Goal: Task Accomplishment & Management: Manage account settings

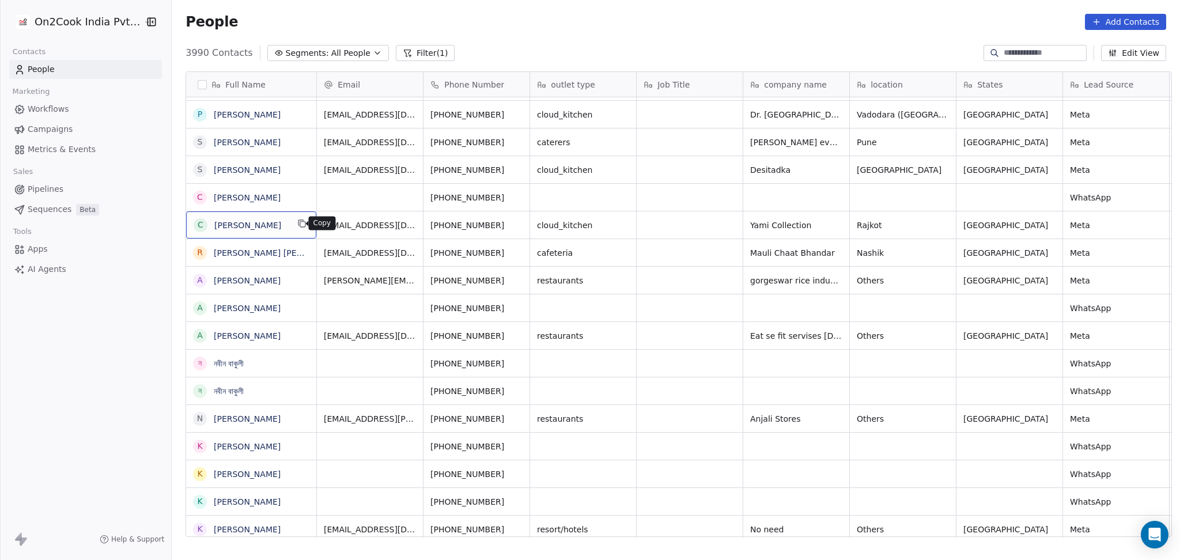
click at [301, 221] on button "grid" at bounding box center [302, 224] width 14 height 14
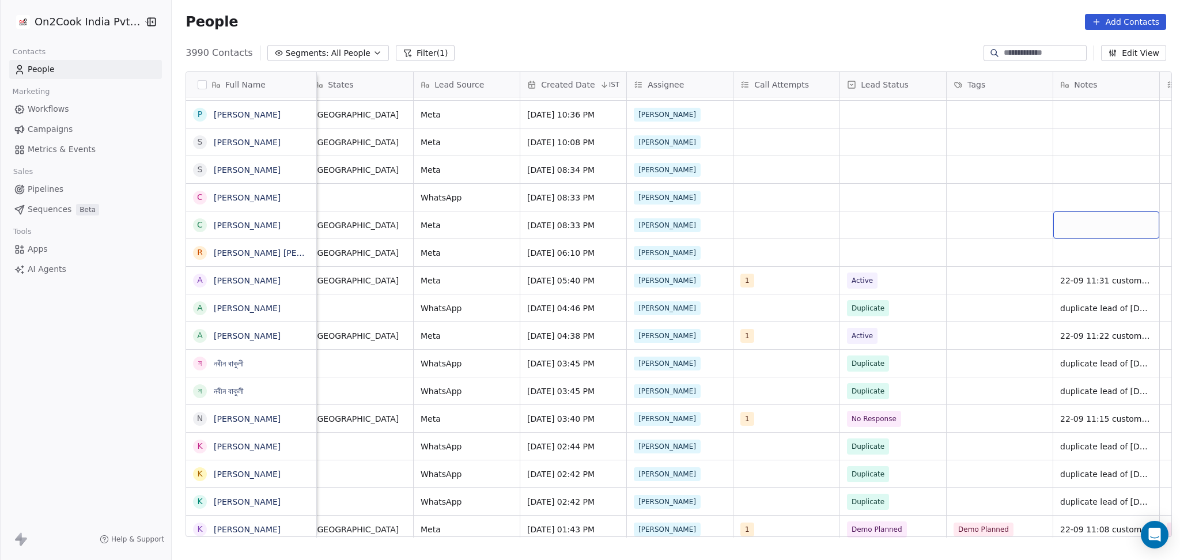
scroll to position [0, 756]
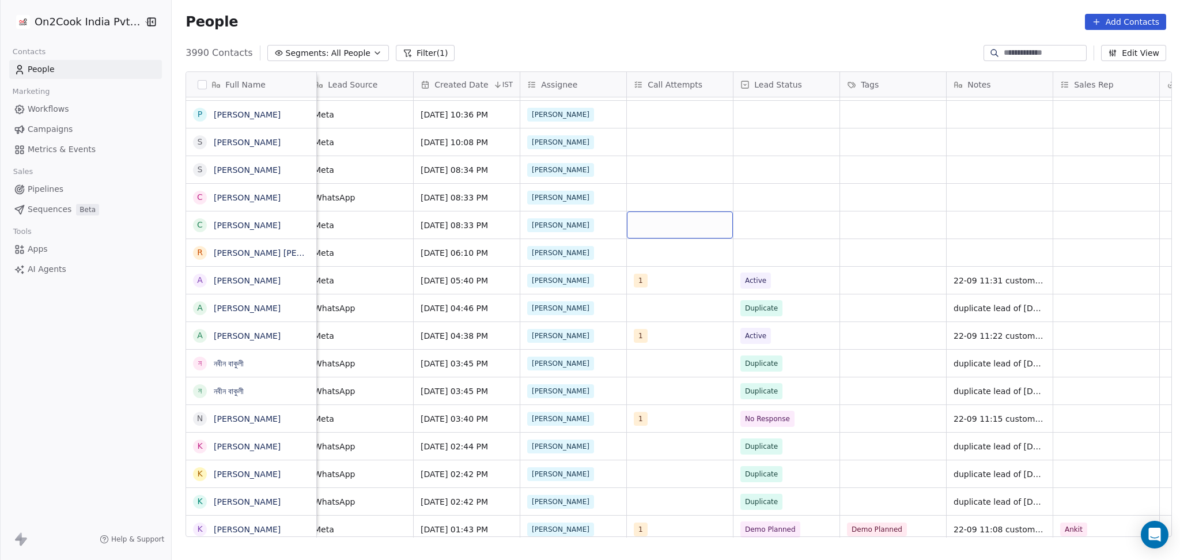
click at [644, 221] on div "grid" at bounding box center [680, 224] width 106 height 27
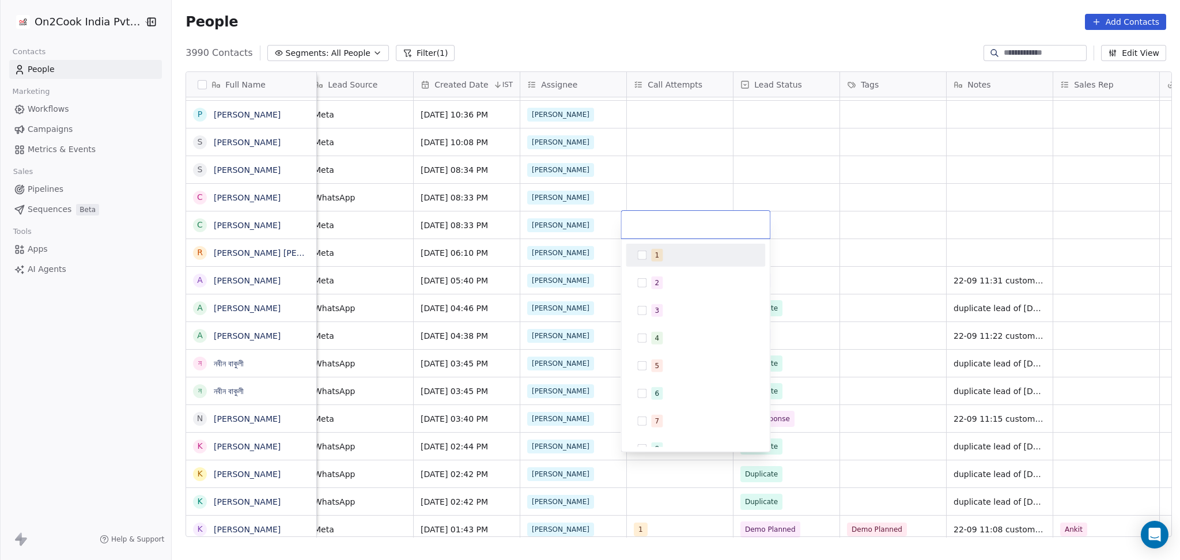
click at [653, 260] on span "1" at bounding box center [657, 255] width 12 height 13
click at [847, 252] on html "On2Cook India Pvt. Ltd. Contacts People Marketing Workflows Campaigns Metrics &…" at bounding box center [590, 280] width 1180 height 560
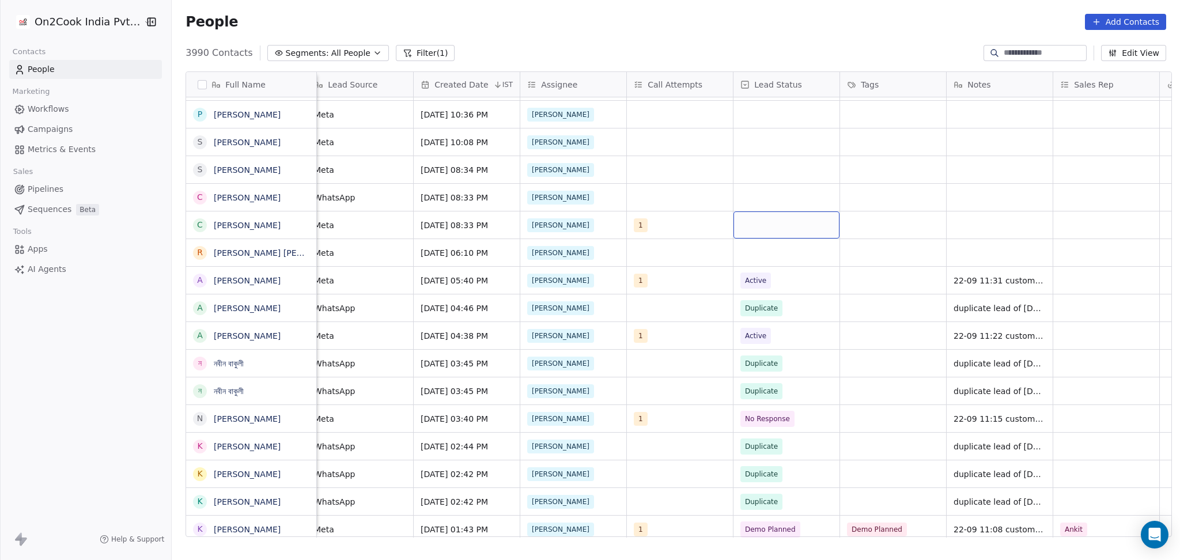
click at [794, 223] on div "grid" at bounding box center [786, 224] width 106 height 27
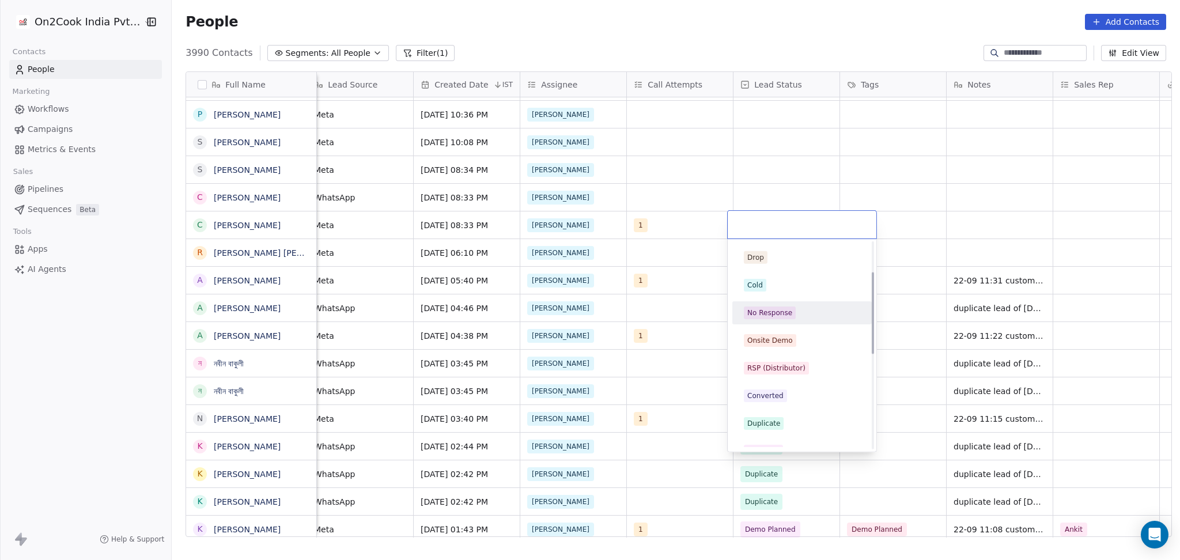
scroll to position [77, 0]
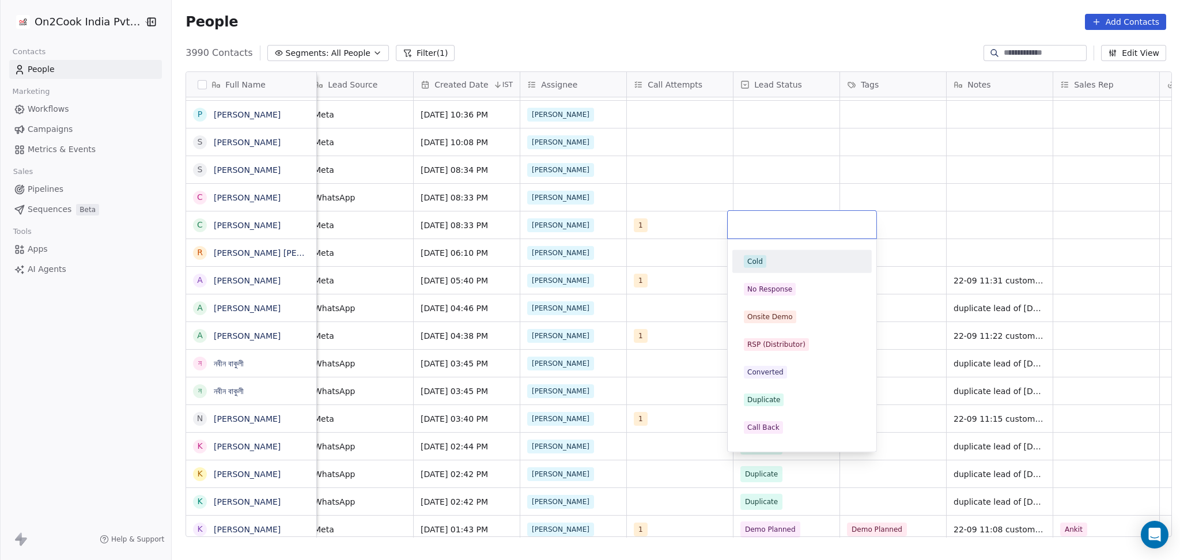
click at [784, 257] on div "Cold" at bounding box center [802, 261] width 116 height 13
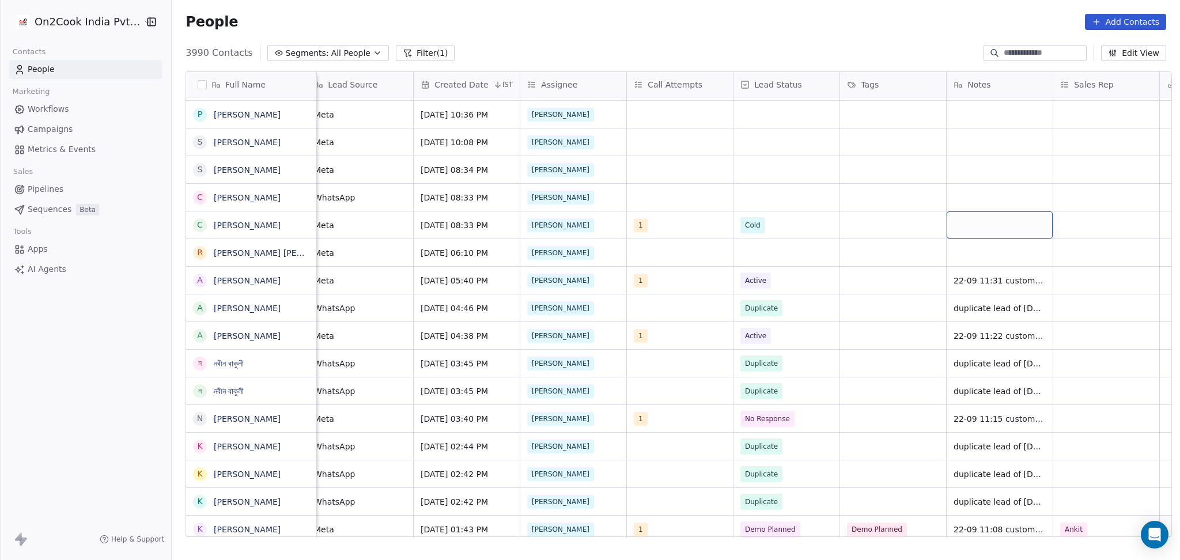
click at [979, 220] on div "grid" at bounding box center [999, 224] width 106 height 27
type textarea "**********"
click at [902, 211] on html "On2Cook India Pvt. Ltd. Contacts People Marketing Workflows Campaigns Metrics &…" at bounding box center [590, 280] width 1180 height 560
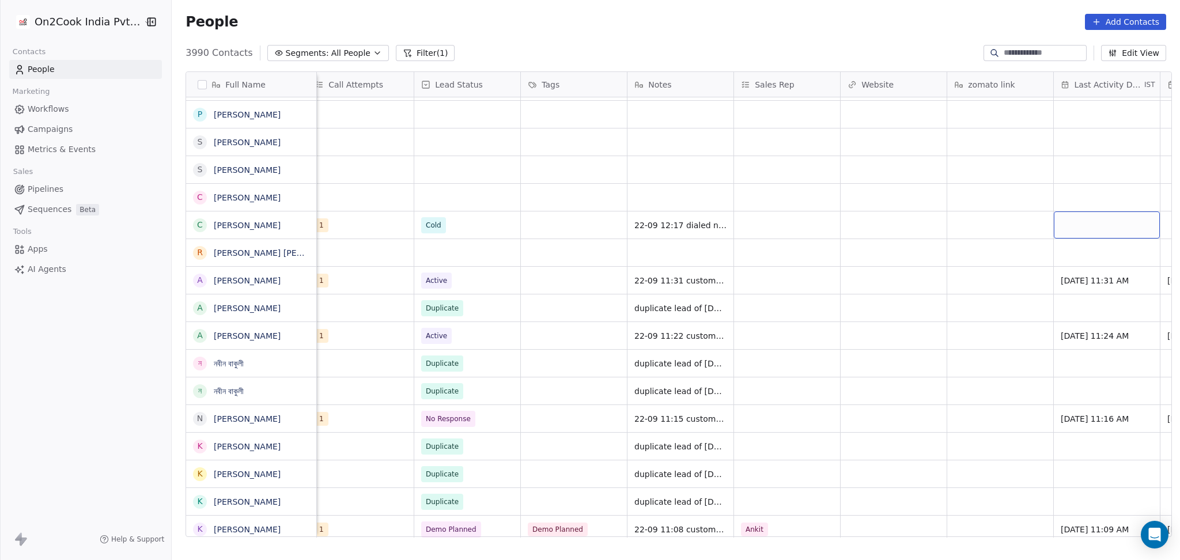
scroll to position [0, 1182]
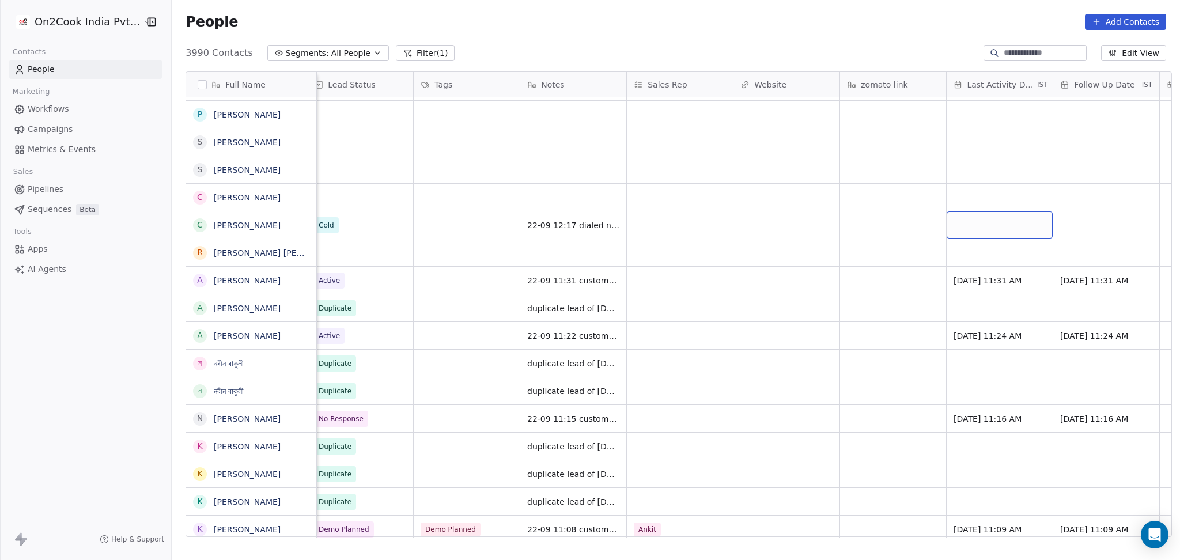
click at [968, 226] on div "grid" at bounding box center [999, 224] width 106 height 27
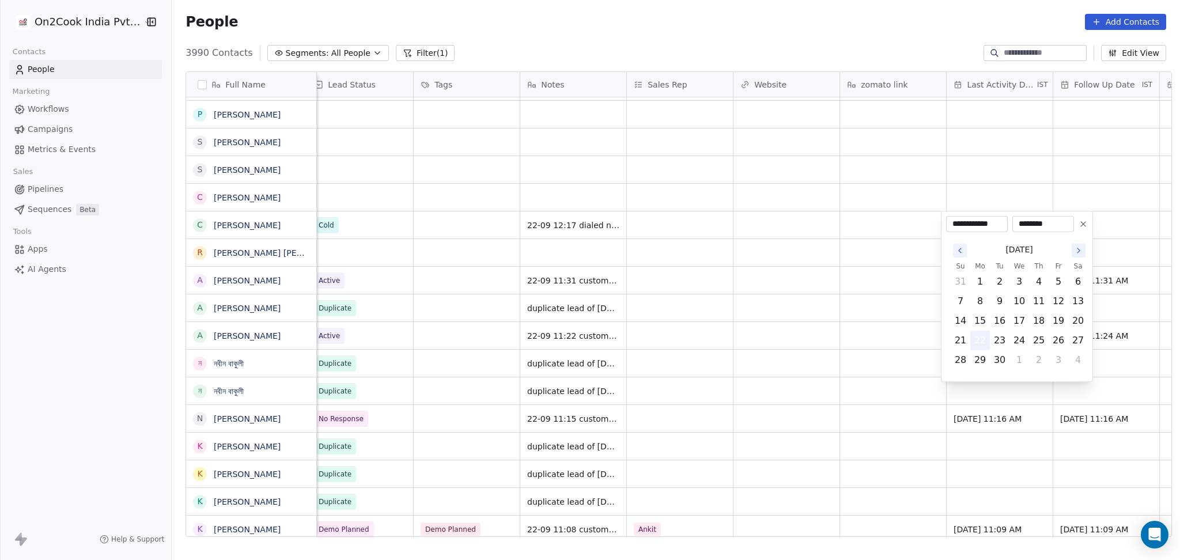
click at [975, 340] on button "22" at bounding box center [980, 340] width 18 height 18
click at [808, 335] on html "On2Cook India Pvt. Ltd. Contacts People Marketing Workflows Campaigns Metrics &…" at bounding box center [590, 280] width 1180 height 560
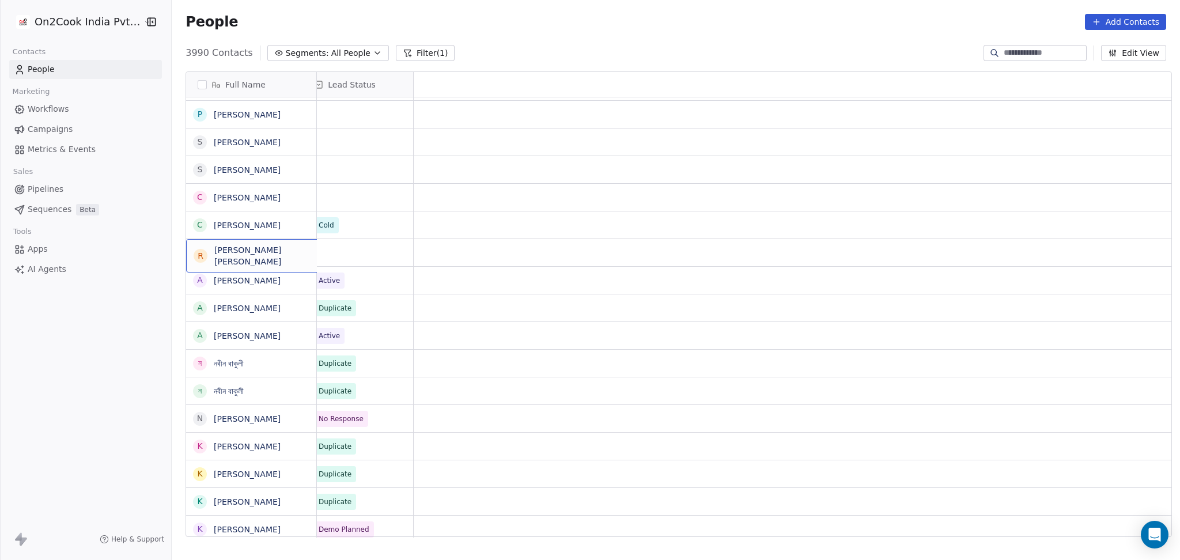
scroll to position [0, 0]
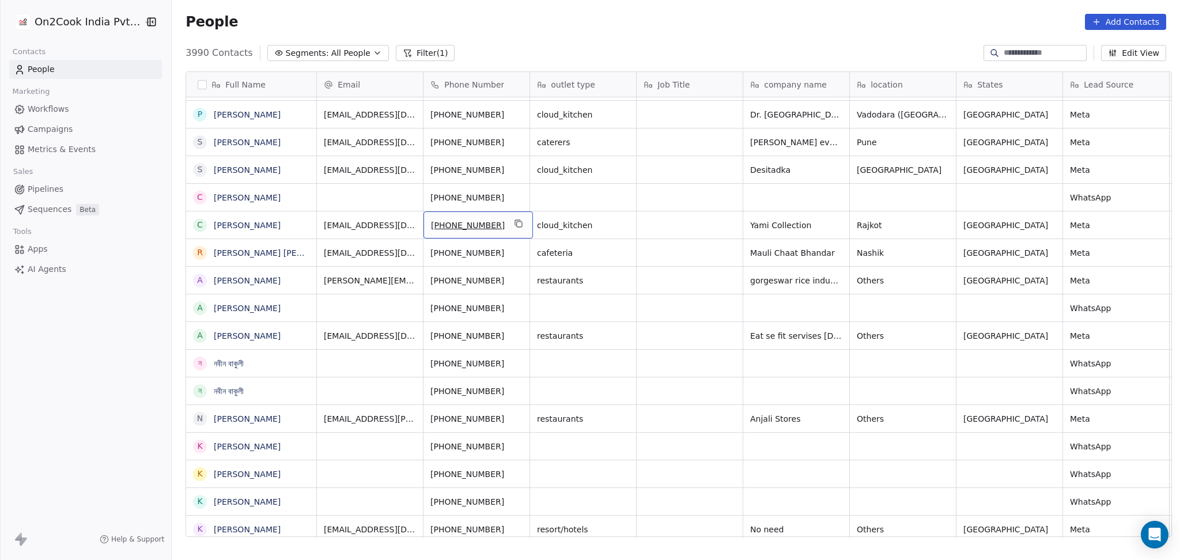
click at [508, 232] on div "[PHONE_NUMBER]" at bounding box center [477, 224] width 109 height 27
click at [512, 217] on button "grid" at bounding box center [519, 224] width 14 height 14
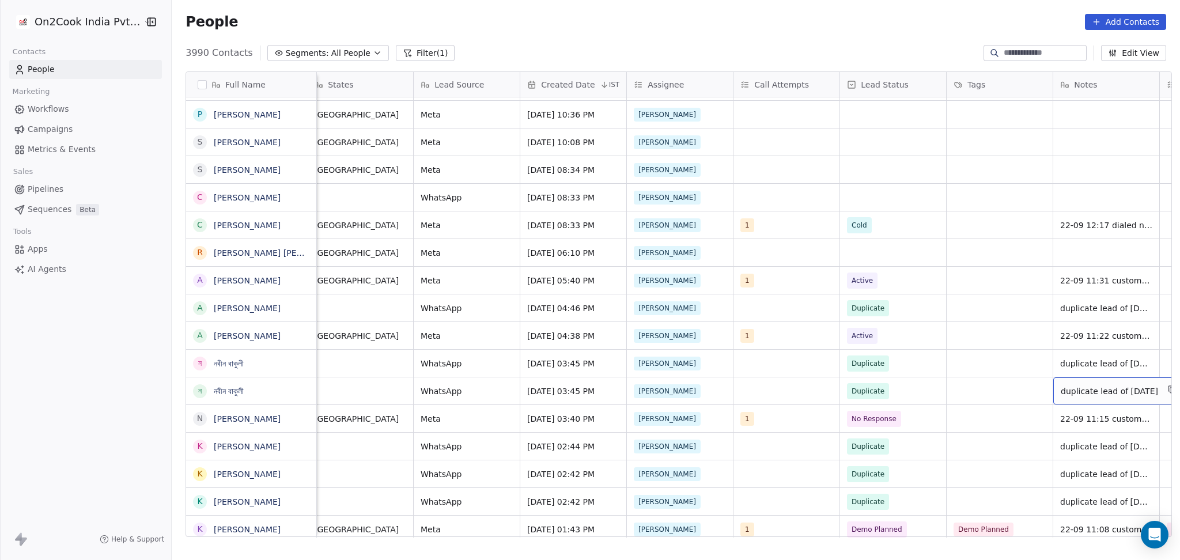
scroll to position [0, 756]
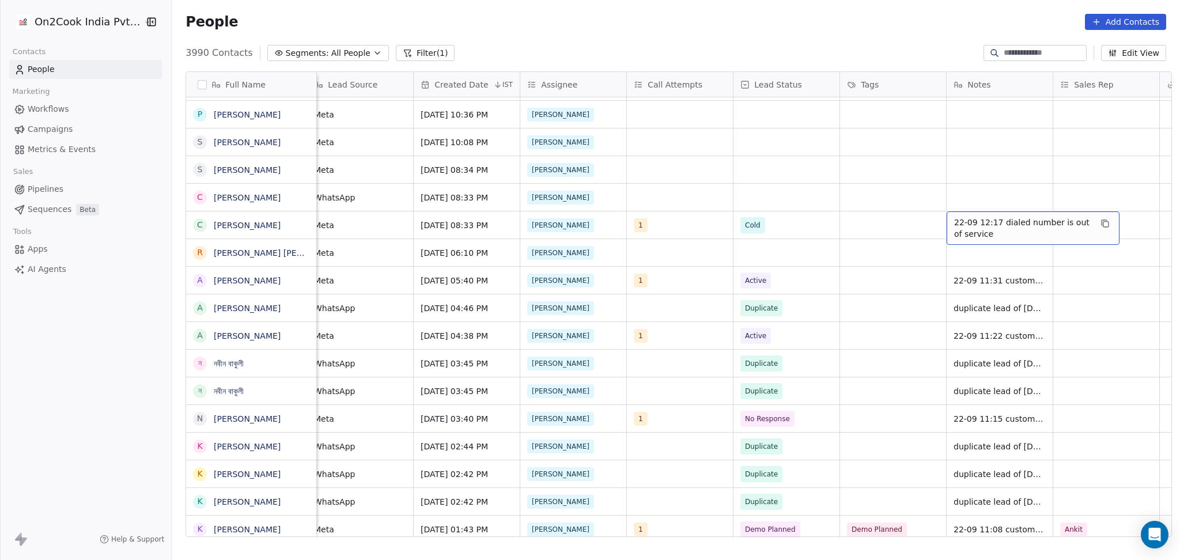
click at [1014, 230] on span "22-09 12:17 dialed number is out of service" at bounding box center [1022, 228] width 137 height 23
type textarea "**********"
click at [960, 236] on textarea "**********" at bounding box center [1027, 229] width 172 height 36
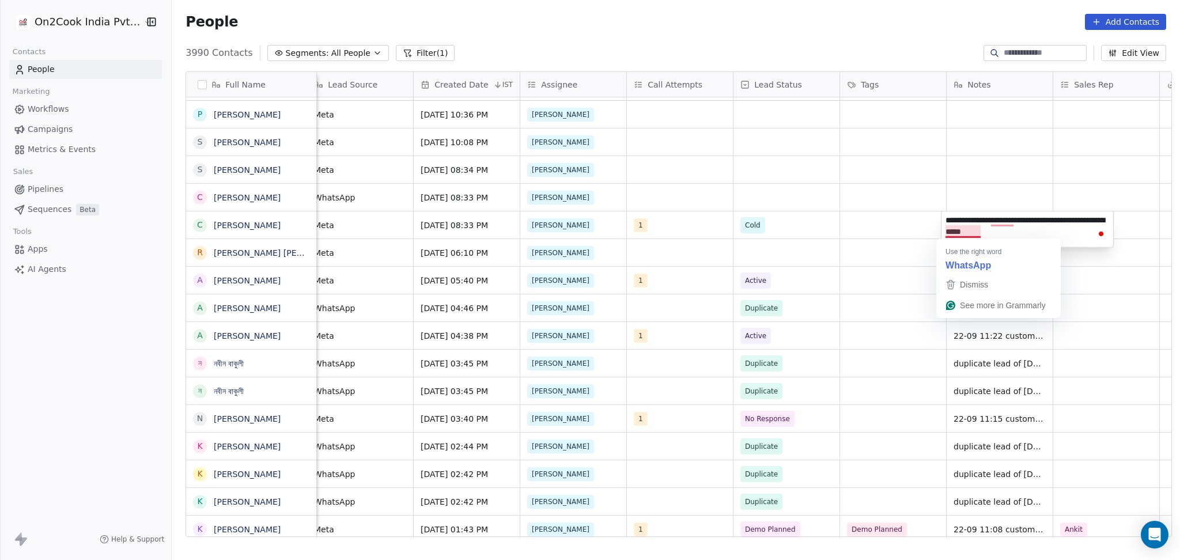
click at [768, 206] on html "On2Cook India Pvt. Ltd. Contacts People Marketing Workflows Campaigns Metrics &…" at bounding box center [590, 280] width 1180 height 560
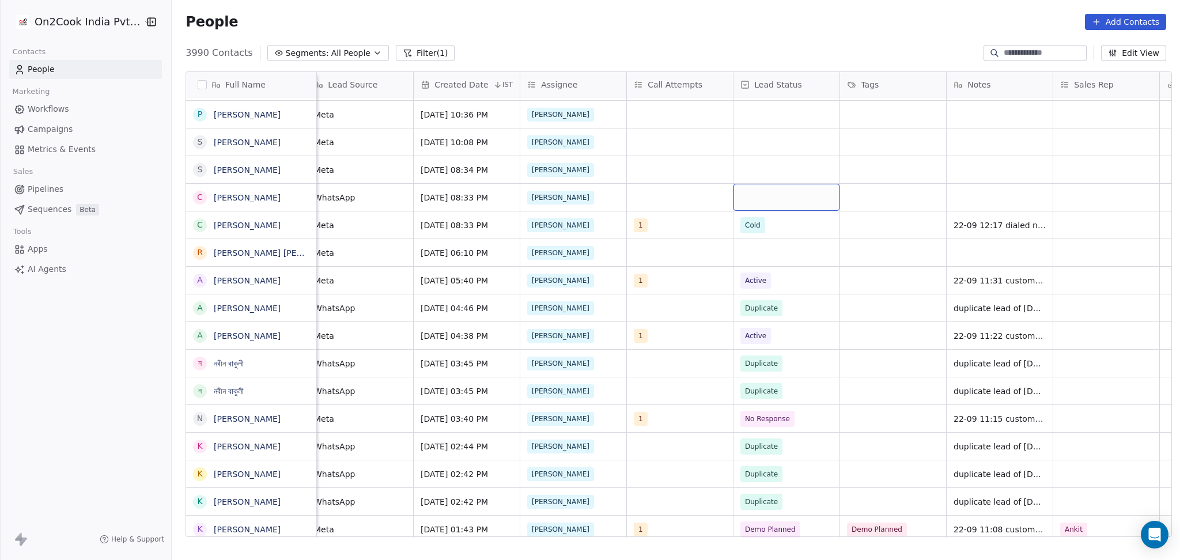
click at [768, 206] on div "grid" at bounding box center [786, 197] width 106 height 27
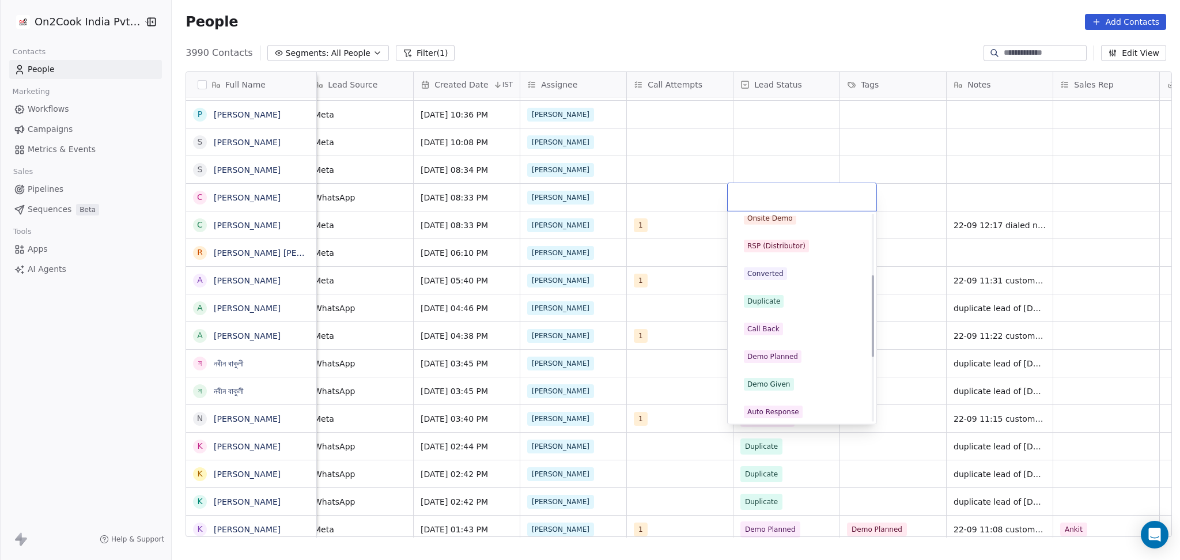
scroll to position [153, 0]
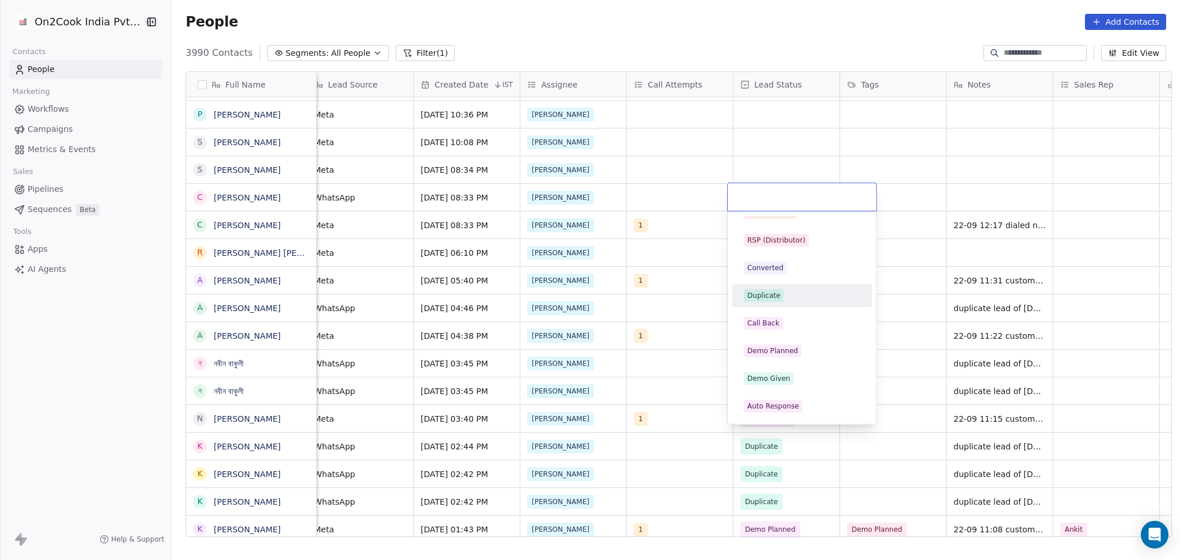
click at [783, 294] on div "Duplicate" at bounding box center [802, 295] width 116 height 13
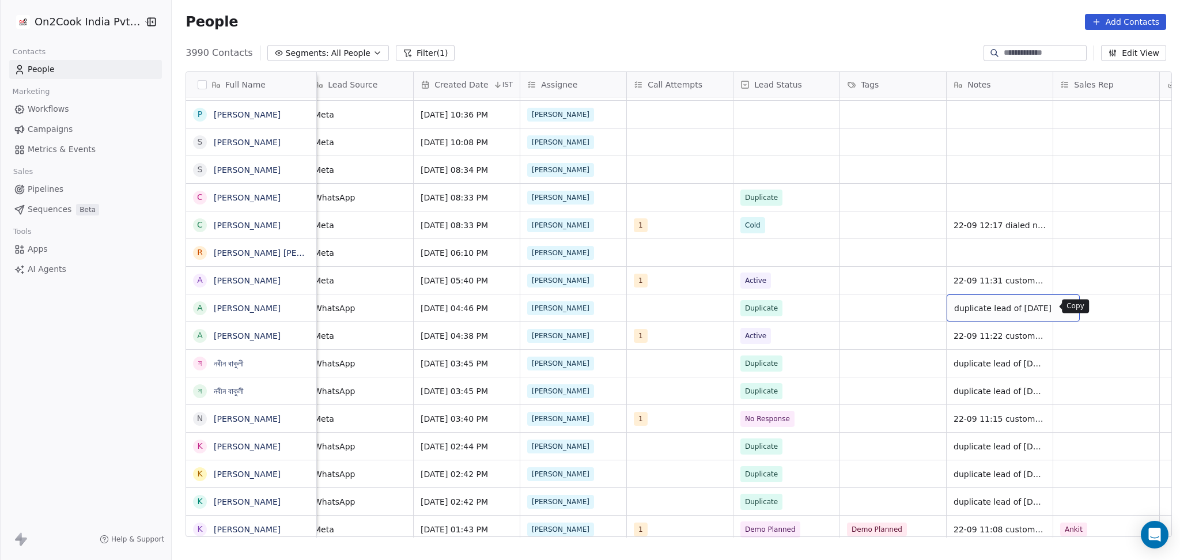
click at [1061, 305] on icon "grid" at bounding box center [1065, 306] width 9 height 9
click at [973, 190] on div "grid" at bounding box center [999, 197] width 106 height 27
type textarea "**********"
click at [876, 210] on html "On2Cook India Pvt. Ltd. Contacts People Marketing Workflows Campaigns Metrics &…" at bounding box center [590, 280] width 1180 height 560
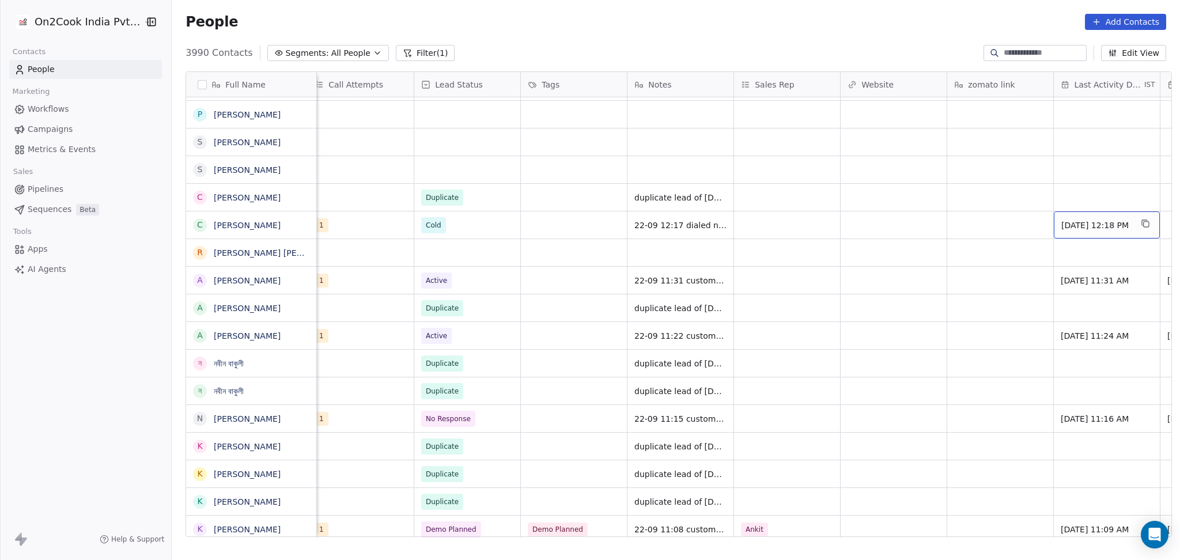
scroll to position [0, 1182]
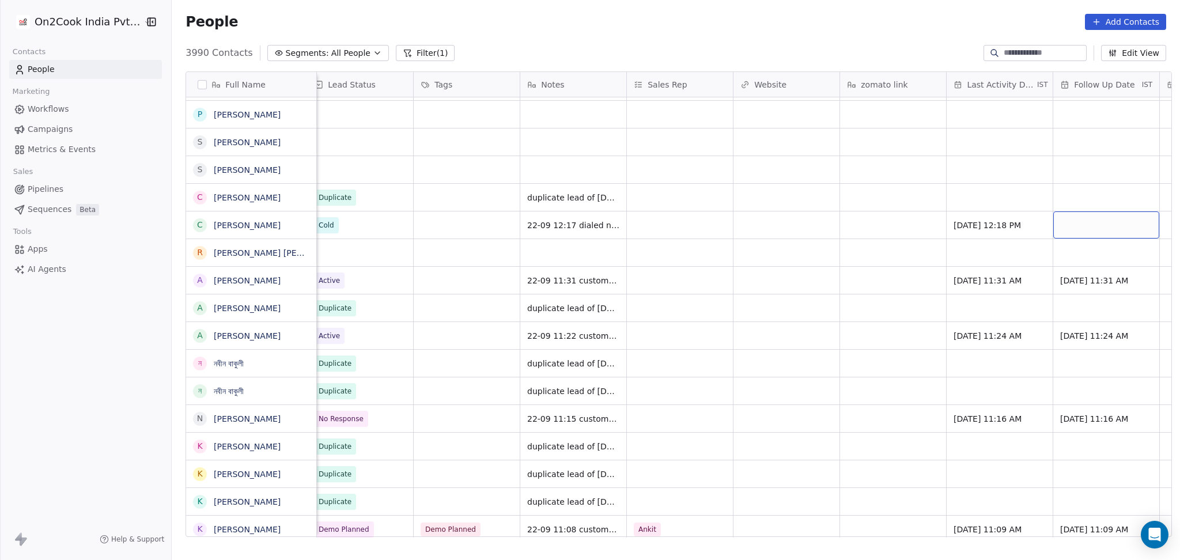
click at [1099, 230] on div "grid" at bounding box center [1106, 224] width 106 height 27
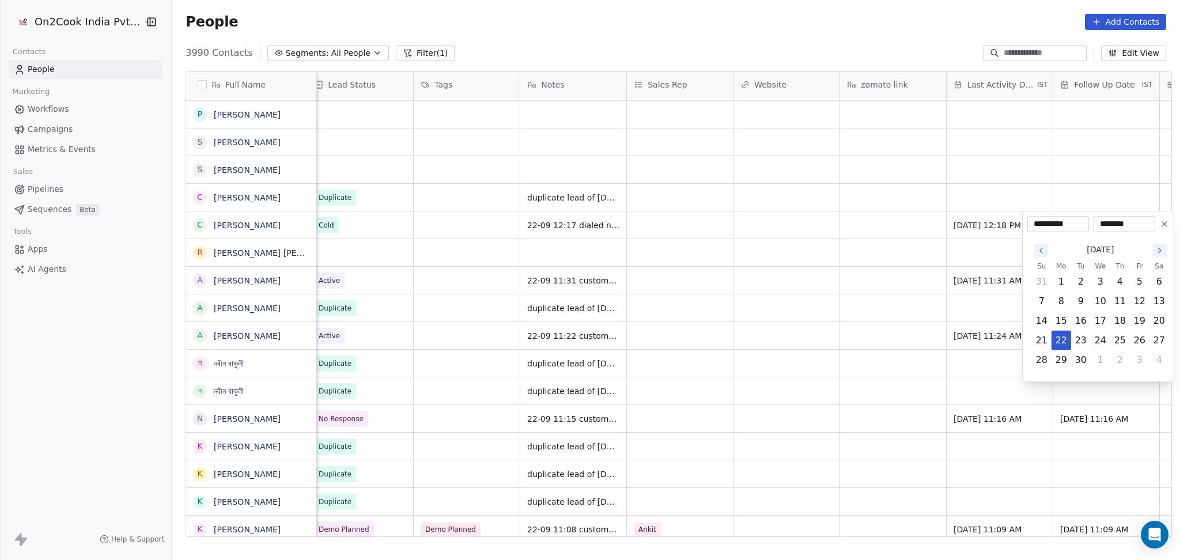
click at [1153, 244] on button "Go to the Next Month" at bounding box center [1160, 251] width 14 height 14
click at [1122, 305] on button "9" at bounding box center [1120, 301] width 18 height 18
type input "**********"
click at [818, 295] on html "On2Cook India Pvt. Ltd. Contacts People Marketing Workflows Campaigns Metrics &…" at bounding box center [590, 280] width 1180 height 560
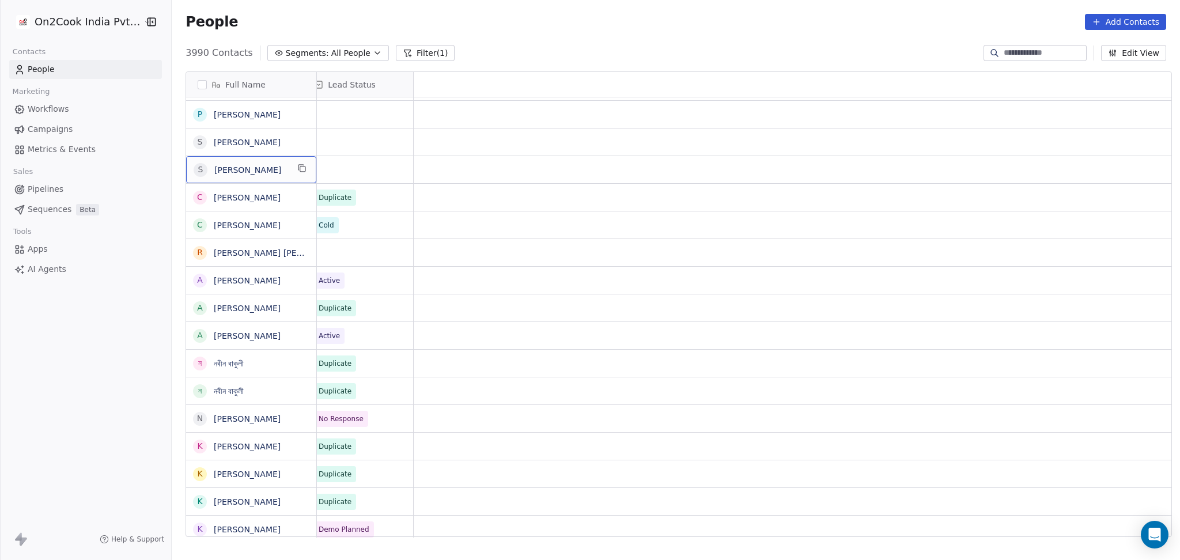
scroll to position [0, 0]
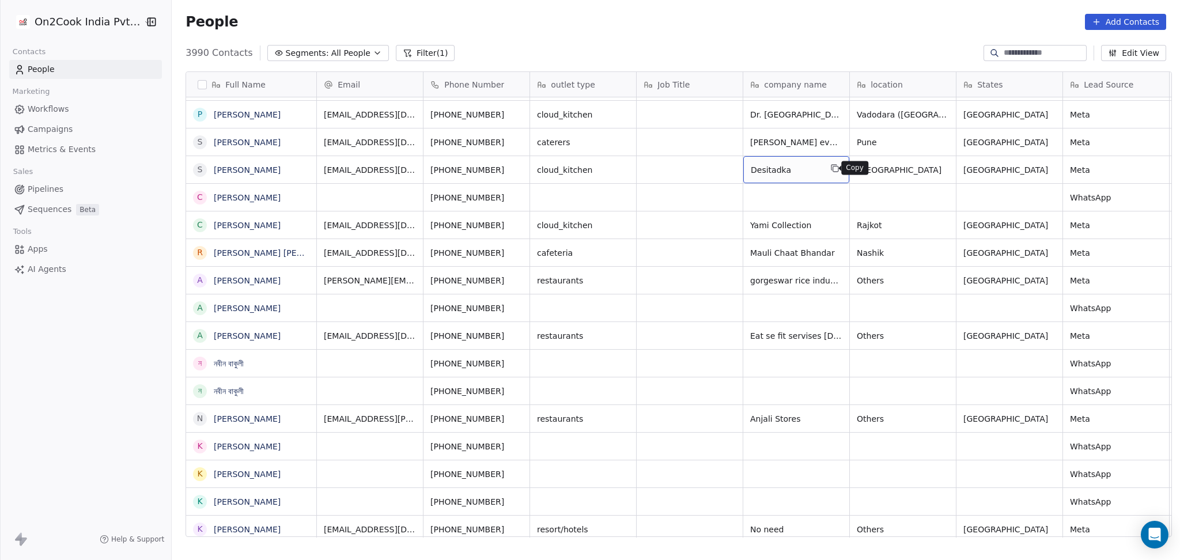
click at [831, 162] on button "grid" at bounding box center [835, 168] width 14 height 14
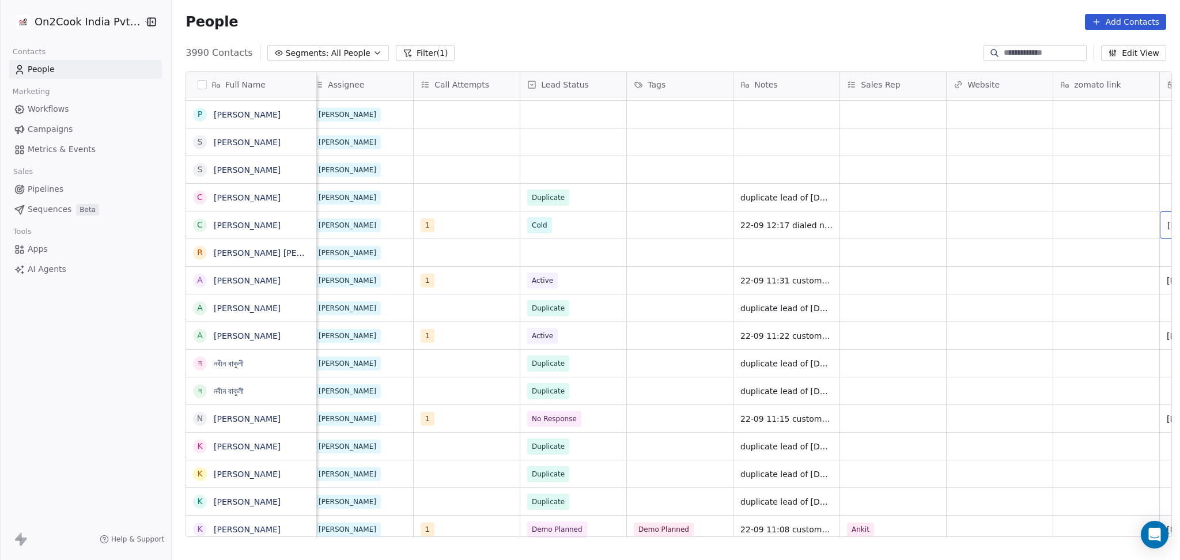
scroll to position [0, 1075]
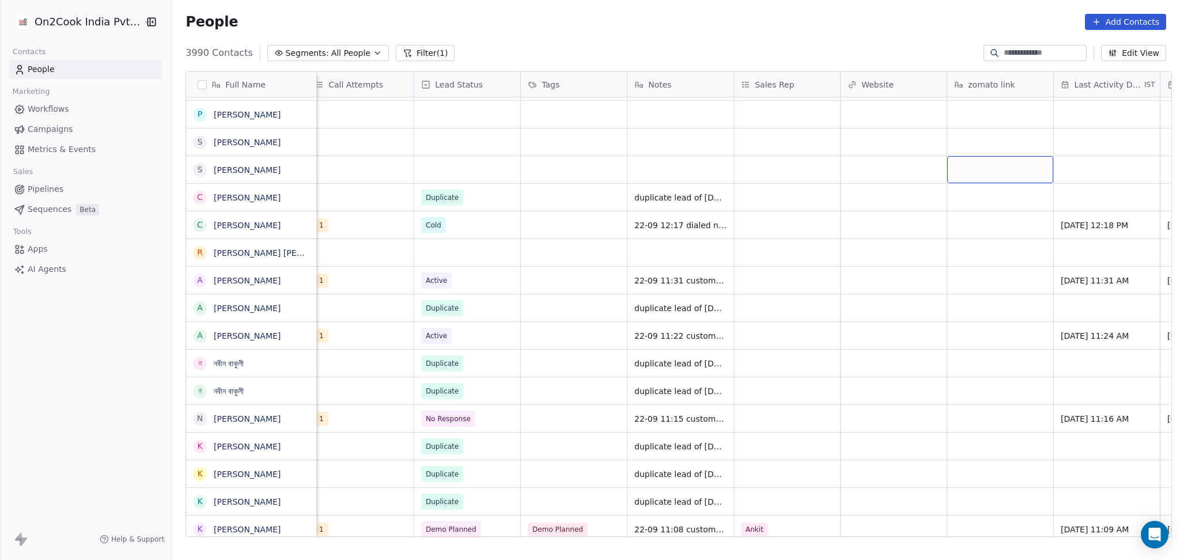
click at [983, 172] on div "grid" at bounding box center [1000, 169] width 106 height 27
type textarea "**********"
click at [870, 176] on html "On2Cook India Pvt. Ltd. Contacts People Marketing Workflows Campaigns Metrics &…" at bounding box center [590, 280] width 1180 height 560
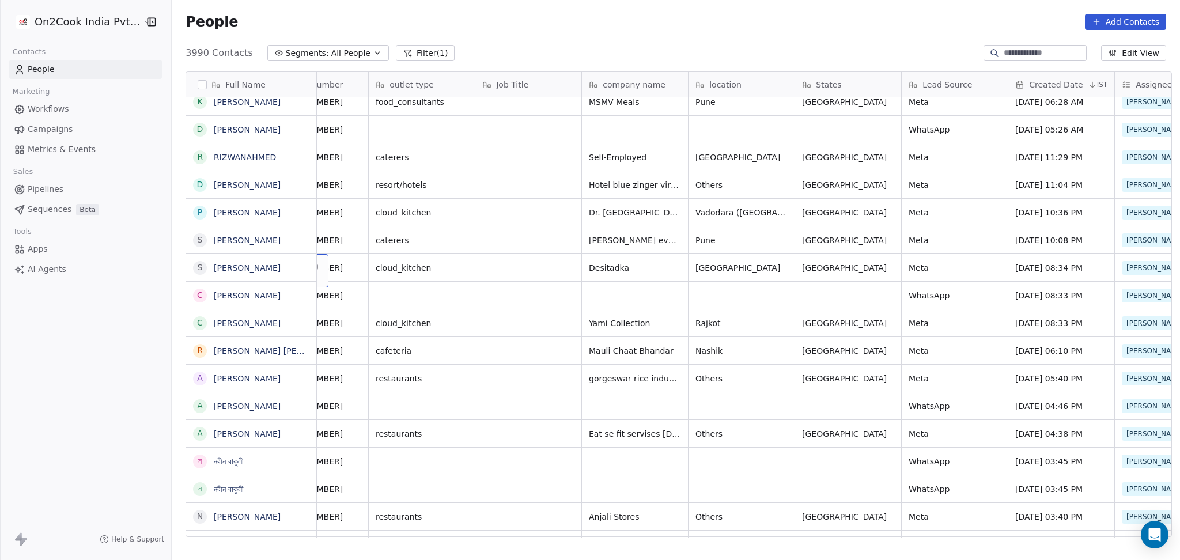
scroll to position [0, 0]
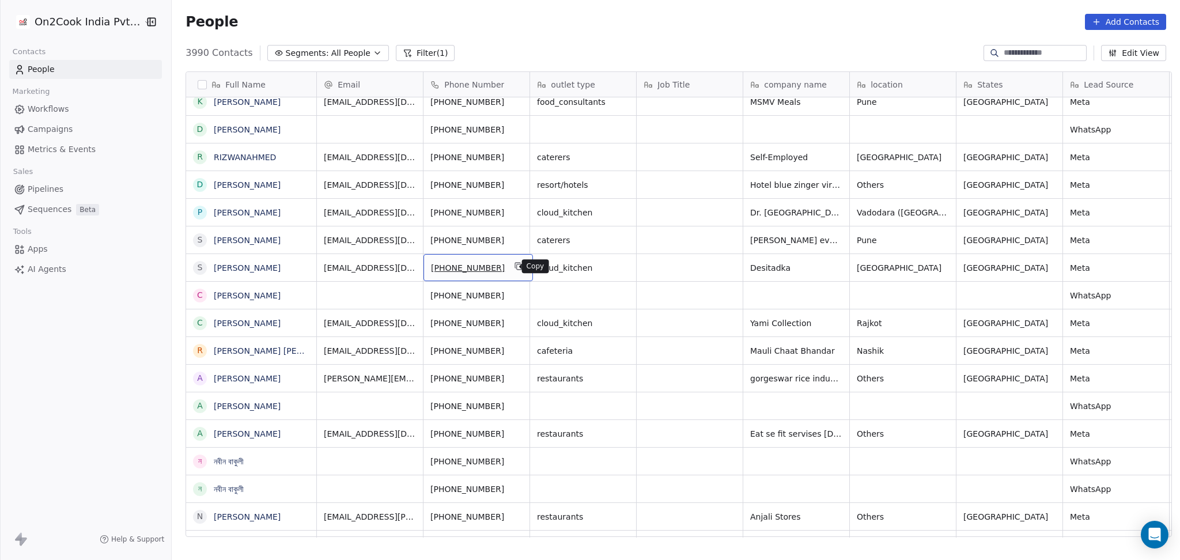
click at [514, 267] on icon "grid" at bounding box center [518, 266] width 9 height 9
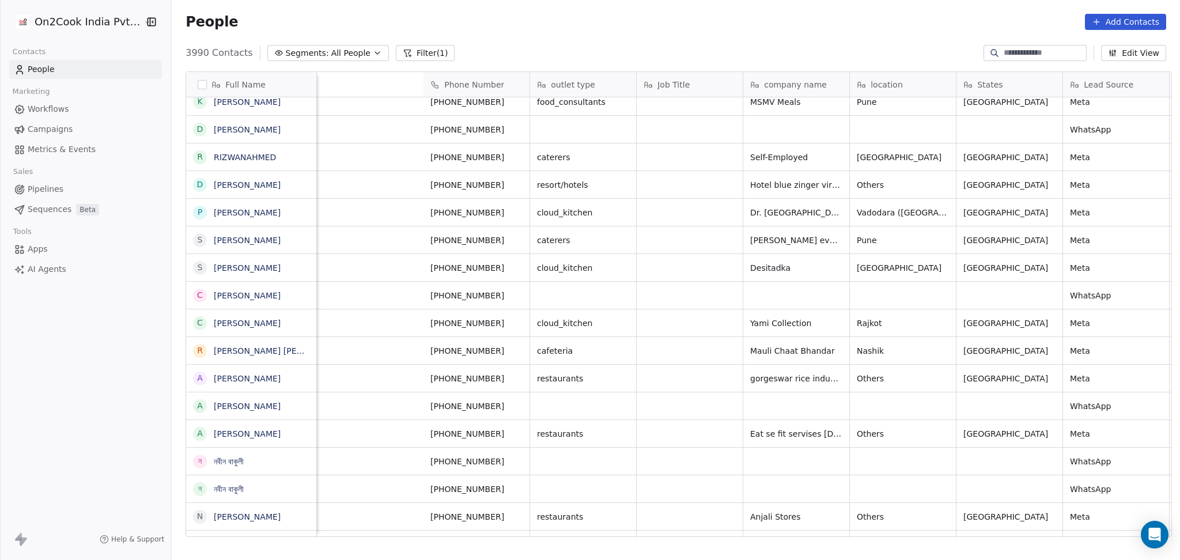
scroll to position [0, 542]
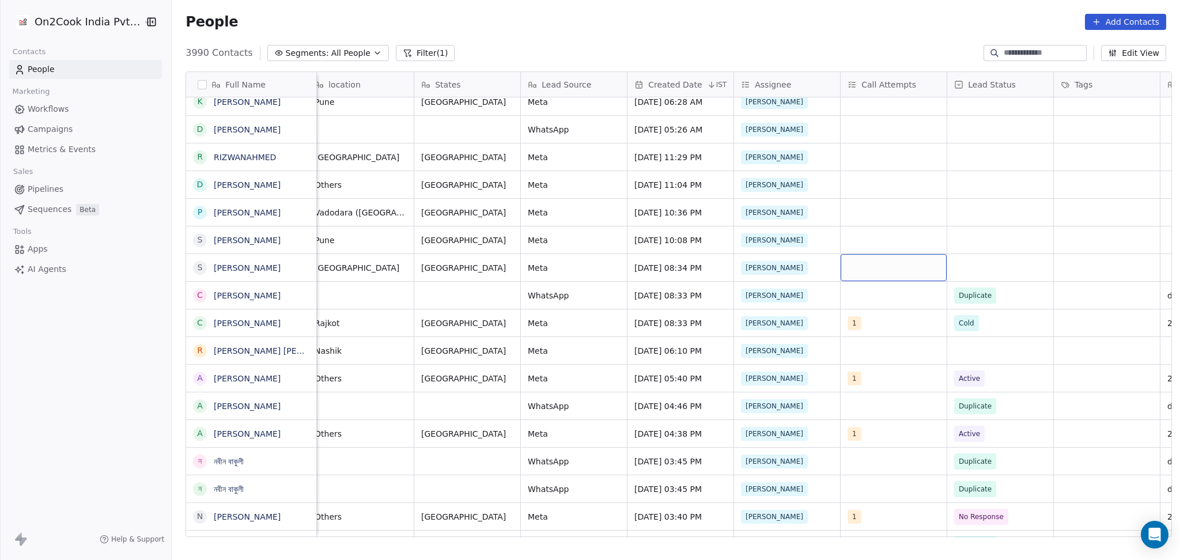
click at [876, 277] on div "grid" at bounding box center [893, 267] width 106 height 27
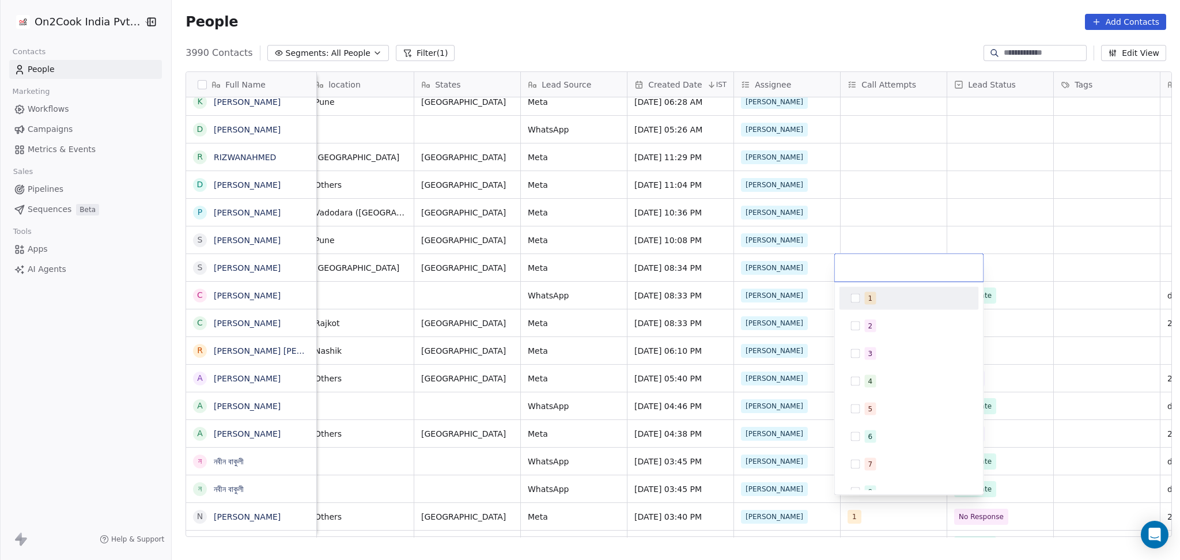
click at [862, 306] on div "1" at bounding box center [909, 298] width 130 height 18
click at [949, 229] on html "On2Cook India Pvt. Ltd. Contacts People Marketing Workflows Campaigns Metrics &…" at bounding box center [590, 280] width 1180 height 560
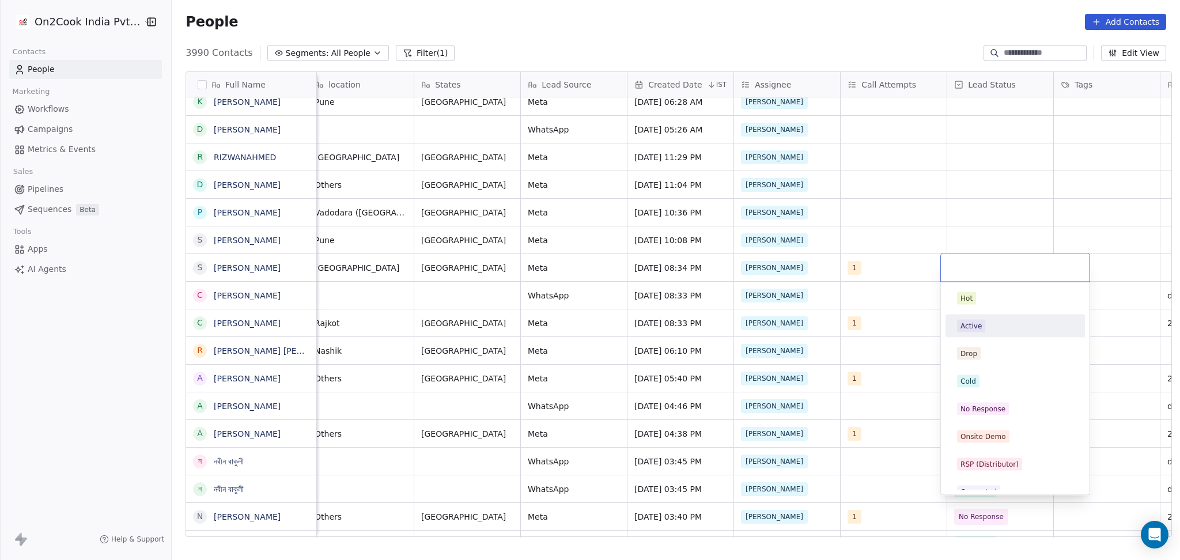
click at [978, 320] on span "Active" at bounding box center [971, 326] width 28 height 13
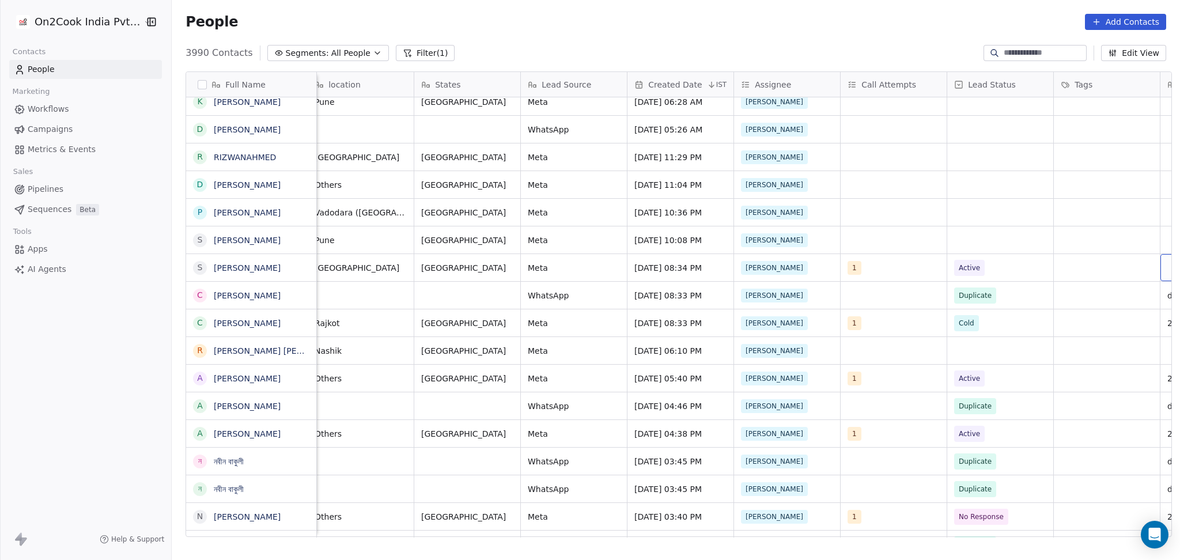
scroll to position [0, 649]
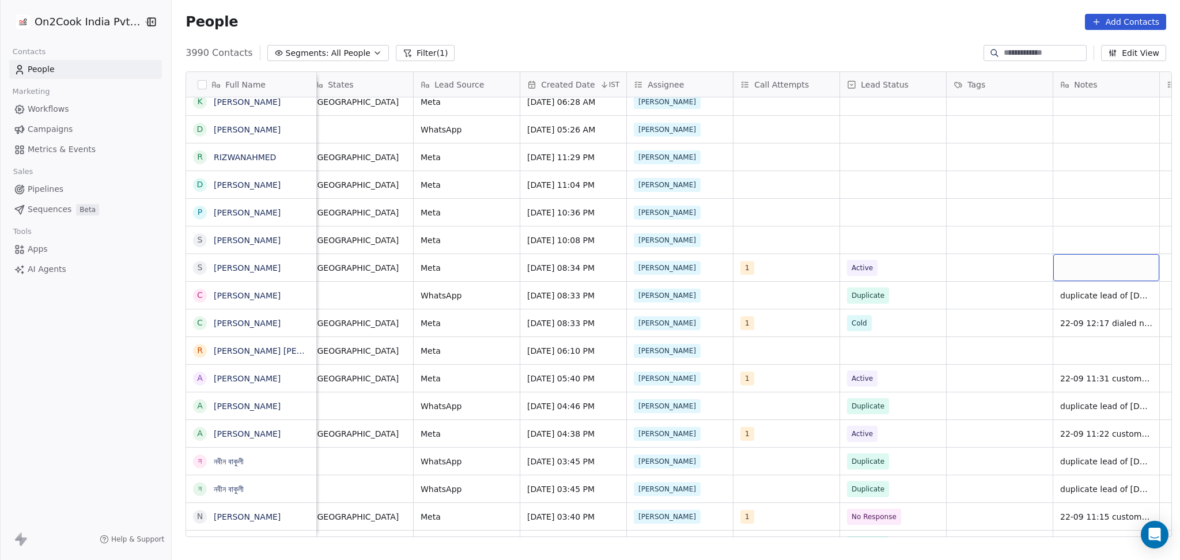
click at [1067, 266] on div "grid" at bounding box center [1106, 267] width 106 height 27
type textarea "**********"
click at [996, 315] on html "On2Cook India Pvt. Ltd. Contacts People Marketing Workflows Campaigns Metrics &…" at bounding box center [590, 280] width 1180 height 560
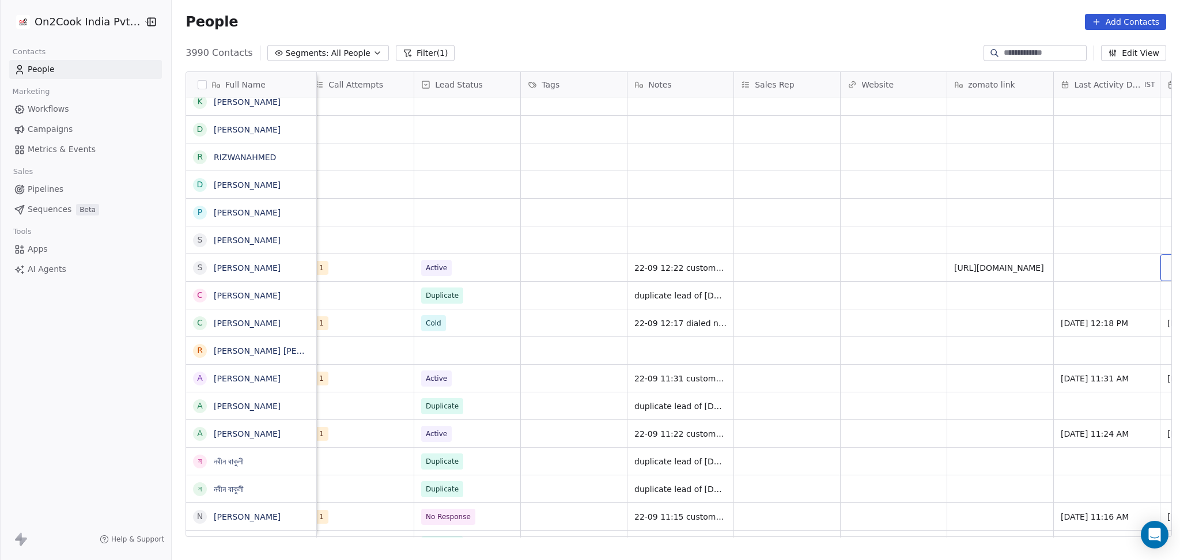
scroll to position [0, 1182]
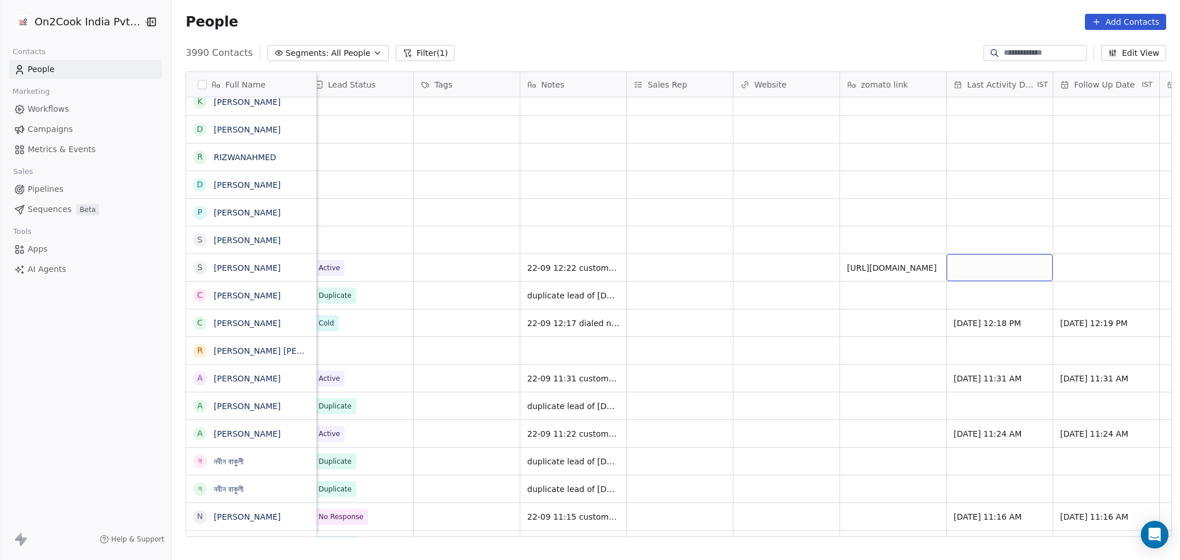
click at [1028, 268] on div "grid" at bounding box center [999, 267] width 106 height 27
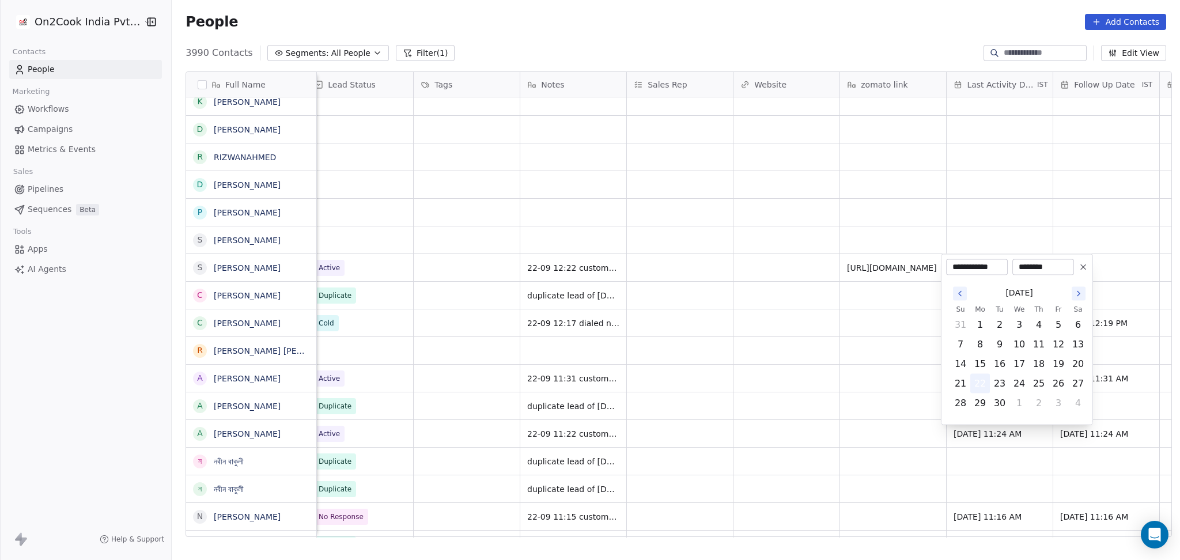
click at [982, 381] on button "22" at bounding box center [980, 383] width 18 height 18
click at [866, 383] on html "On2Cook India Pvt. Ltd. Contacts People Marketing Workflows Campaigns Metrics &…" at bounding box center [590, 280] width 1180 height 560
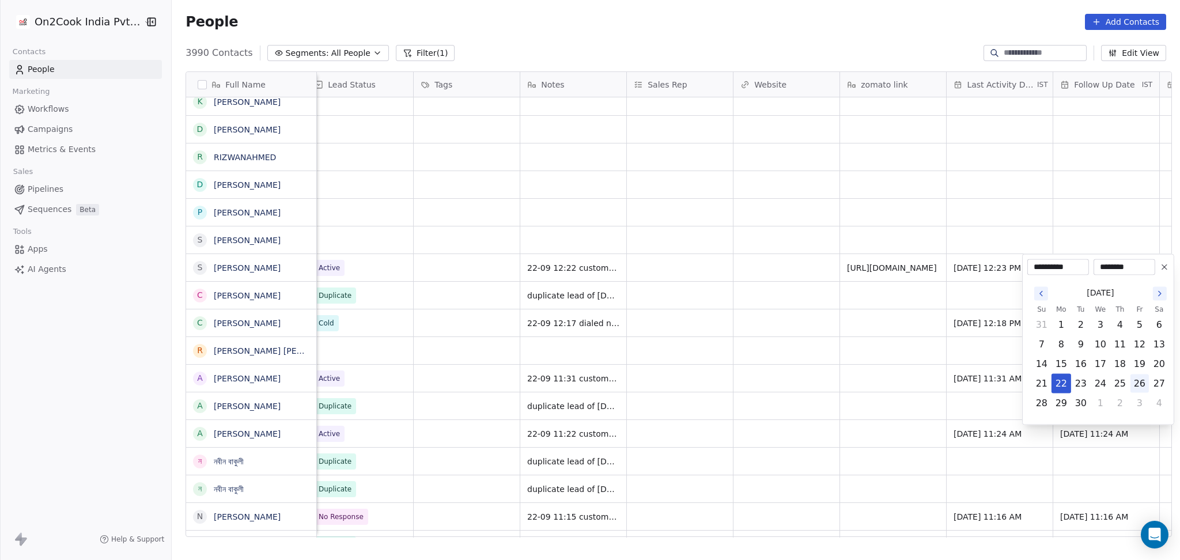
click at [1138, 380] on button "26" at bounding box center [1139, 383] width 18 height 18
type input "**********"
click at [794, 310] on html "On2Cook India Pvt. Ltd. Contacts People Marketing Workflows Campaigns Metrics &…" at bounding box center [590, 280] width 1180 height 560
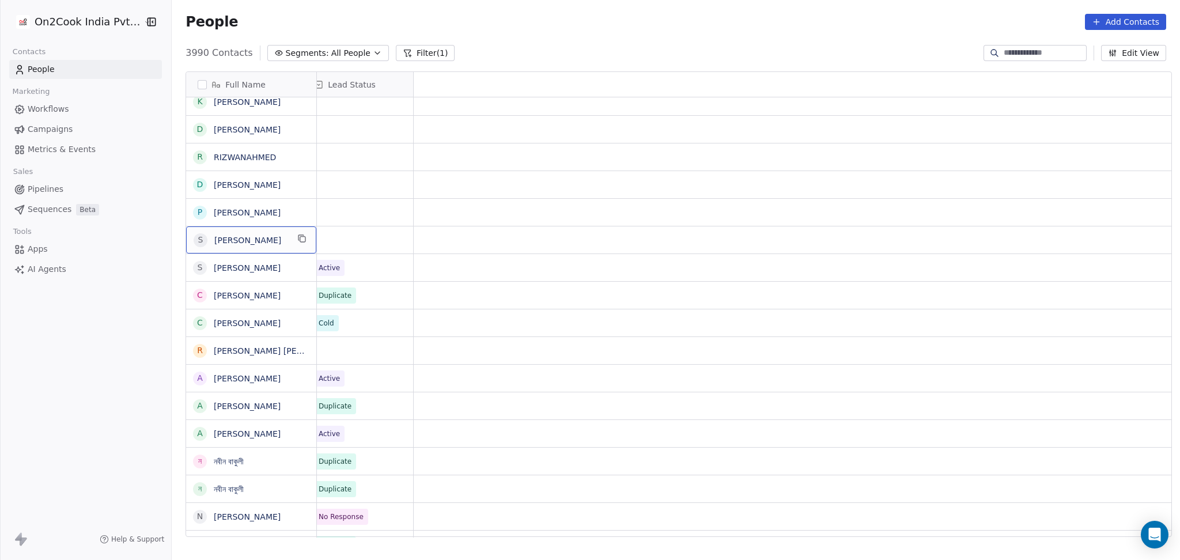
scroll to position [0, 0]
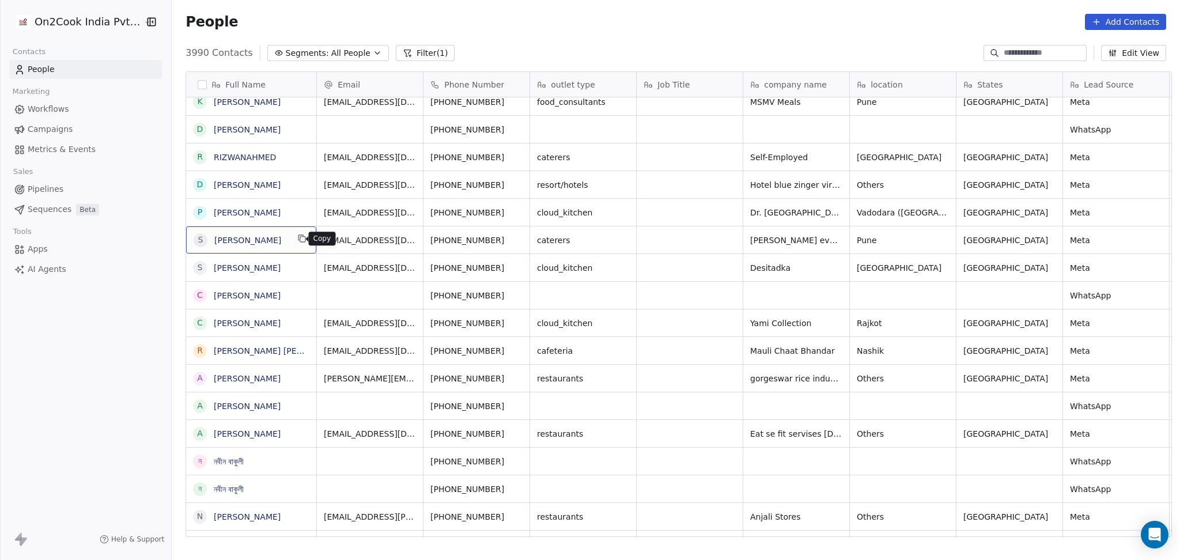
click at [299, 239] on icon "grid" at bounding box center [301, 238] width 9 height 9
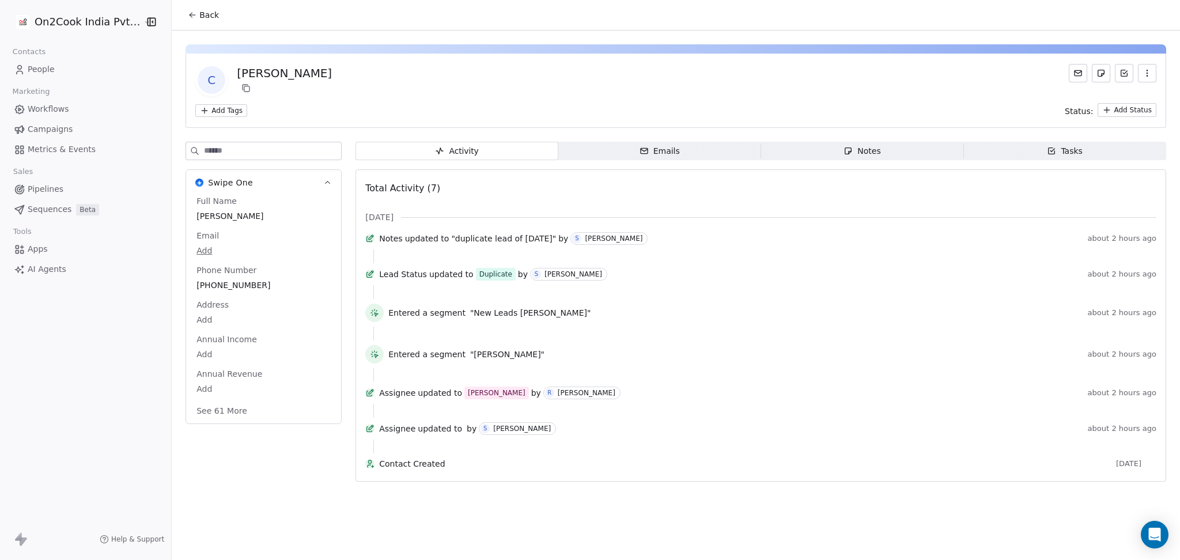
click at [199, 15] on span "Back" at bounding box center [209, 15] width 20 height 12
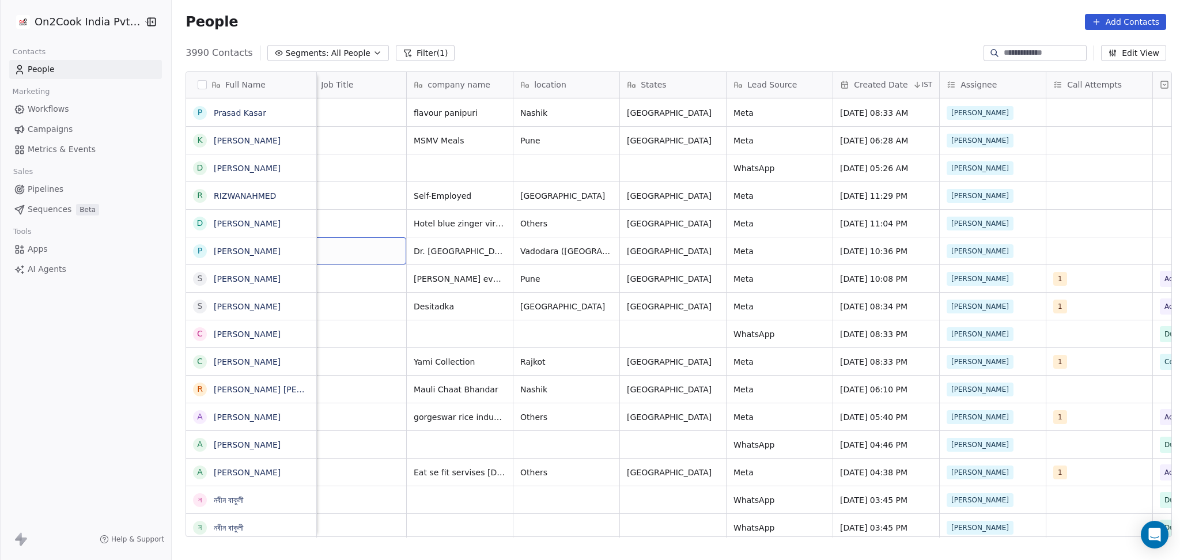
scroll to position [0, 448]
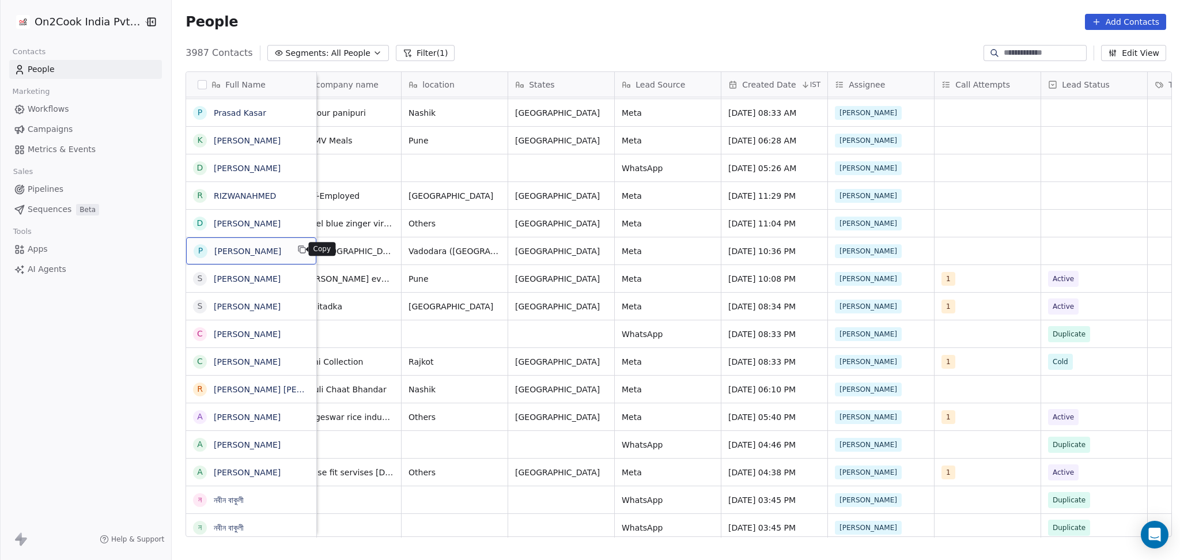
click at [297, 252] on icon "grid" at bounding box center [301, 249] width 9 height 9
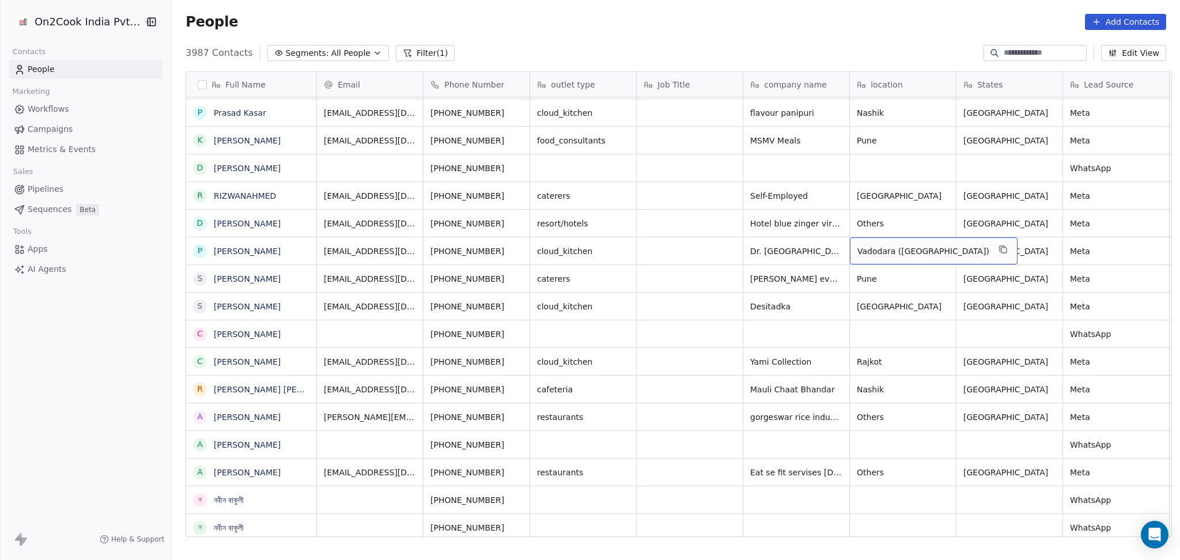
drag, startPoint x: 948, startPoint y: 255, endPoint x: 935, endPoint y: 250, distance: 13.5
click at [946, 255] on div "Vadodara ([GEOGRAPHIC_DATA])" at bounding box center [934, 250] width 168 height 27
click at [998, 249] on icon "grid" at bounding box center [1002, 249] width 9 height 9
click at [512, 243] on button "grid" at bounding box center [519, 250] width 14 height 14
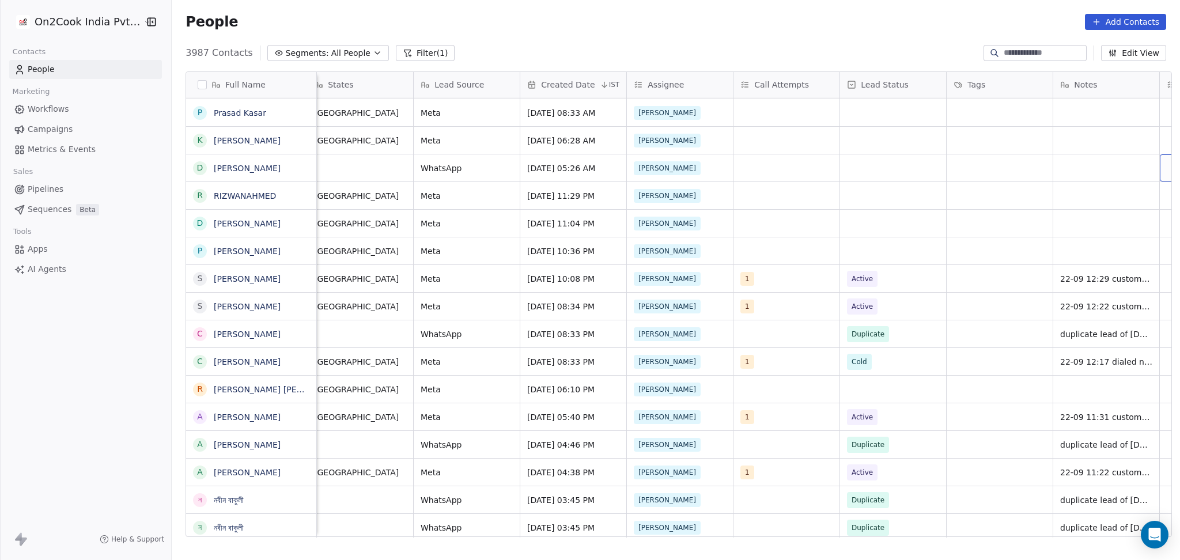
scroll to position [0, 756]
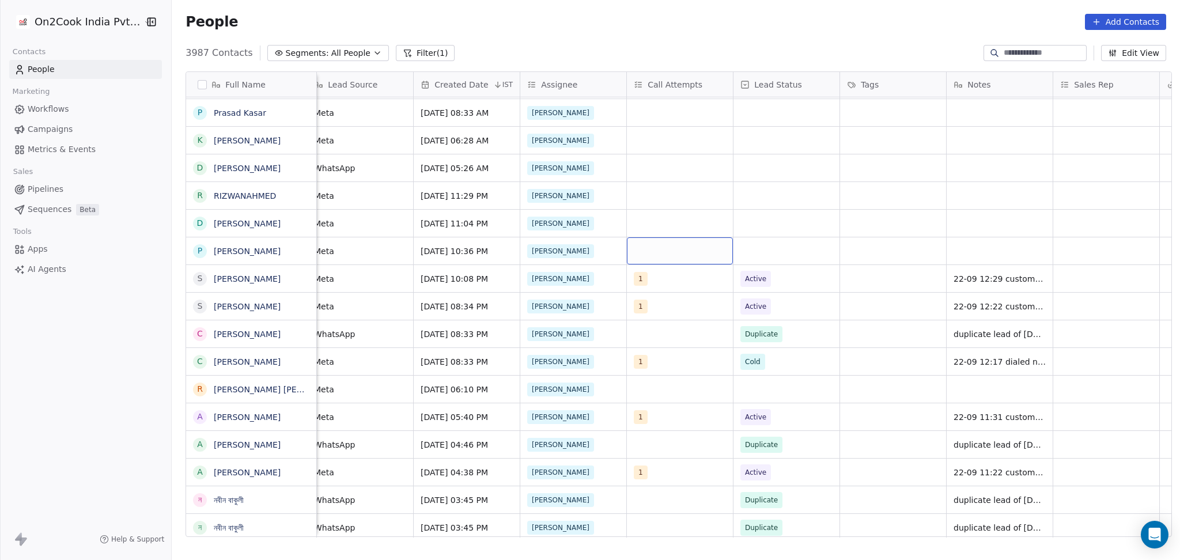
click at [634, 241] on div "grid" at bounding box center [680, 250] width 106 height 27
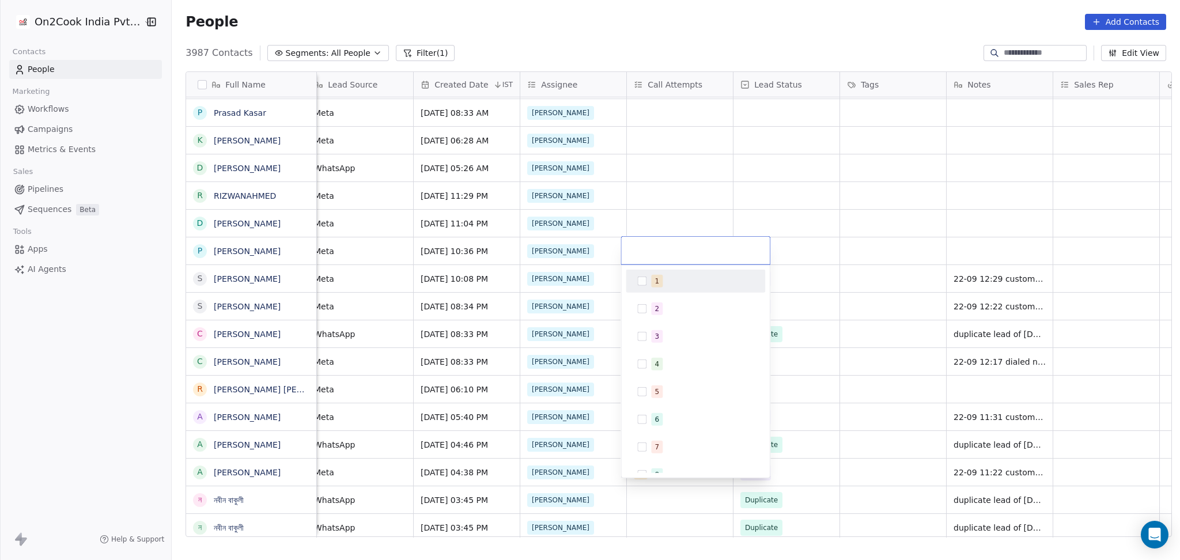
click at [648, 290] on div "1" at bounding box center [695, 281] width 130 height 18
click at [872, 222] on html "On2Cook India Pvt. Ltd. Contacts People Marketing Workflows Campaigns Metrics &…" at bounding box center [590, 280] width 1180 height 560
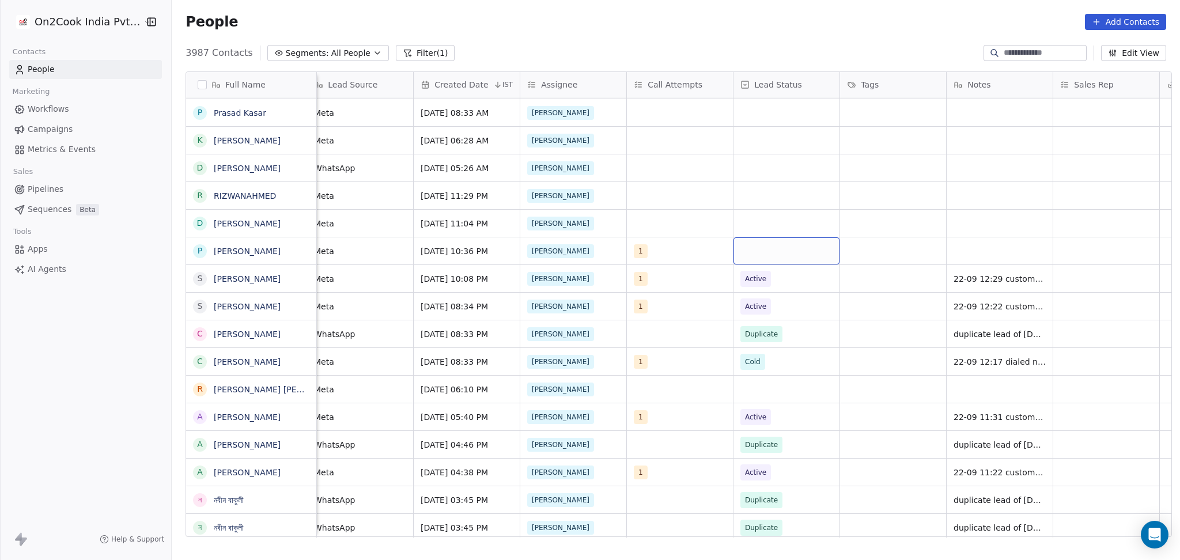
click at [780, 249] on div "grid" at bounding box center [786, 250] width 106 height 27
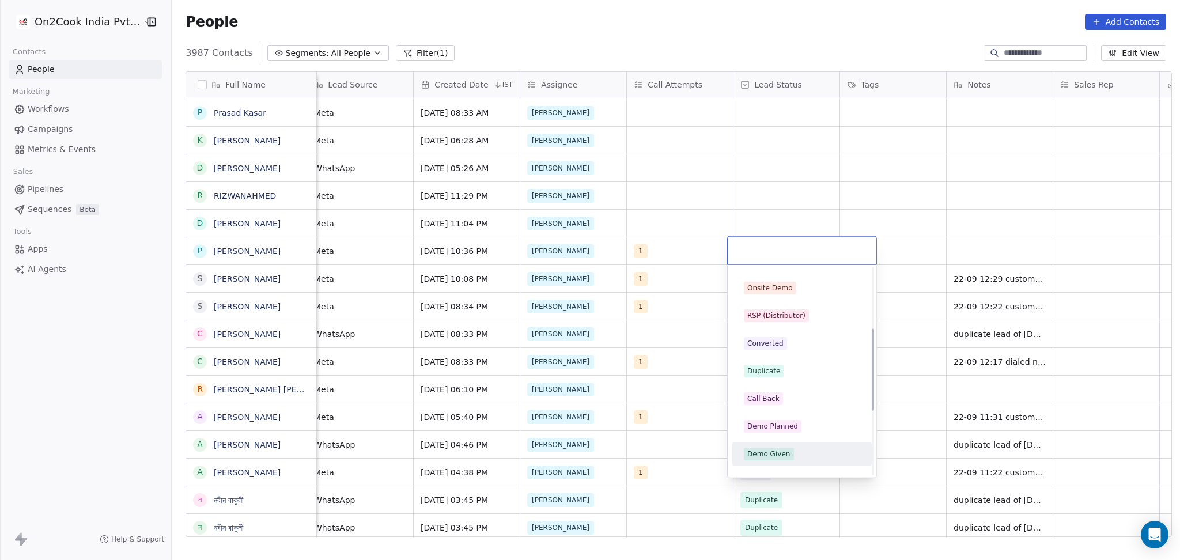
scroll to position [153, 0]
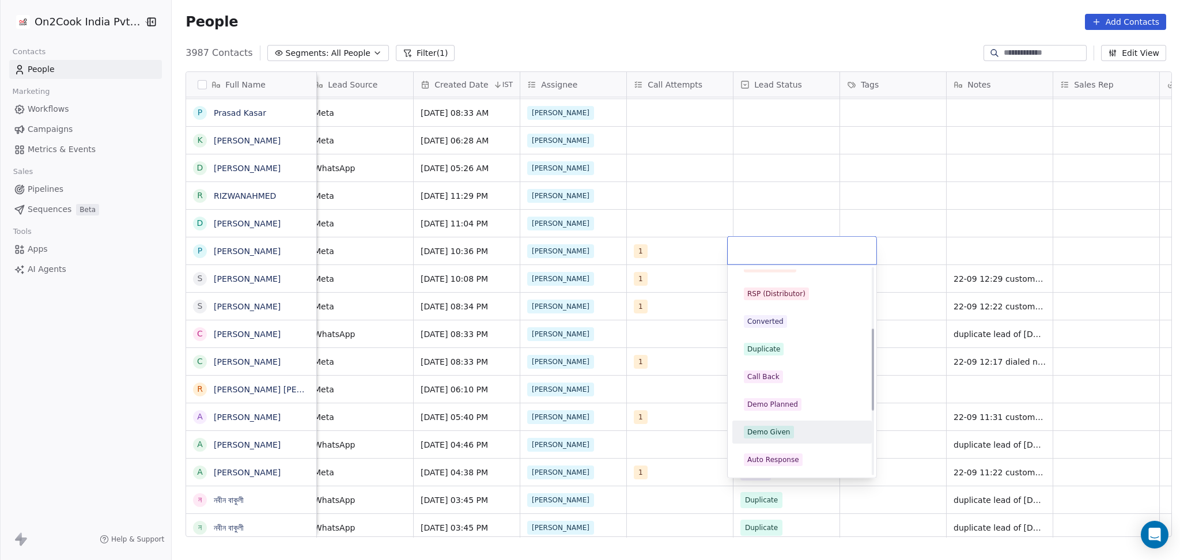
click at [782, 407] on div "Demo Planned" at bounding box center [772, 404] width 51 height 10
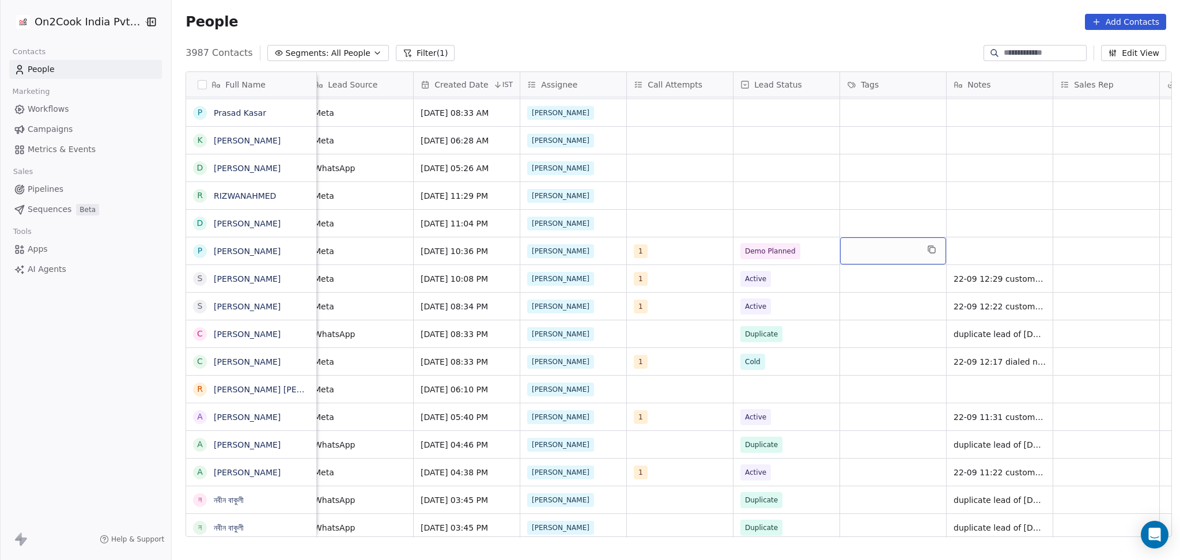
click at [857, 245] on div "grid" at bounding box center [893, 250] width 106 height 27
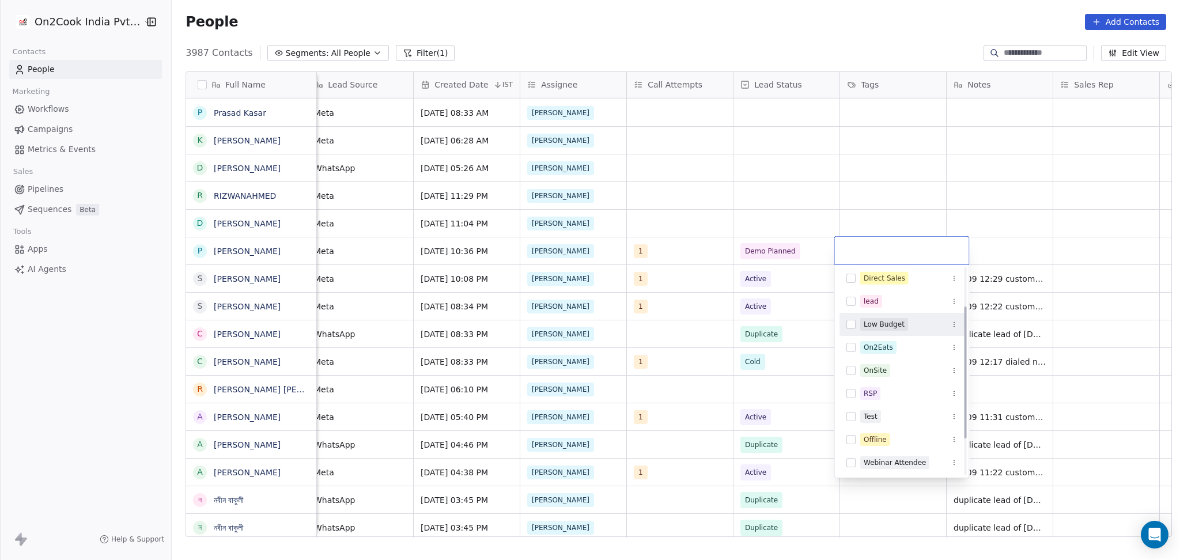
scroll to position [0, 0]
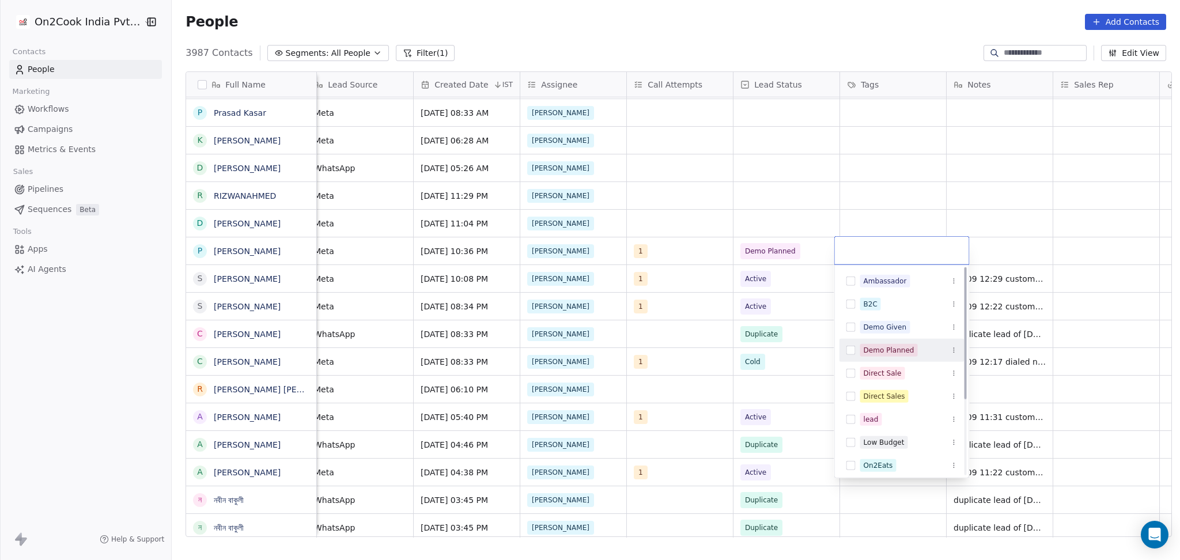
click at [877, 355] on span "Demo Planned" at bounding box center [889, 350] width 58 height 13
click at [1001, 225] on html "On2Cook India Pvt. Ltd. Contacts People Marketing Workflows Campaigns Metrics &…" at bounding box center [590, 280] width 1180 height 560
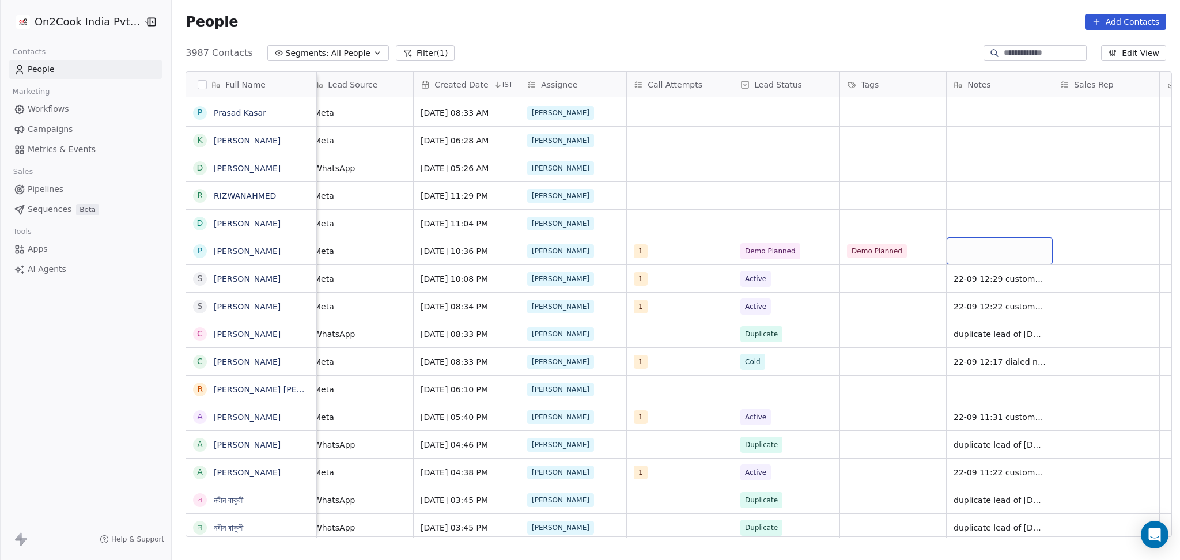
click at [962, 248] on div "grid" at bounding box center [999, 250] width 106 height 27
click at [967, 294] on textarea "**********" at bounding box center [993, 268] width 105 height 62
type textarea "**********"
click at [861, 293] on html "On2Cook India Pvt. Ltd. Contacts People Marketing Workflows Campaigns Metrics &…" at bounding box center [590, 280] width 1180 height 560
click at [1084, 259] on div "grid" at bounding box center [1106, 250] width 106 height 27
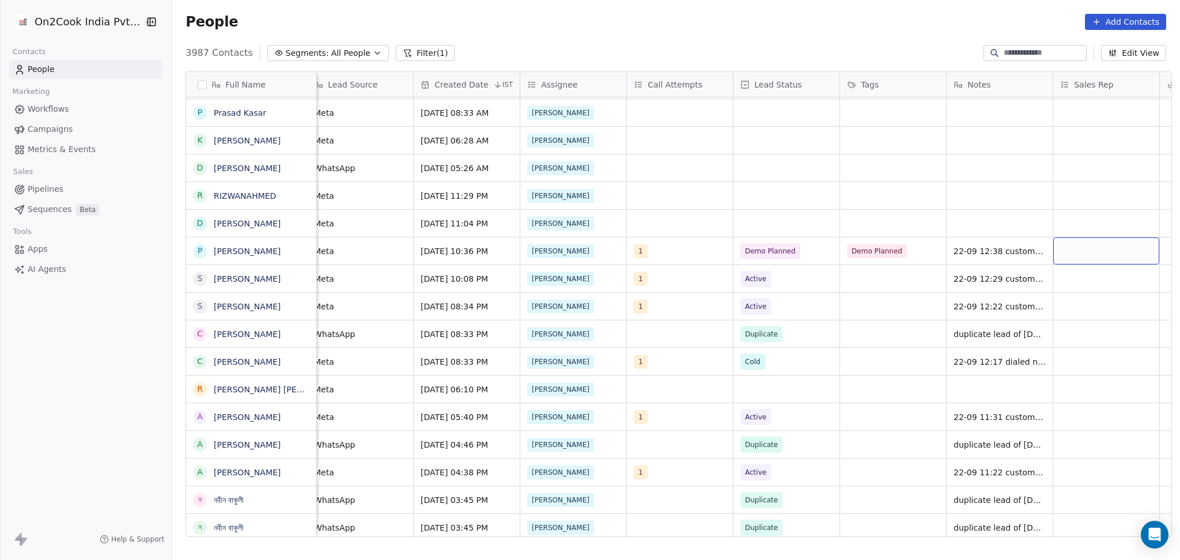
click at [1084, 259] on div "grid" at bounding box center [1106, 250] width 106 height 27
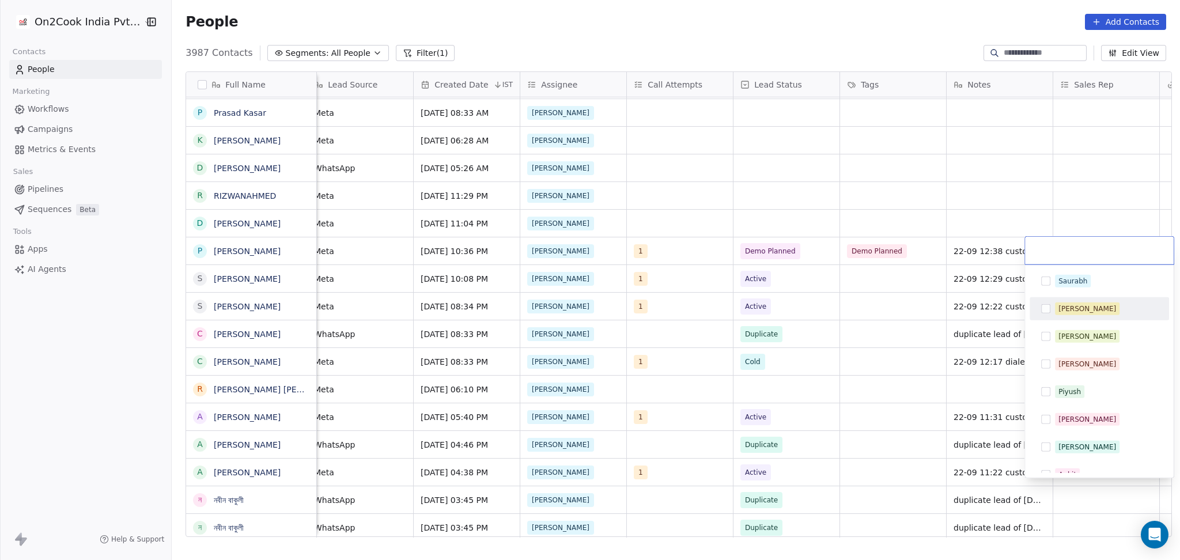
click at [1070, 313] on div "[PERSON_NAME]" at bounding box center [1087, 309] width 58 height 10
click at [867, 280] on html "On2Cook India Pvt. Ltd. Contacts People Marketing Workflows Campaigns Metrics &…" at bounding box center [590, 280] width 1180 height 560
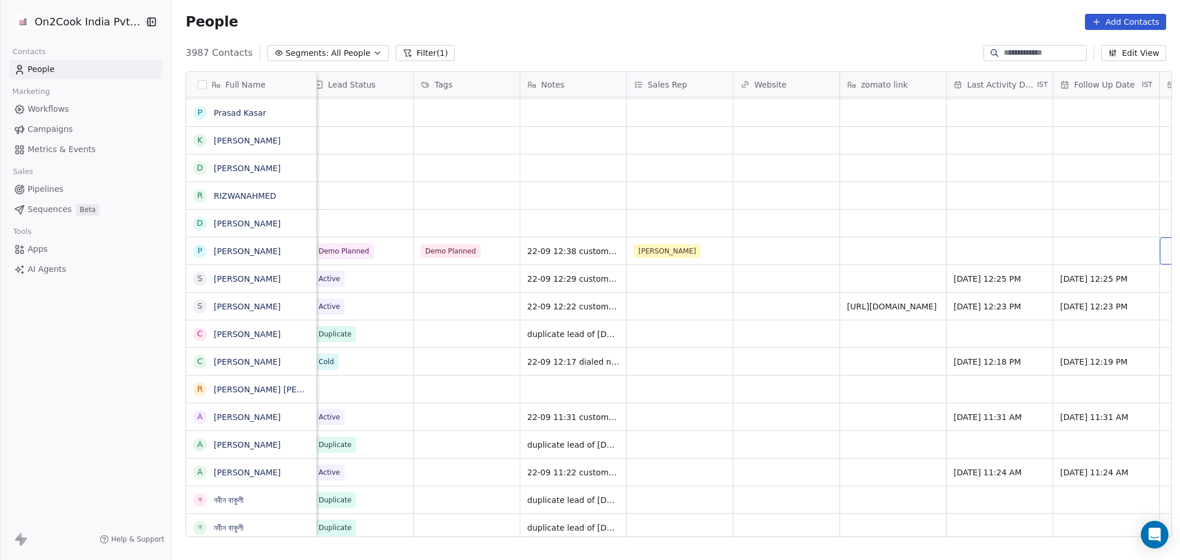
scroll to position [0, 1288]
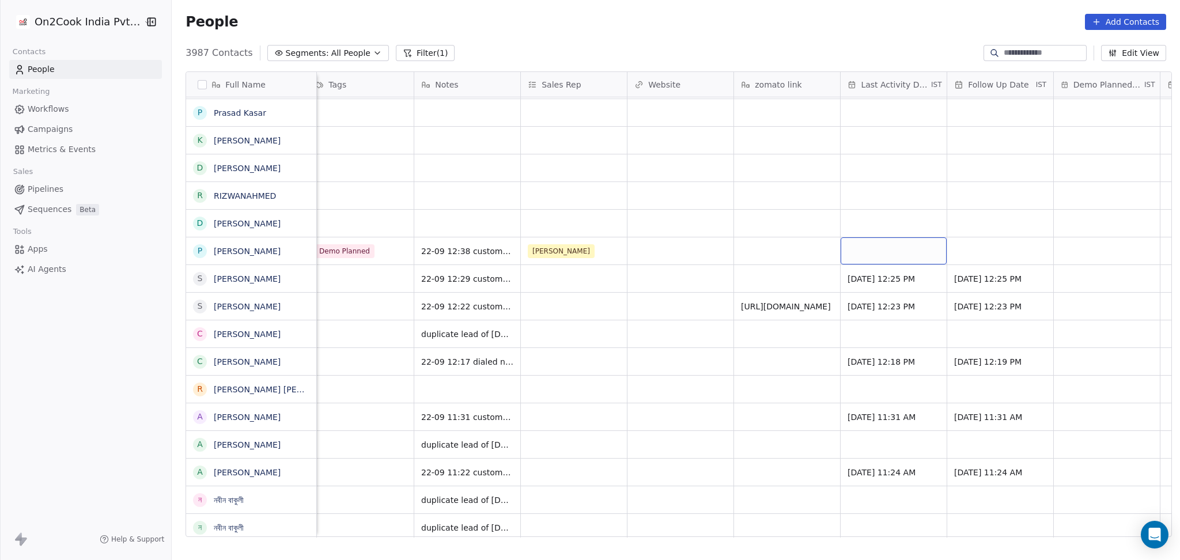
click at [913, 253] on div "grid" at bounding box center [893, 250] width 106 height 27
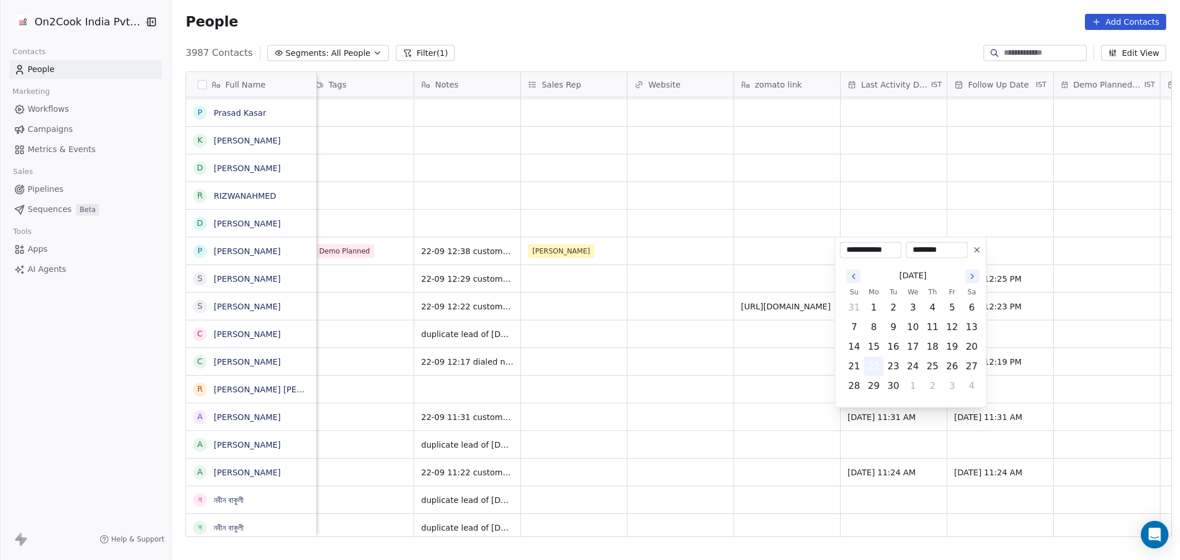
click at [874, 367] on button "22" at bounding box center [874, 366] width 18 height 18
click at [707, 361] on html "On2Cook India Pvt. Ltd. Contacts People Marketing Workflows Campaigns Metrics &…" at bounding box center [590, 280] width 1180 height 560
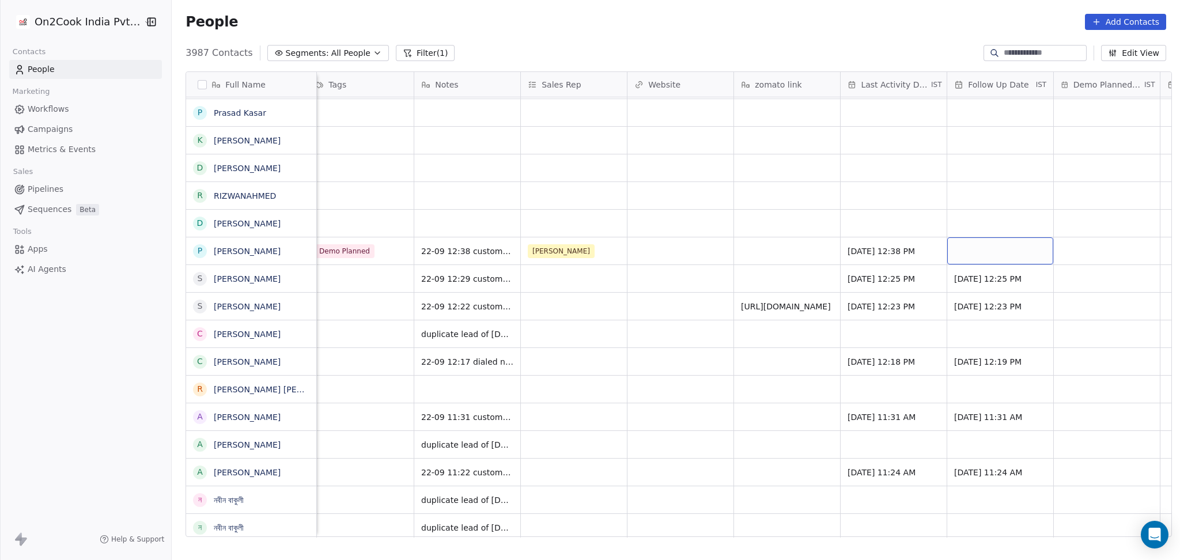
click at [955, 253] on div "grid" at bounding box center [1000, 250] width 106 height 27
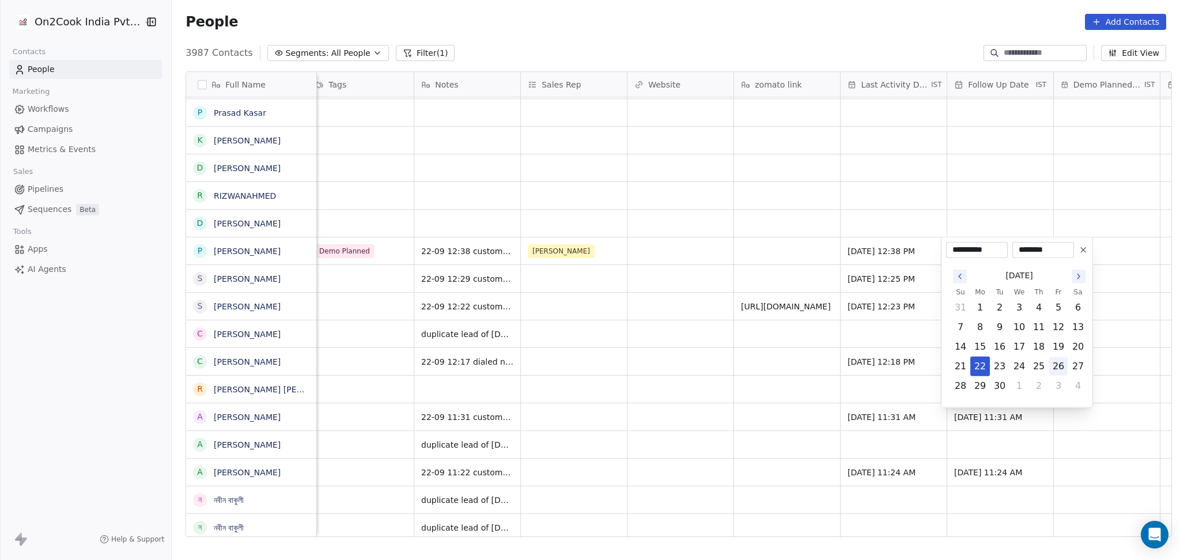
click at [1055, 370] on button "26" at bounding box center [1058, 366] width 18 height 18
type input "**********"
click at [704, 244] on html "On2Cook India Pvt. Ltd. Contacts People Marketing Workflows Campaigns Metrics &…" at bounding box center [590, 280] width 1180 height 560
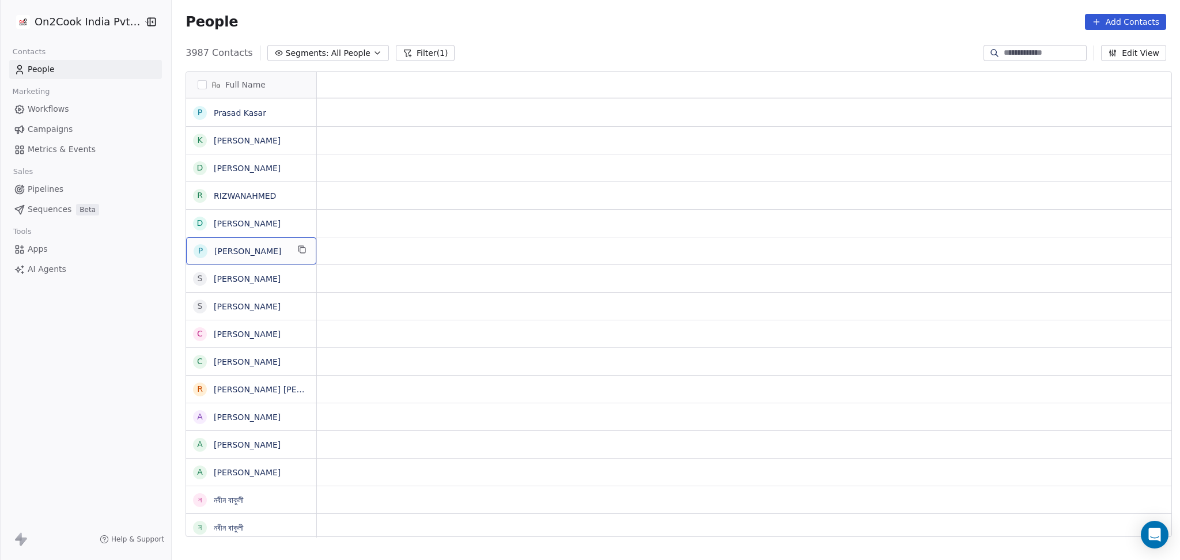
scroll to position [0, 0]
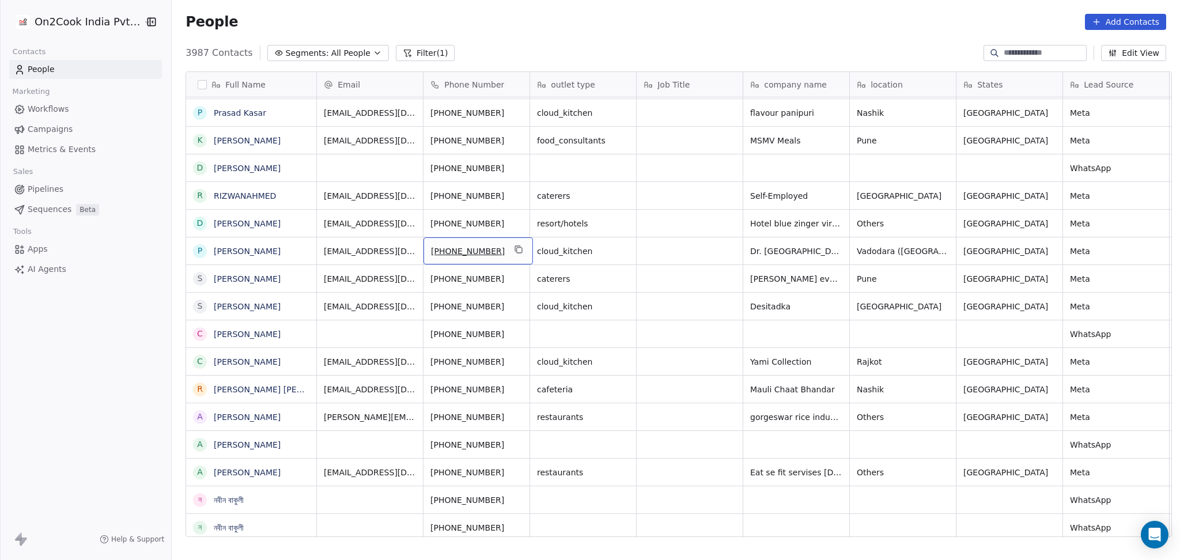
click at [514, 248] on icon "grid" at bounding box center [518, 249] width 9 height 9
click at [858, 225] on icon "grid" at bounding box center [860, 222] width 5 height 5
click at [864, 226] on span "Others" at bounding box center [892, 224] width 70 height 12
click at [866, 243] on textarea "******" at bounding box center [897, 228] width 105 height 36
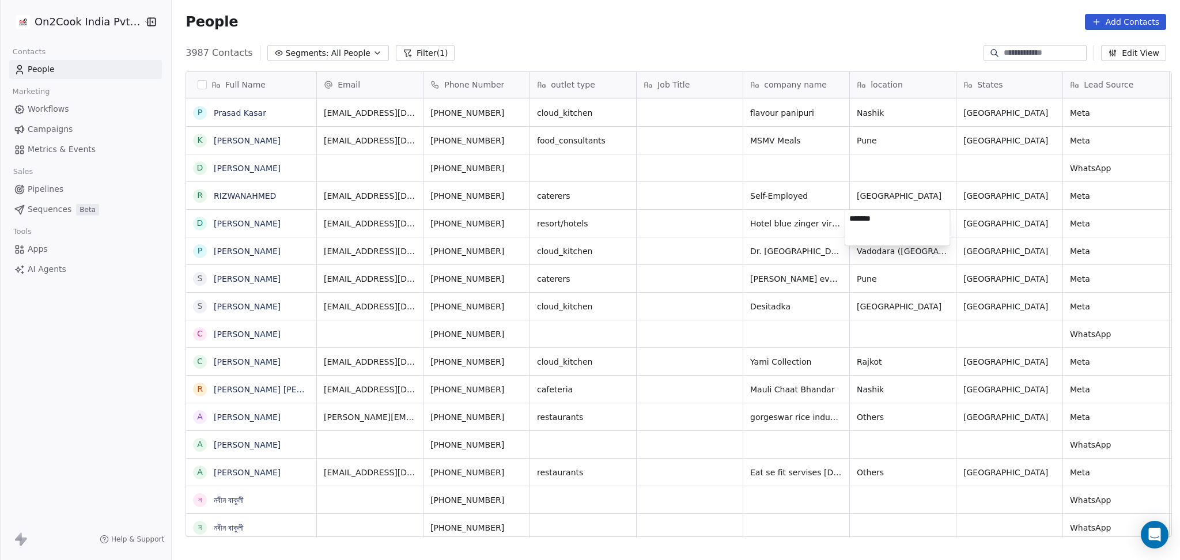
type textarea "********"
click at [682, 230] on html "On2Cook India Pvt. Ltd. Contacts People Marketing Workflows Campaigns Metrics &…" at bounding box center [590, 280] width 1180 height 560
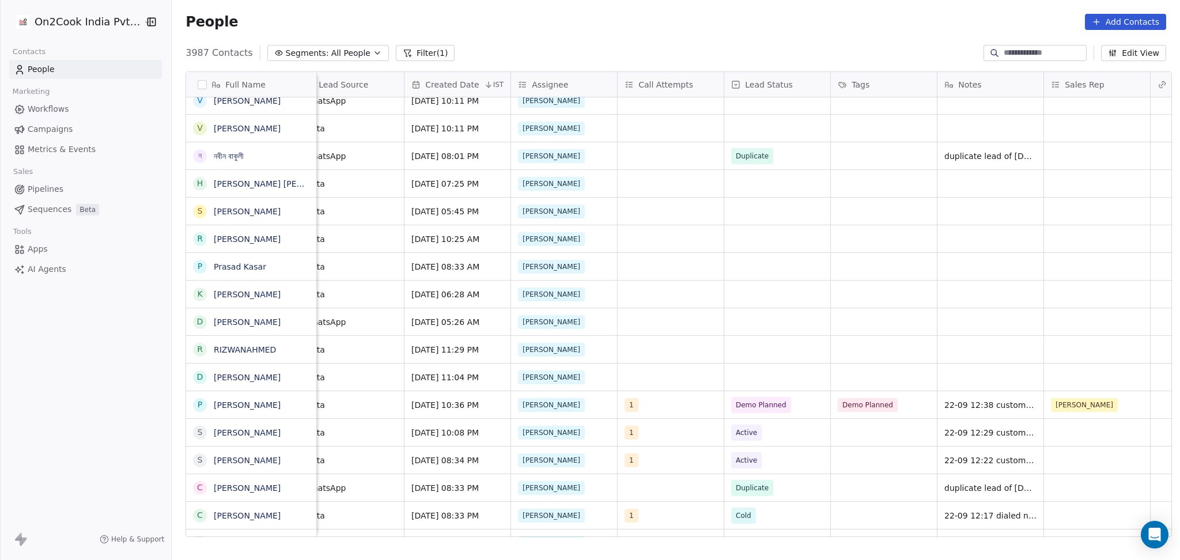
scroll to position [0, 767]
click at [657, 380] on div "grid" at bounding box center [669, 376] width 106 height 27
click at [653, 188] on div "1" at bounding box center [691, 193] width 103 height 13
click at [1010, 323] on html "On2Cook India Pvt. Ltd. Contacts People Marketing Workflows Campaigns Metrics &…" at bounding box center [590, 280] width 1180 height 560
click at [770, 380] on div "grid" at bounding box center [775, 376] width 106 height 27
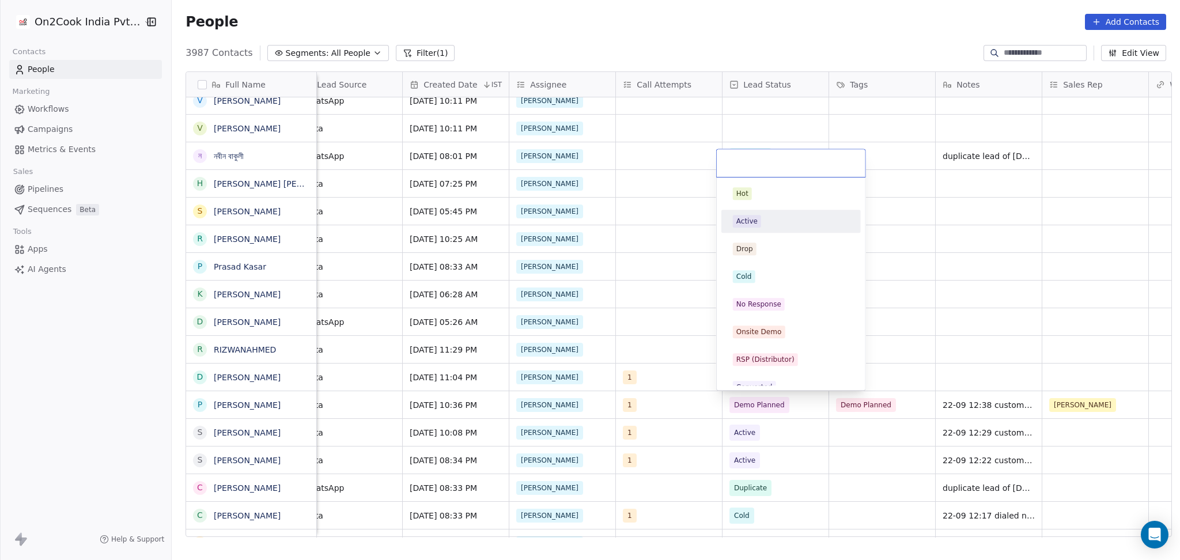
click at [764, 230] on div "Active" at bounding box center [791, 221] width 130 height 18
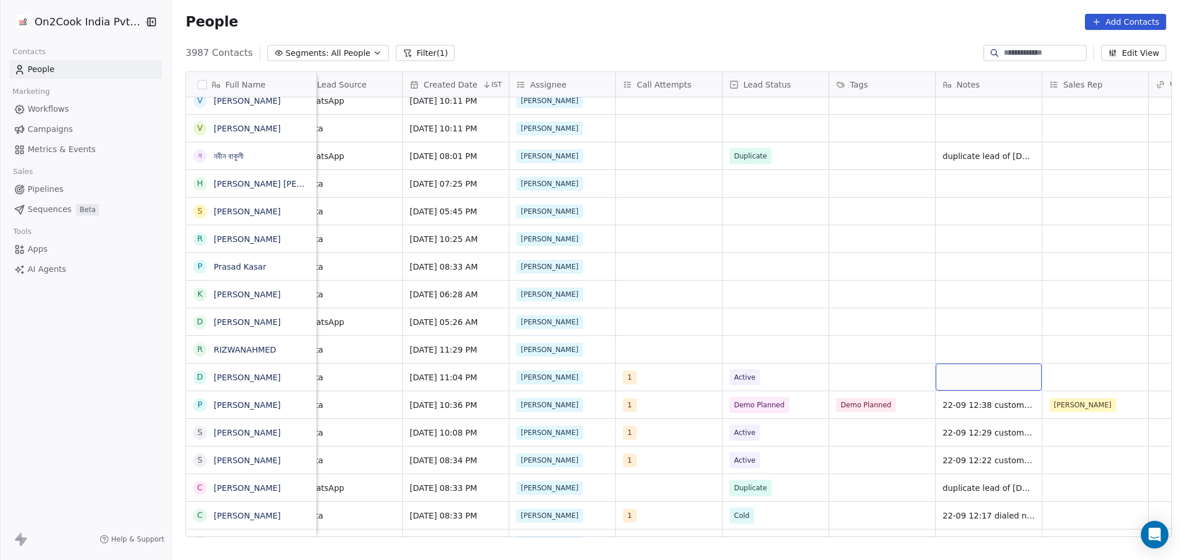
click at [976, 373] on div "grid" at bounding box center [989, 376] width 106 height 27
type textarea "**********"
click at [859, 353] on html "On2Cook India Pvt. Ltd. Contacts People Marketing Workflows Campaigns Metrics &…" at bounding box center [590, 280] width 1180 height 560
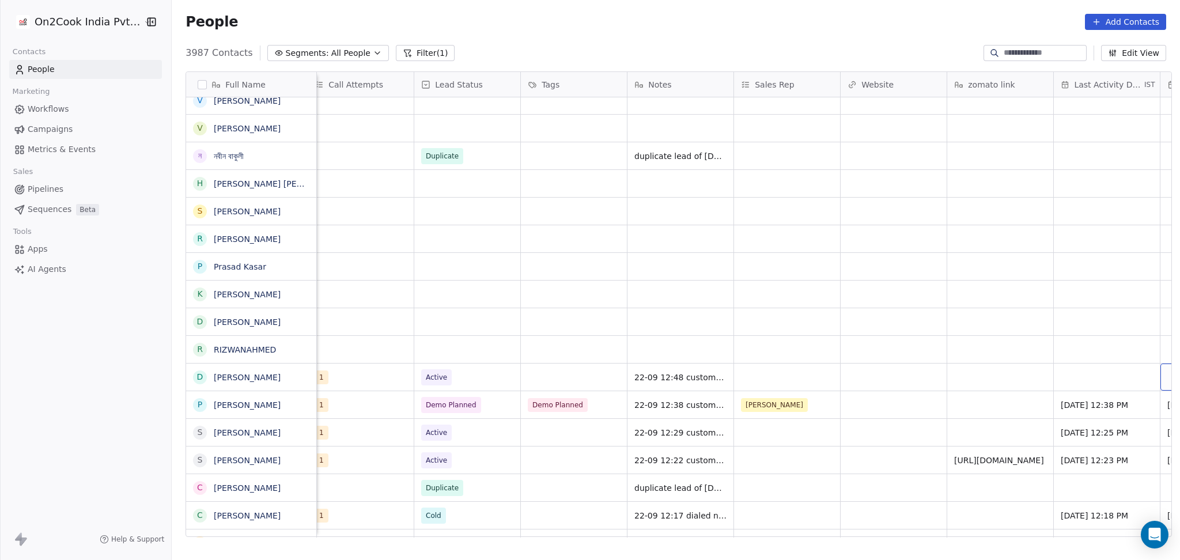
scroll to position [0, 1182]
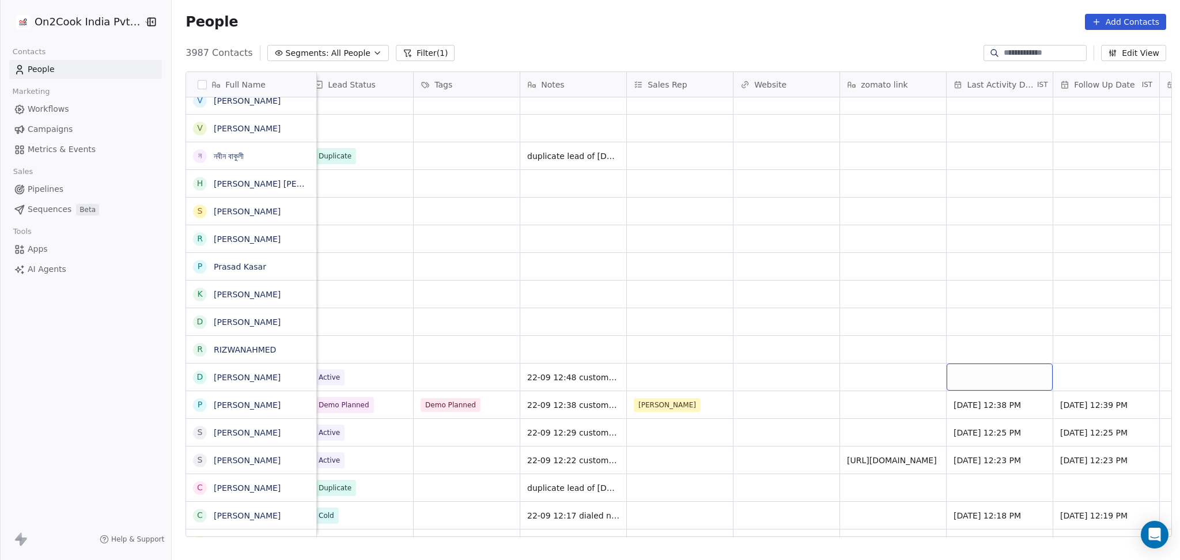
click at [964, 370] on div "grid" at bounding box center [999, 376] width 106 height 27
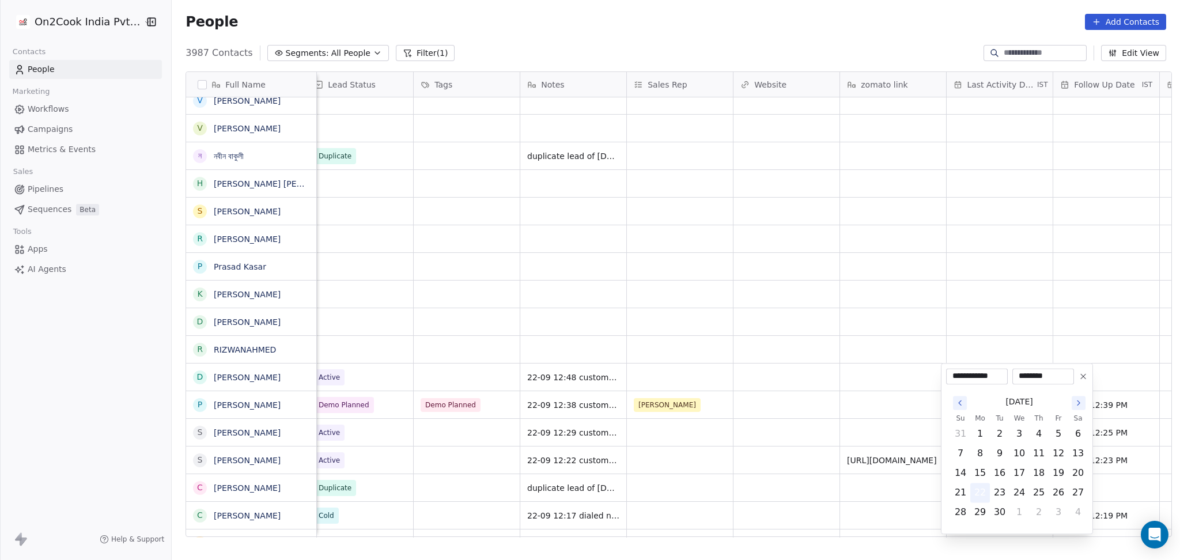
click at [977, 494] on button "22" at bounding box center [980, 492] width 18 height 18
click at [847, 459] on html "On2Cook India Pvt. Ltd. Contacts People Marketing Workflows Campaigns Metrics &…" at bounding box center [590, 280] width 1180 height 560
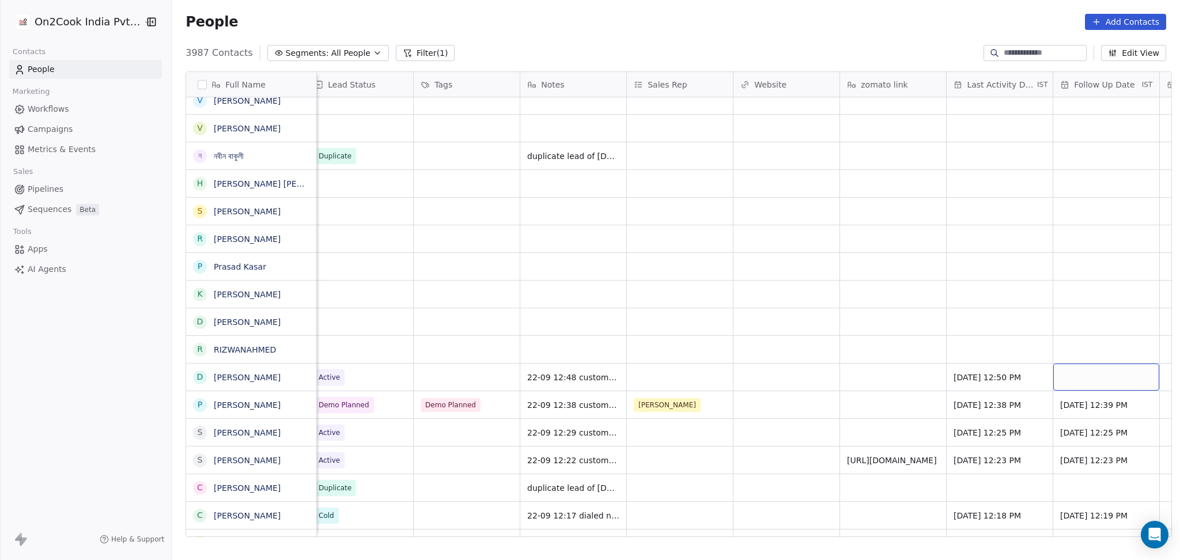
click at [1062, 380] on div "grid" at bounding box center [1106, 376] width 106 height 27
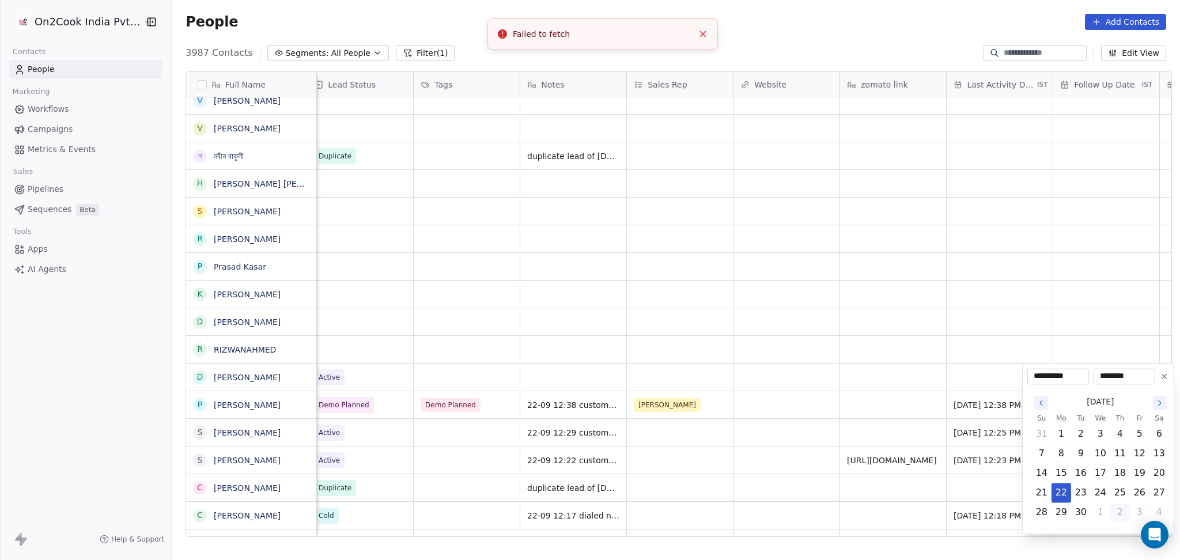
click at [1116, 510] on button "2" at bounding box center [1120, 512] width 18 height 18
type input "**********"
click at [795, 385] on html "On2Cook India Pvt. Ltd. Contacts People Marketing Workflows Campaigns Metrics &…" at bounding box center [590, 280] width 1180 height 560
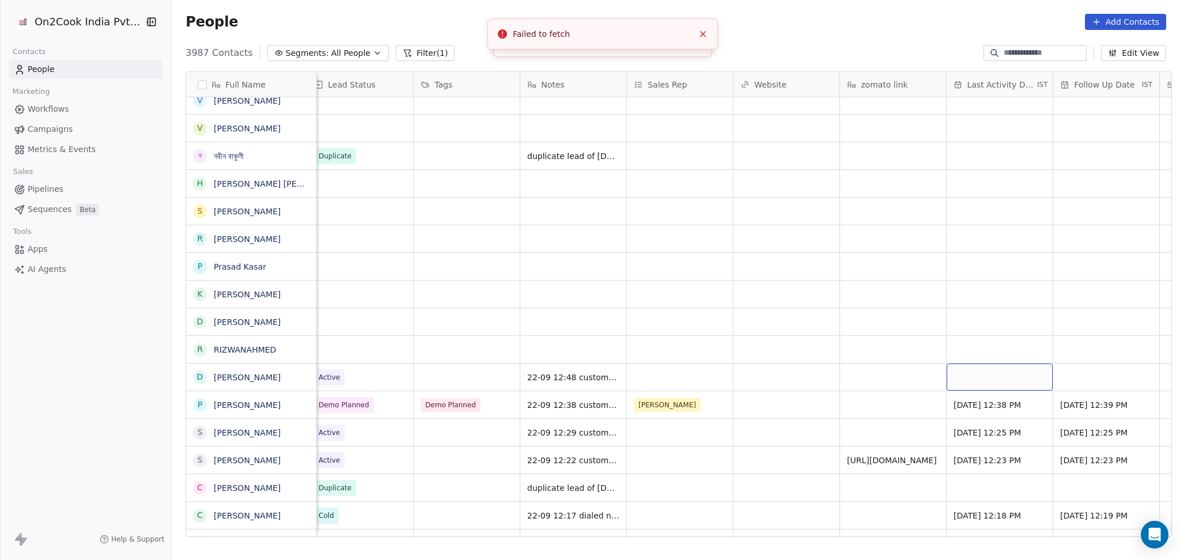
click at [982, 378] on div "grid" at bounding box center [999, 376] width 106 height 27
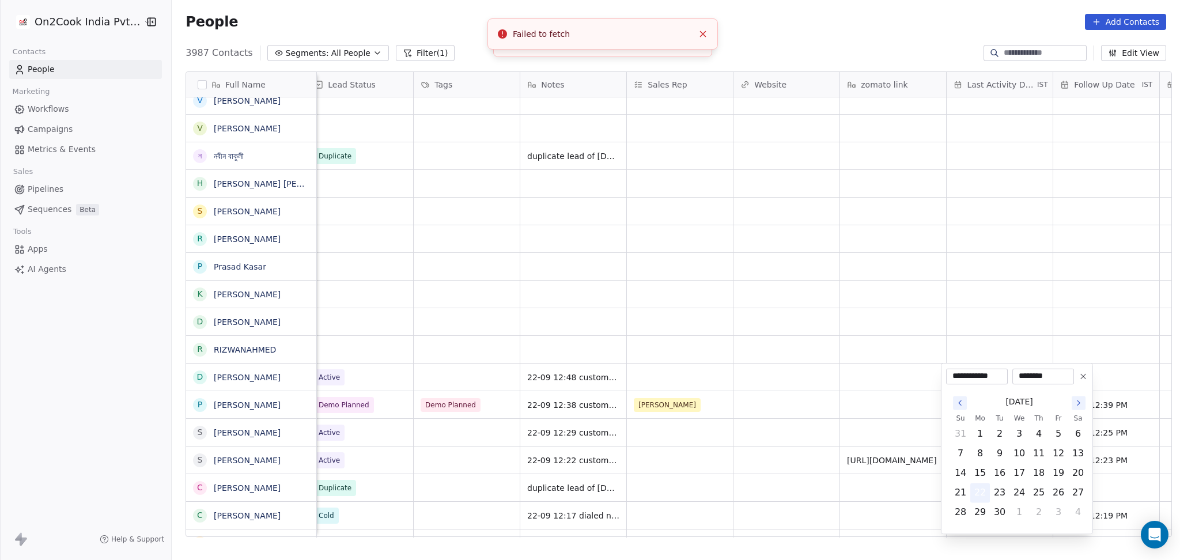
click at [983, 491] on button "22" at bounding box center [980, 492] width 18 height 18
click at [759, 456] on html "On2Cook India Pvt. Ltd. Contacts People Marketing Workflows Campaigns Metrics &…" at bounding box center [590, 280] width 1180 height 560
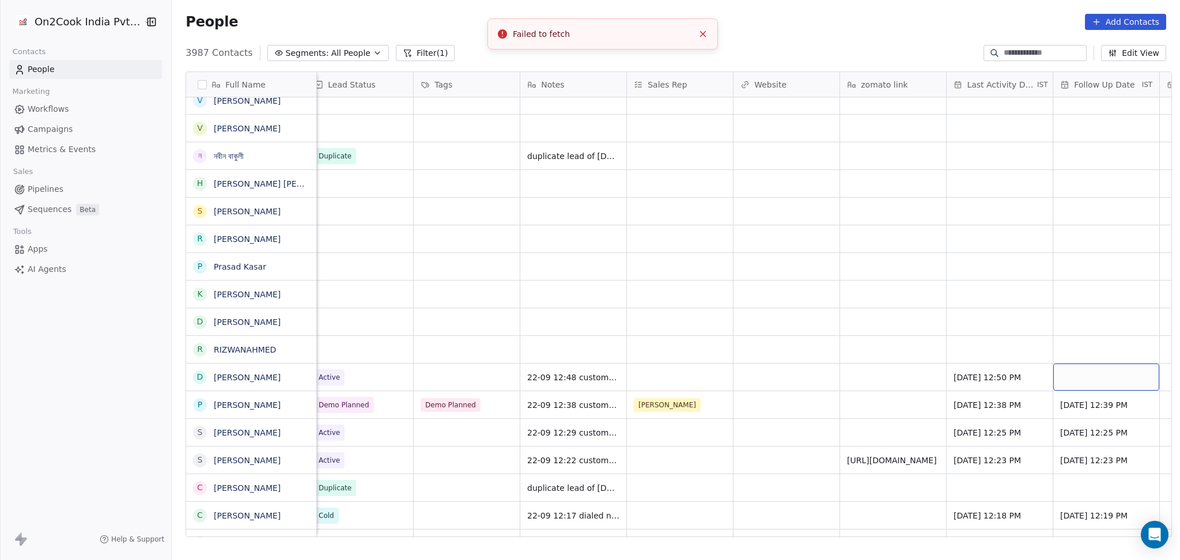
click at [1063, 364] on div "grid" at bounding box center [1106, 376] width 106 height 27
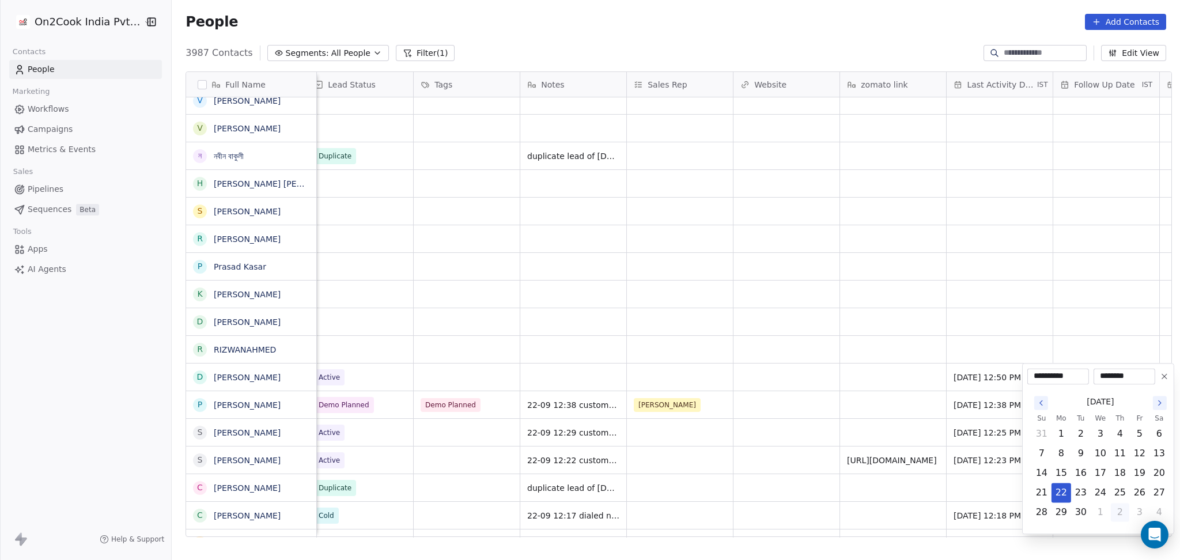
click at [1121, 507] on button "2" at bounding box center [1120, 512] width 18 height 18
type input "**********"
click at [709, 327] on html "On2Cook India Pvt. Ltd. Contacts People Marketing Workflows Campaigns Metrics &…" at bounding box center [590, 280] width 1180 height 560
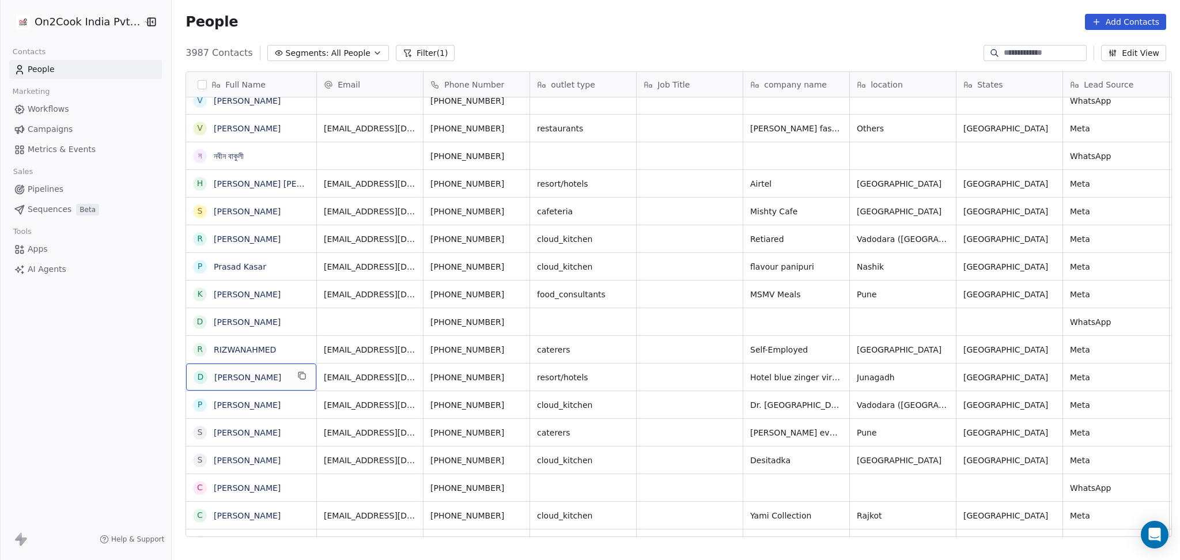
scroll to position [0, 1]
click at [513, 376] on icon "grid" at bounding box center [517, 375] width 9 height 9
click at [298, 350] on icon "grid" at bounding box center [301, 347] width 9 height 9
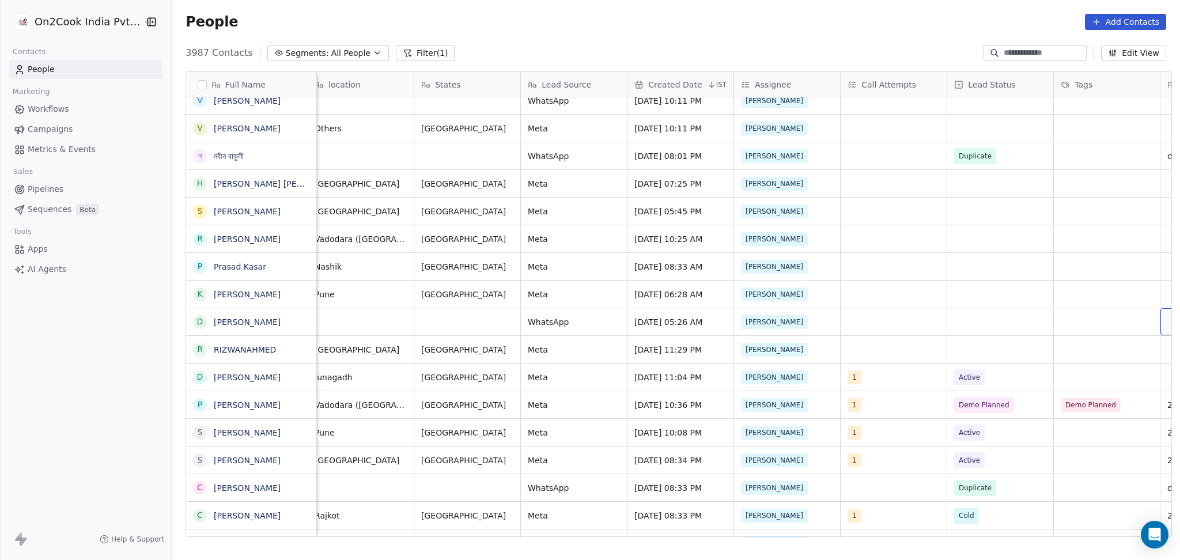
scroll to position [0, 649]
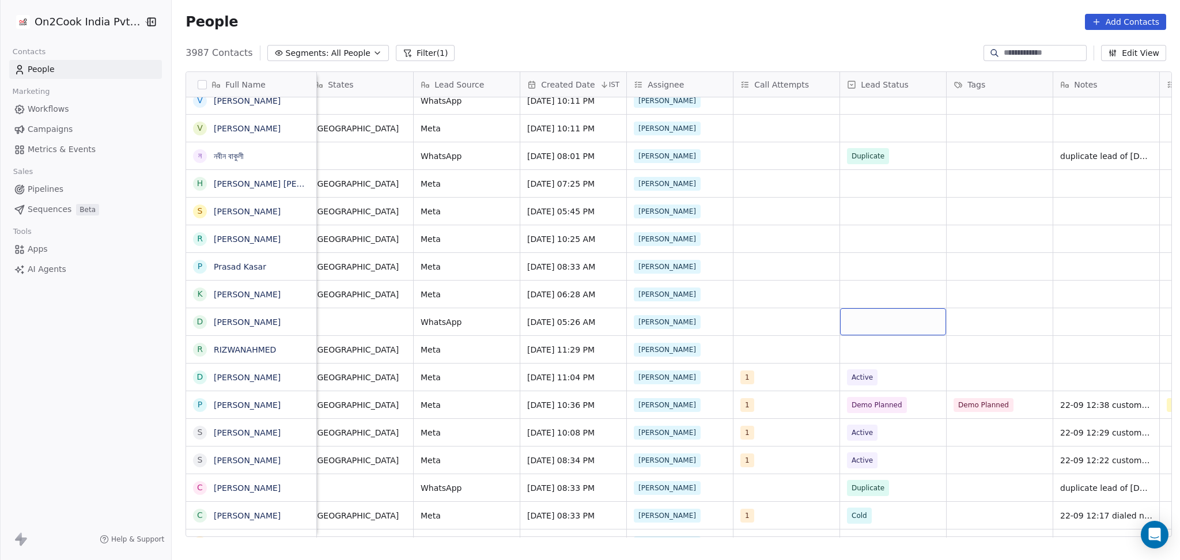
click at [869, 330] on div "grid" at bounding box center [893, 321] width 106 height 27
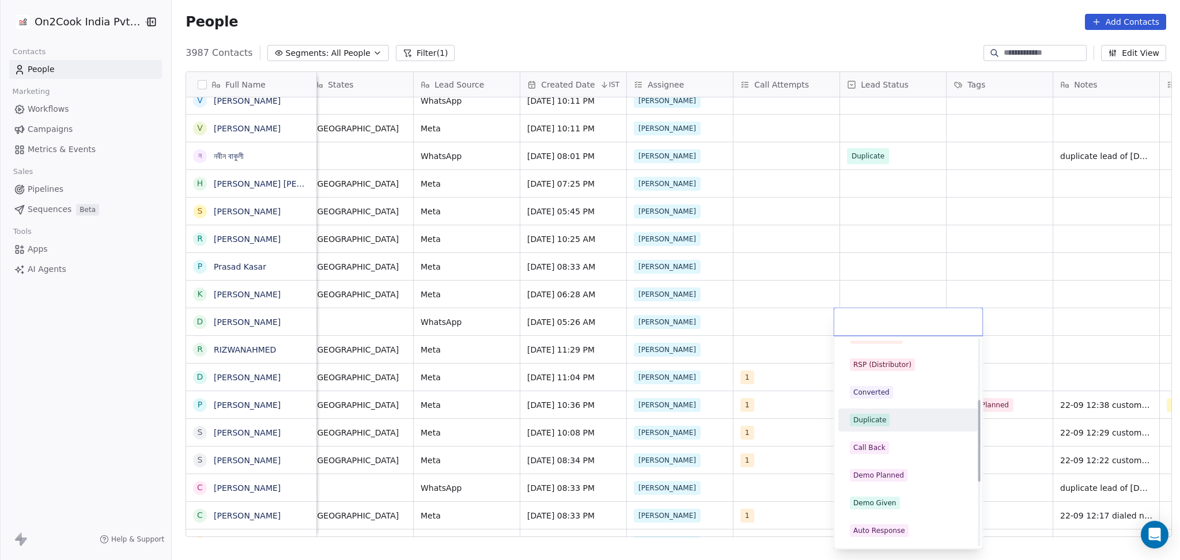
click at [883, 427] on div "Duplicate" at bounding box center [908, 420] width 130 height 18
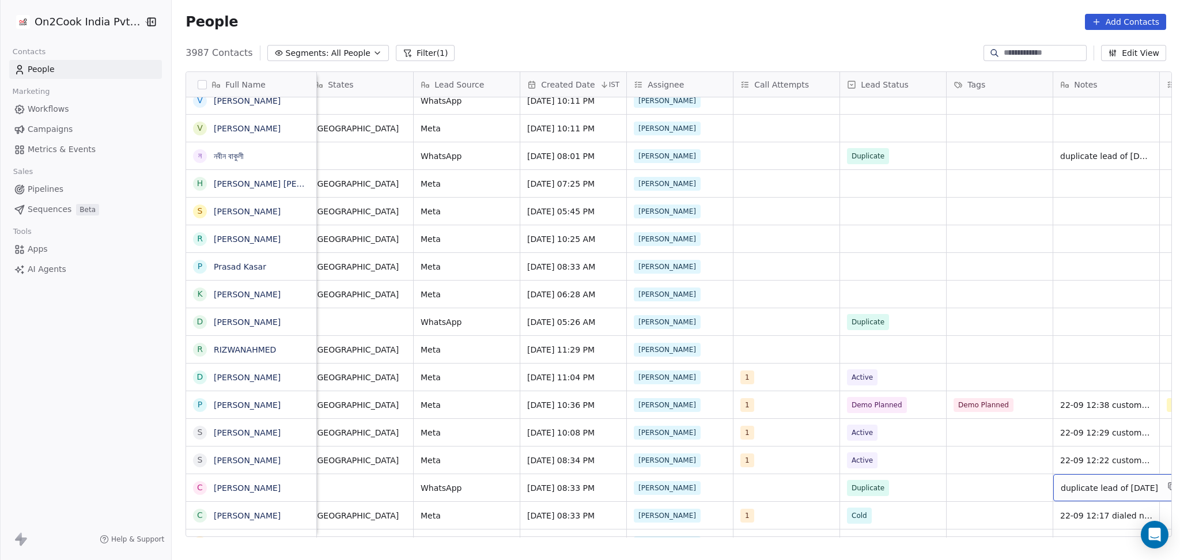
scroll to position [371, 0]
click at [1165, 487] on button "grid" at bounding box center [1172, 486] width 14 height 14
click at [1060, 321] on div "grid" at bounding box center [1106, 321] width 106 height 27
type textarea "**********"
click at [770, 346] on html "On2Cook India Pvt. Ltd. Contacts People Marketing Workflows Campaigns Metrics &…" at bounding box center [590, 280] width 1180 height 560
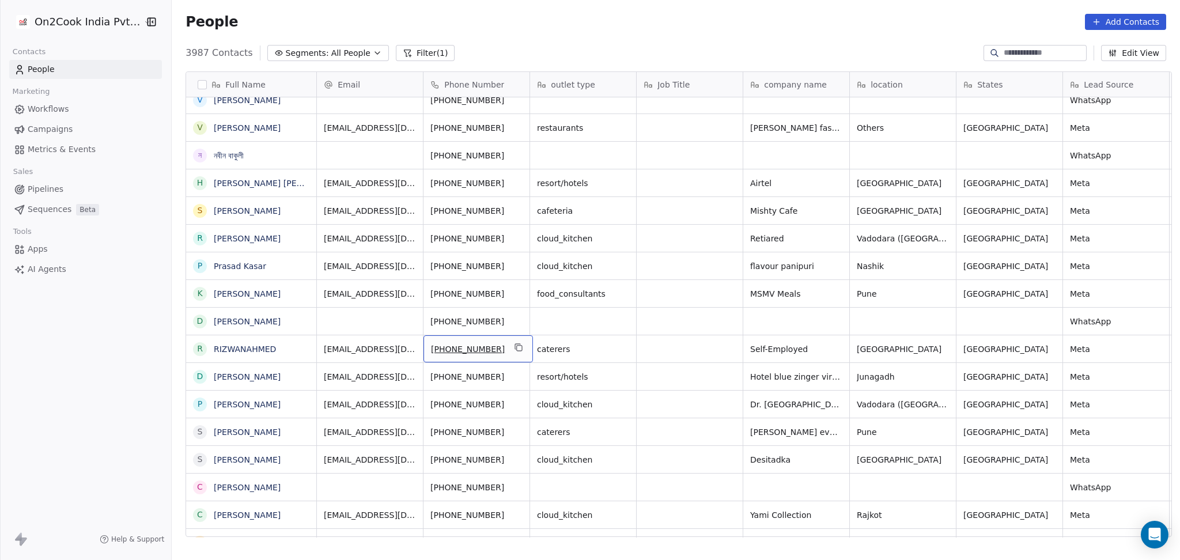
scroll to position [0, 1]
click at [513, 350] on icon "grid" at bounding box center [517, 347] width 9 height 9
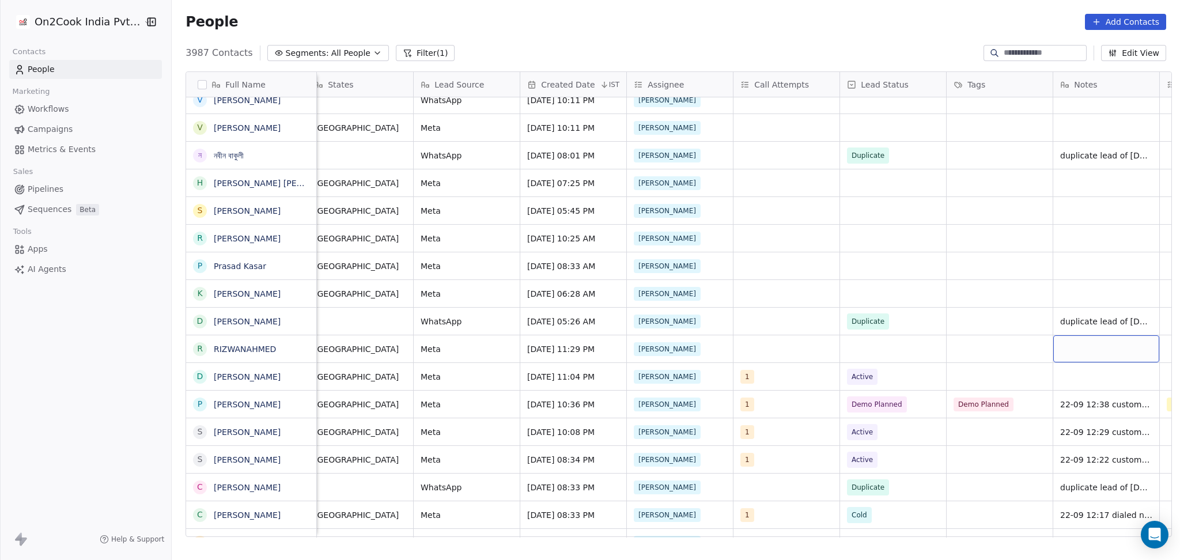
scroll to position [0, 756]
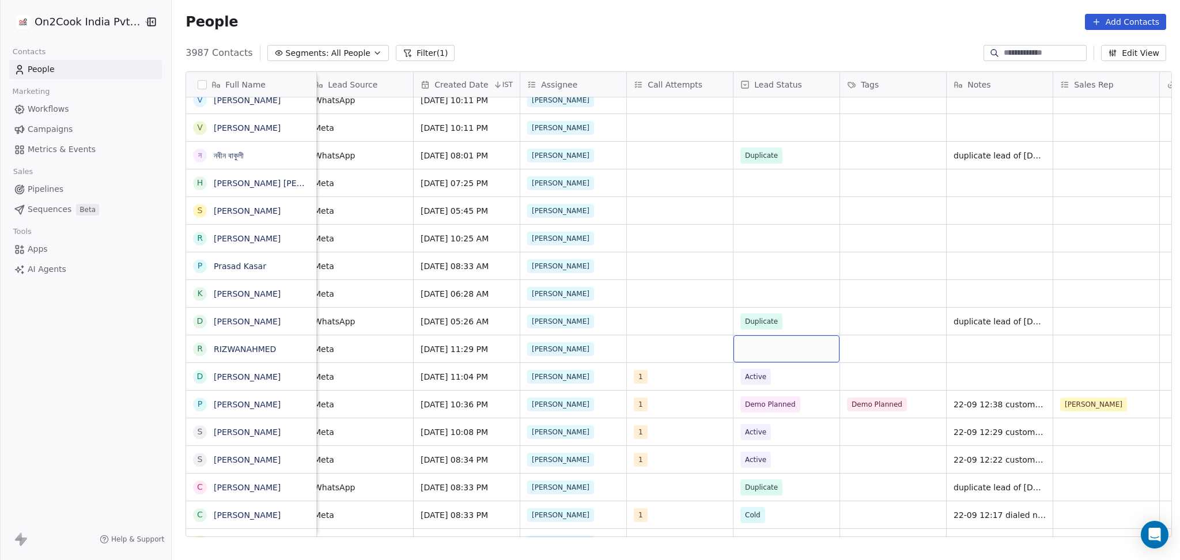
click at [758, 354] on div "grid" at bounding box center [786, 348] width 106 height 27
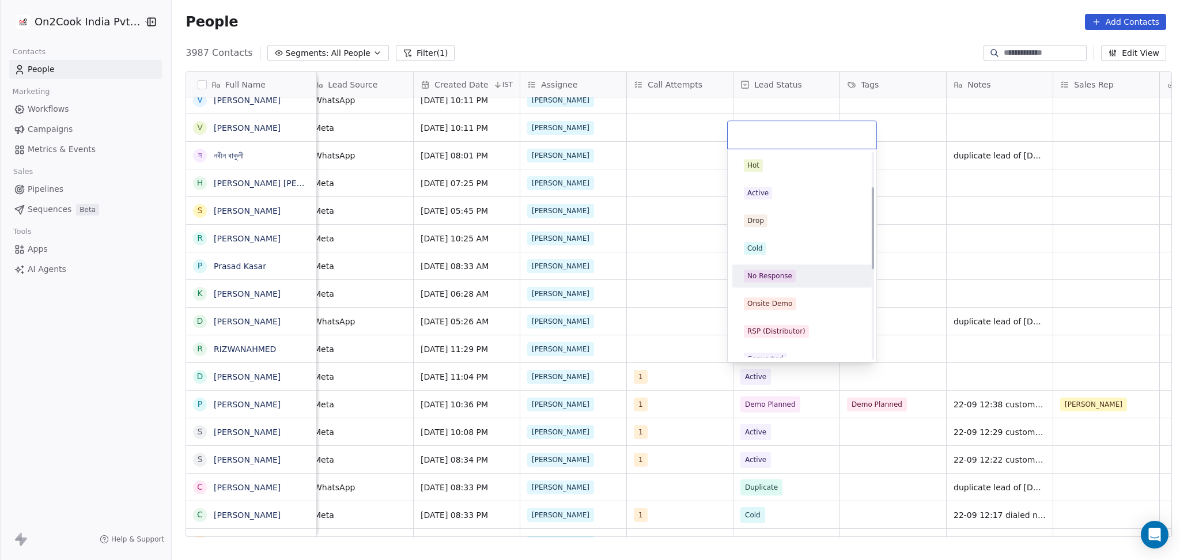
scroll to position [153, 0]
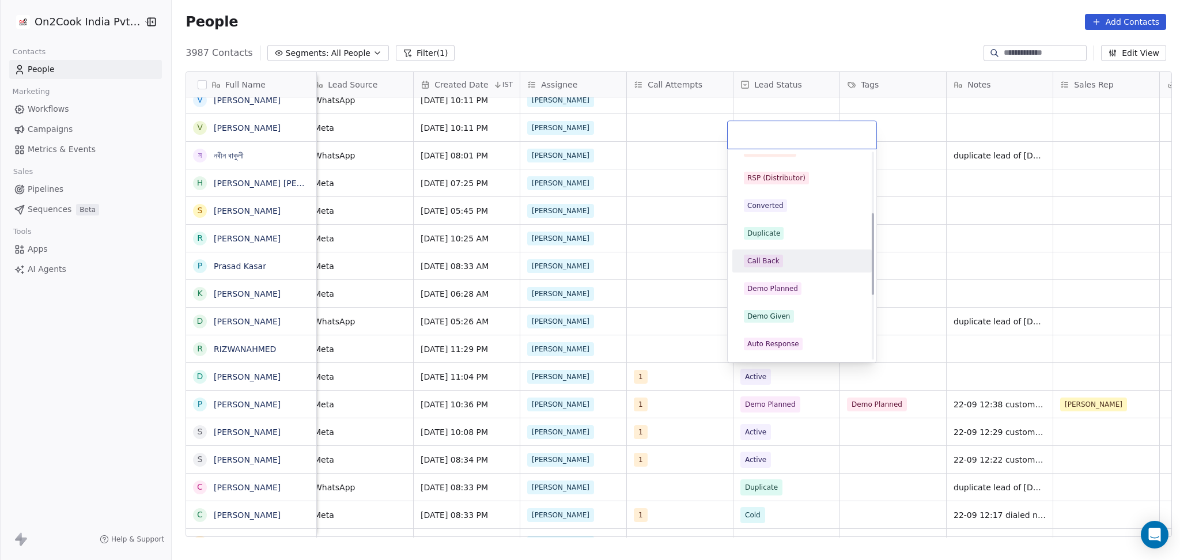
click at [770, 266] on span "Call Back" at bounding box center [763, 261] width 39 height 13
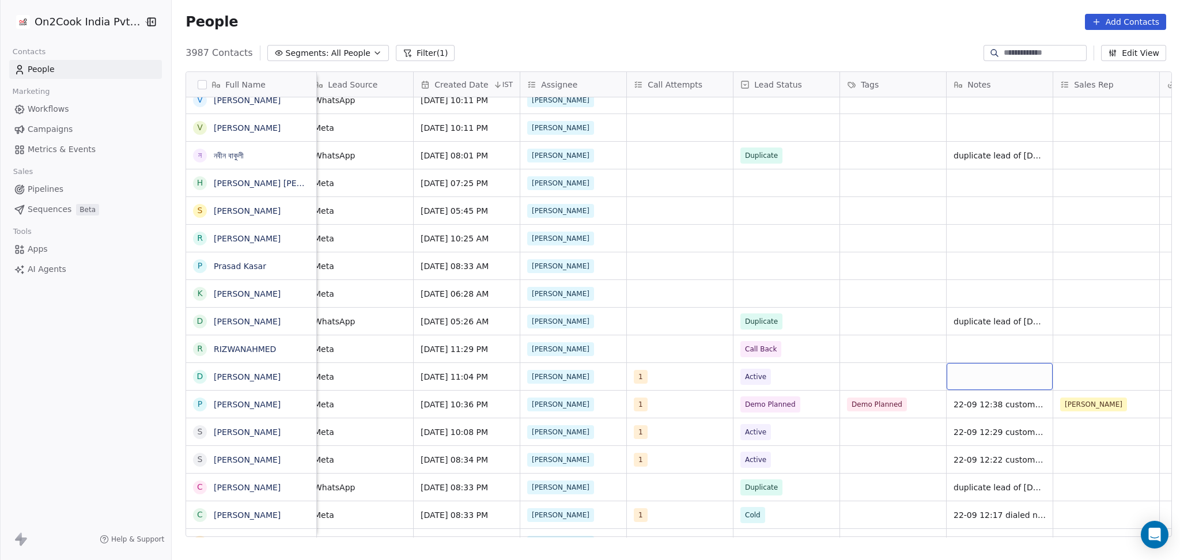
click at [982, 369] on div "grid" at bounding box center [999, 376] width 106 height 27
type textarea "*"
type textarea "**********"
click at [998, 349] on html "On2Cook India Pvt. Ltd. Contacts People Marketing Workflows Campaigns Metrics &…" at bounding box center [590, 280] width 1180 height 560
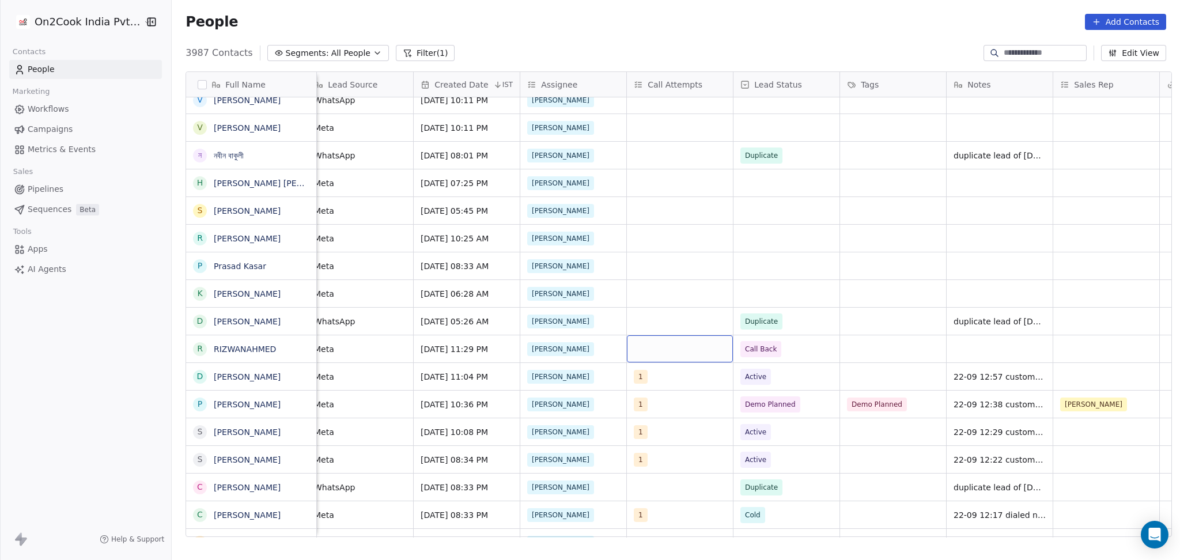
click at [656, 356] on div "grid" at bounding box center [680, 348] width 106 height 27
click at [652, 369] on html "On2Cook India Pvt. Ltd. Contacts People Marketing Workflows Campaigns Metrics &…" at bounding box center [590, 280] width 1180 height 560
click at [655, 346] on div "grid" at bounding box center [680, 348] width 106 height 27
click at [652, 166] on span "1" at bounding box center [657, 165] width 12 height 13
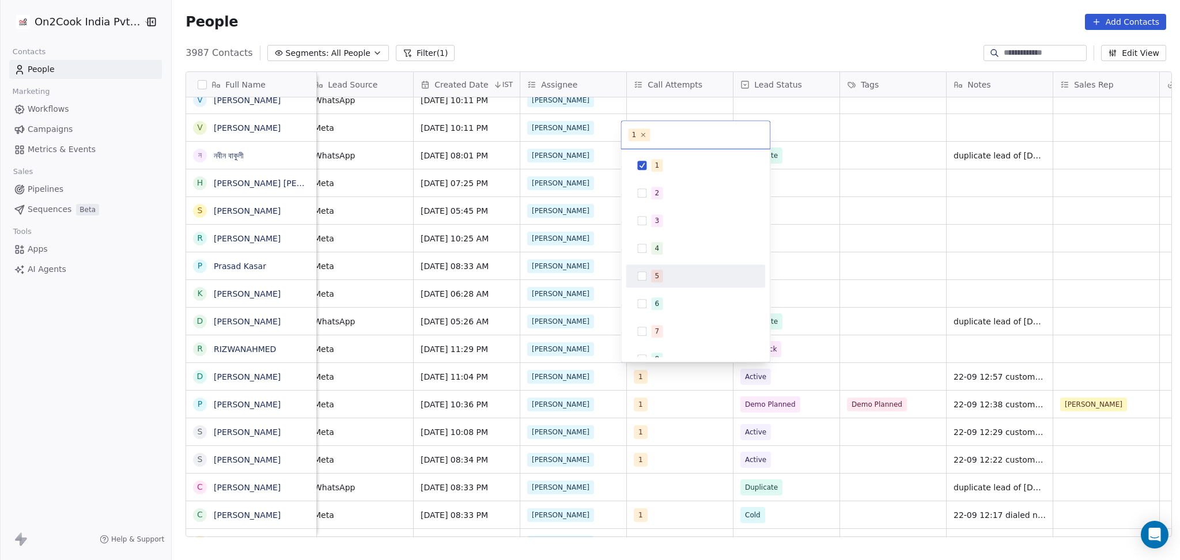
click at [991, 387] on html "On2Cook India Pvt. Ltd. Contacts People Marketing Workflows Campaigns Metrics &…" at bounding box center [590, 280] width 1180 height 560
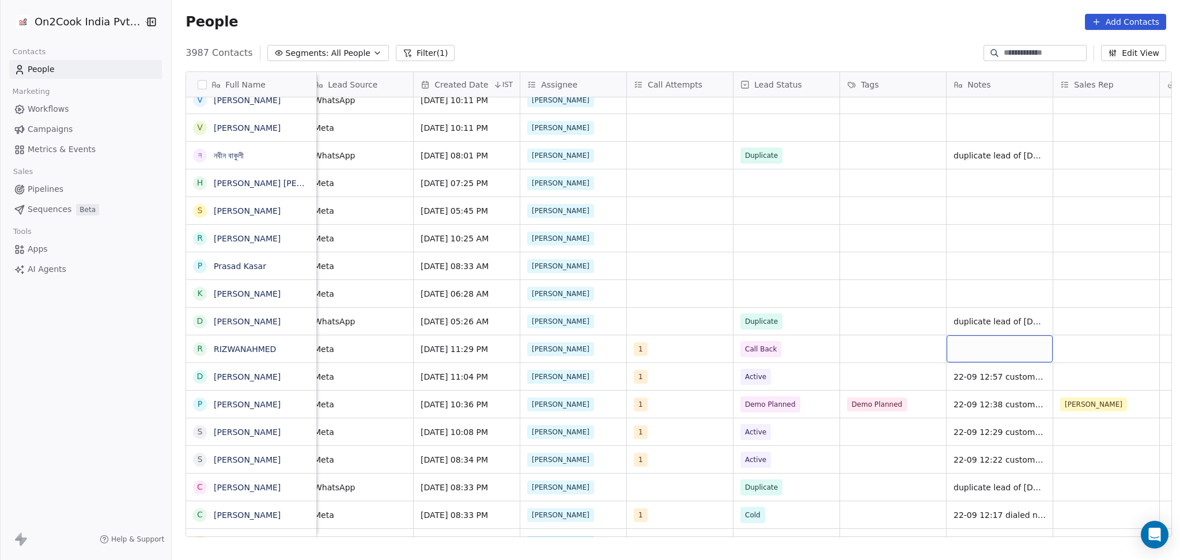
drag, startPoint x: 998, startPoint y: 351, endPoint x: 1016, endPoint y: 343, distance: 20.1
click at [1016, 343] on div "grid" at bounding box center [999, 348] width 106 height 27
type textarea "**********"
click at [859, 354] on html "On2Cook India Pvt. Ltd. Contacts People Marketing Workflows Campaigns Metrics &…" at bounding box center [590, 280] width 1180 height 560
click at [873, 348] on div "grid" at bounding box center [893, 348] width 106 height 27
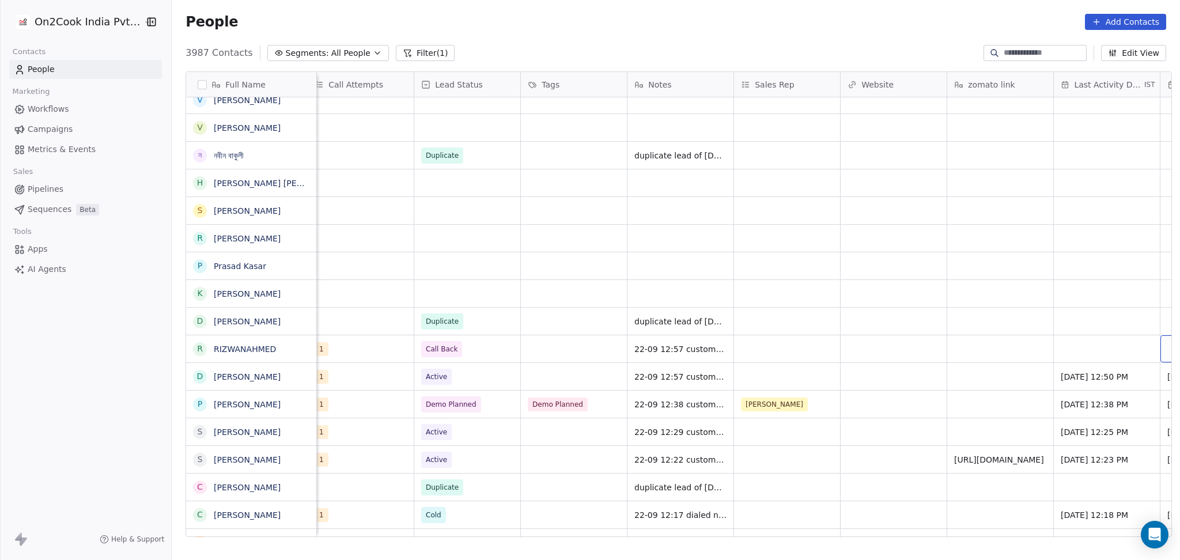
scroll to position [0, 1182]
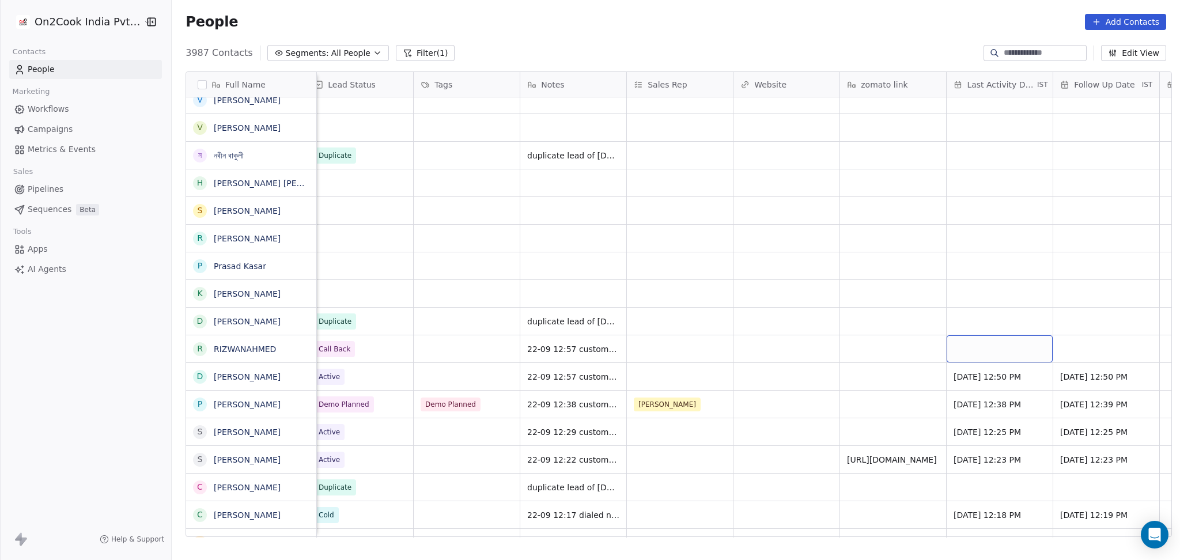
click at [952, 340] on div "grid" at bounding box center [999, 348] width 106 height 27
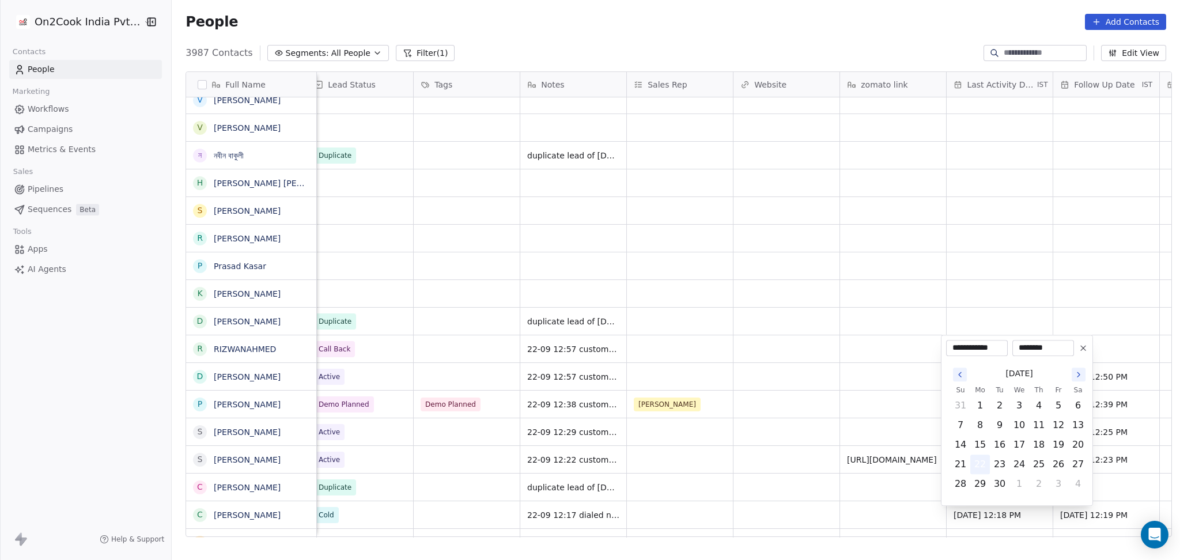
click at [980, 457] on button "22" at bounding box center [980, 464] width 18 height 18
click at [848, 408] on html "On2Cook India Pvt. Ltd. Contacts People Marketing Workflows Campaigns Metrics &…" at bounding box center [590, 280] width 1180 height 560
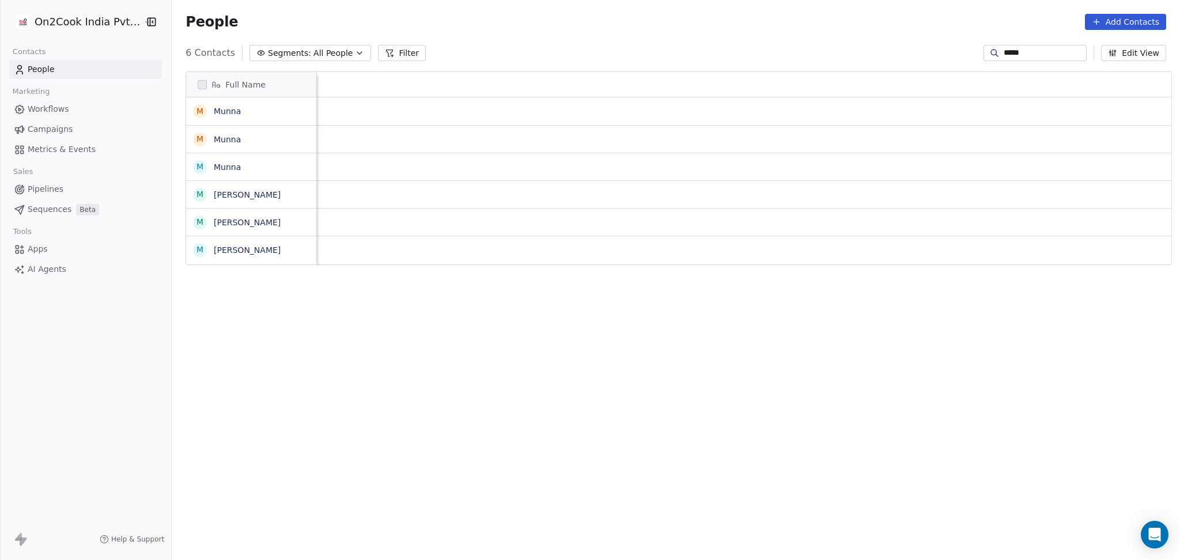
scroll to position [481, 1002]
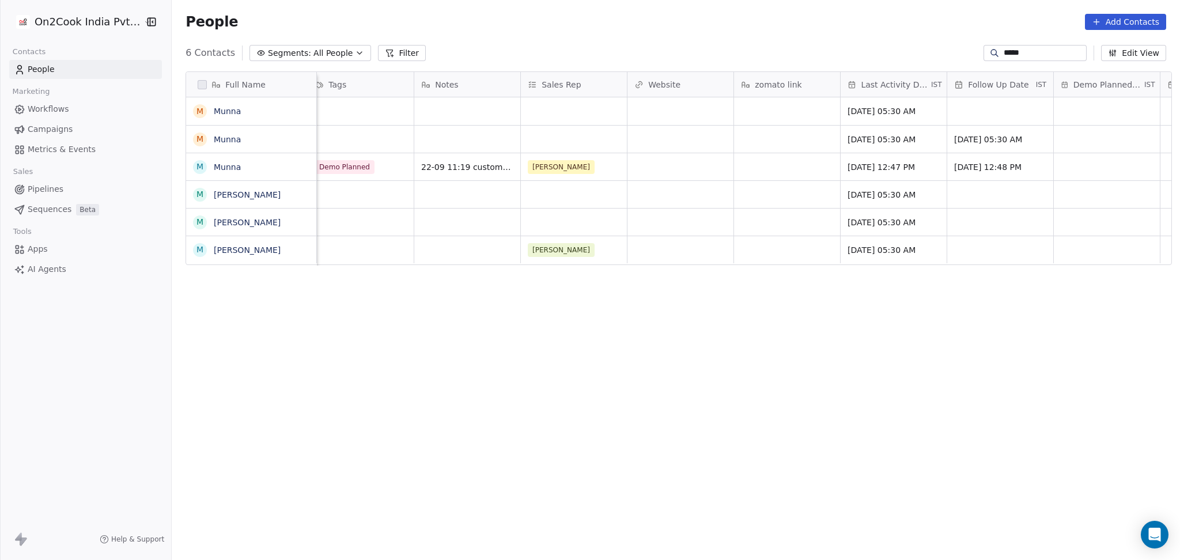
click at [1006, 49] on input "*****" at bounding box center [1044, 53] width 81 height 12
paste input "*********"
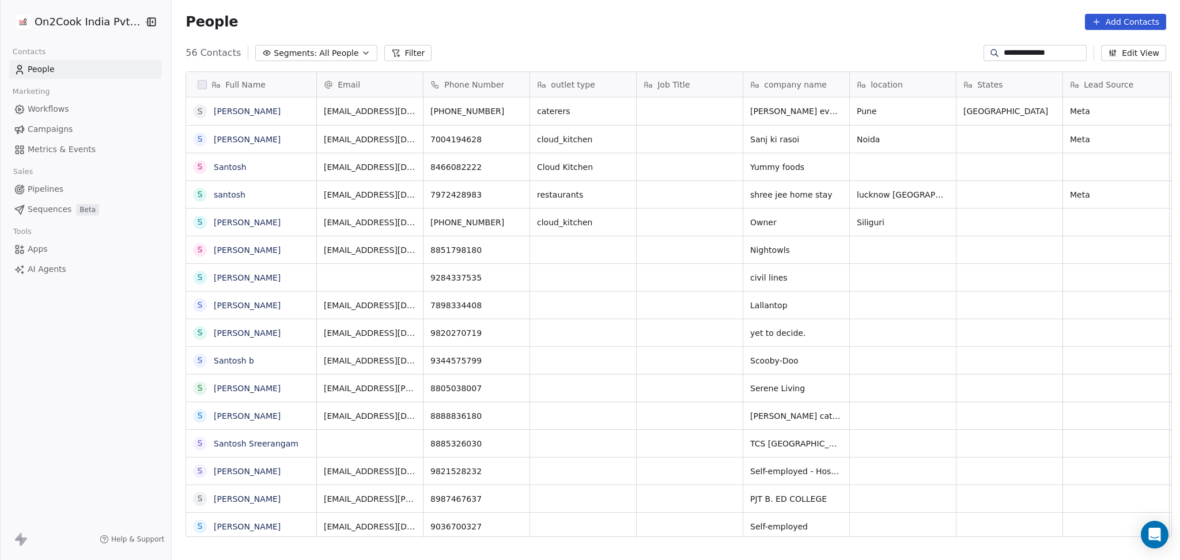
type input "**********"
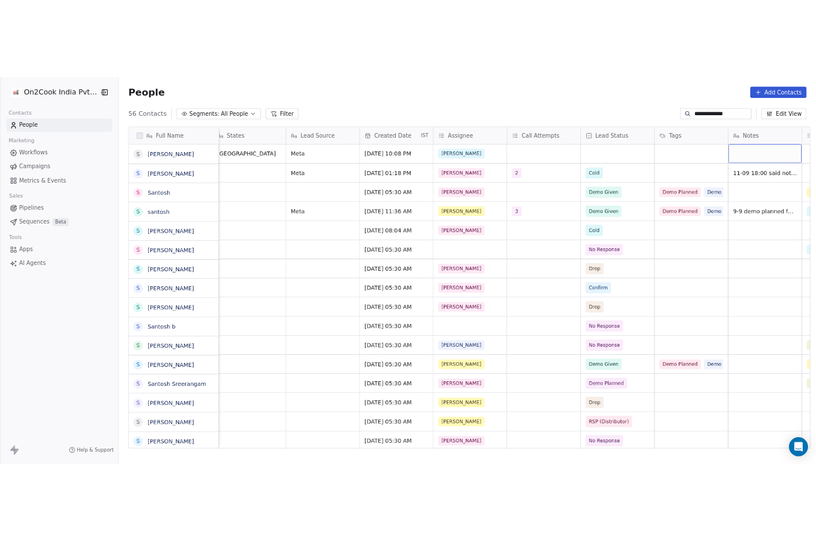
scroll to position [0, 756]
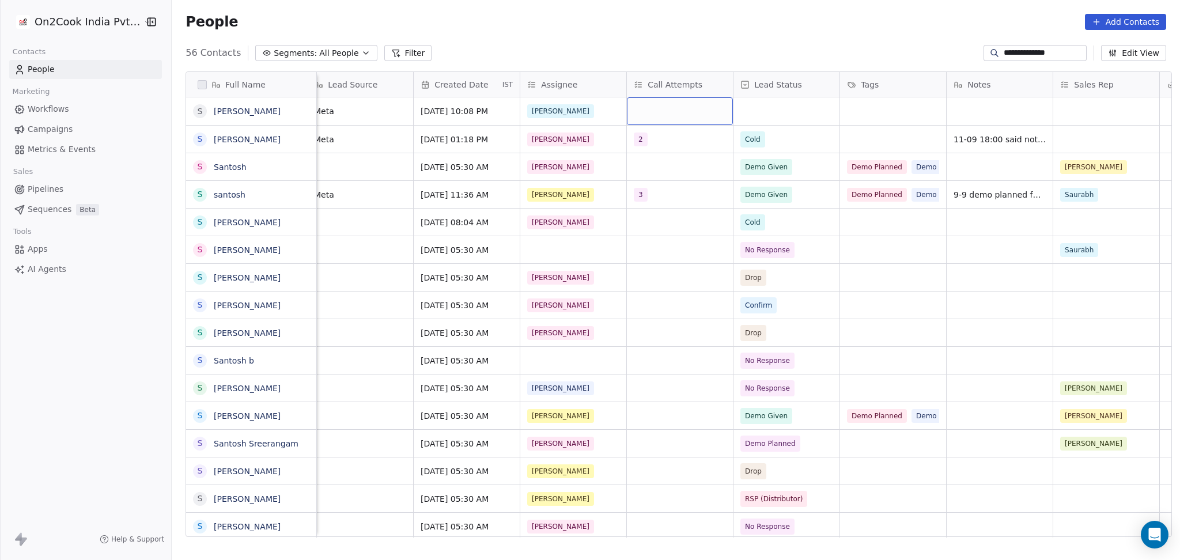
click at [668, 112] on div "grid" at bounding box center [680, 111] width 106 height 28
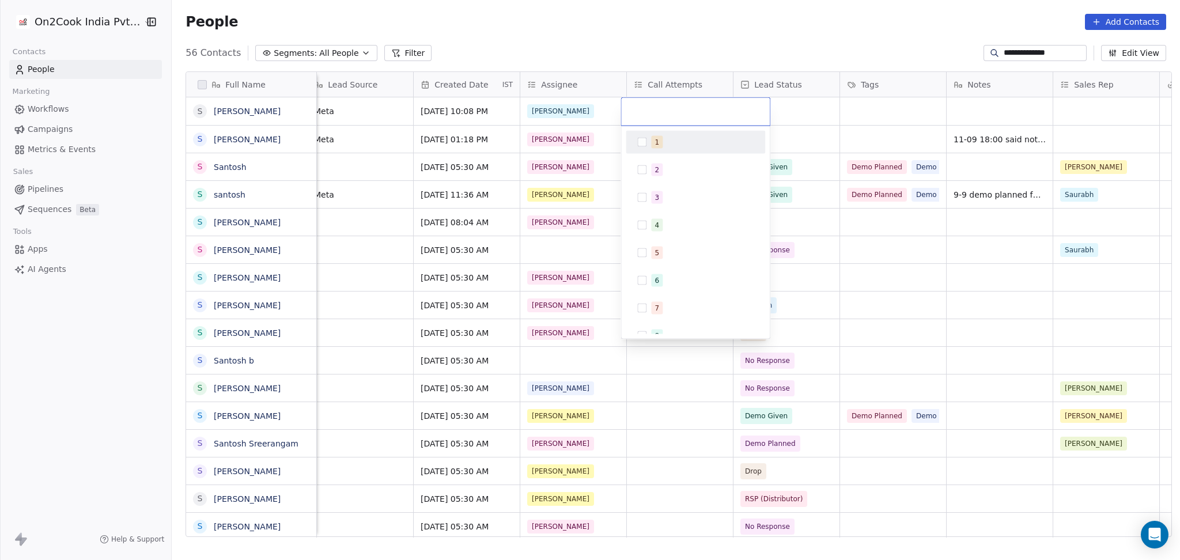
click at [667, 148] on div "1" at bounding box center [695, 142] width 130 height 18
click at [773, 131] on html "**********" at bounding box center [590, 280] width 1180 height 560
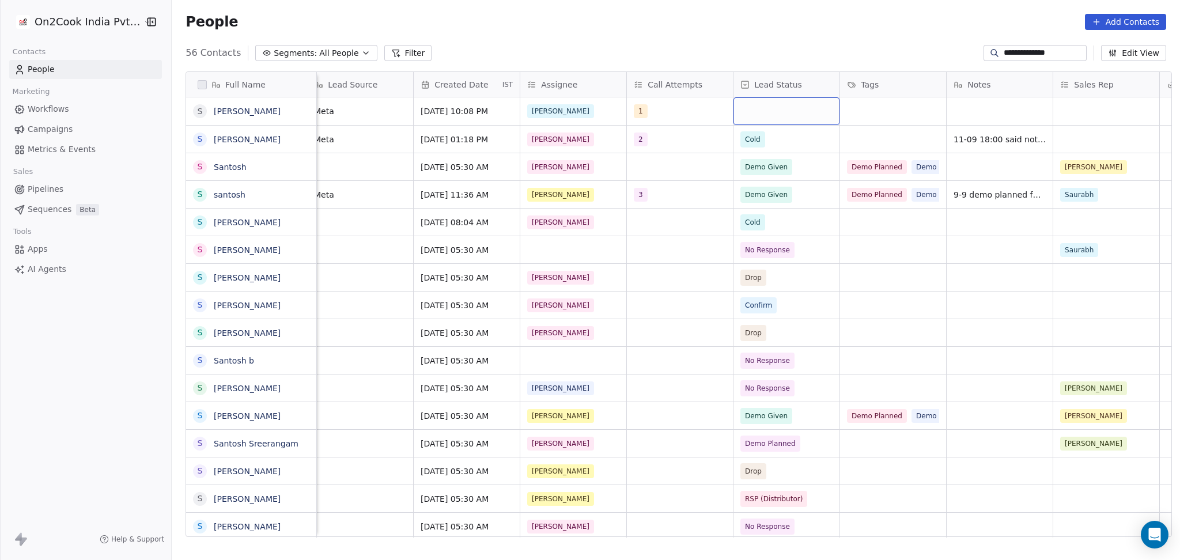
click at [766, 113] on div "grid" at bounding box center [786, 111] width 106 height 28
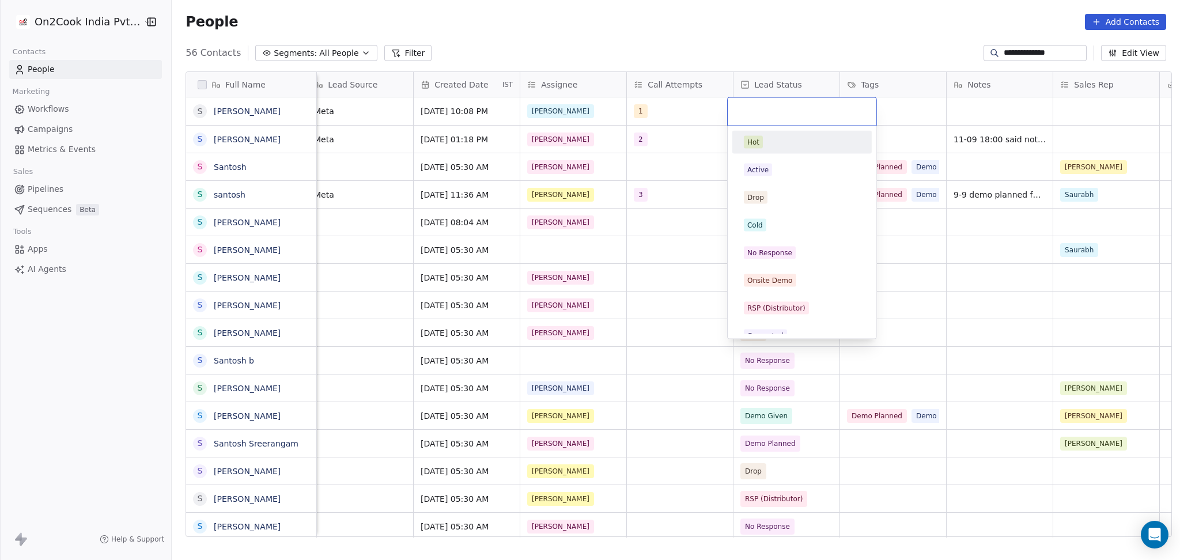
click at [781, 164] on div "Active" at bounding box center [802, 170] width 116 height 13
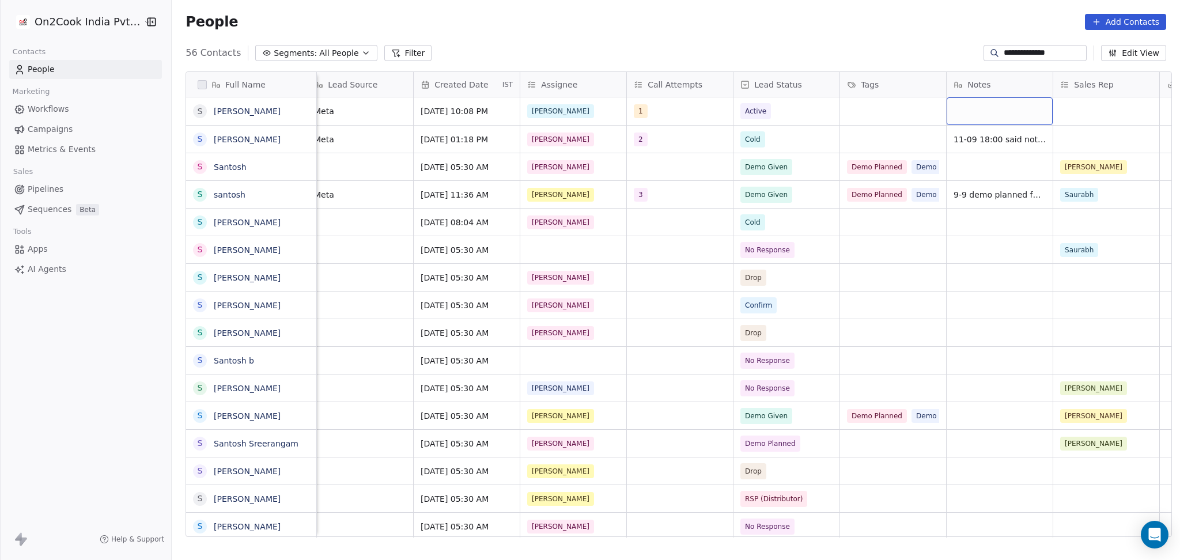
click at [973, 115] on div "grid" at bounding box center [999, 111] width 106 height 28
type textarea "**********"
click at [1117, 396] on html "**********" at bounding box center [590, 280] width 1180 height 560
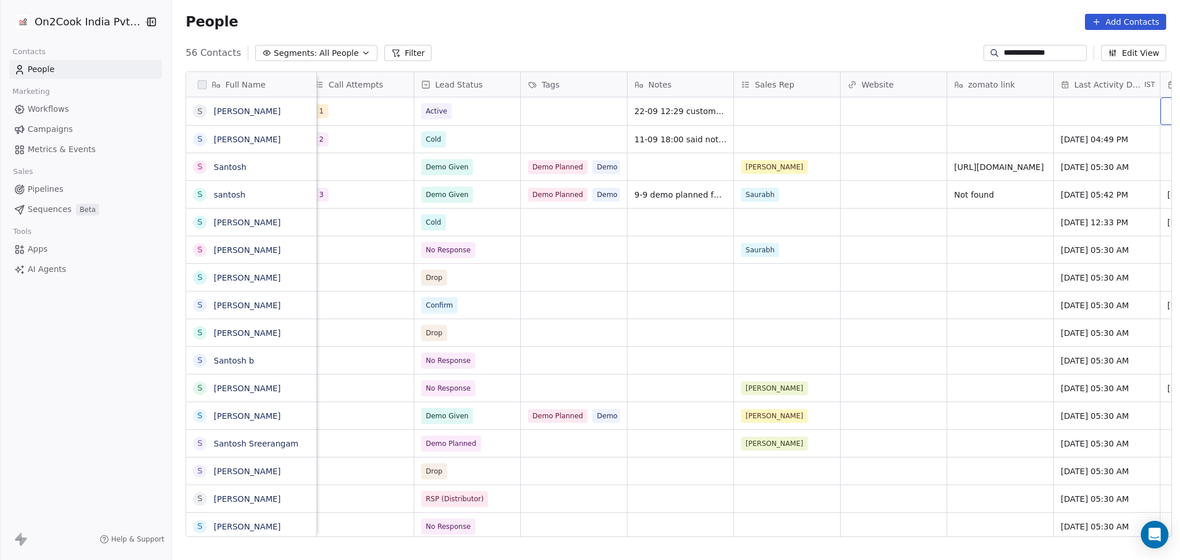
scroll to position [0, 1182]
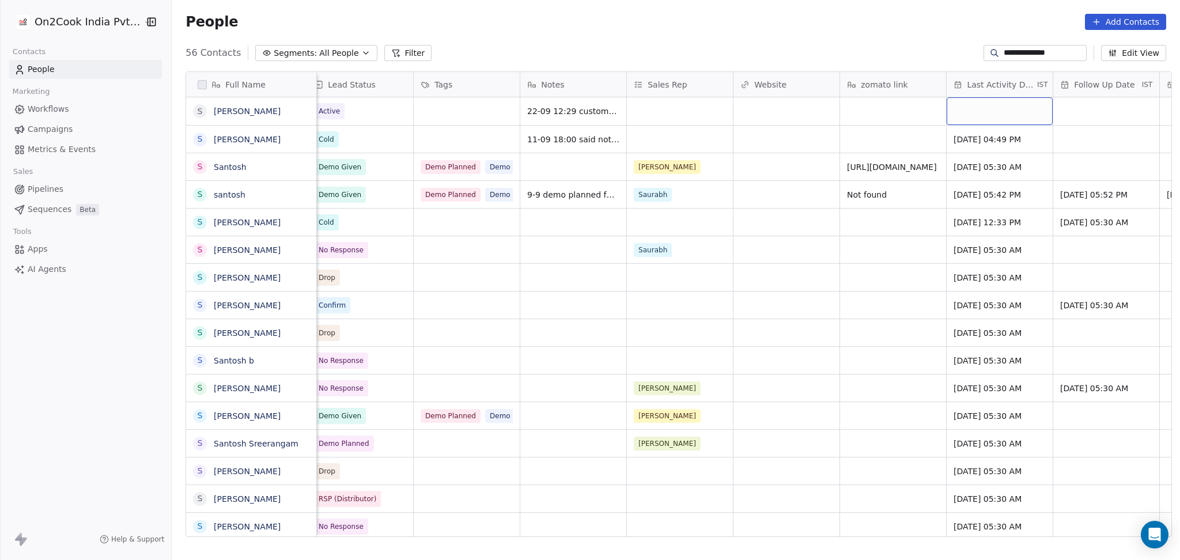
click at [972, 105] on div "grid" at bounding box center [999, 111] width 106 height 28
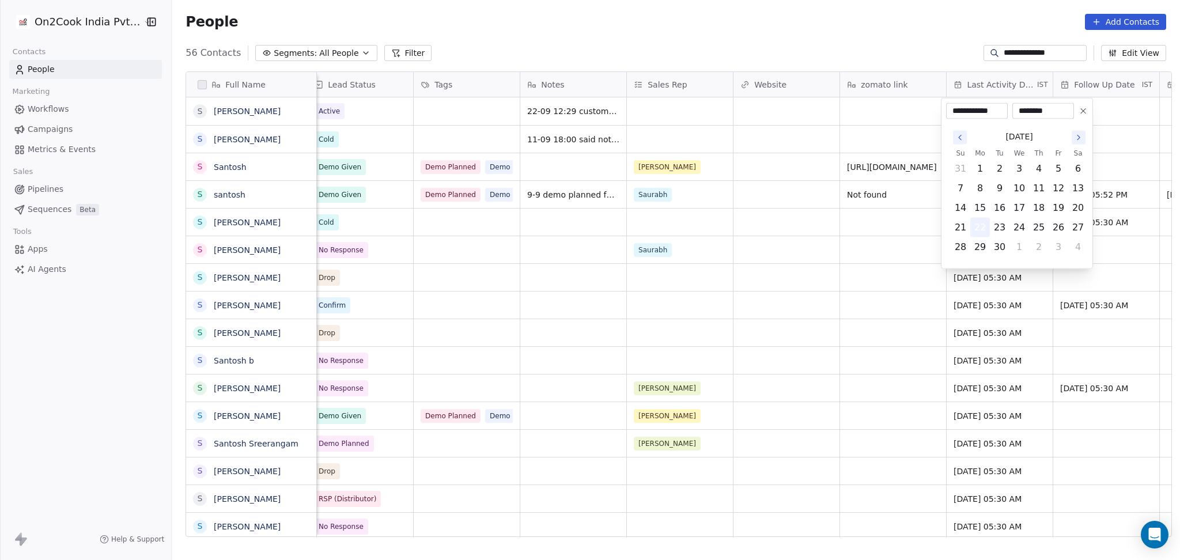
click at [975, 230] on button "22" at bounding box center [980, 227] width 18 height 18
click at [807, 239] on html "**********" at bounding box center [590, 280] width 1180 height 560
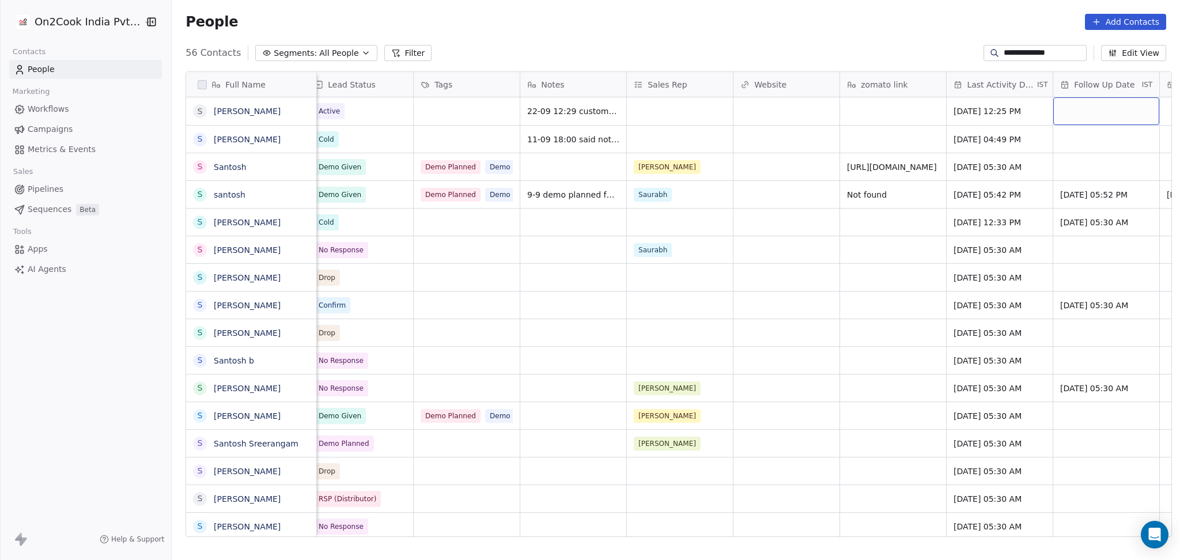
click at [1099, 110] on div "grid" at bounding box center [1106, 111] width 106 height 28
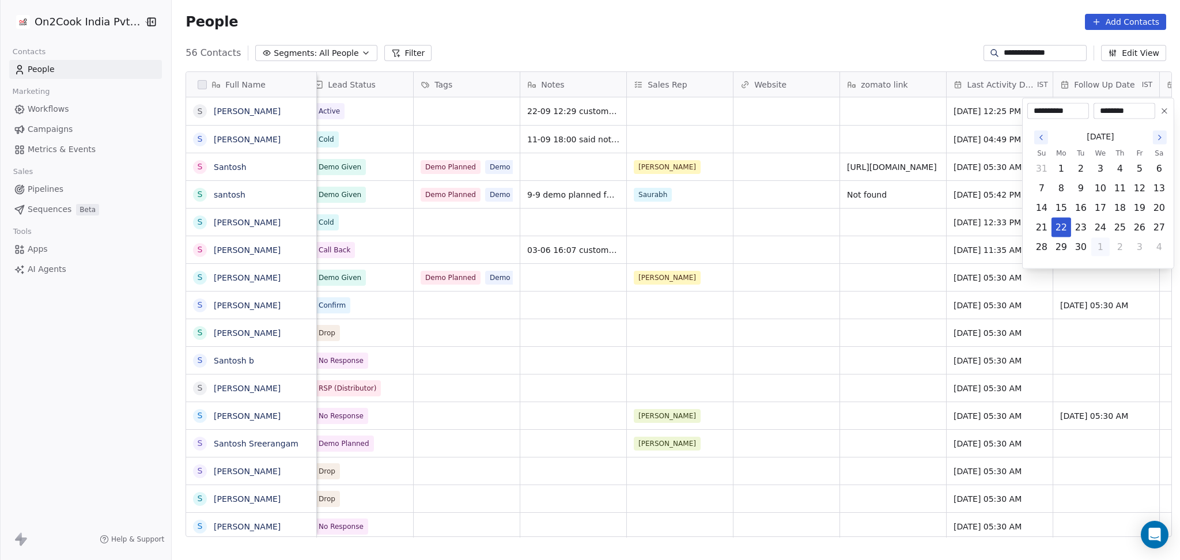
click at [1107, 251] on button "1" at bounding box center [1100, 247] width 18 height 18
type input "**********"
click at [918, 233] on html "**********" at bounding box center [590, 280] width 1180 height 560
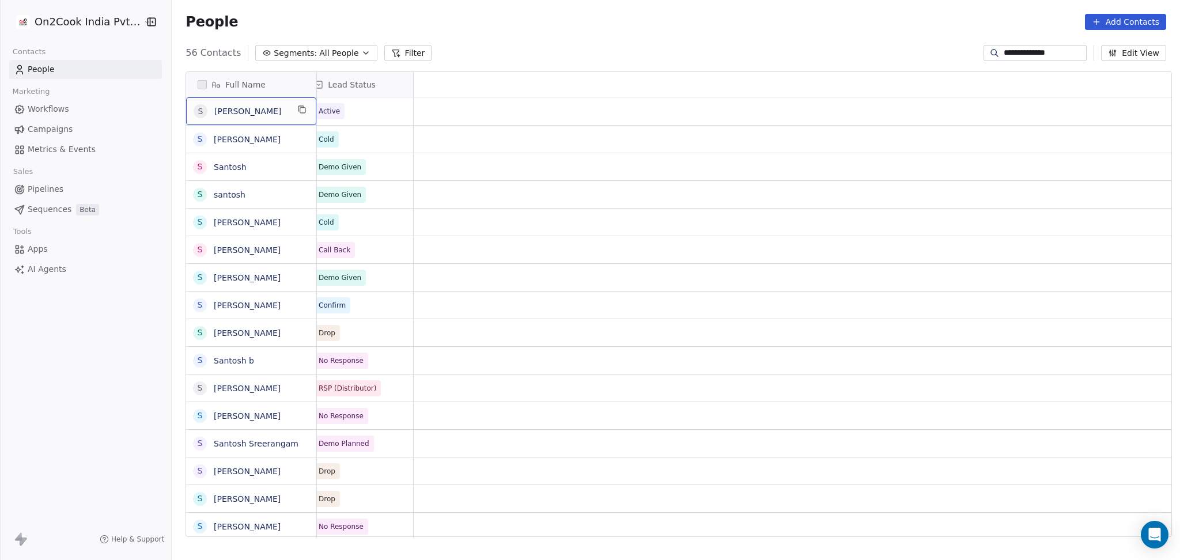
scroll to position [0, 0]
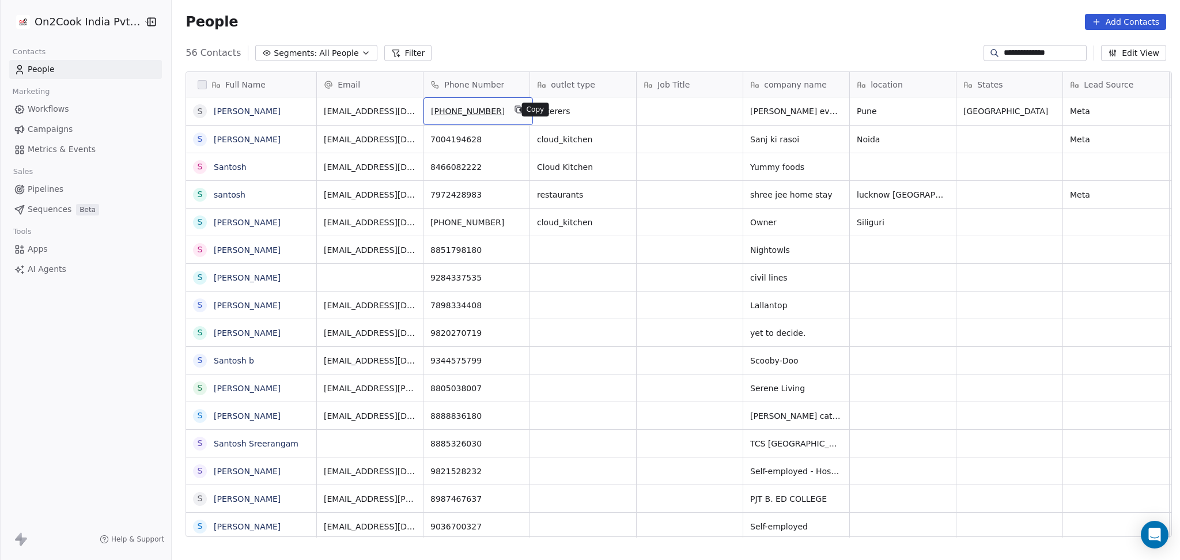
click at [514, 111] on icon "grid" at bounding box center [518, 109] width 9 height 9
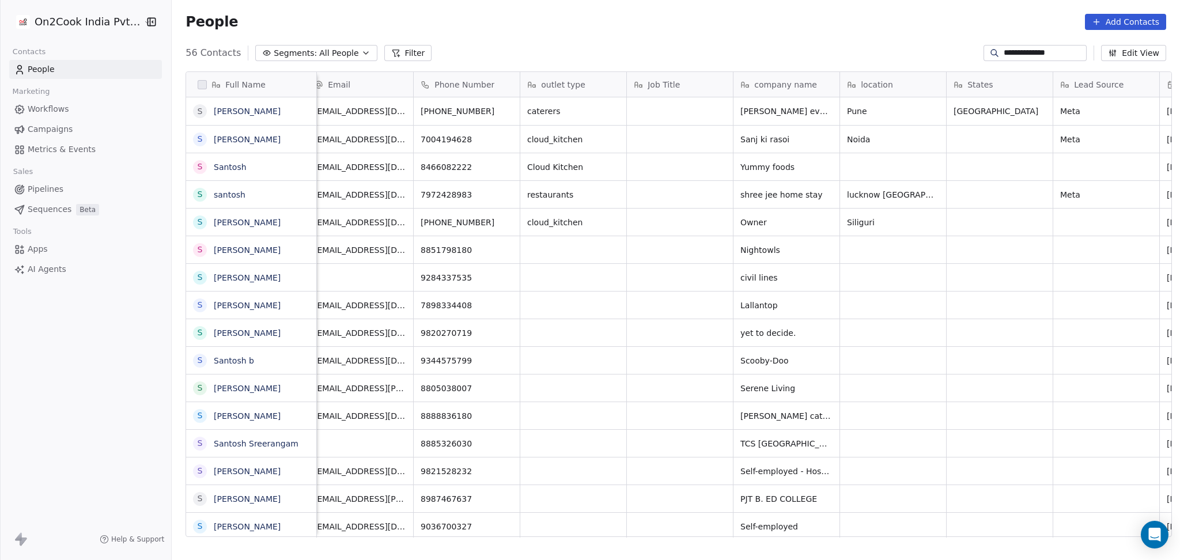
scroll to position [0, 542]
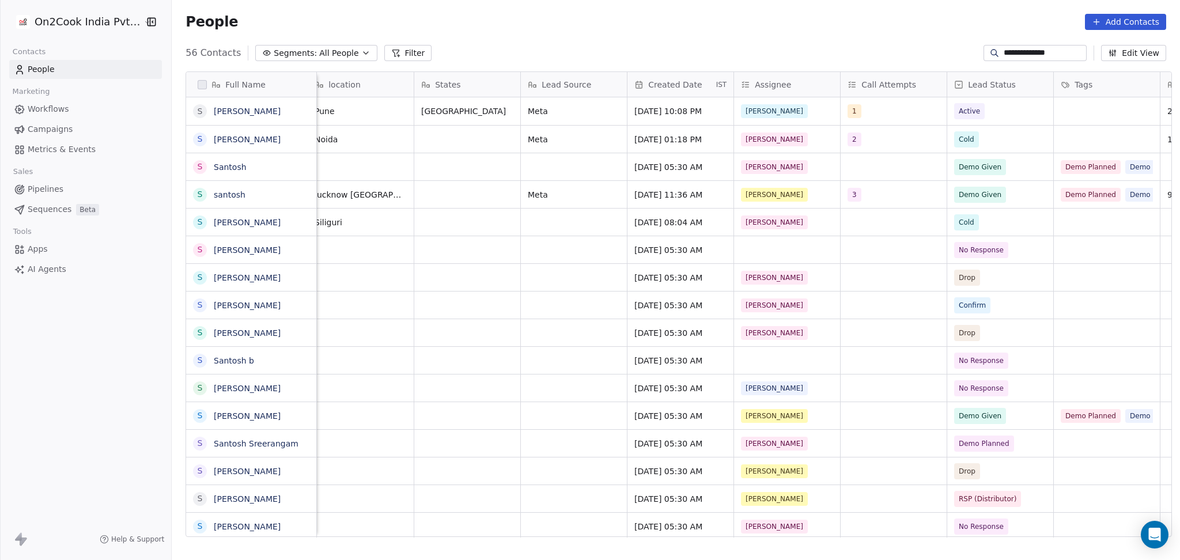
click at [1009, 45] on div "**********" at bounding box center [1034, 53] width 103 height 16
click at [1008, 51] on input "**********" at bounding box center [1044, 53] width 81 height 12
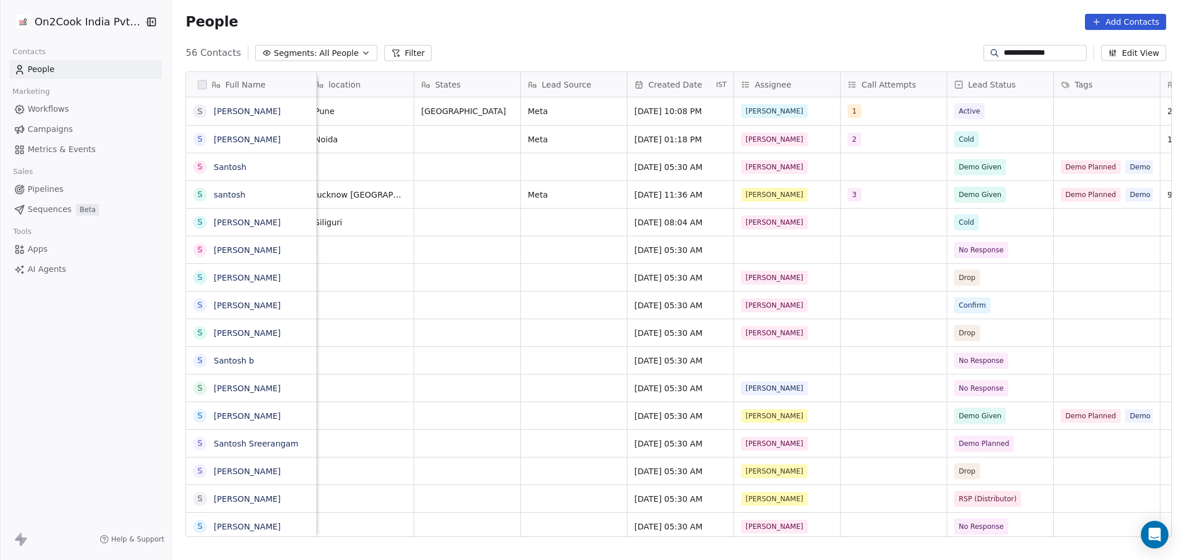
click at [1008, 51] on input "**********" at bounding box center [1044, 53] width 81 height 12
paste input
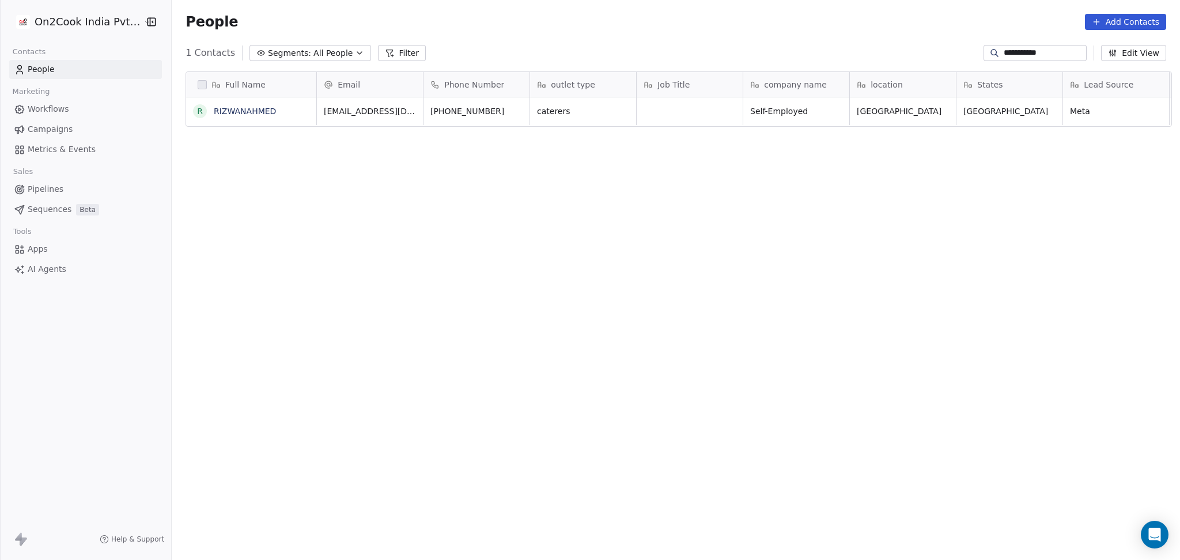
scroll to position [481, 1002]
type input "**********"
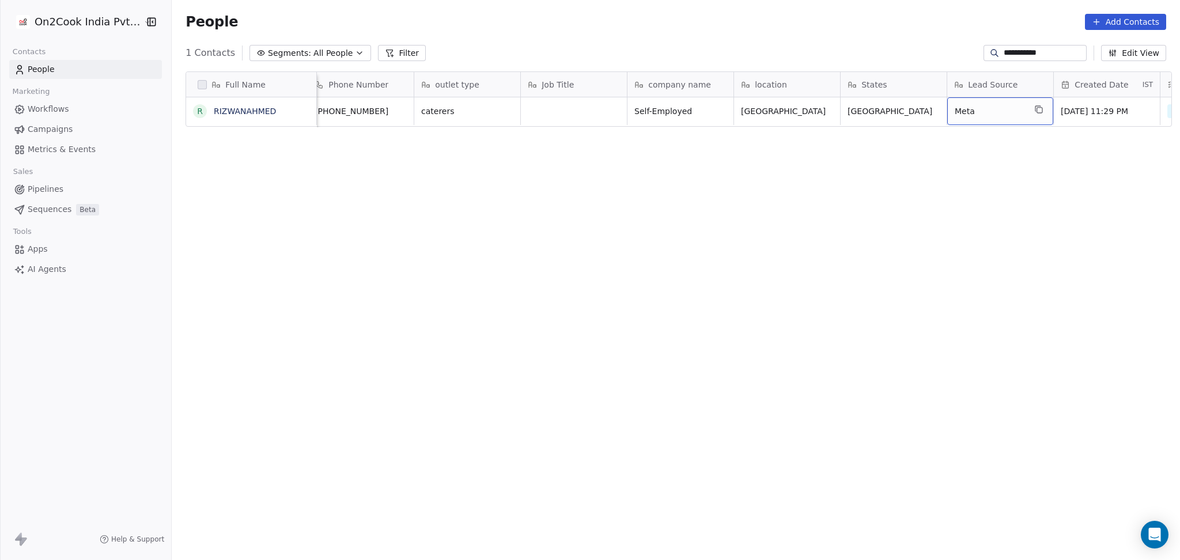
click at [989, 115] on span "Meta" at bounding box center [990, 111] width 70 height 12
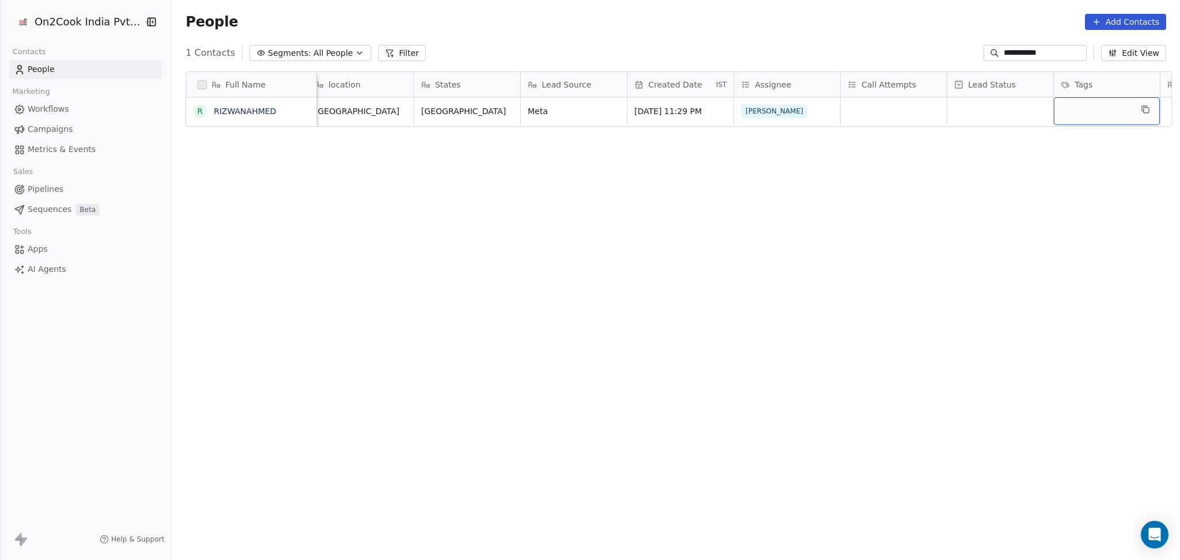
scroll to position [0, 649]
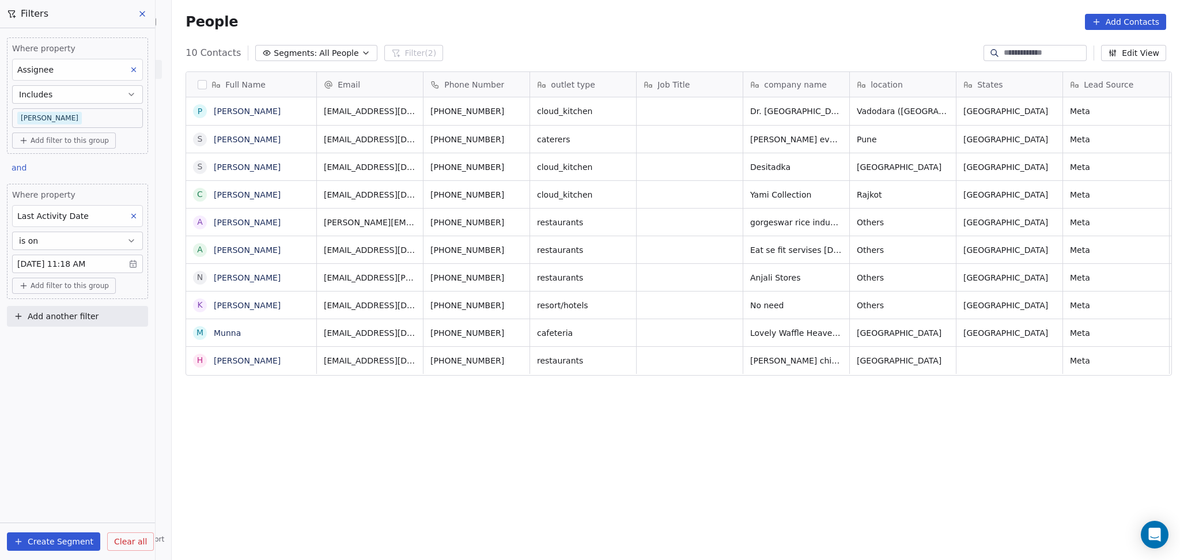
scroll to position [481, 1002]
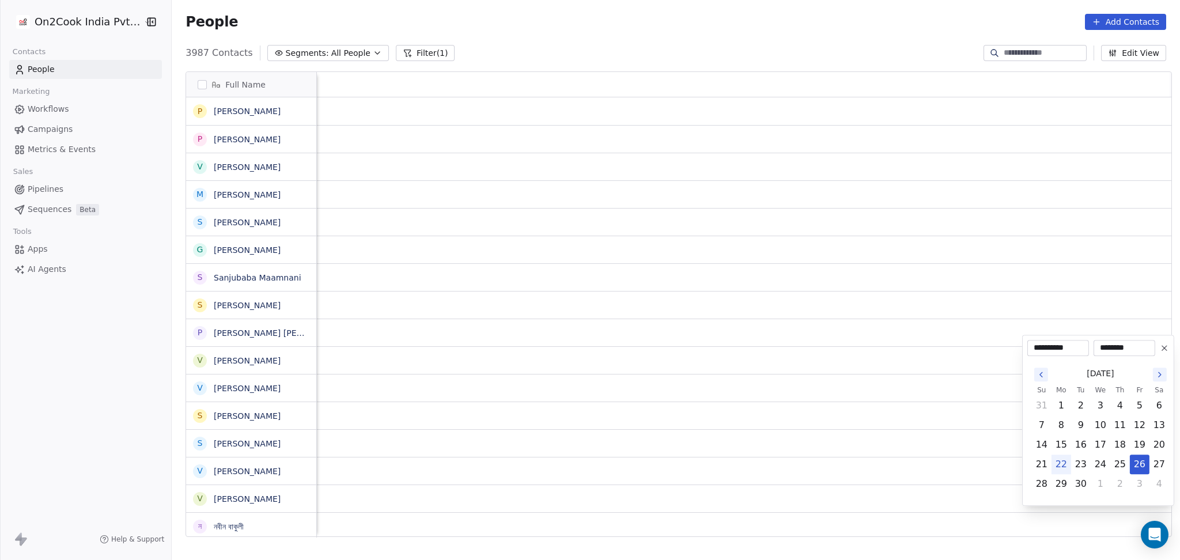
click at [696, 376] on html "On2Cook India Pvt. Ltd. Contacts People Marketing Workflows Campaigns Metrics &…" at bounding box center [590, 280] width 1180 height 560
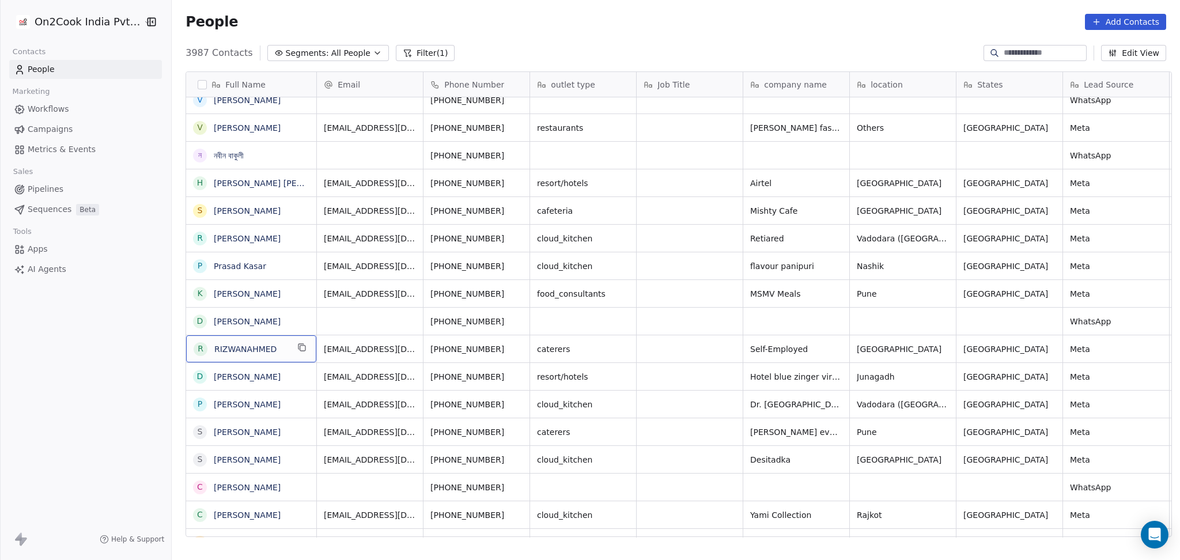
scroll to position [0, 1]
click at [513, 349] on icon "grid" at bounding box center [517, 347] width 9 height 9
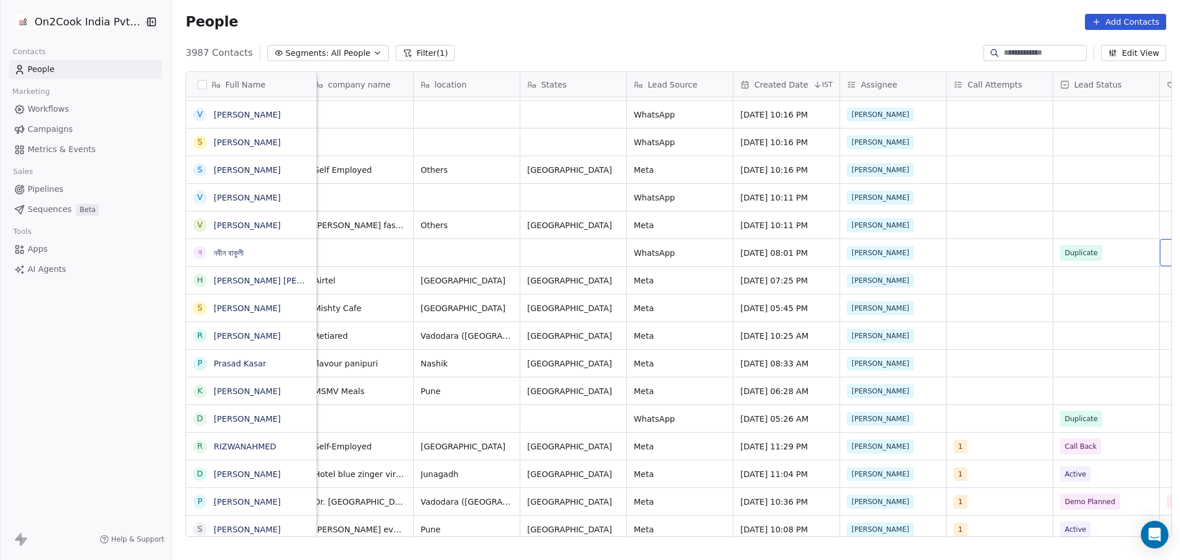
scroll to position [0, 542]
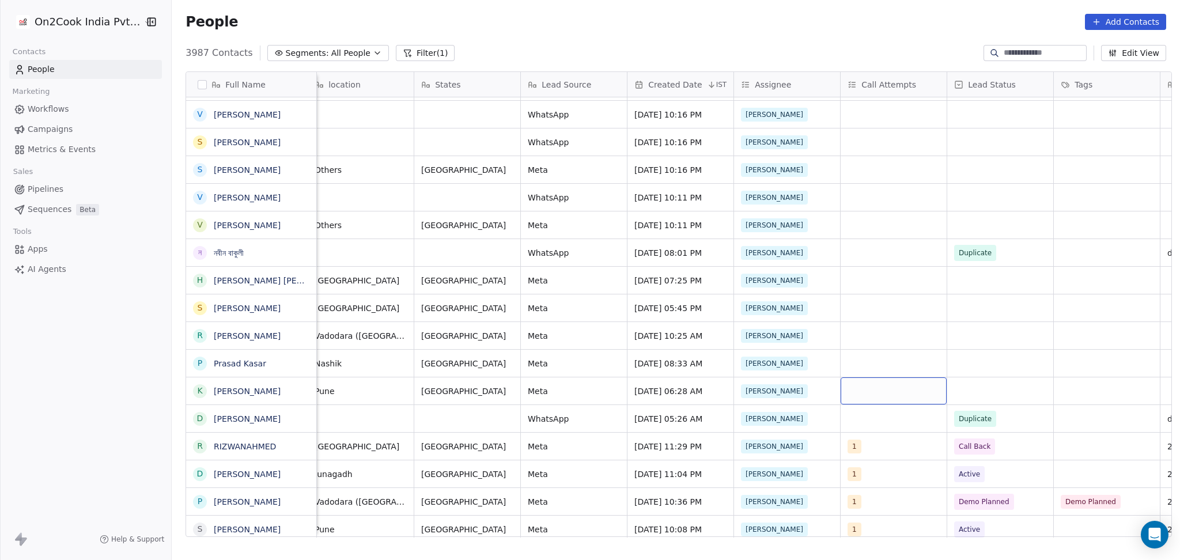
click at [873, 386] on div "grid" at bounding box center [893, 390] width 106 height 27
click at [865, 203] on span "1" at bounding box center [871, 207] width 12 height 13
click at [1028, 281] on html "On2Cook India Pvt. Ltd. Contacts People Marketing Workflows Campaigns Metrics &…" at bounding box center [590, 280] width 1180 height 560
click at [982, 400] on div "grid" at bounding box center [1000, 390] width 106 height 27
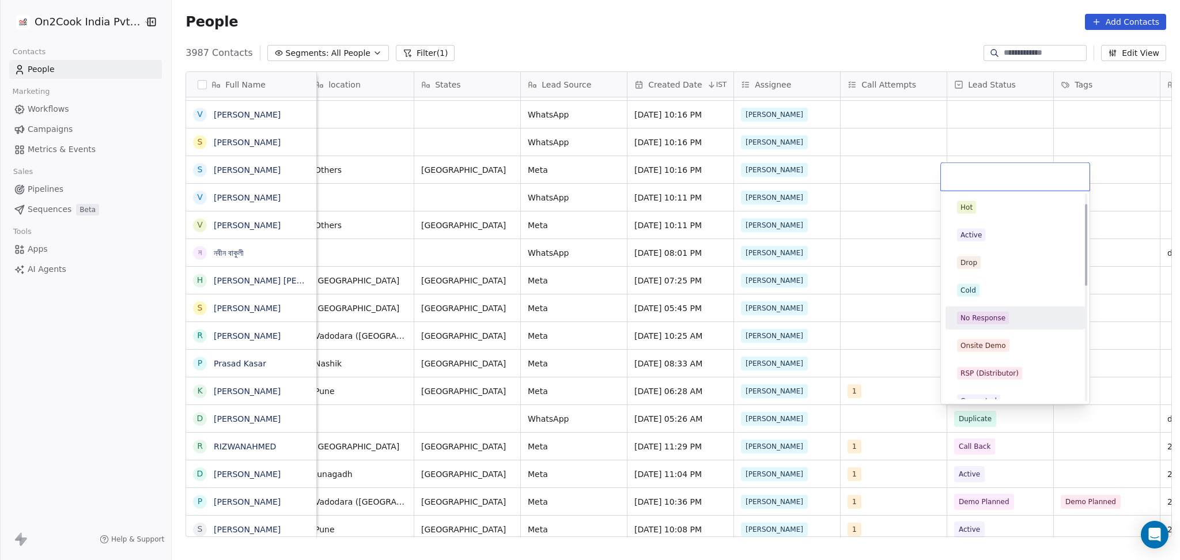
scroll to position [153, 0]
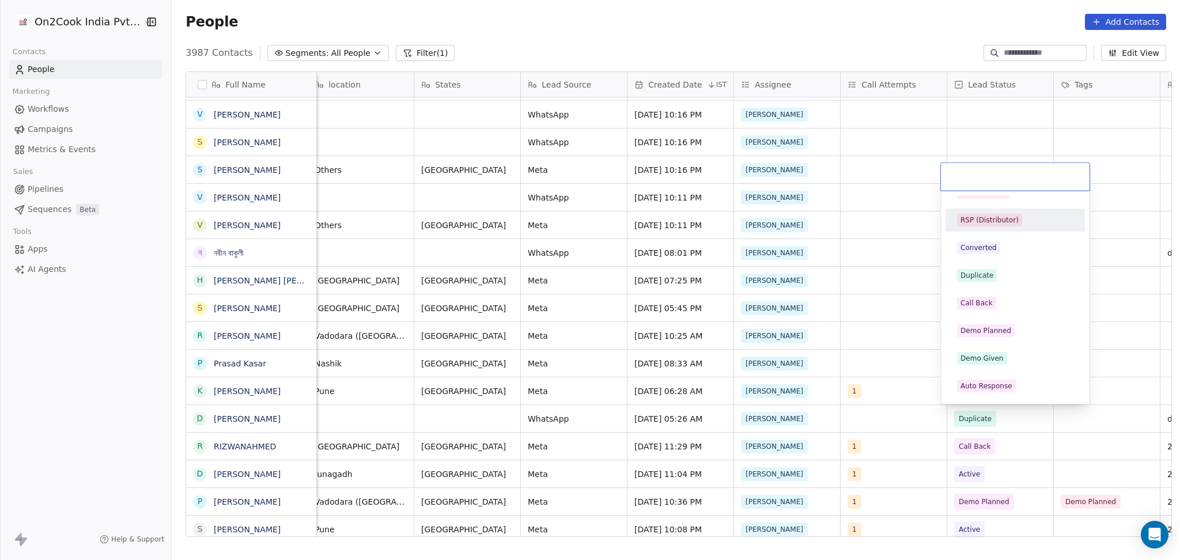
click at [976, 226] on div "RSP (Distributor)" at bounding box center [1015, 220] width 130 height 18
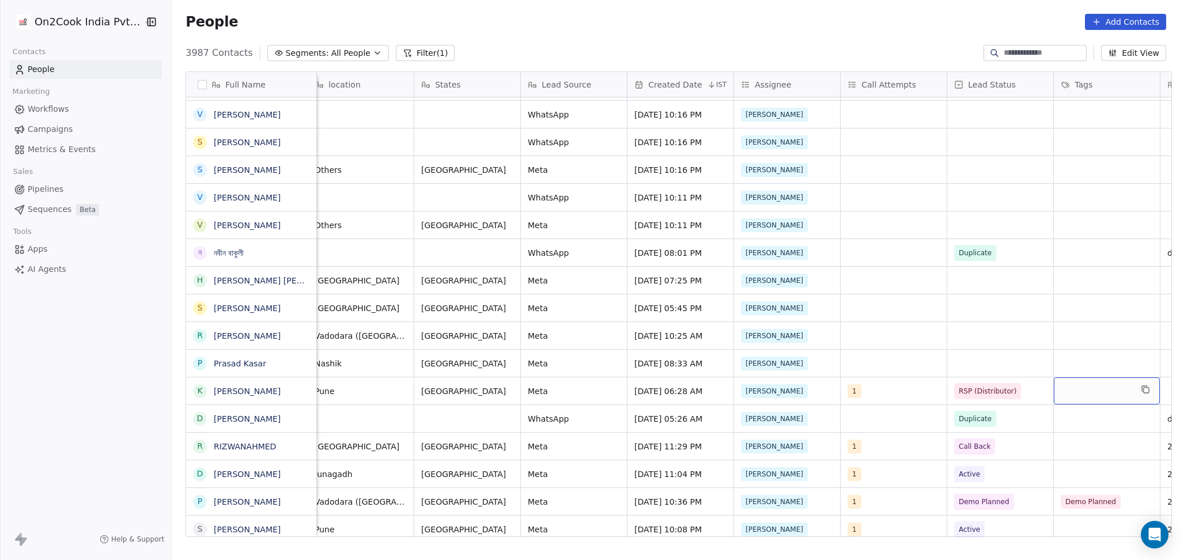
click at [1089, 381] on div "grid" at bounding box center [1107, 390] width 106 height 27
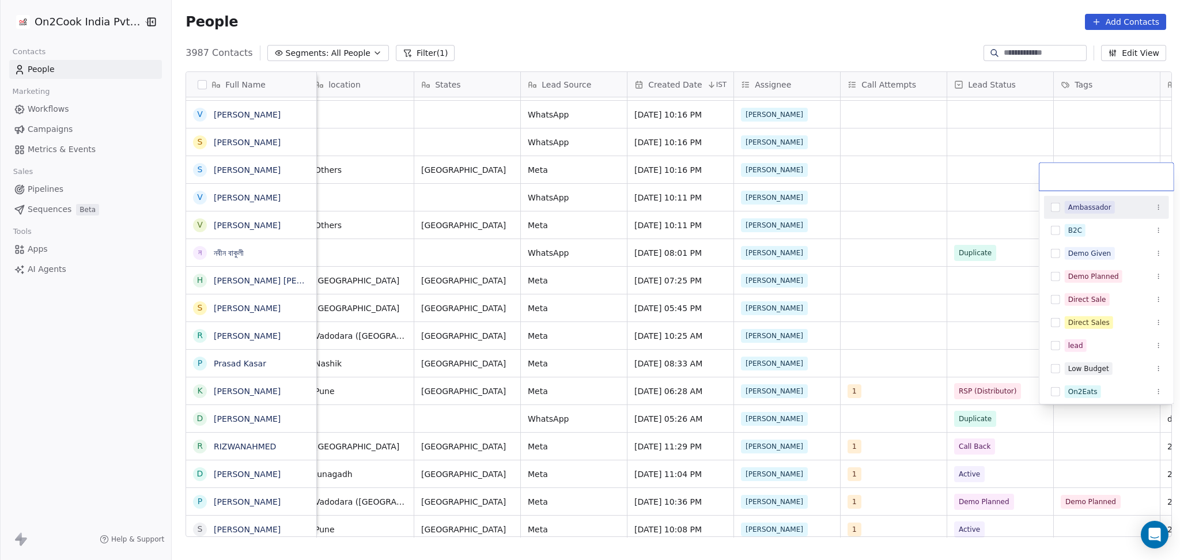
click at [1060, 207] on div "Ambassador" at bounding box center [1106, 207] width 125 height 18
click at [996, 383] on html "On2Cook India Pvt. Ltd. Contacts People Marketing Workflows Campaigns Metrics &…" at bounding box center [590, 280] width 1180 height 560
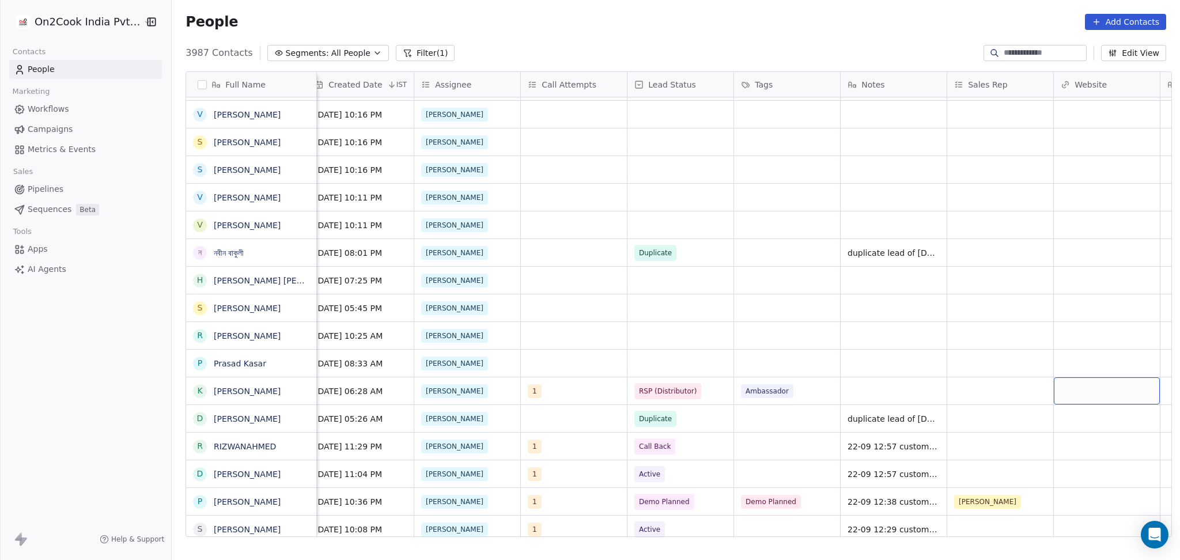
scroll to position [0, 969]
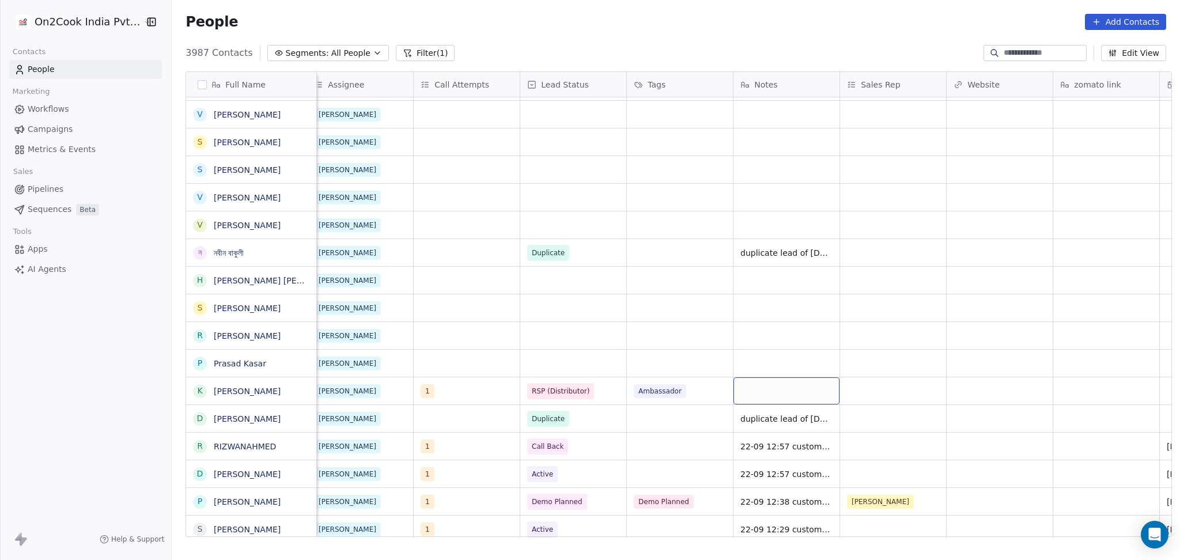
click at [763, 396] on div "grid" at bounding box center [786, 390] width 106 height 27
click at [809, 395] on textarea "**********" at bounding box center [780, 395] width 105 height 36
type textarea "**********"
click at [859, 393] on html "On2Cook India Pvt. Ltd. Contacts People Marketing Workflows Campaigns Metrics &…" at bounding box center [590, 280] width 1180 height 560
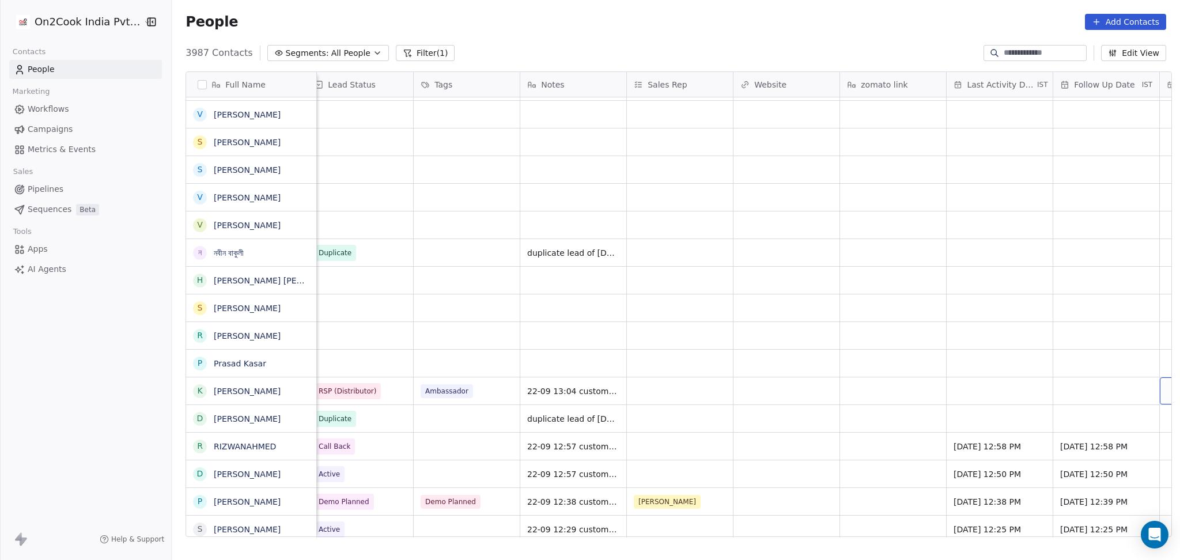
scroll to position [0, 1288]
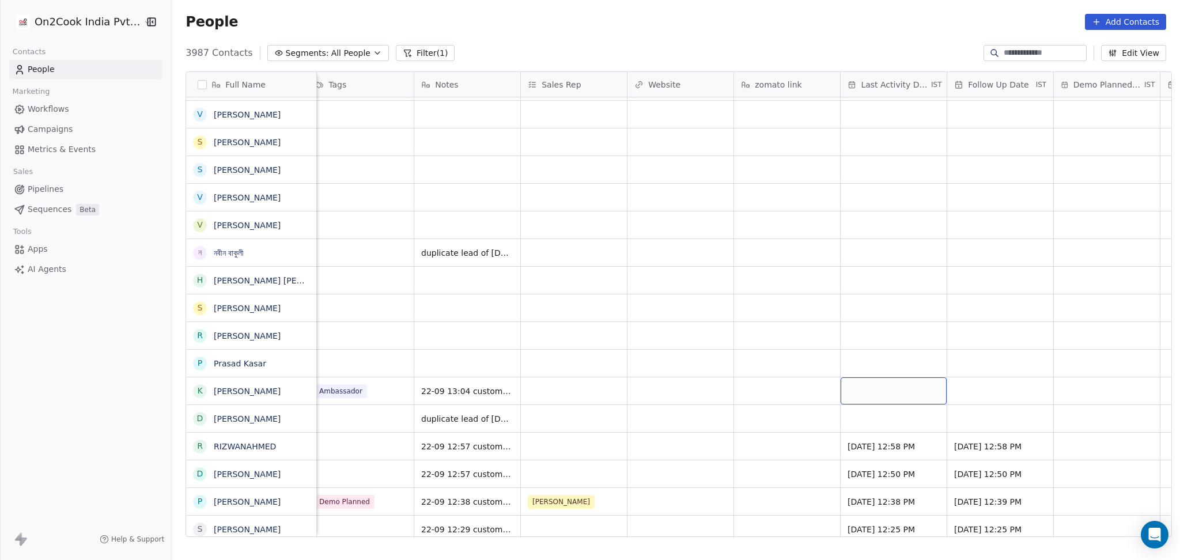
click at [871, 390] on div "grid" at bounding box center [893, 390] width 106 height 27
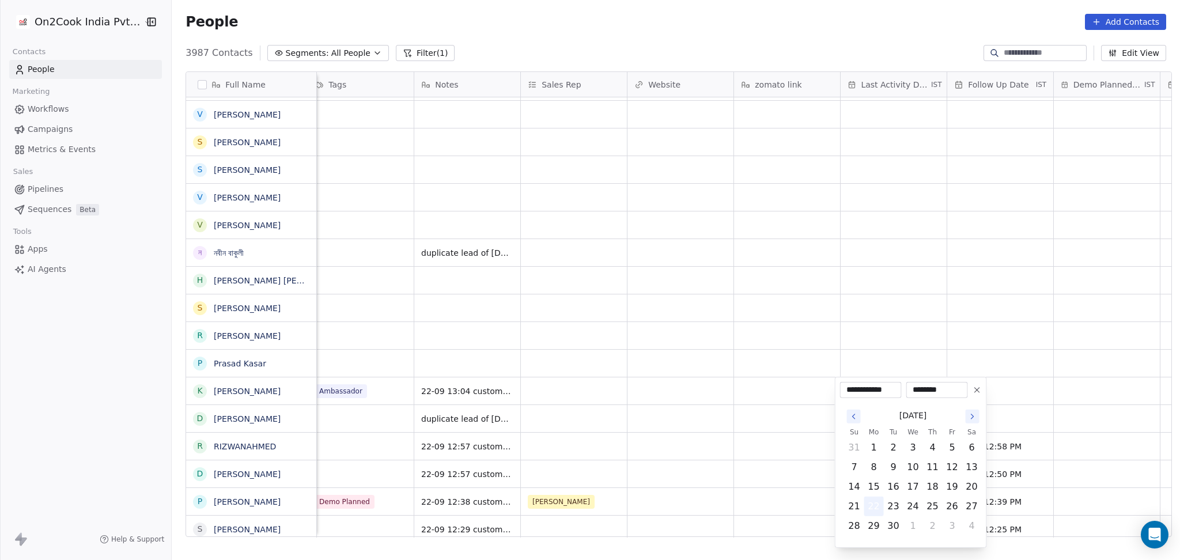
click at [874, 507] on button "22" at bounding box center [874, 506] width 18 height 18
click at [739, 506] on html "On2Cook India Pvt. Ltd. Contacts People Marketing Workflows Campaigns Metrics &…" at bounding box center [590, 280] width 1180 height 560
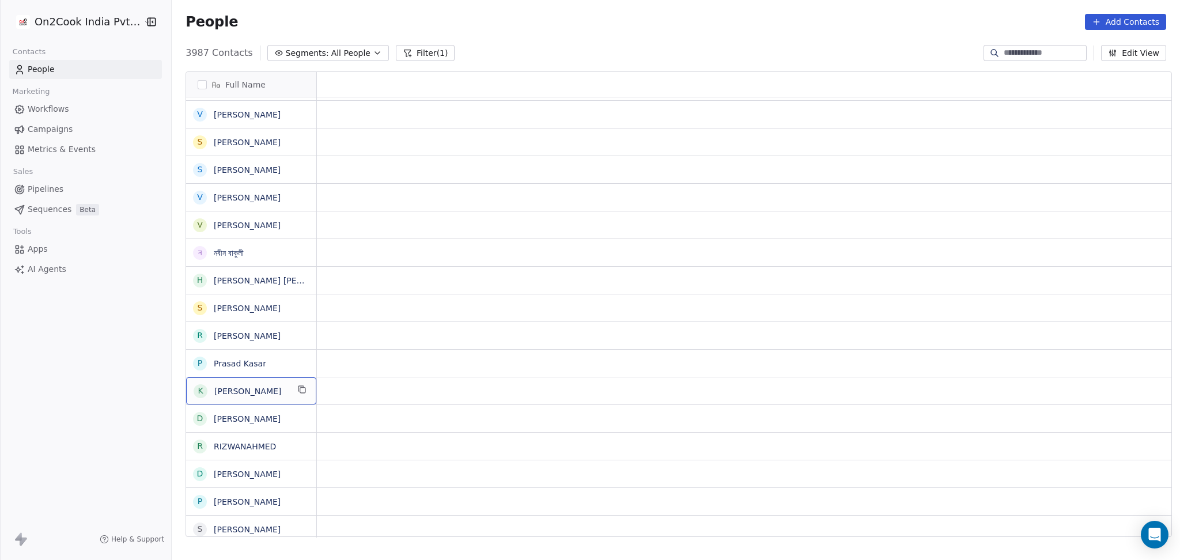
scroll to position [0, 0]
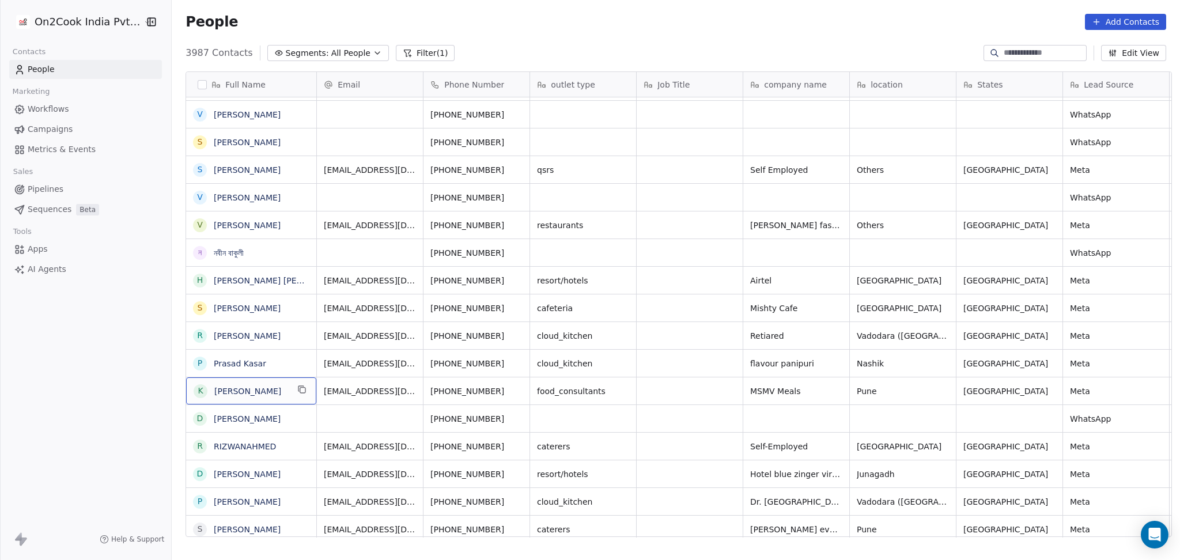
click at [283, 391] on div "K Kishor Bhosale" at bounding box center [251, 390] width 130 height 27
click at [297, 387] on icon "grid" at bounding box center [301, 389] width 9 height 9
click at [471, 391] on icon "grid" at bounding box center [475, 389] width 9 height 9
click at [514, 391] on icon "grid" at bounding box center [518, 389] width 9 height 9
drag, startPoint x: 810, startPoint y: 395, endPoint x: 821, endPoint y: 395, distance: 11.5
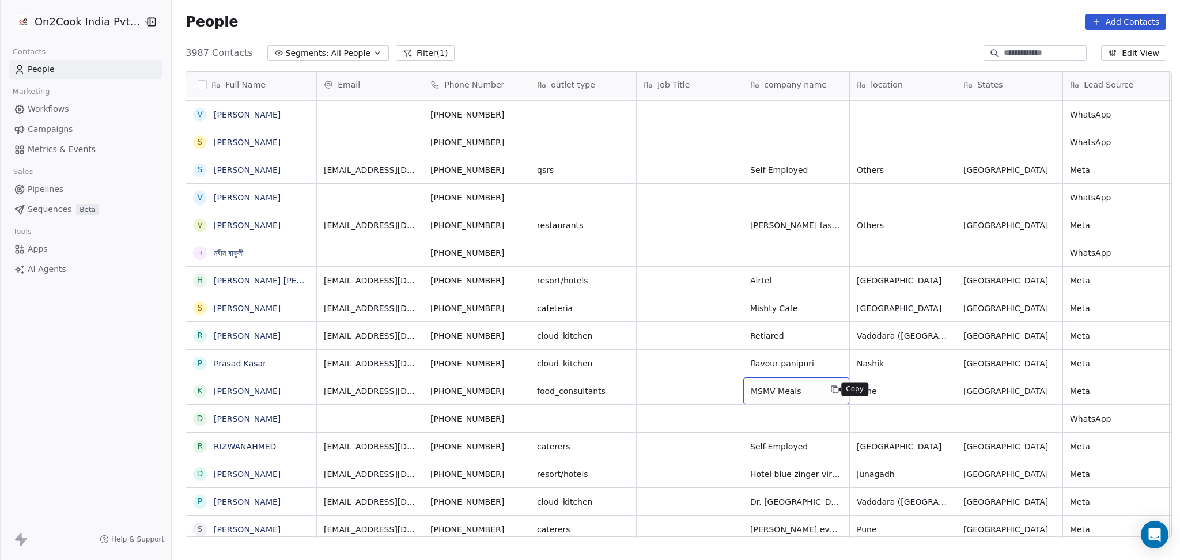
click at [830, 392] on icon "grid" at bounding box center [834, 389] width 9 height 9
click at [937, 389] on icon "grid" at bounding box center [941, 389] width 9 height 9
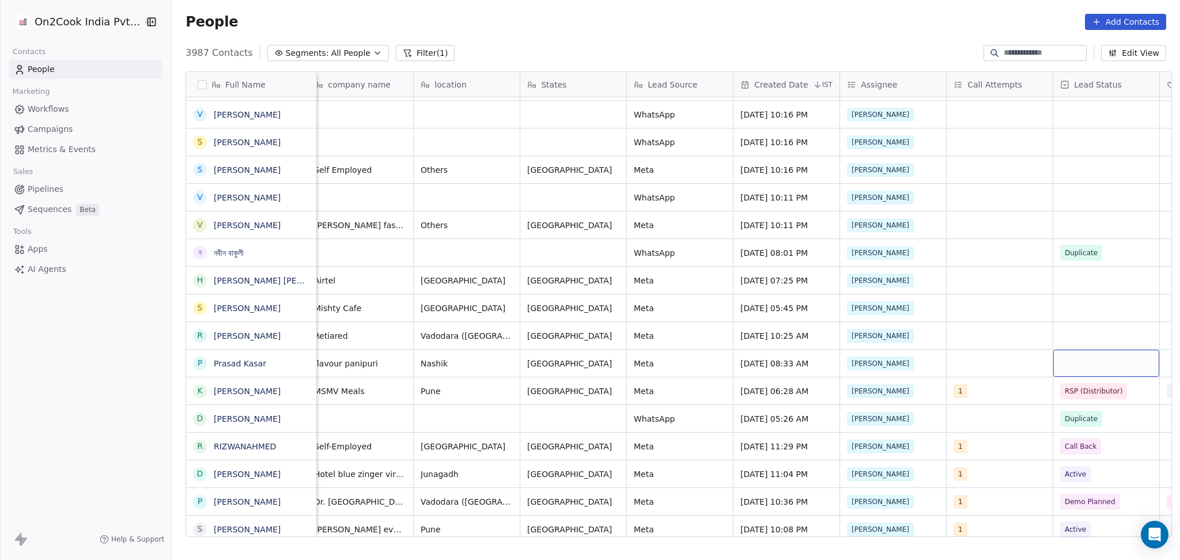
scroll to position [0, 542]
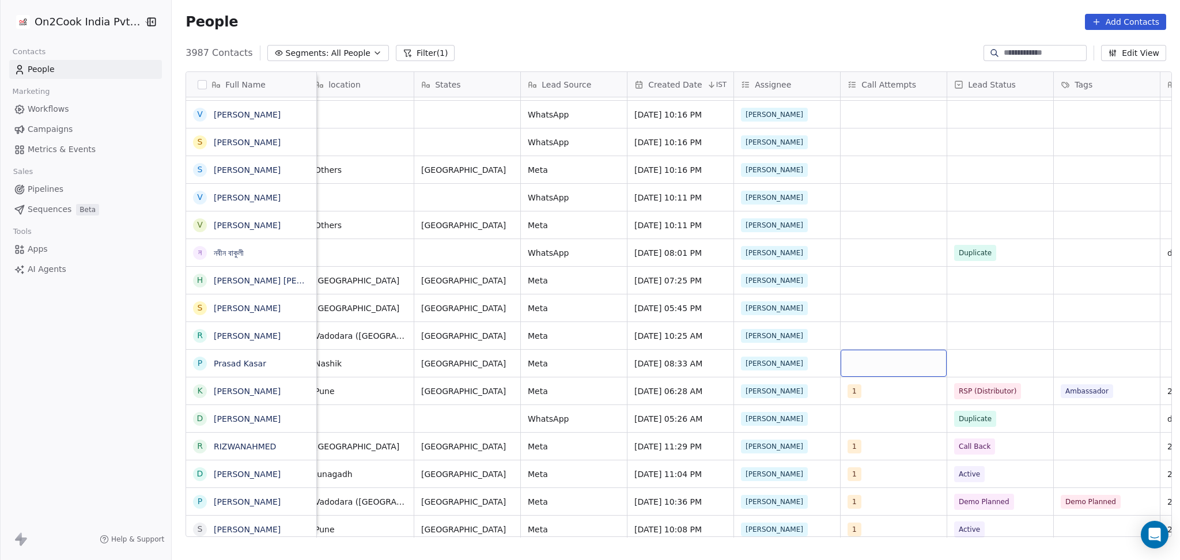
click at [877, 361] on div "grid" at bounding box center [893, 363] width 106 height 27
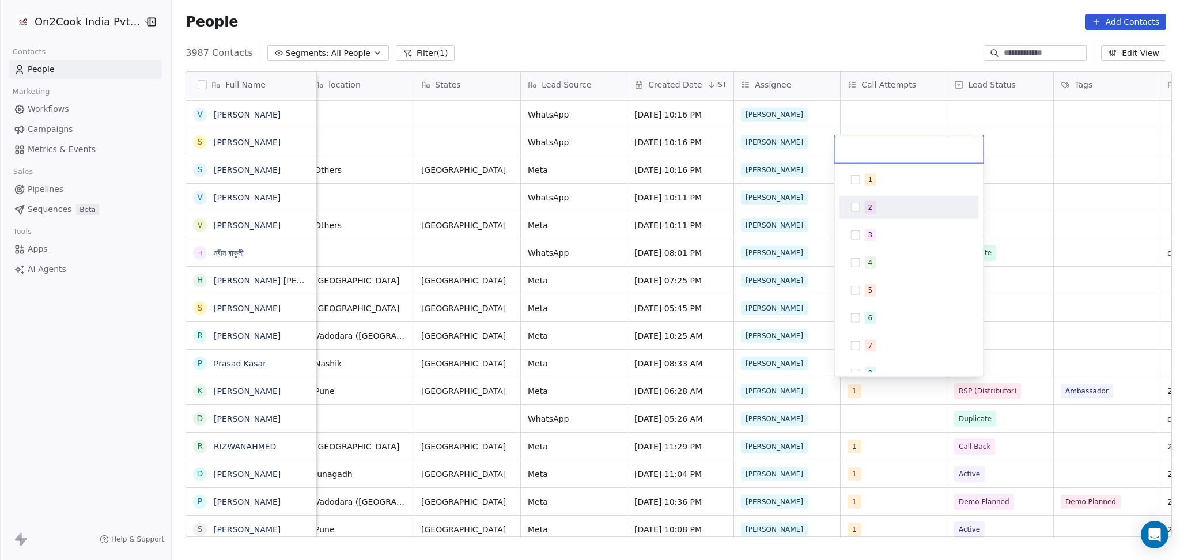
click at [889, 174] on div "1" at bounding box center [916, 179] width 103 height 13
click at [1080, 286] on html "On2Cook India Pvt. Ltd. Contacts People Marketing Workflows Campaigns Metrics &…" at bounding box center [590, 280] width 1180 height 560
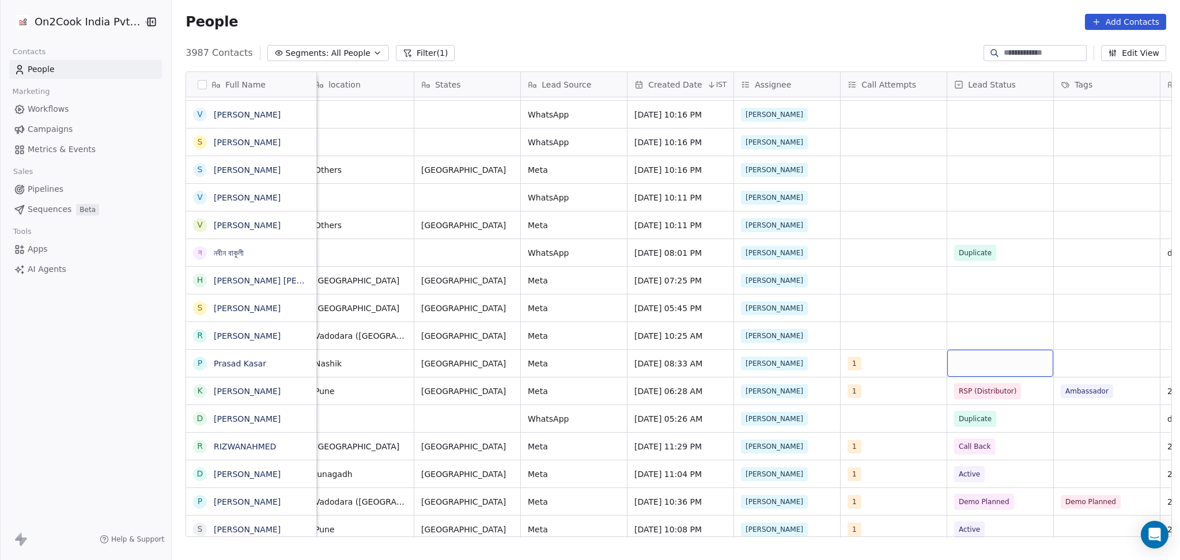
click at [997, 352] on div "grid" at bounding box center [1000, 363] width 106 height 27
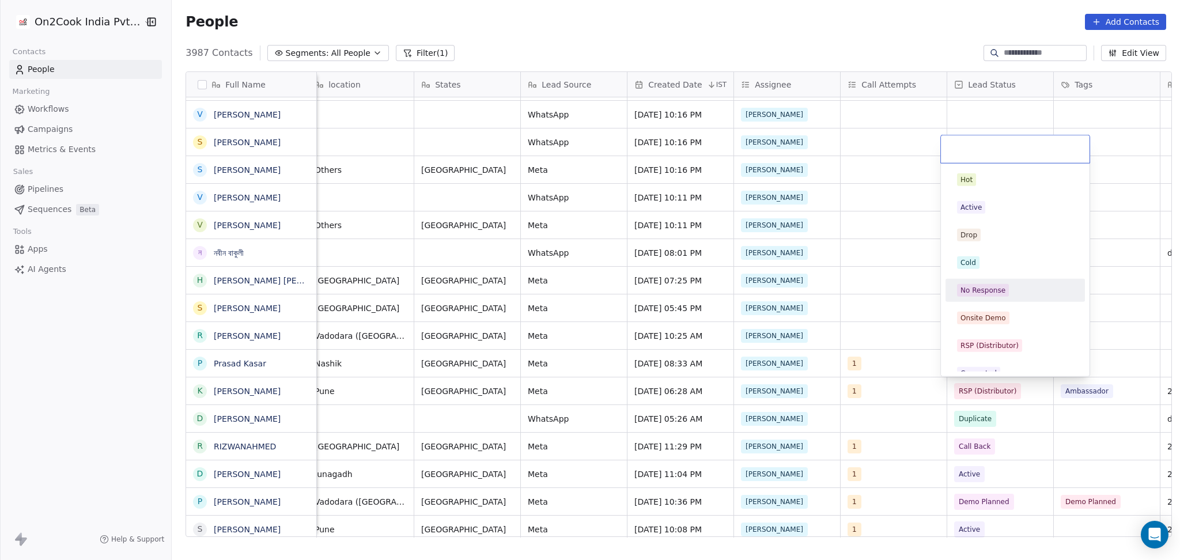
click at [979, 291] on div "No Response" at bounding box center [982, 290] width 45 height 10
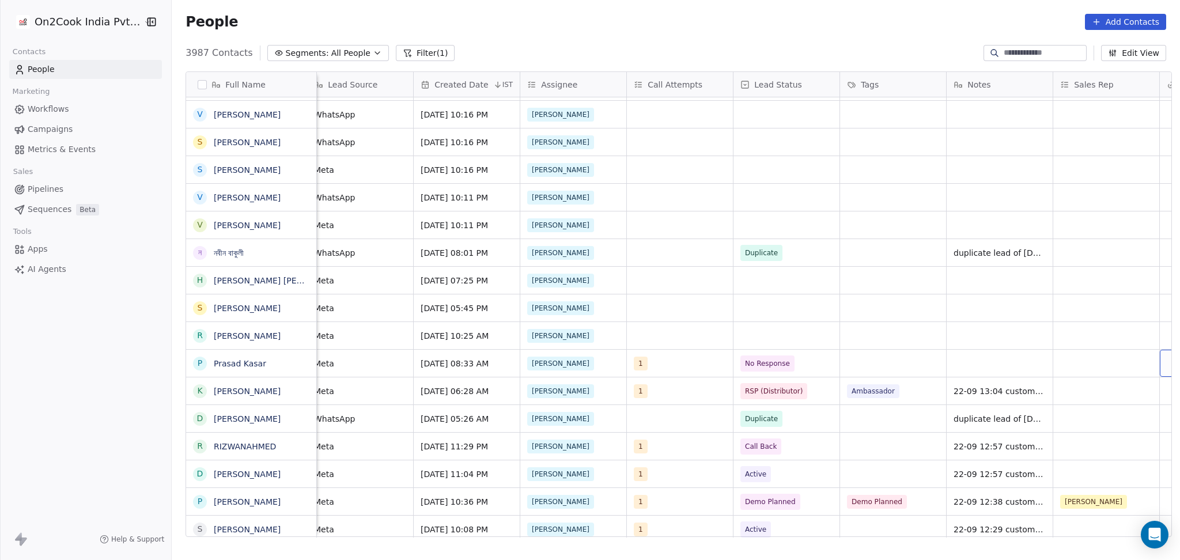
scroll to position [0, 862]
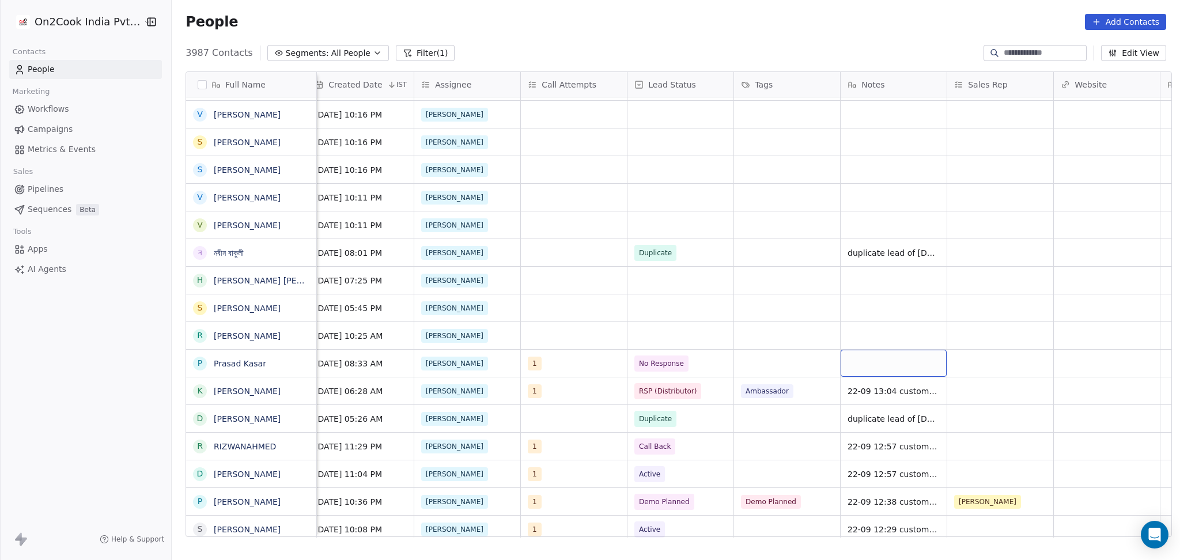
click at [874, 366] on div "grid" at bounding box center [893, 363] width 106 height 27
type textarea "**********"
click at [736, 365] on html "On2Cook India Pvt. Ltd. Contacts People Marketing Workflows Campaigns Metrics &…" at bounding box center [590, 280] width 1180 height 560
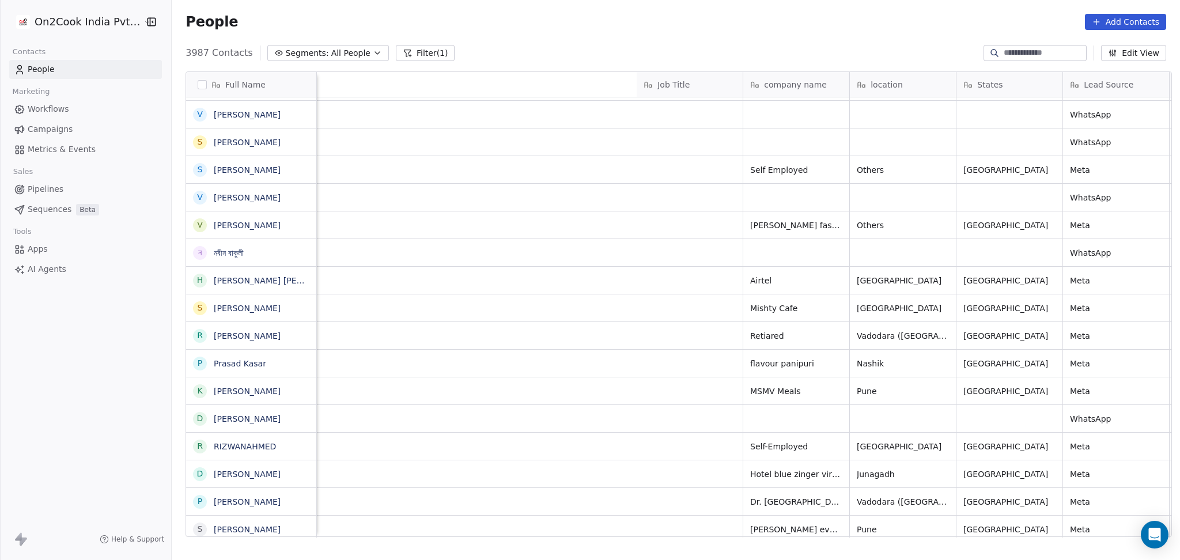
scroll to position [0, 649]
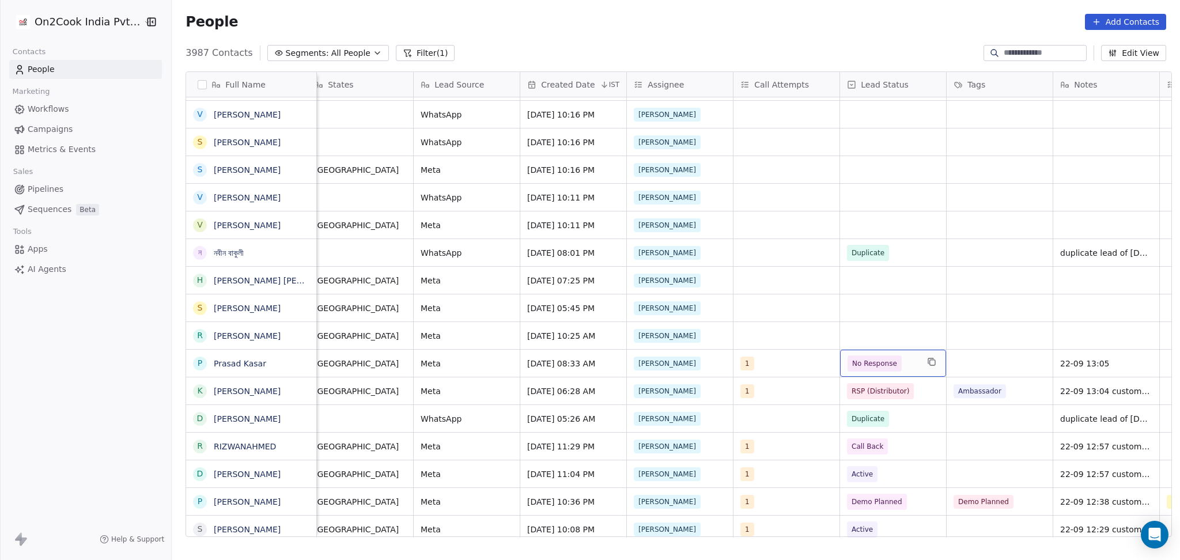
click at [852, 369] on span "No Response" at bounding box center [874, 363] width 54 height 16
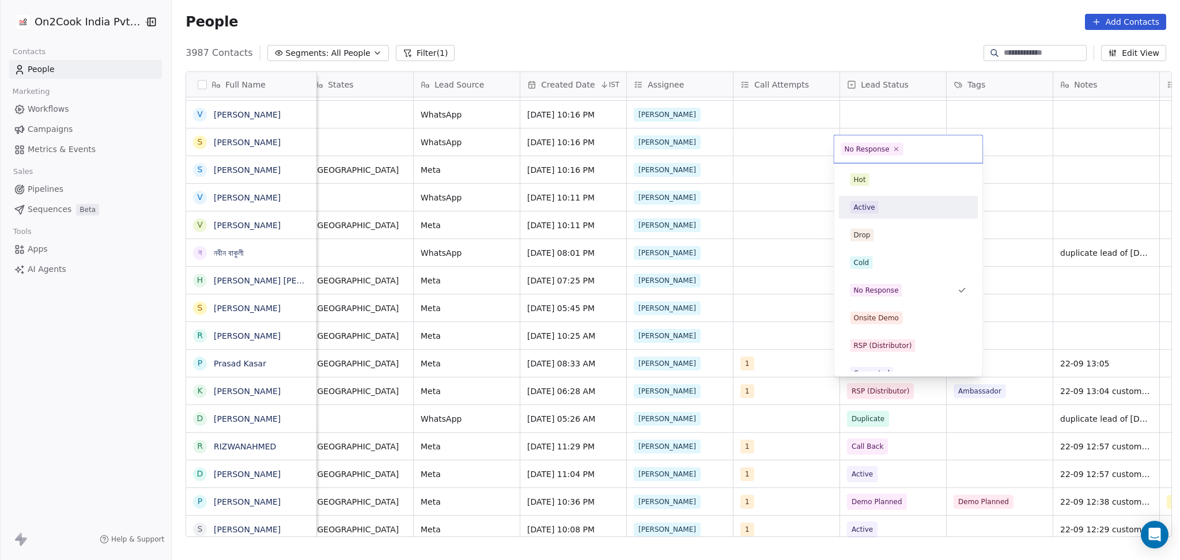
click at [884, 210] on div "Active" at bounding box center [908, 207] width 116 height 13
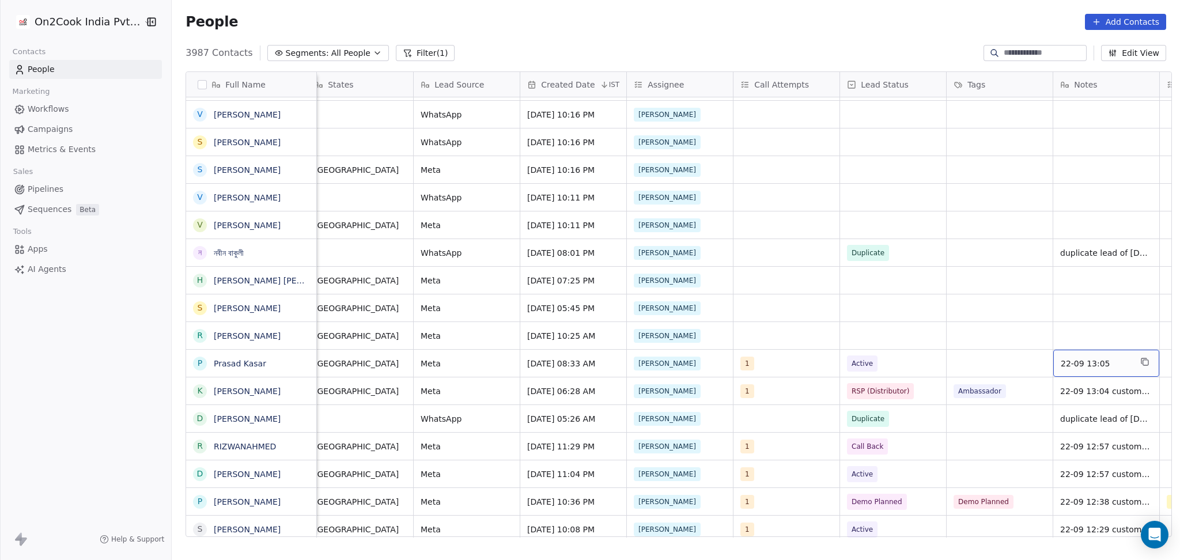
click at [1098, 354] on div "22-09 13:05" at bounding box center [1106, 363] width 106 height 27
type textarea "**********"
click at [794, 420] on html "On2Cook India Pvt. Ltd. Contacts People Marketing Workflows Campaigns Metrics &…" at bounding box center [590, 280] width 1180 height 560
drag, startPoint x: 969, startPoint y: 365, endPoint x: 976, endPoint y: 365, distance: 6.9
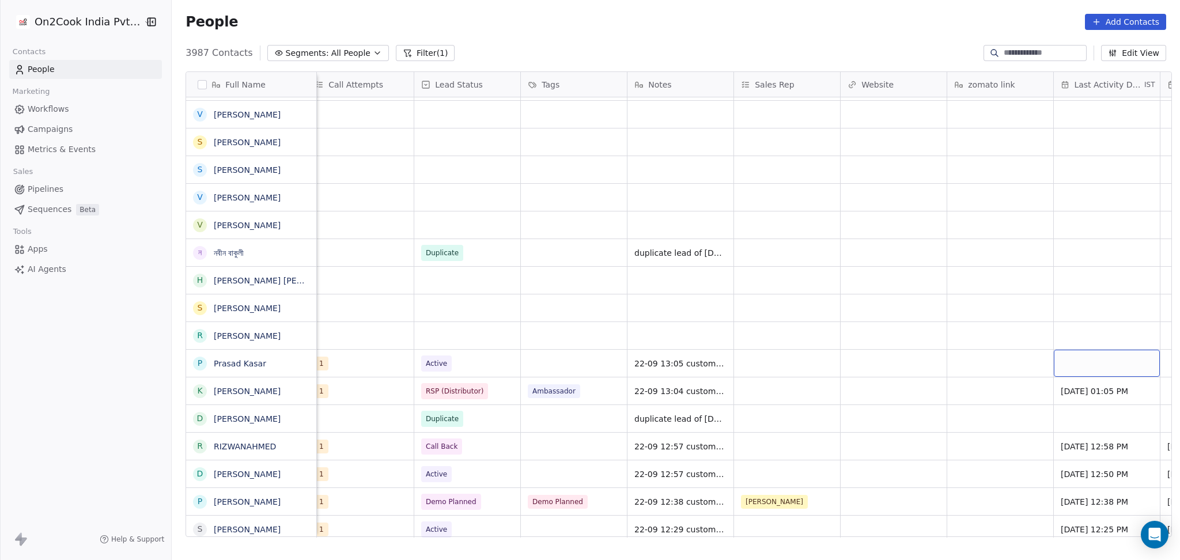
scroll to position [0, 1182]
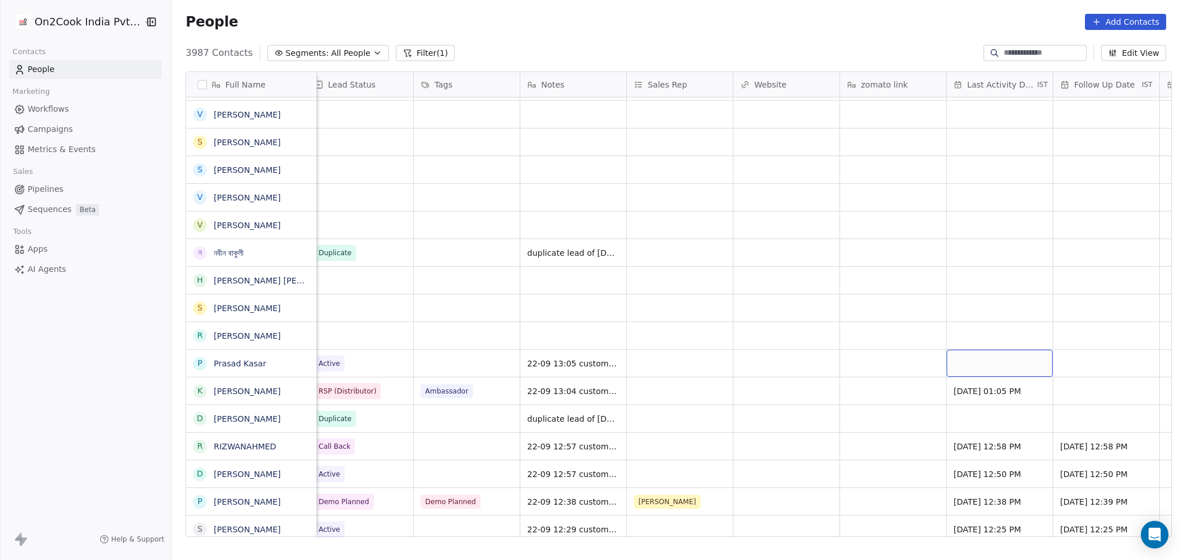
click at [953, 370] on div "grid" at bounding box center [999, 363] width 106 height 27
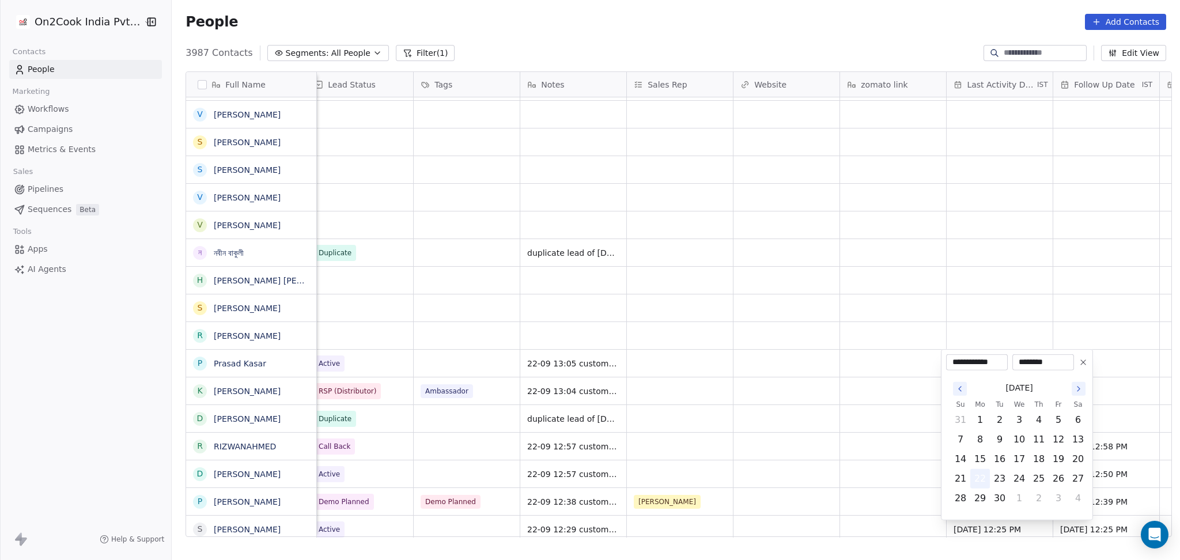
click at [979, 472] on button "22" at bounding box center [980, 478] width 18 height 18
click at [722, 414] on html "On2Cook India Pvt. Ltd. Contacts People Marketing Workflows Campaigns Metrics &…" at bounding box center [590, 280] width 1180 height 560
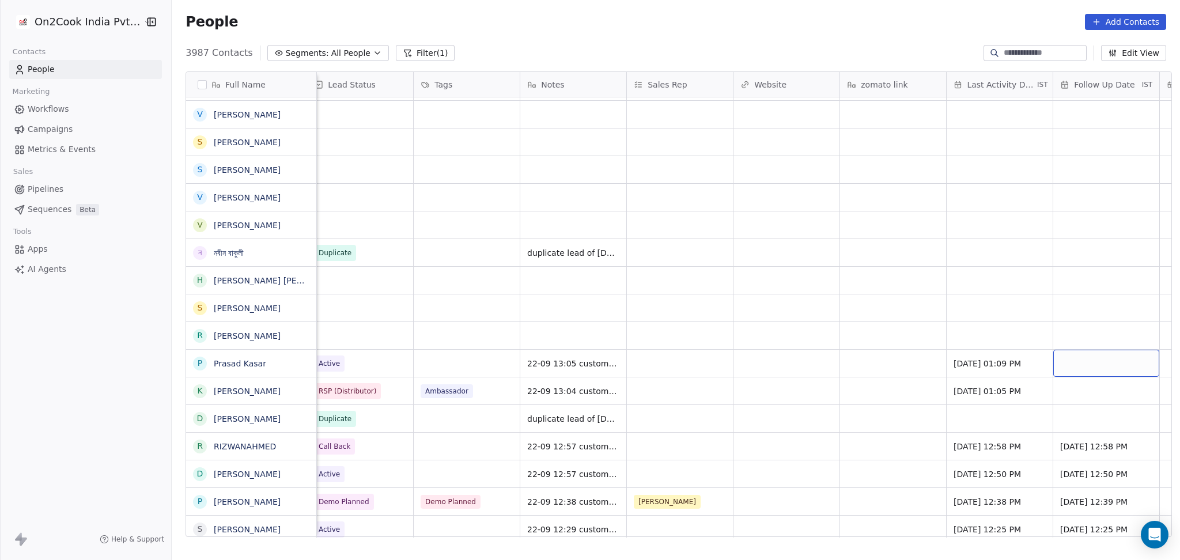
click at [1110, 364] on div "grid" at bounding box center [1106, 363] width 106 height 27
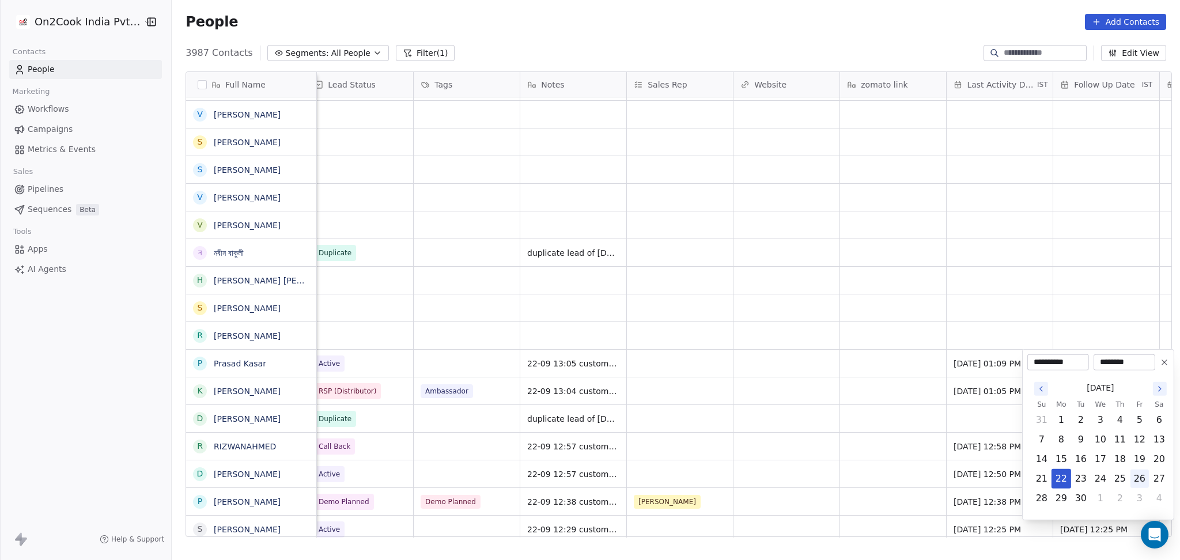
click at [1140, 482] on button "26" at bounding box center [1139, 478] width 18 height 18
type input "**********"
click at [781, 361] on html "On2Cook India Pvt. Ltd. Contacts People Marketing Workflows Campaigns Metrics &…" at bounding box center [590, 280] width 1180 height 560
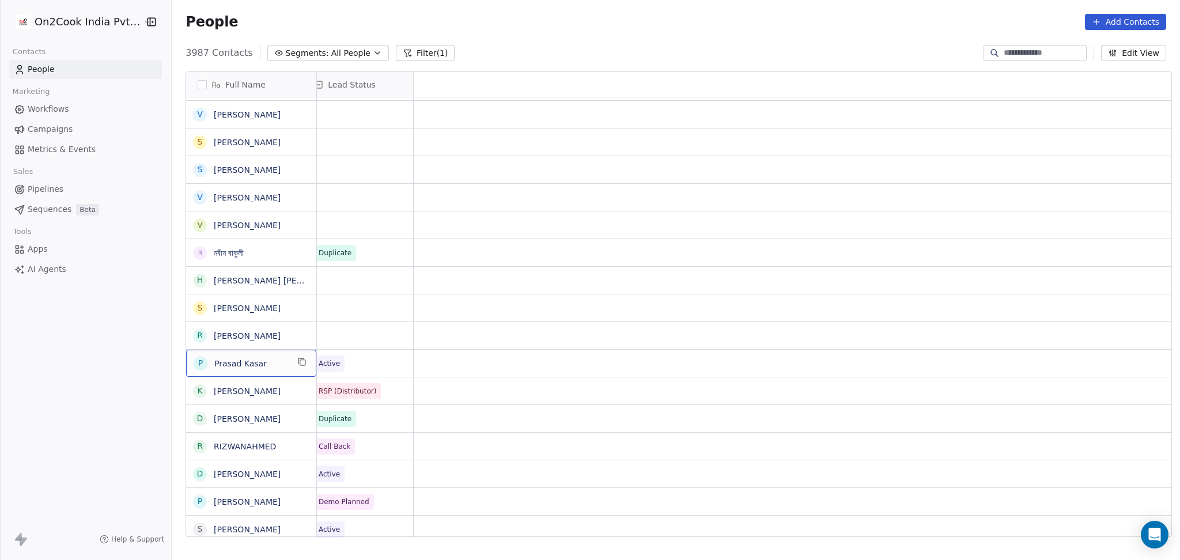
scroll to position [0, 0]
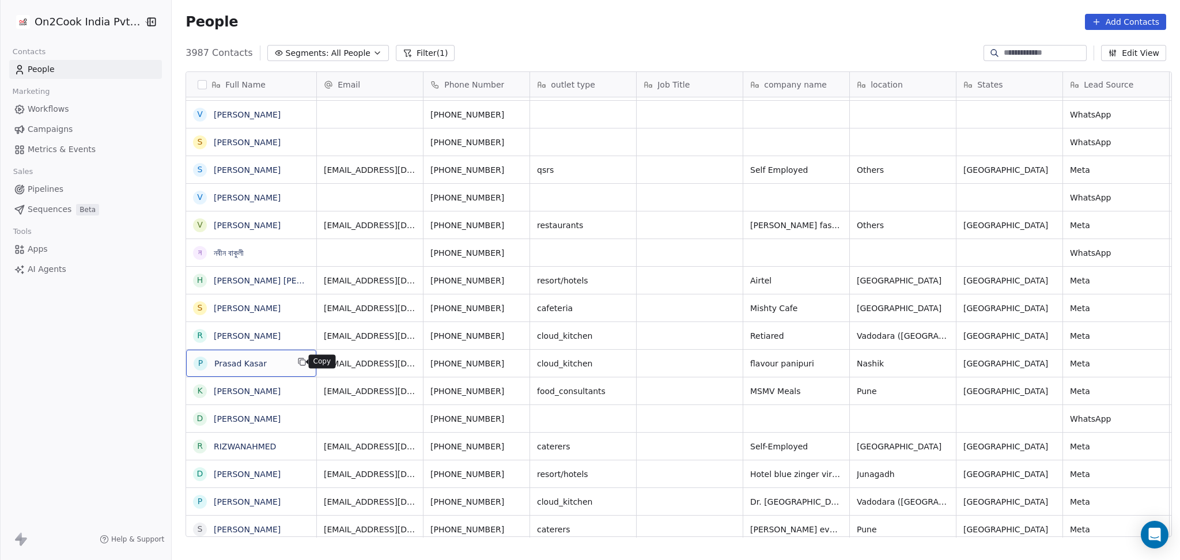
click at [301, 363] on button "grid" at bounding box center [302, 362] width 14 height 14
click at [514, 363] on icon "grid" at bounding box center [518, 361] width 9 height 9
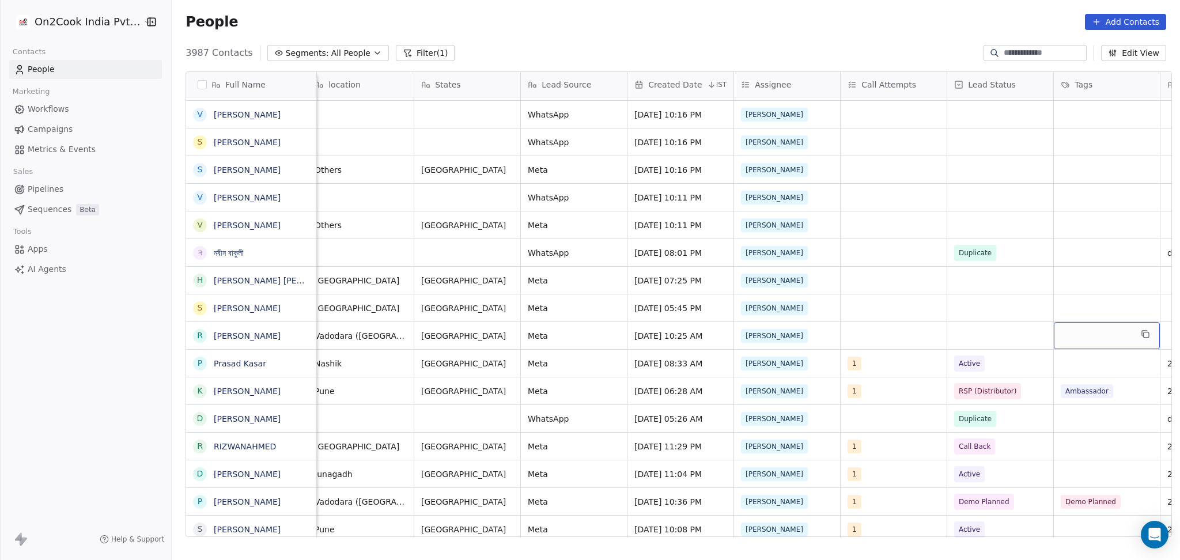
scroll to position [0, 649]
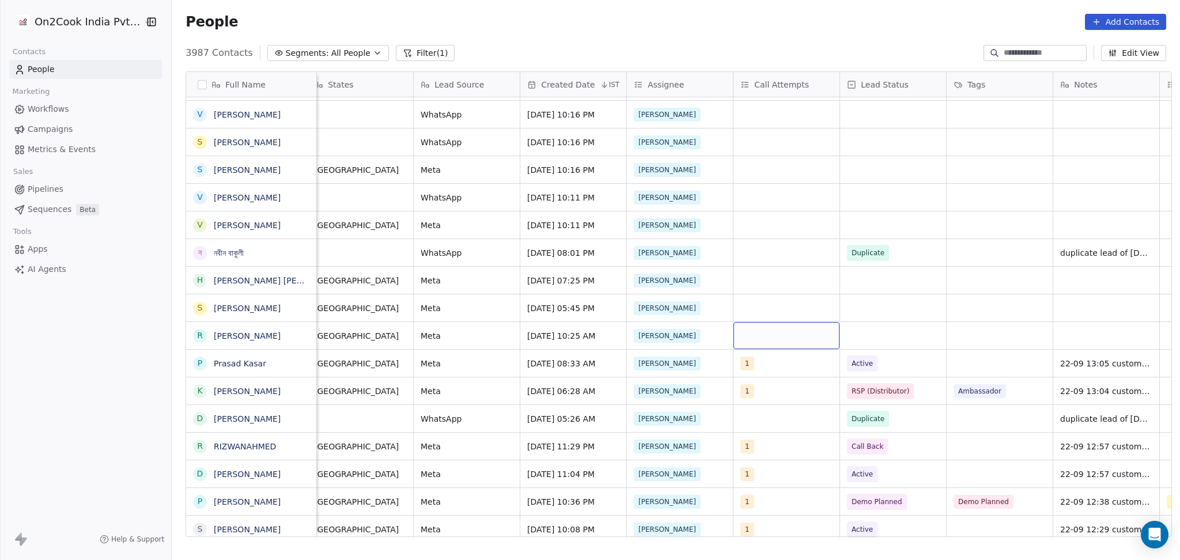
click at [754, 337] on div "grid" at bounding box center [786, 335] width 106 height 27
click at [772, 152] on div "1" at bounding box center [809, 152] width 103 height 13
click at [1012, 260] on html "On2Cook India Pvt. Ltd. Contacts People Marketing Workflows Campaigns Metrics &…" at bounding box center [590, 280] width 1180 height 560
click at [876, 330] on div "grid" at bounding box center [893, 335] width 106 height 27
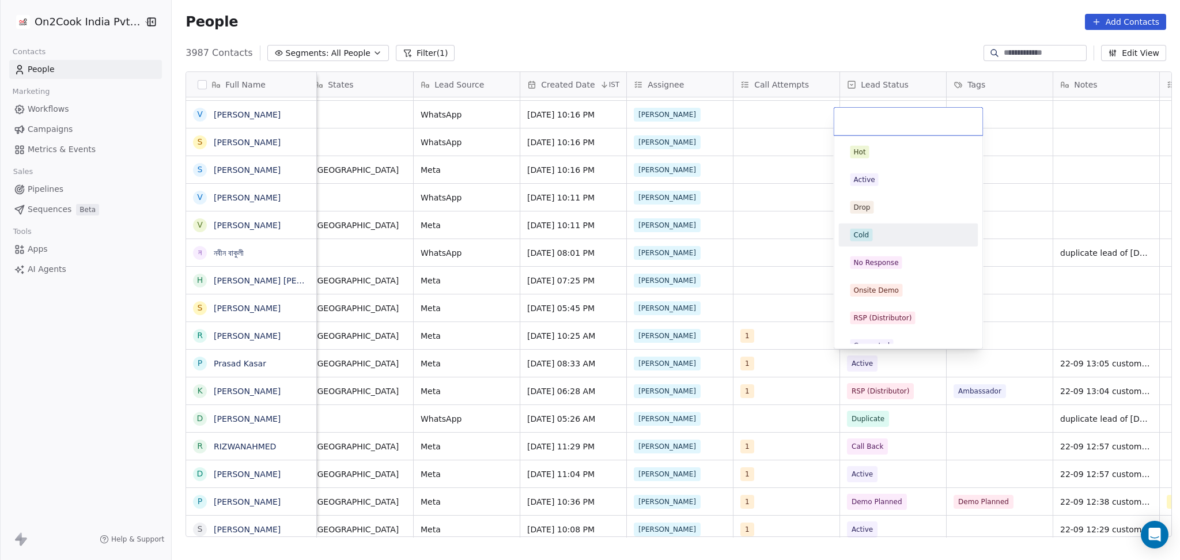
click at [890, 234] on div "Cold" at bounding box center [908, 235] width 116 height 13
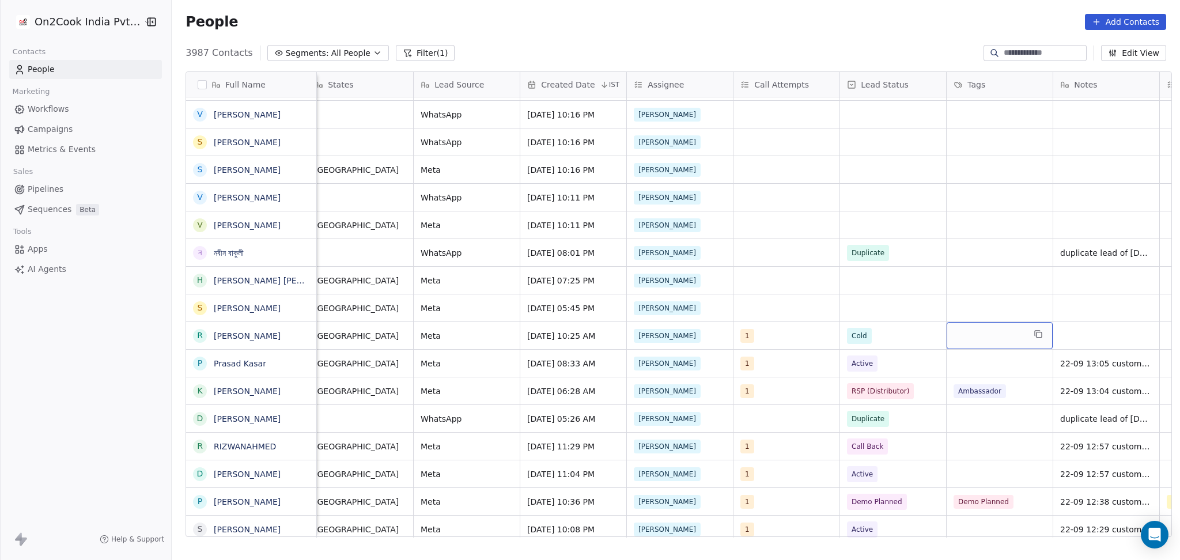
click at [987, 334] on div "grid" at bounding box center [999, 335] width 106 height 27
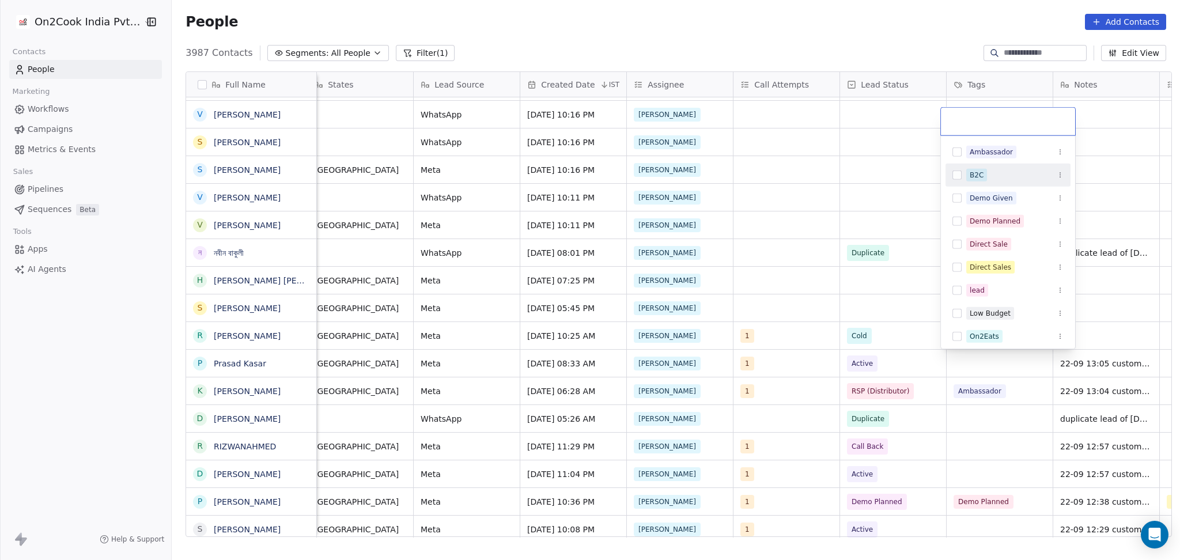
click at [964, 173] on div "B2C" at bounding box center [1007, 175] width 125 height 18
click at [1135, 330] on html "On2Cook India Pvt. Ltd. Contacts People Marketing Workflows Campaigns Metrics &…" at bounding box center [590, 280] width 1180 height 560
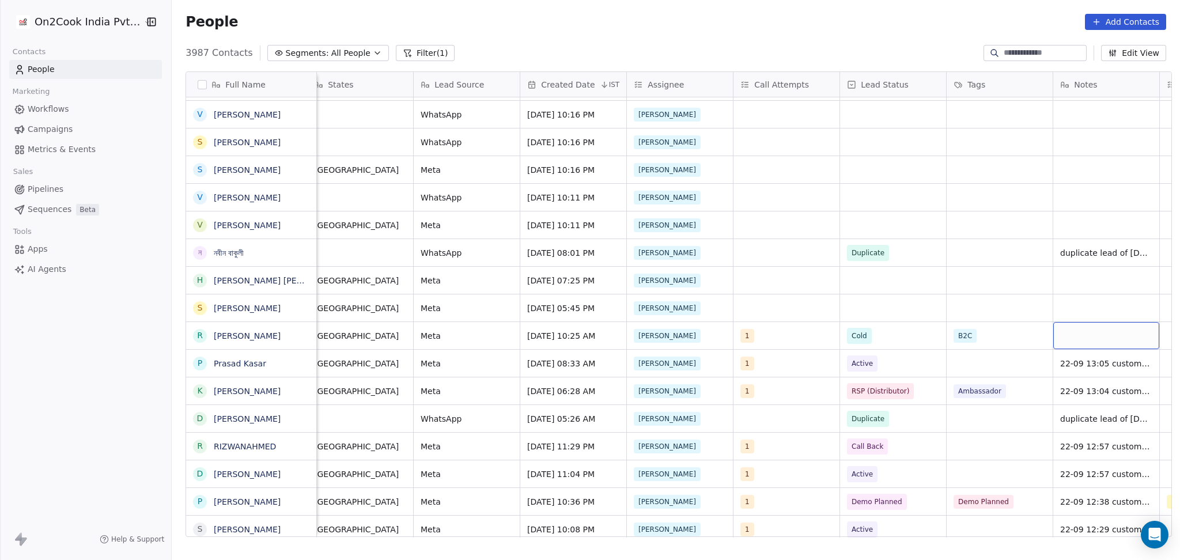
click at [1102, 334] on div "grid" at bounding box center [1106, 335] width 106 height 27
type textarea "**********"
click at [977, 367] on html "On2Cook India Pvt. Ltd. Contacts People Marketing Workflows Campaigns Metrics &…" at bounding box center [590, 280] width 1180 height 560
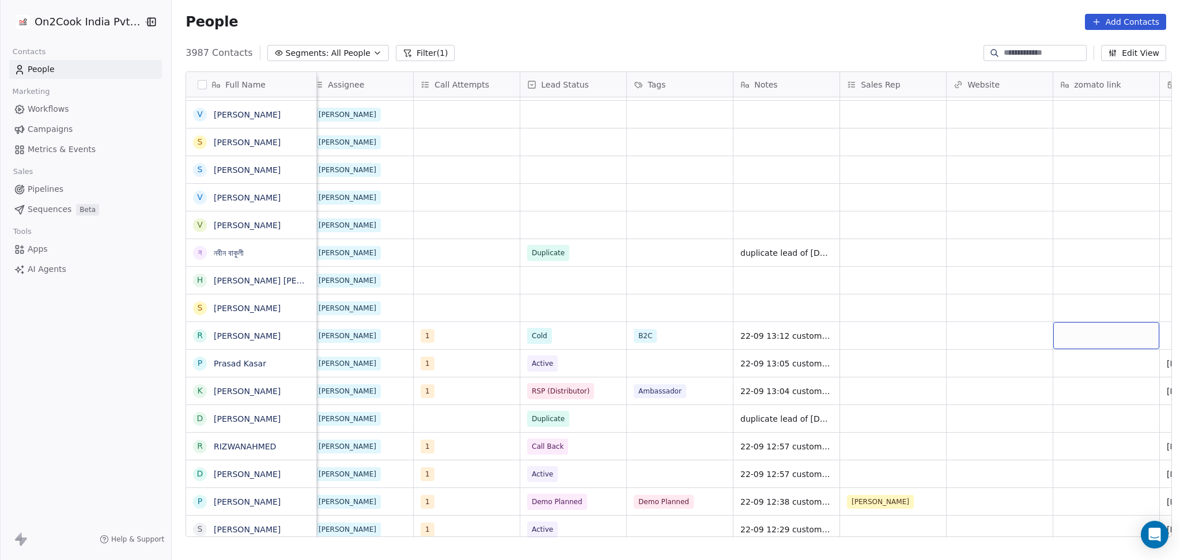
scroll to position [0, 1075]
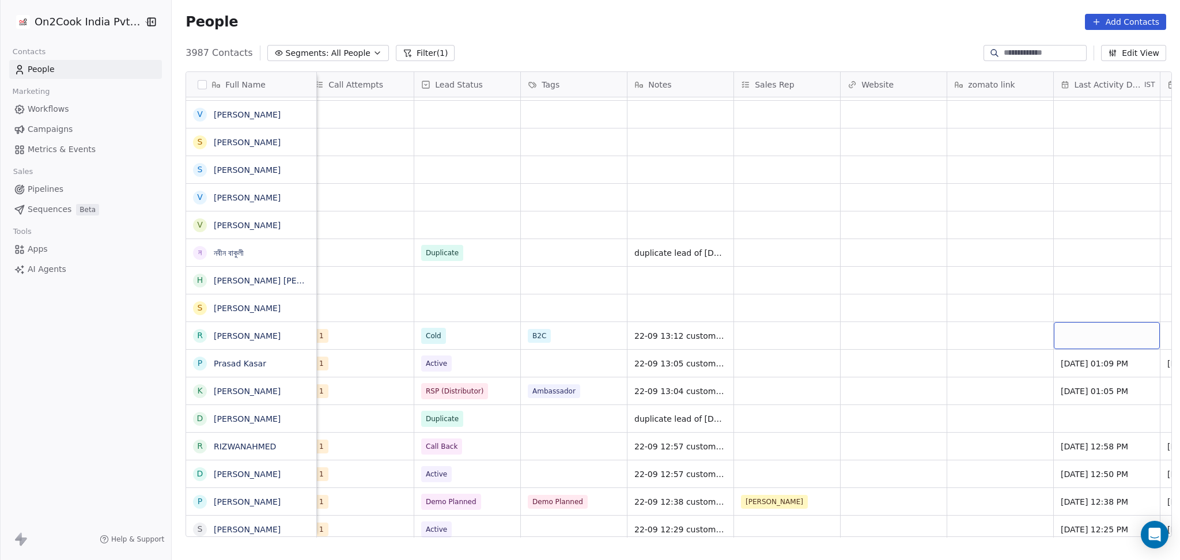
click at [1068, 332] on div "grid" at bounding box center [1107, 335] width 106 height 27
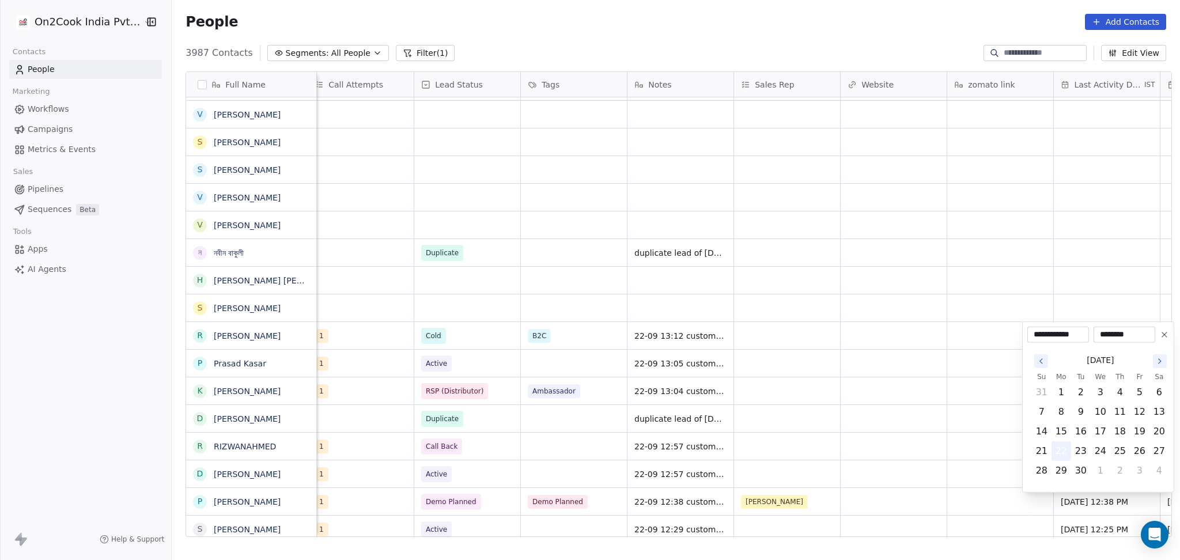
click at [1057, 446] on button "22" at bounding box center [1061, 451] width 18 height 18
click at [892, 419] on html "On2Cook India Pvt. Ltd. Contacts People Marketing Workflows Campaigns Metrics &…" at bounding box center [590, 280] width 1180 height 560
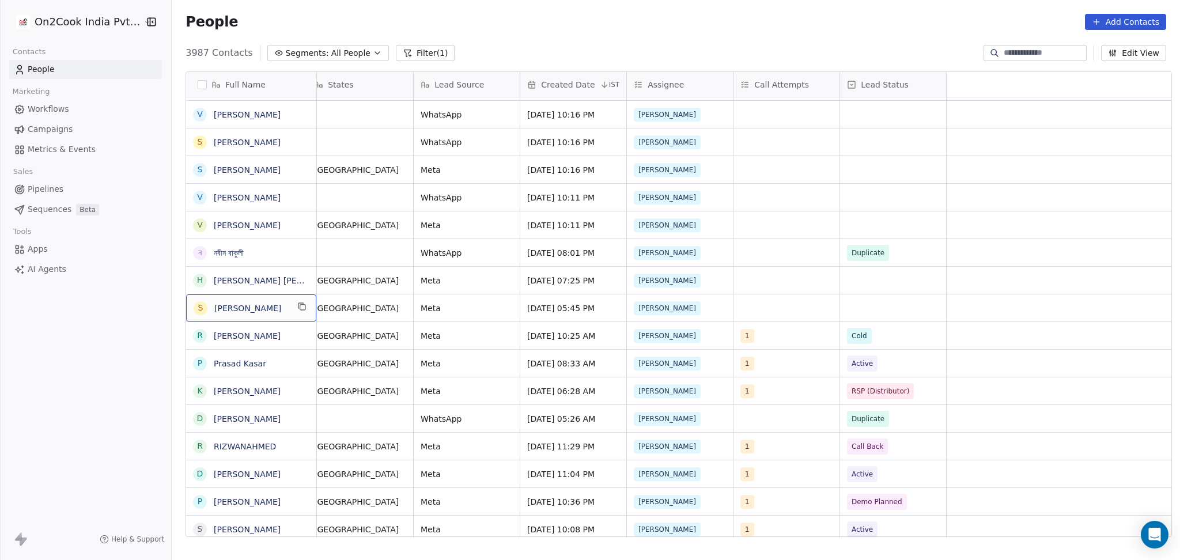
scroll to position [0, 0]
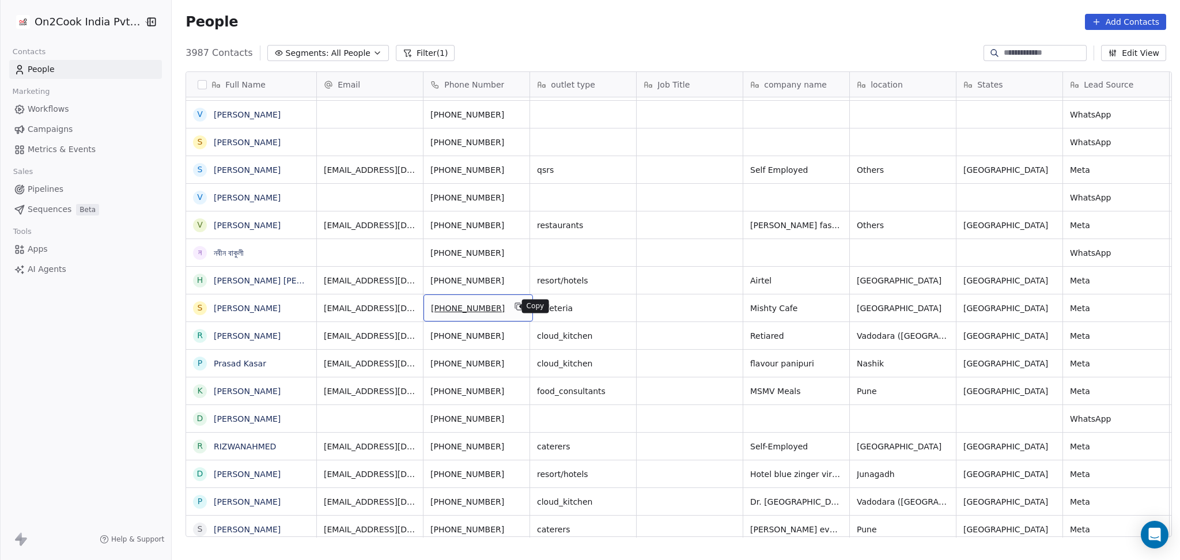
click at [514, 306] on icon "grid" at bounding box center [518, 306] width 9 height 9
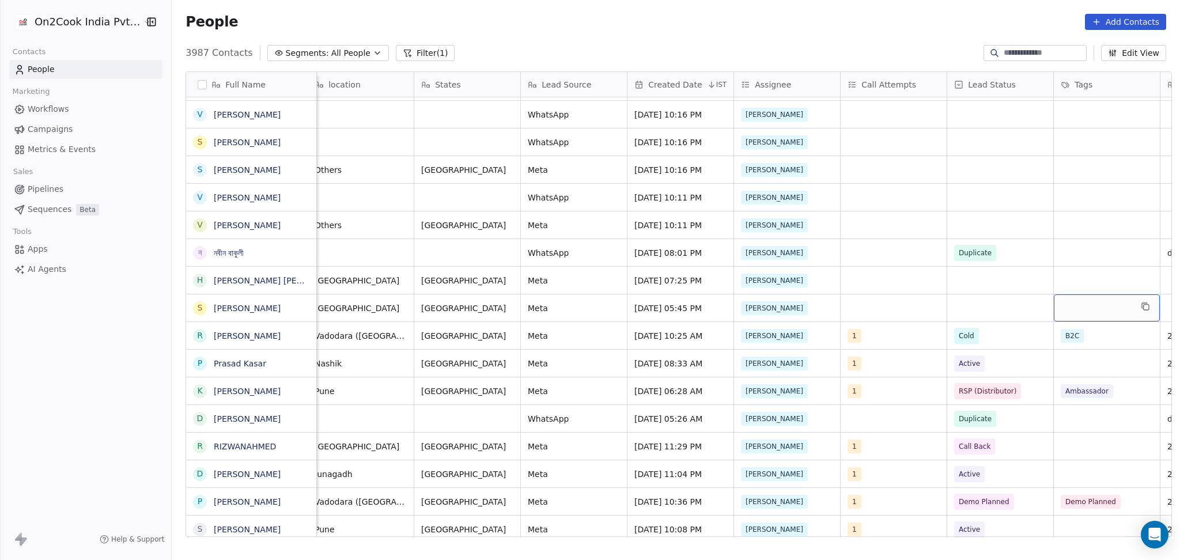
scroll to position [0, 649]
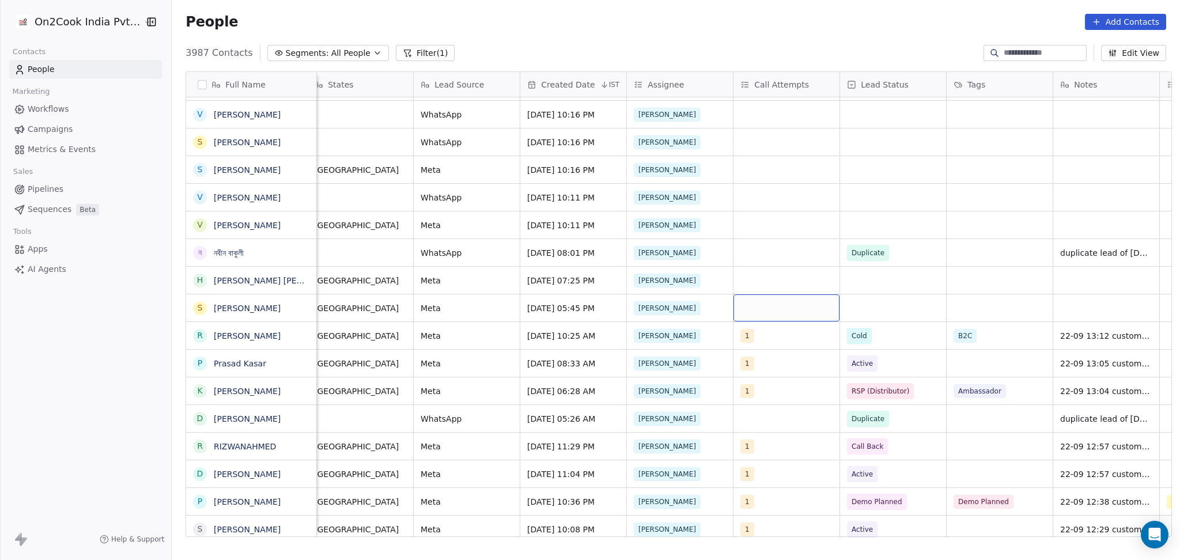
click at [802, 304] on div "grid" at bounding box center [786, 307] width 106 height 27
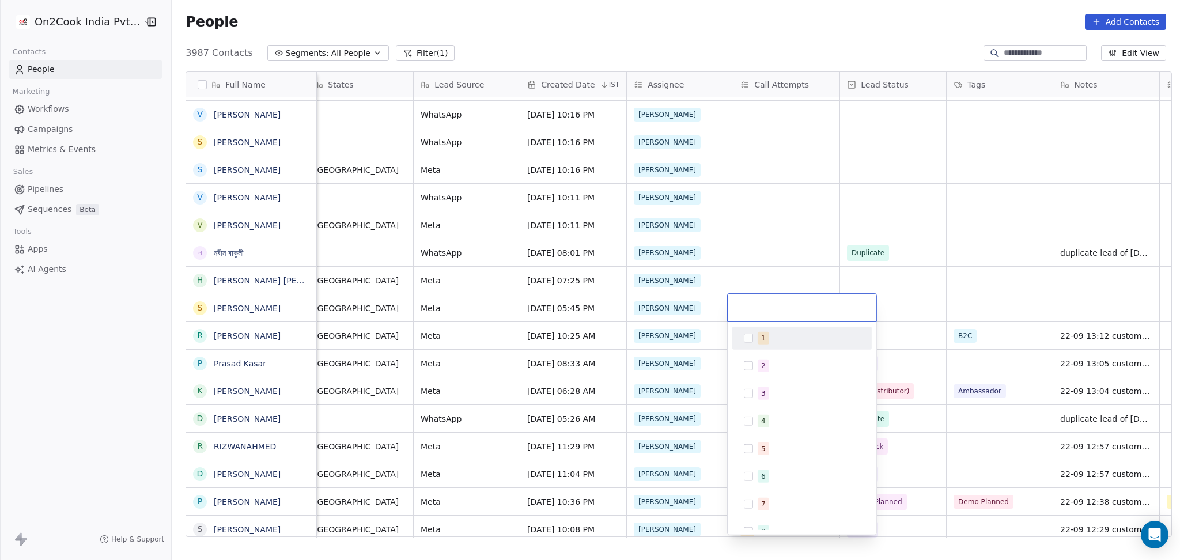
click at [768, 341] on div "1" at bounding box center [809, 338] width 103 height 13
click at [878, 309] on html "On2Cook India Pvt. Ltd. Contacts People Marketing Workflows Campaigns Metrics &…" at bounding box center [590, 280] width 1180 height 560
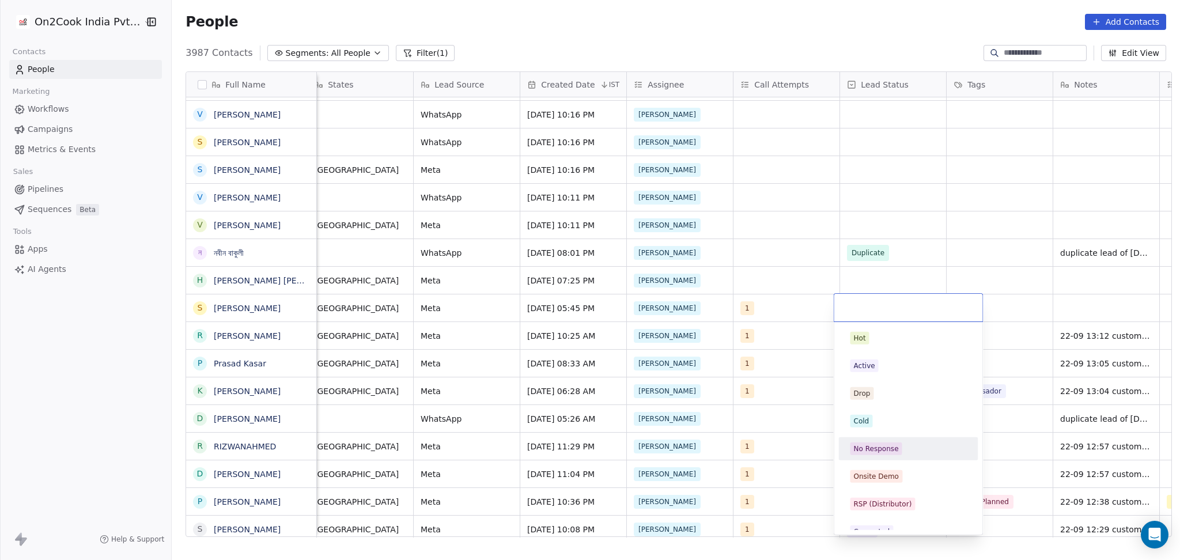
click at [898, 455] on span "No Response" at bounding box center [876, 448] width 52 height 13
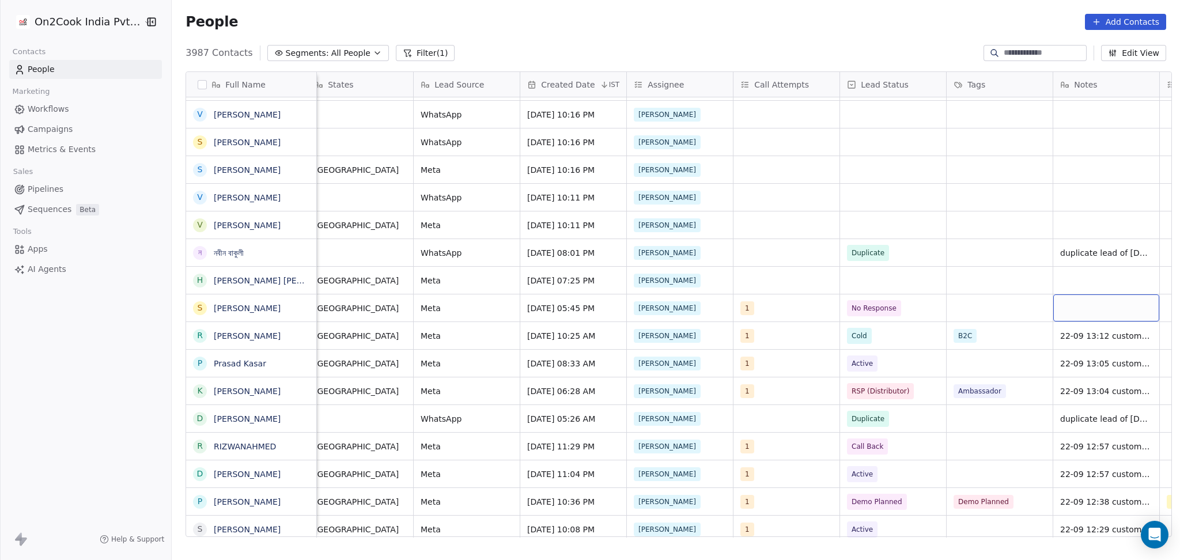
click at [1088, 314] on div "grid" at bounding box center [1106, 307] width 106 height 27
type textarea "**********"
click at [991, 321] on html "On2Cook India Pvt. Ltd. Contacts People Marketing Workflows Campaigns Metrics &…" at bounding box center [590, 280] width 1180 height 560
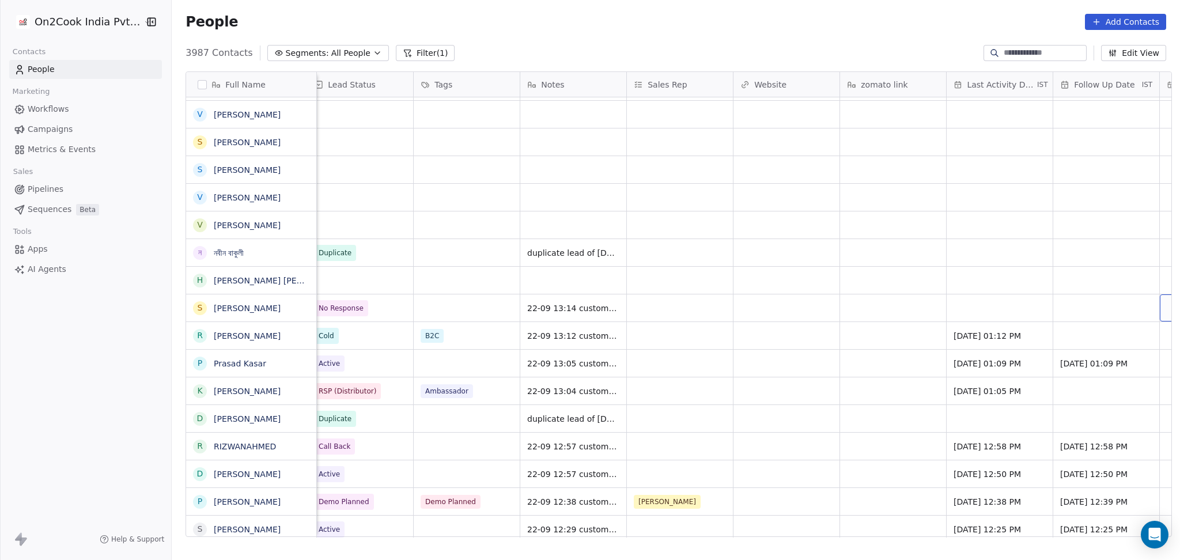
scroll to position [0, 1288]
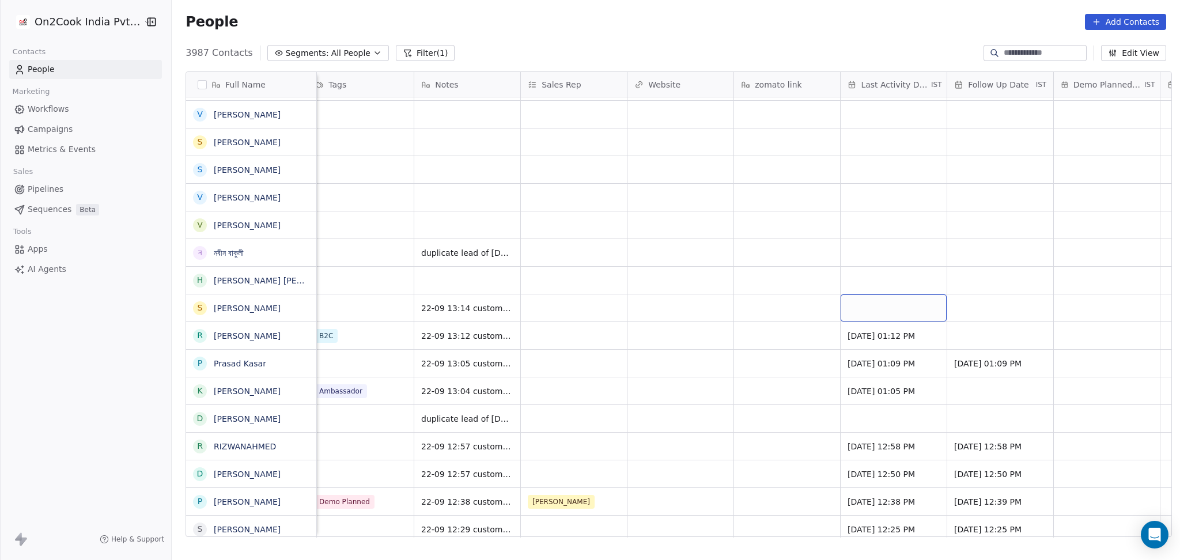
click at [860, 304] on div "grid" at bounding box center [893, 307] width 106 height 27
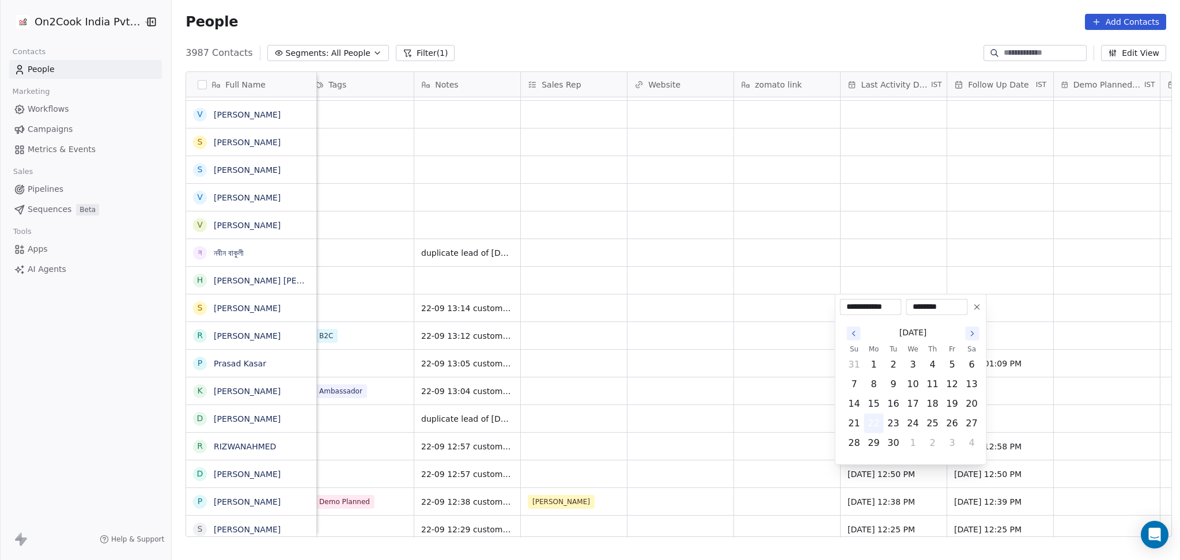
click at [878, 419] on button "22" at bounding box center [874, 423] width 18 height 18
click at [740, 414] on html "On2Cook India Pvt. Ltd. Contacts People Marketing Workflows Campaigns Metrics &…" at bounding box center [590, 280] width 1180 height 560
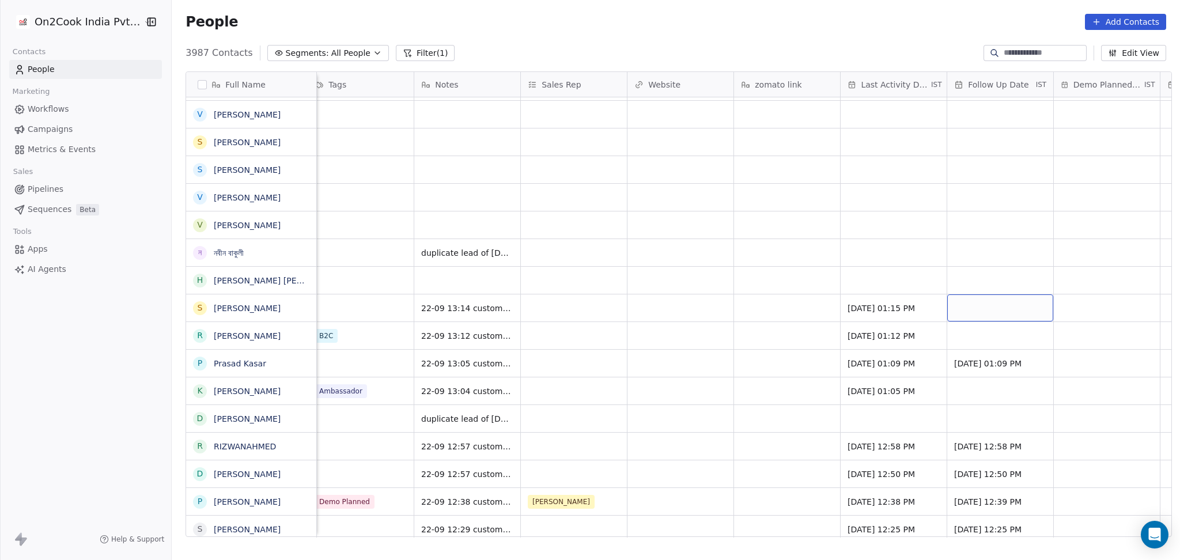
click at [1016, 305] on div "grid" at bounding box center [1000, 307] width 106 height 27
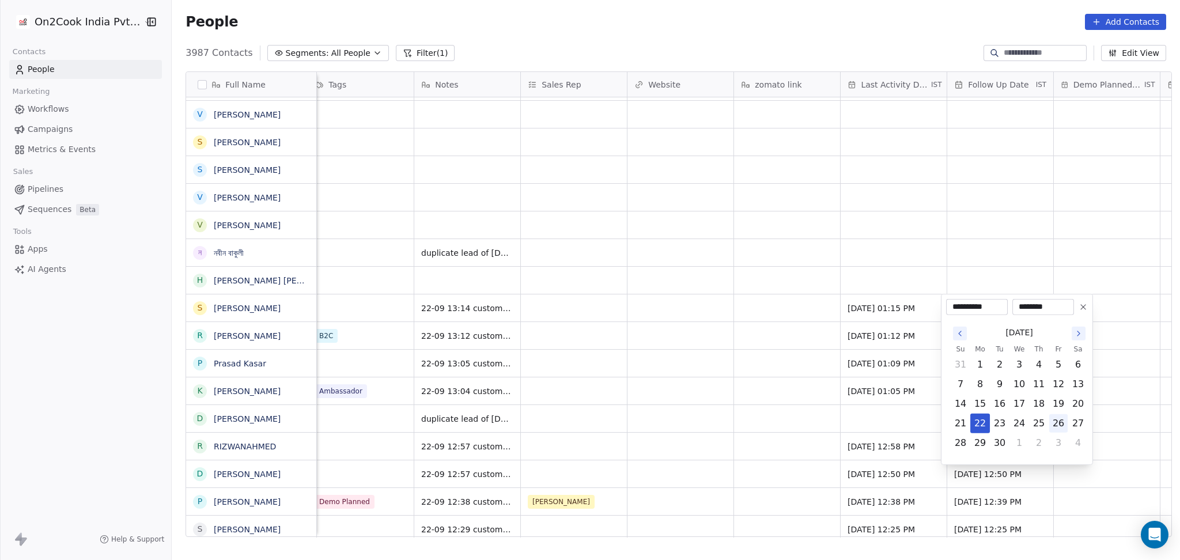
click at [1055, 426] on button "26" at bounding box center [1058, 423] width 18 height 18
type input "**********"
click at [766, 387] on html "On2Cook India Pvt. Ltd. Contacts People Marketing Workflows Campaigns Metrics &…" at bounding box center [590, 280] width 1180 height 560
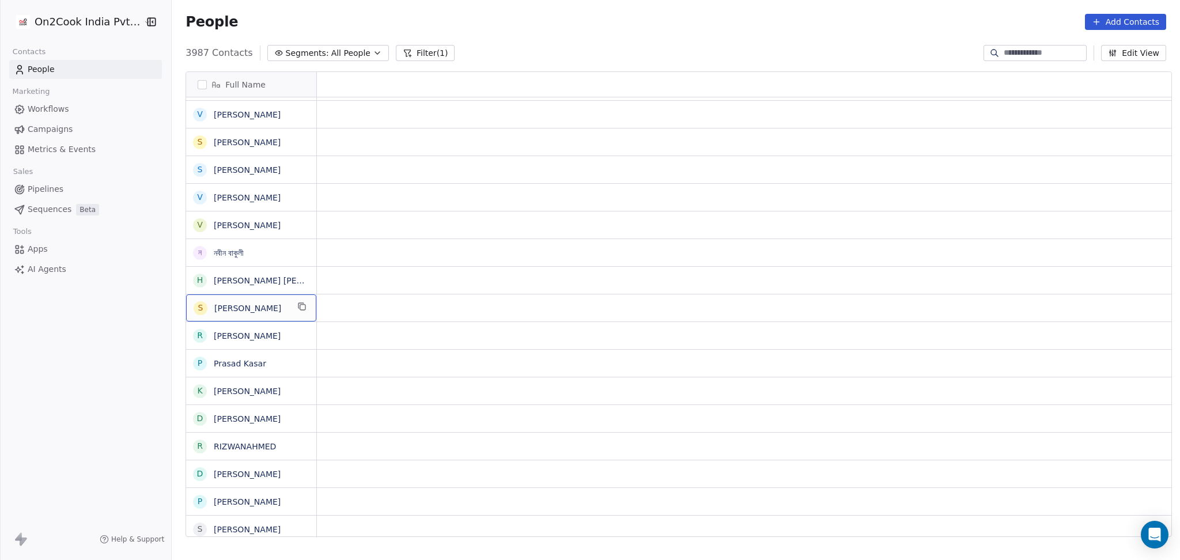
scroll to position [0, 0]
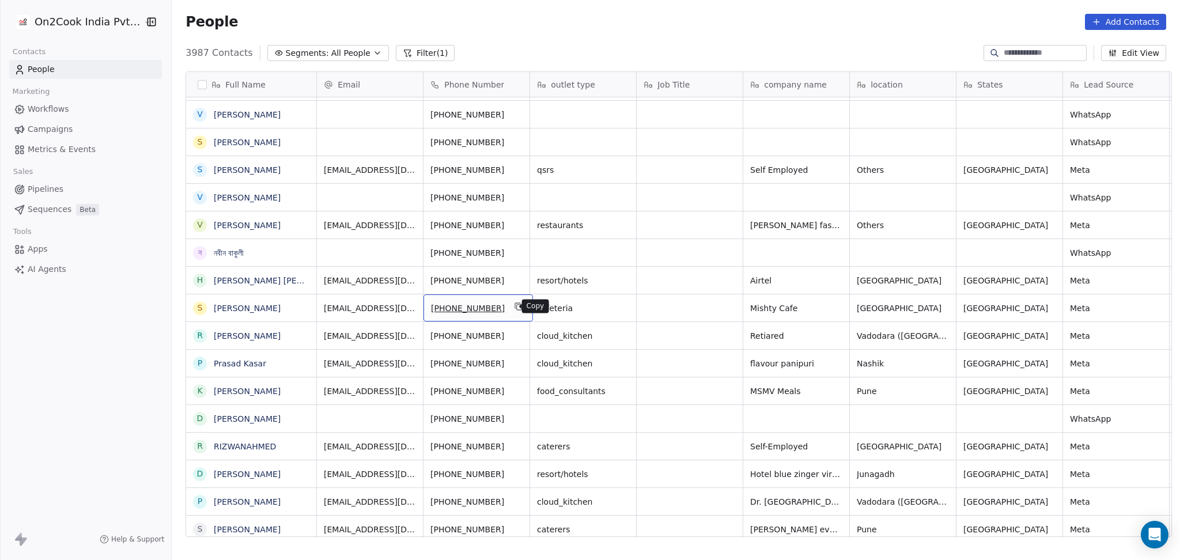
click at [515, 307] on icon "grid" at bounding box center [517, 305] width 5 height 5
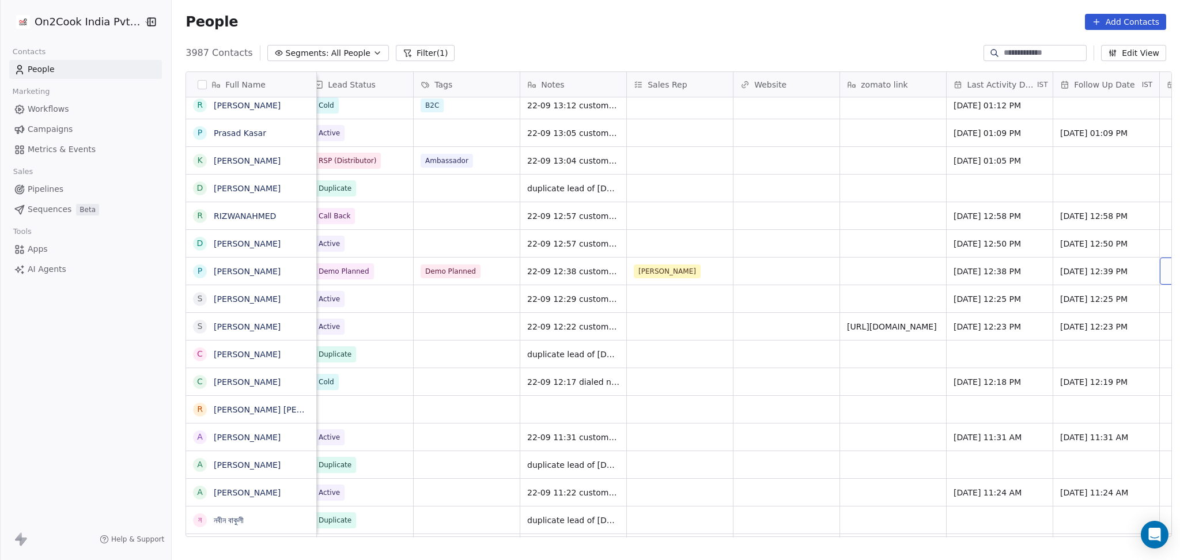
scroll to position [0, 1288]
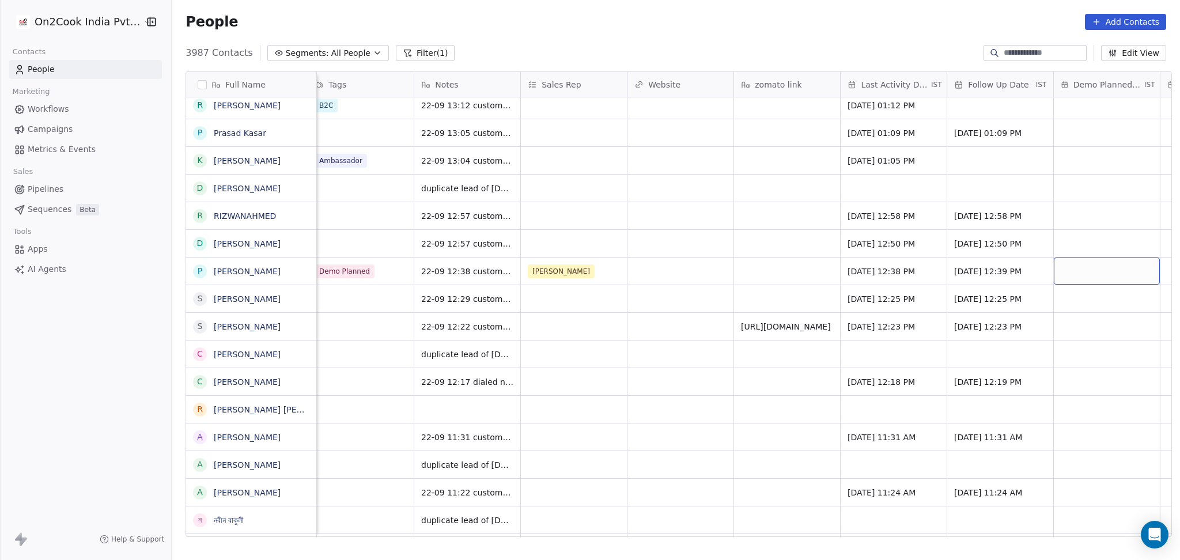
click at [1072, 266] on div "grid" at bounding box center [1107, 271] width 106 height 27
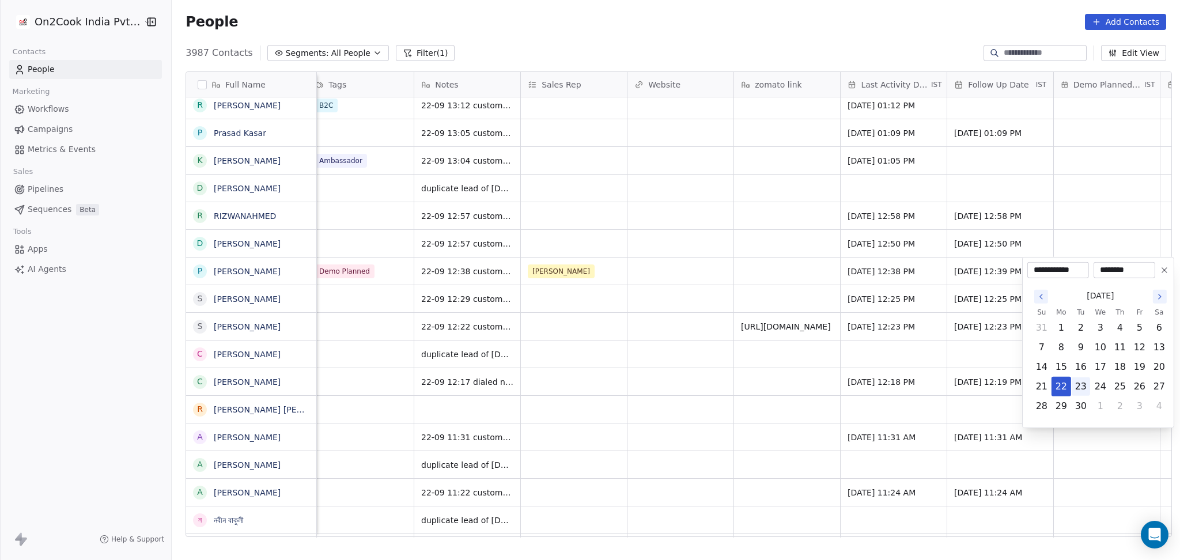
click at [1077, 386] on button "23" at bounding box center [1080, 386] width 18 height 18
type input "**********"
drag, startPoint x: 1142, startPoint y: 265, endPoint x: 1092, endPoint y: 266, distance: 49.5
click at [1092, 266] on div "**********" at bounding box center [1091, 270] width 128 height 16
type input "********"
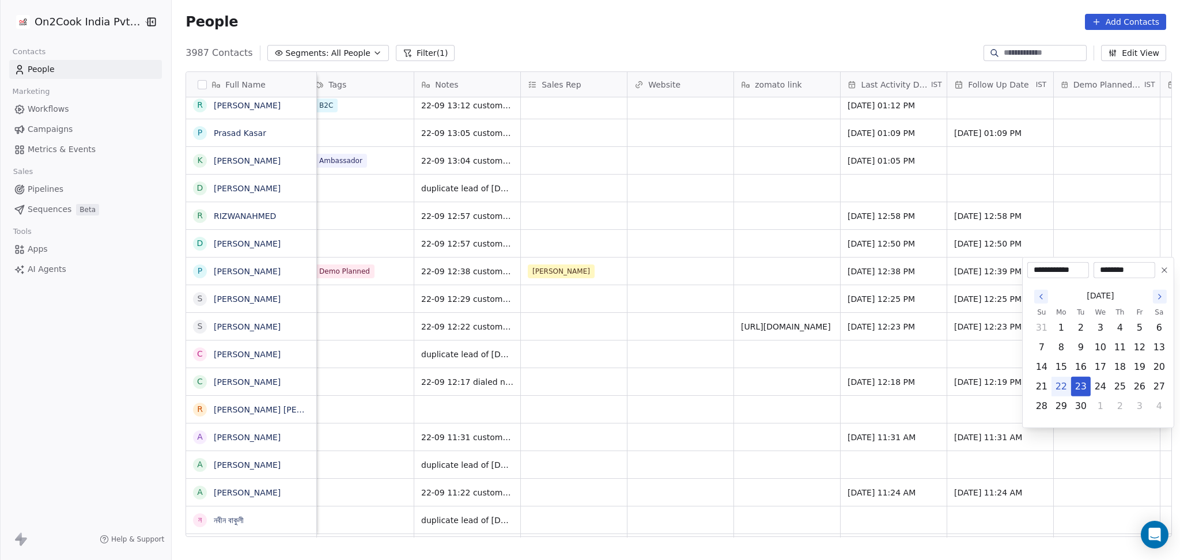
click at [1171, 164] on html "On2Cook India Pvt. Ltd. Contacts People Marketing Workflows Campaigns Metrics &…" at bounding box center [590, 280] width 1180 height 560
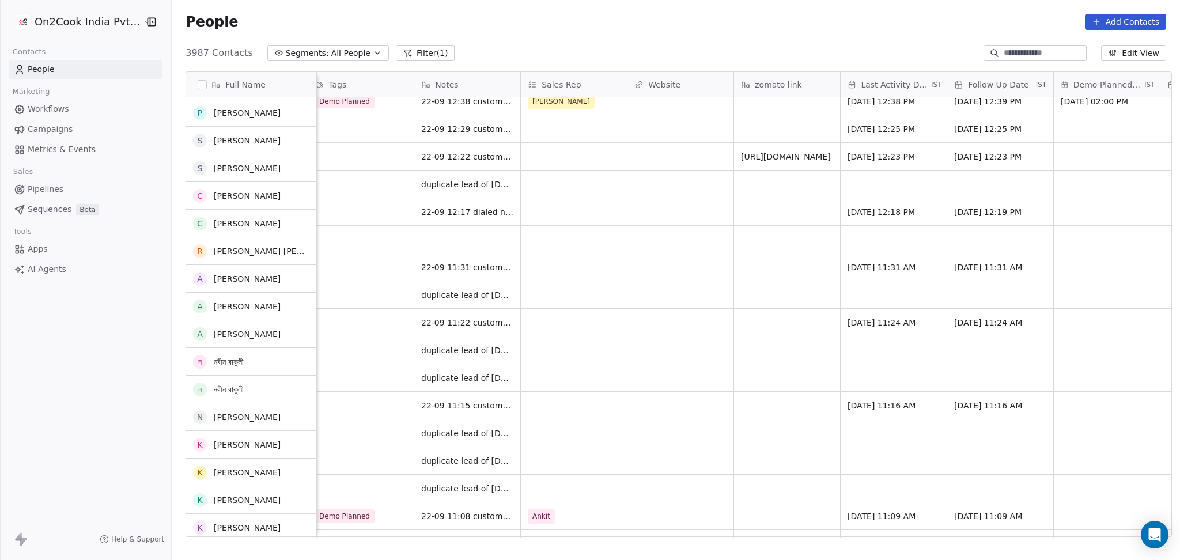
scroll to position [734, 0]
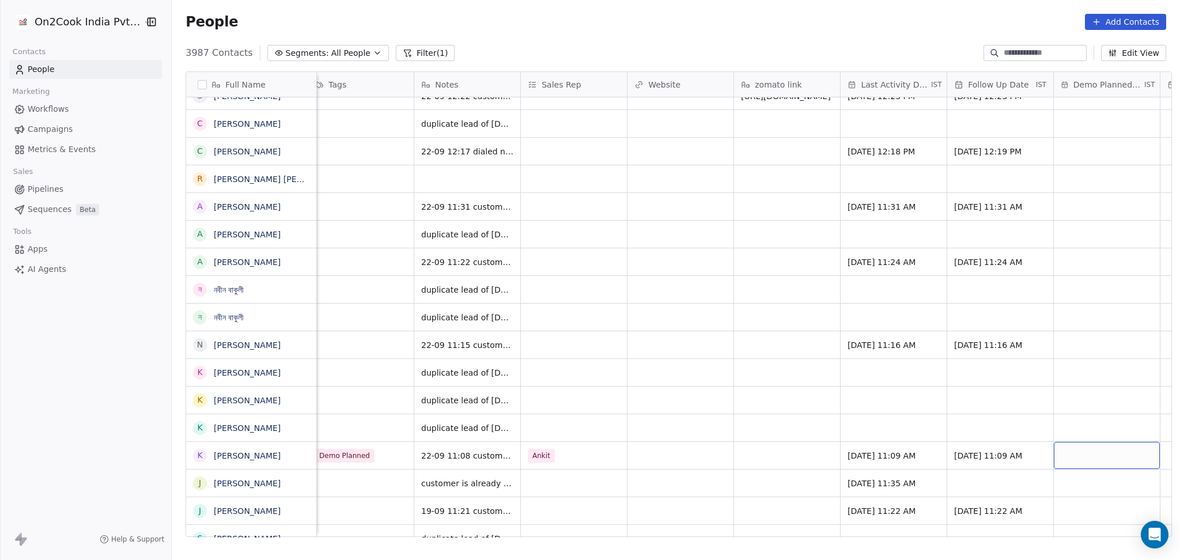
click at [1057, 460] on div "grid" at bounding box center [1107, 455] width 106 height 27
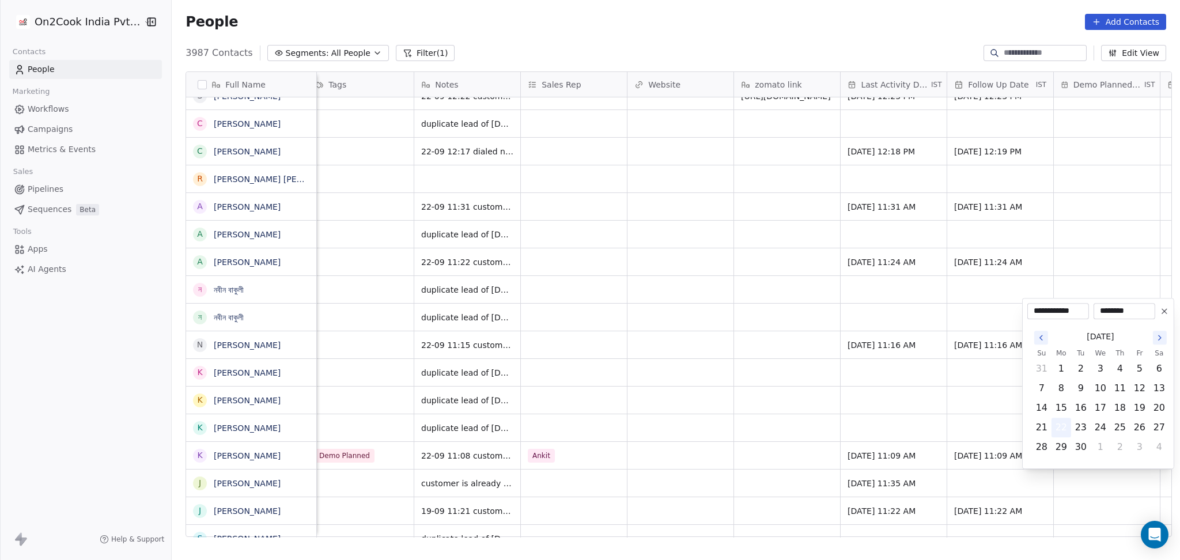
click at [1061, 430] on button "22" at bounding box center [1061, 427] width 18 height 18
drag, startPoint x: 1144, startPoint y: 306, endPoint x: 1094, endPoint y: 309, distance: 50.2
click at [1094, 309] on div "********" at bounding box center [1124, 311] width 62 height 16
type input "********"
click at [720, 272] on html "On2Cook India Pvt. Ltd. Contacts People Marketing Workflows Campaigns Metrics &…" at bounding box center [590, 280] width 1180 height 560
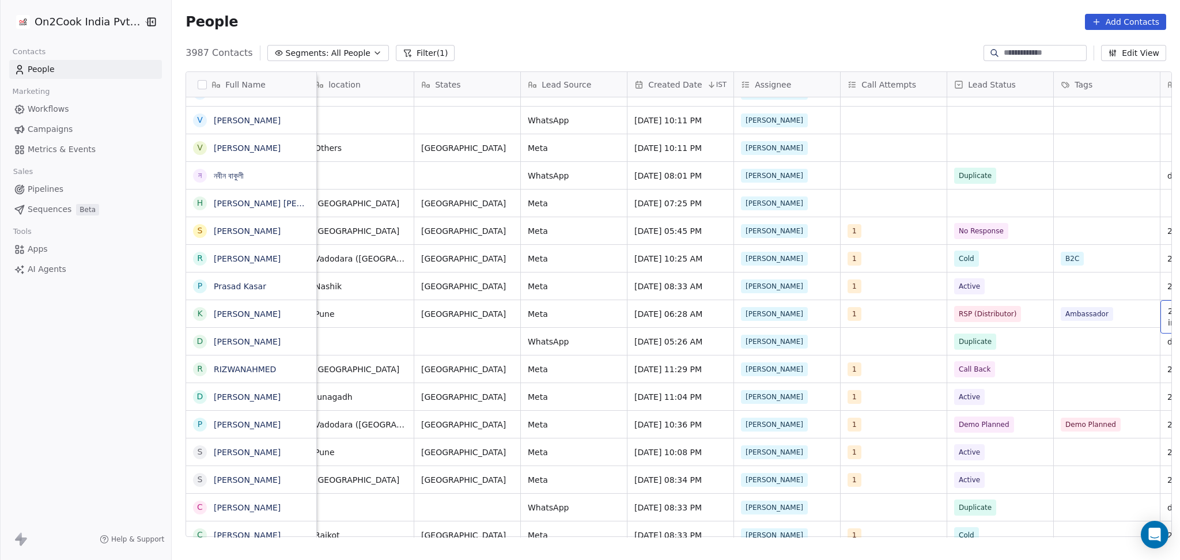
scroll to position [0, 649]
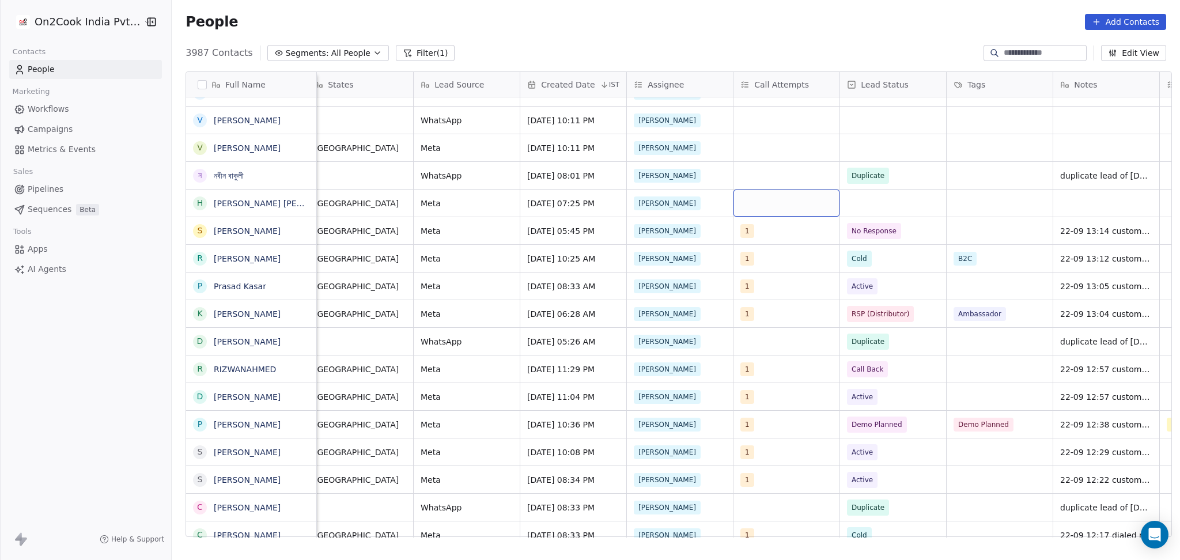
click at [758, 200] on div "grid" at bounding box center [786, 203] width 106 height 27
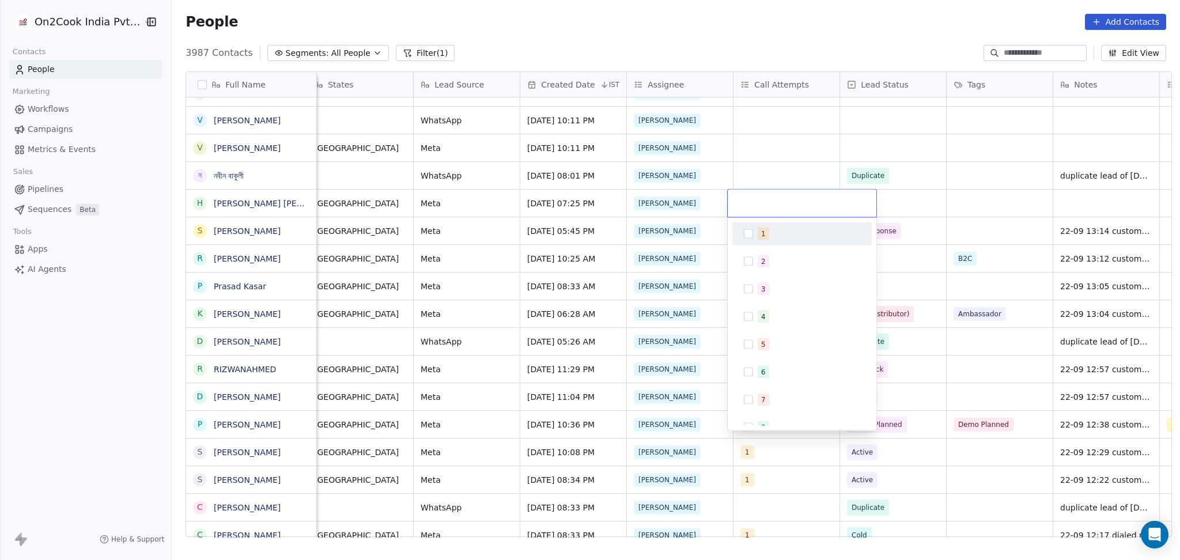
click at [756, 234] on div "1" at bounding box center [802, 234] width 130 height 18
click at [902, 200] on html "On2Cook India Pvt. Ltd. Contacts People Marketing Workflows Campaigns Metrics &…" at bounding box center [590, 280] width 1180 height 560
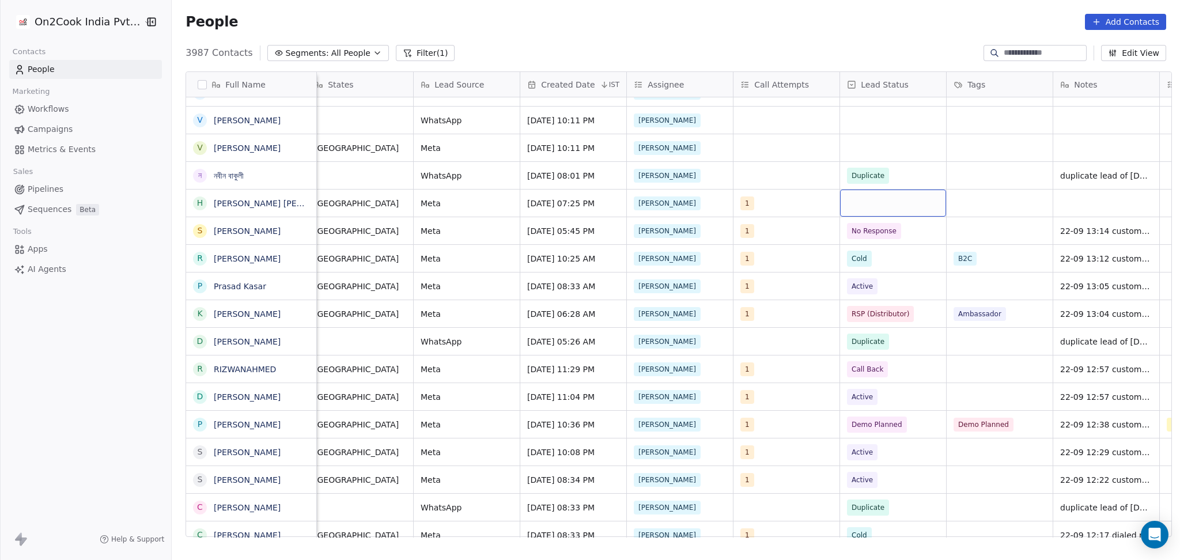
click at [874, 203] on div "grid" at bounding box center [893, 203] width 106 height 27
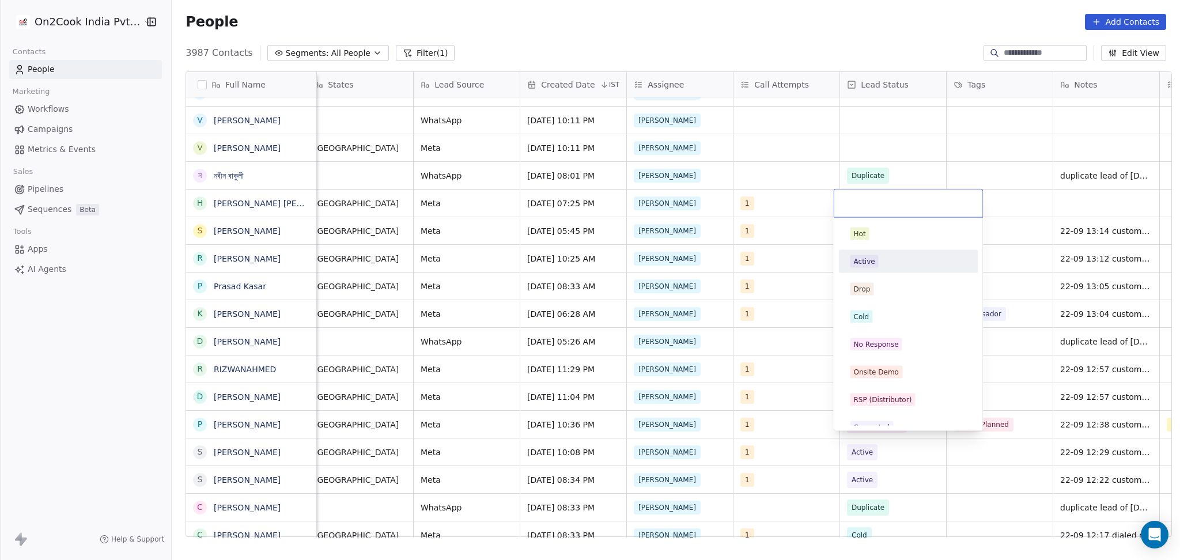
click at [880, 257] on div "Active" at bounding box center [908, 261] width 116 height 13
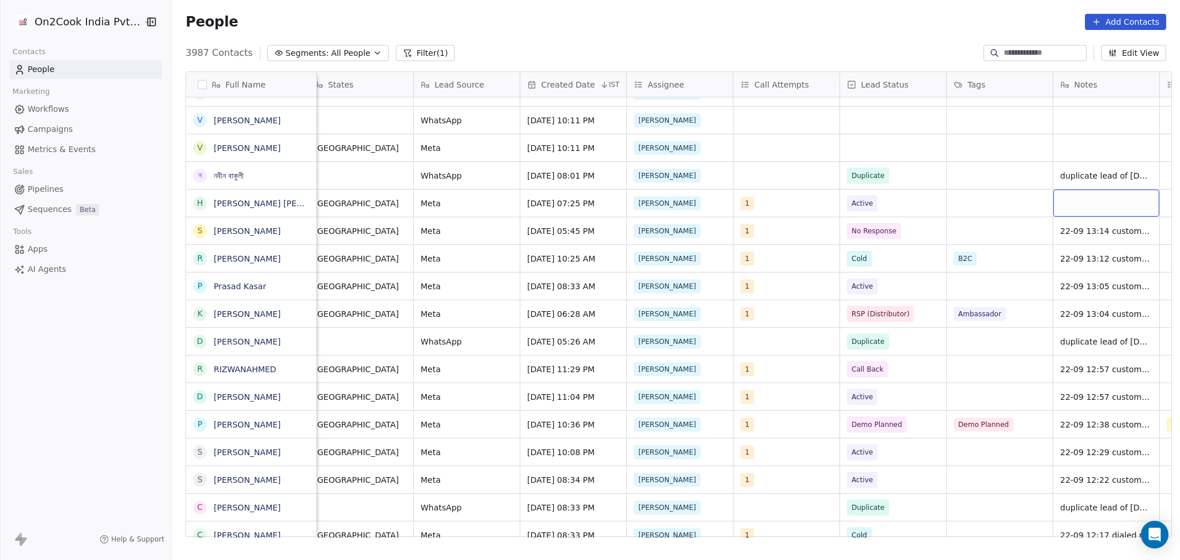
click at [1101, 206] on div "grid" at bounding box center [1106, 203] width 106 height 27
type textarea "**********"
click at [1042, 200] on html "On2Cook India Pvt. Ltd. Contacts People Marketing Workflows Campaigns Metrics &…" at bounding box center [590, 280] width 1180 height 560
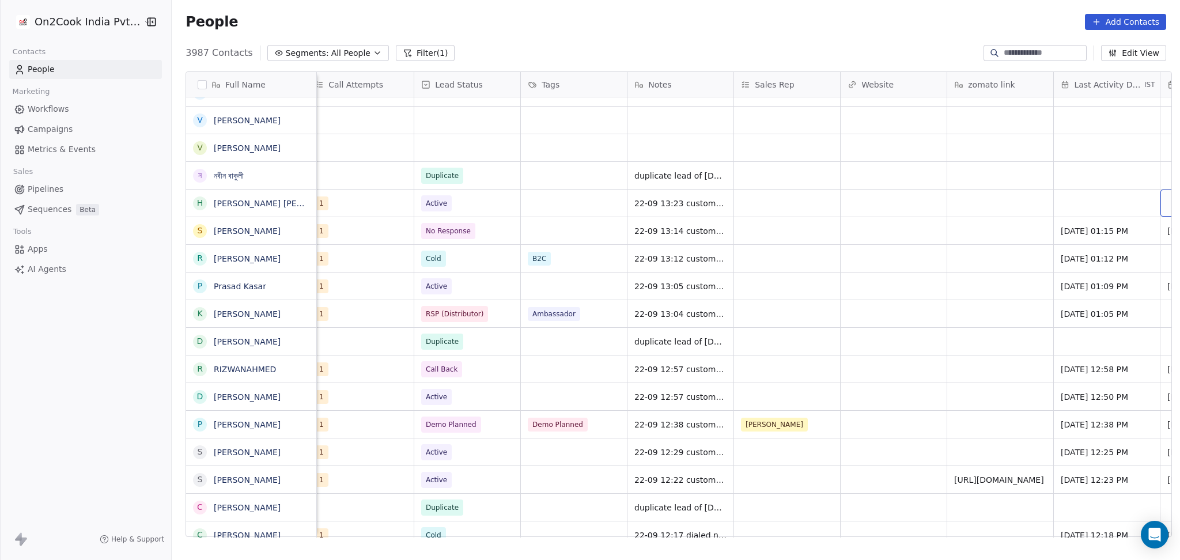
scroll to position [0, 1182]
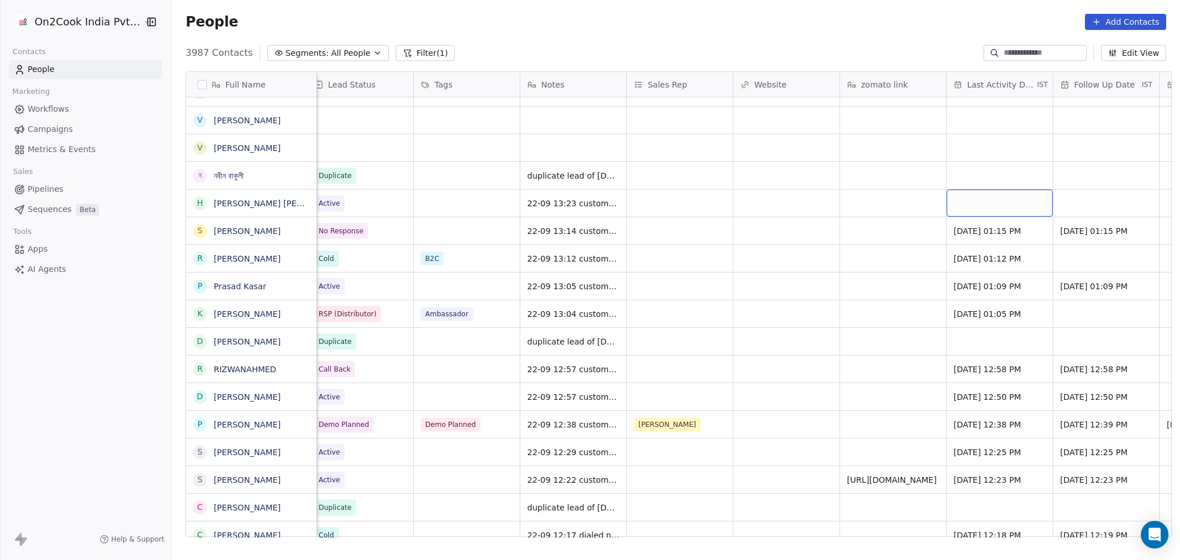
click at [957, 204] on div "grid" at bounding box center [999, 203] width 106 height 27
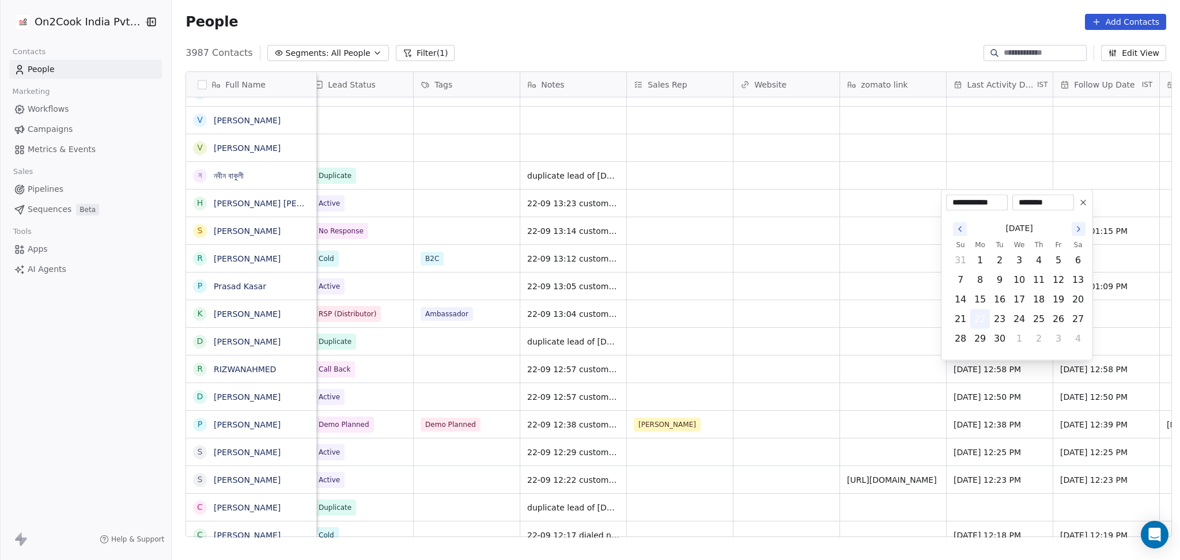
click at [980, 319] on button "22" at bounding box center [980, 319] width 18 height 18
click at [896, 294] on html "On2Cook India Pvt. Ltd. Contacts People Marketing Workflows Campaigns Metrics &…" at bounding box center [590, 280] width 1180 height 560
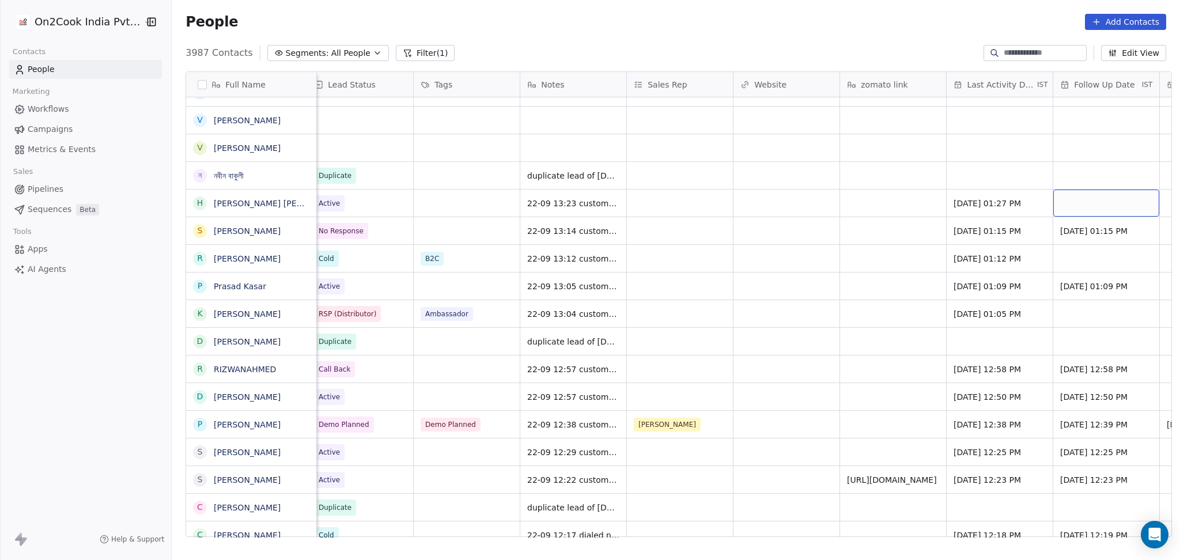
click at [1088, 202] on div "grid" at bounding box center [1106, 203] width 106 height 27
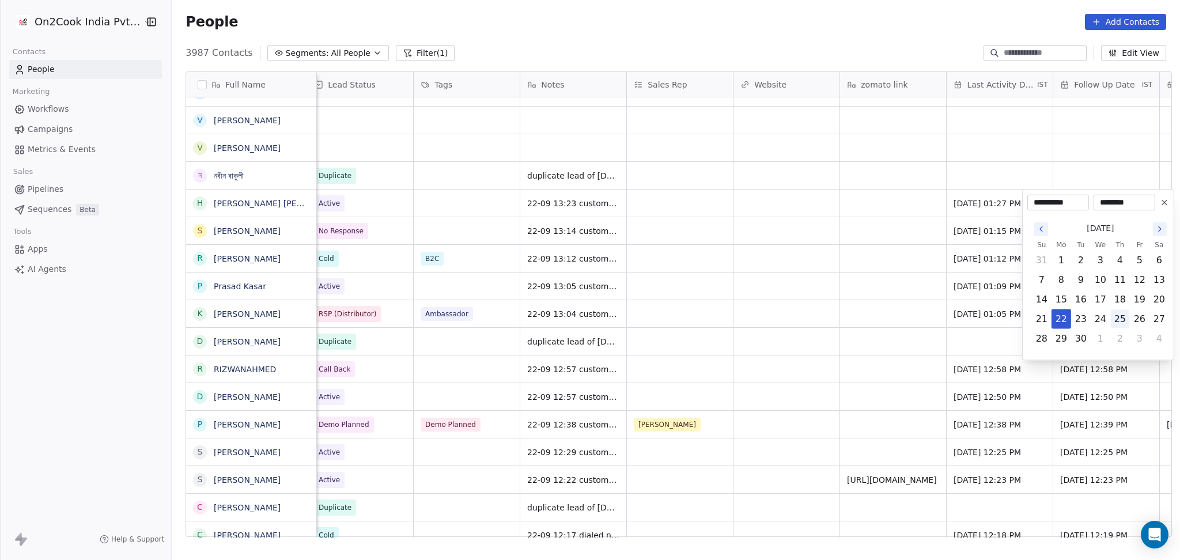
click at [1127, 318] on button "25" at bounding box center [1120, 319] width 18 height 18
type input "**********"
click at [741, 219] on html "On2Cook India Pvt. Ltd. Contacts People Marketing Workflows Campaigns Metrics &…" at bounding box center [590, 280] width 1180 height 560
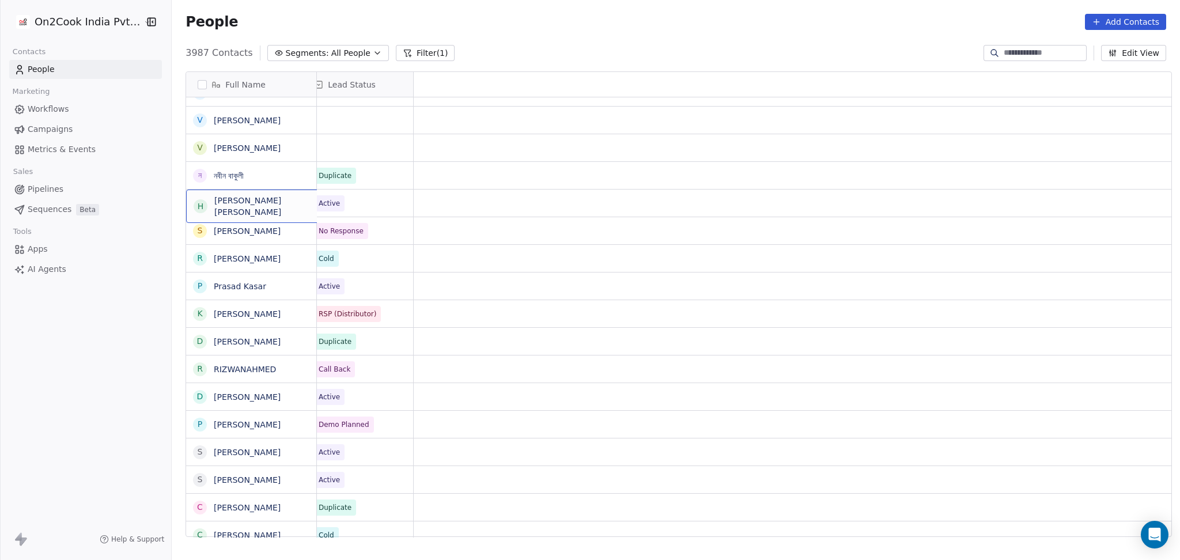
scroll to position [0, 0]
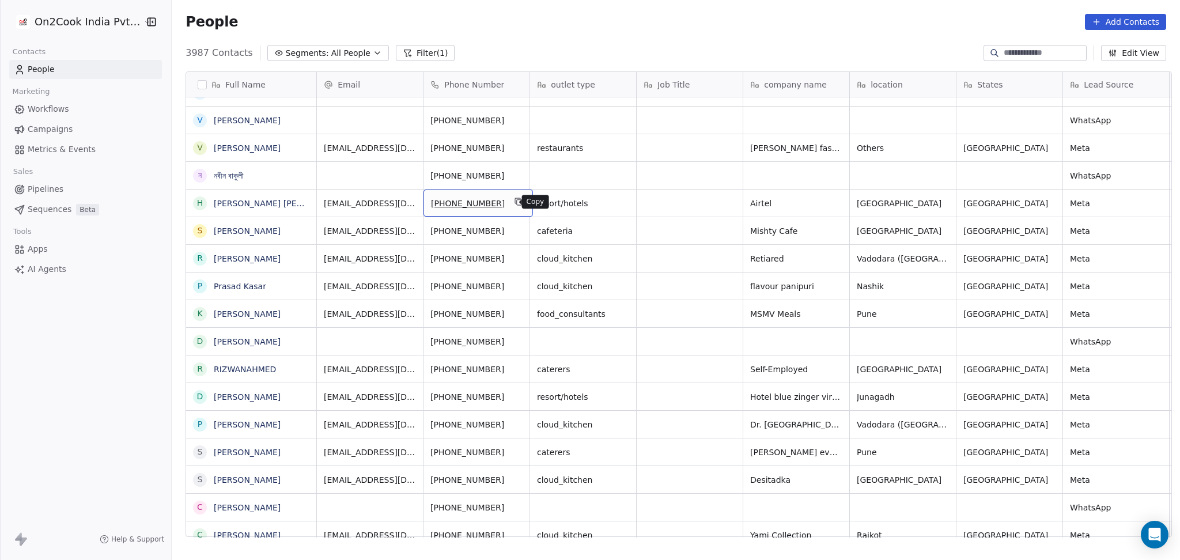
click at [514, 202] on icon "grid" at bounding box center [518, 201] width 9 height 9
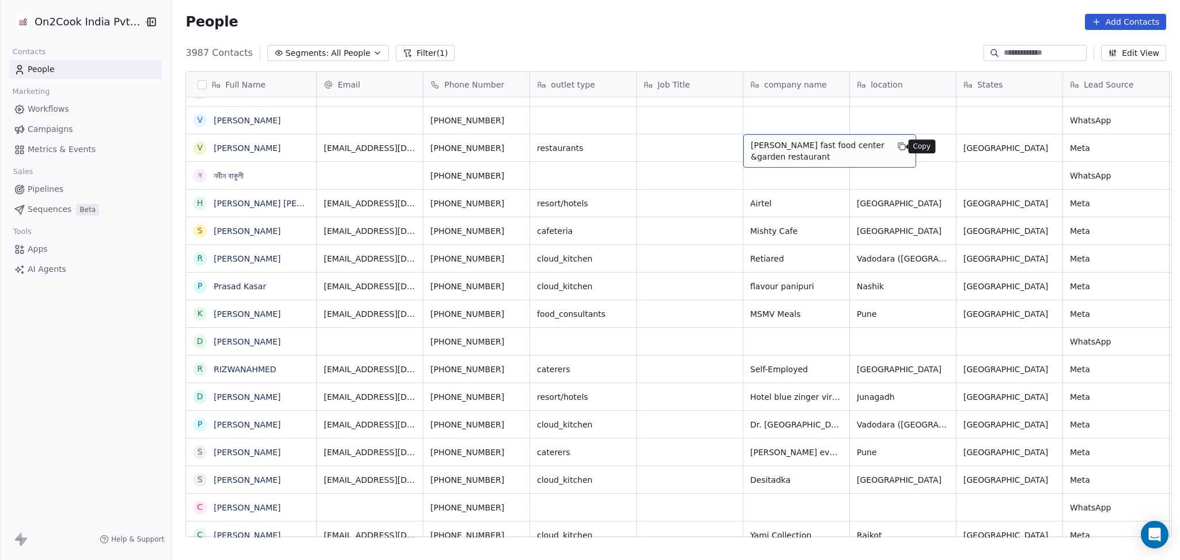
click at [897, 152] on button "grid" at bounding box center [902, 146] width 14 height 14
click at [830, 229] on icon "grid" at bounding box center [834, 229] width 9 height 9
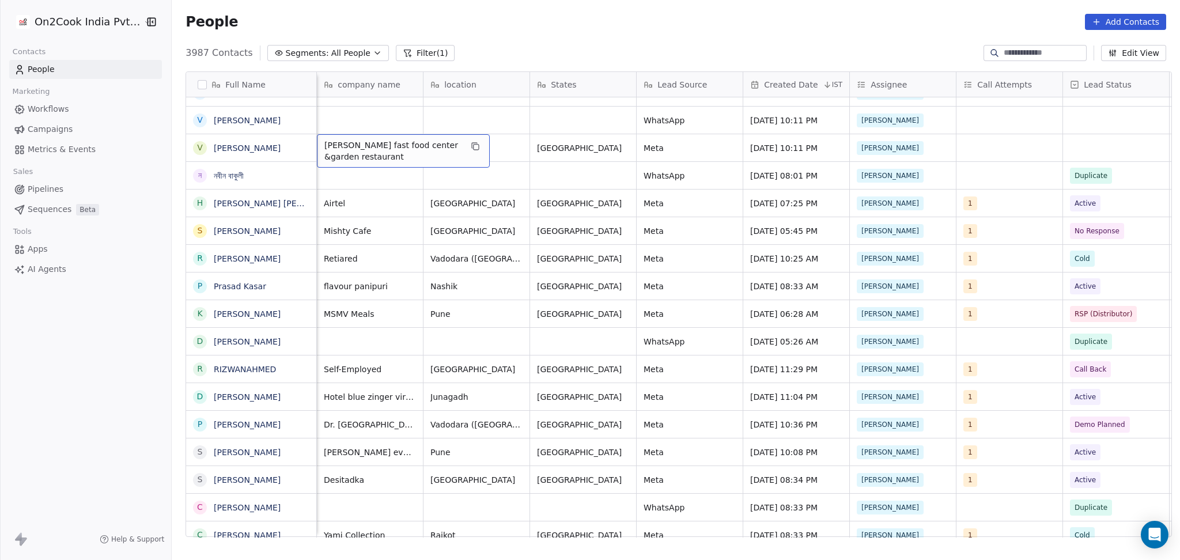
scroll to position [0, 319]
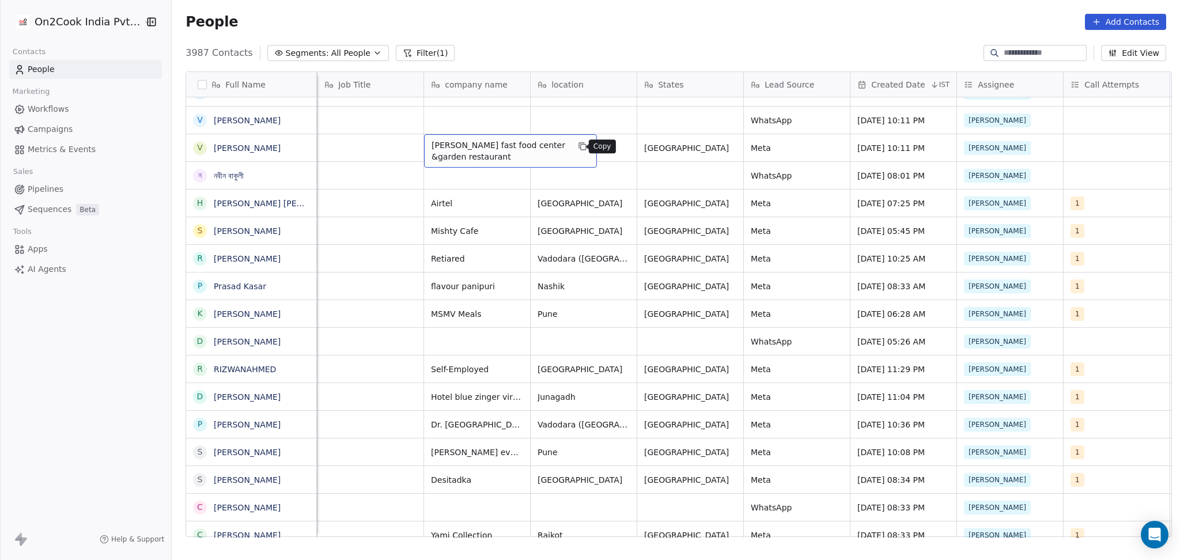
drag, startPoint x: 568, startPoint y: 149, endPoint x: 575, endPoint y: 146, distance: 7.7
click at [574, 147] on div "[PERSON_NAME] fast food center &garden restaurant" at bounding box center [510, 150] width 173 height 33
click at [581, 145] on icon "grid" at bounding box center [583, 147] width 5 height 5
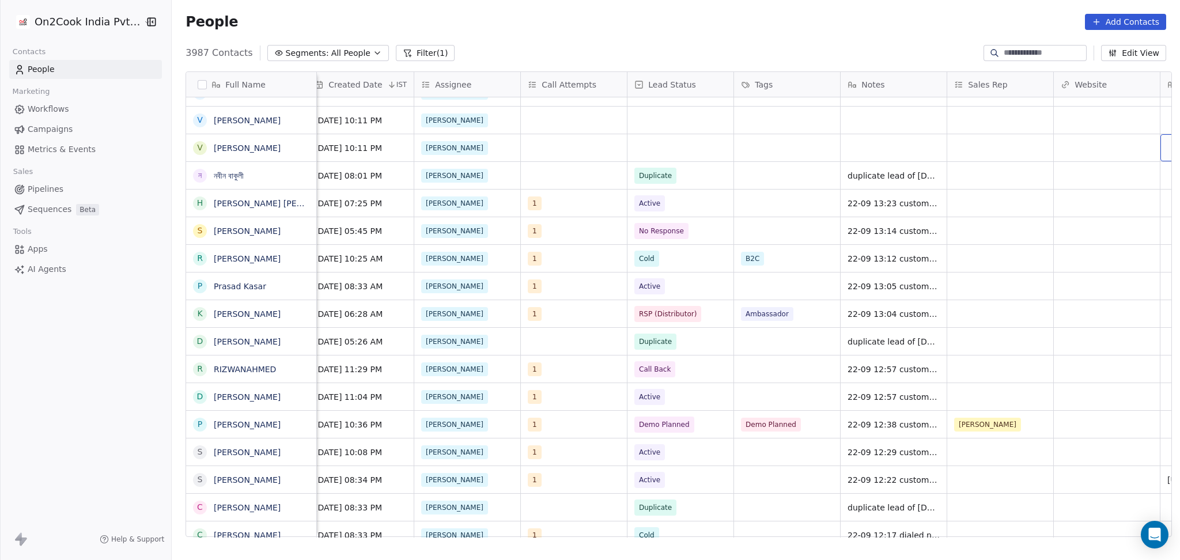
scroll to position [0, 969]
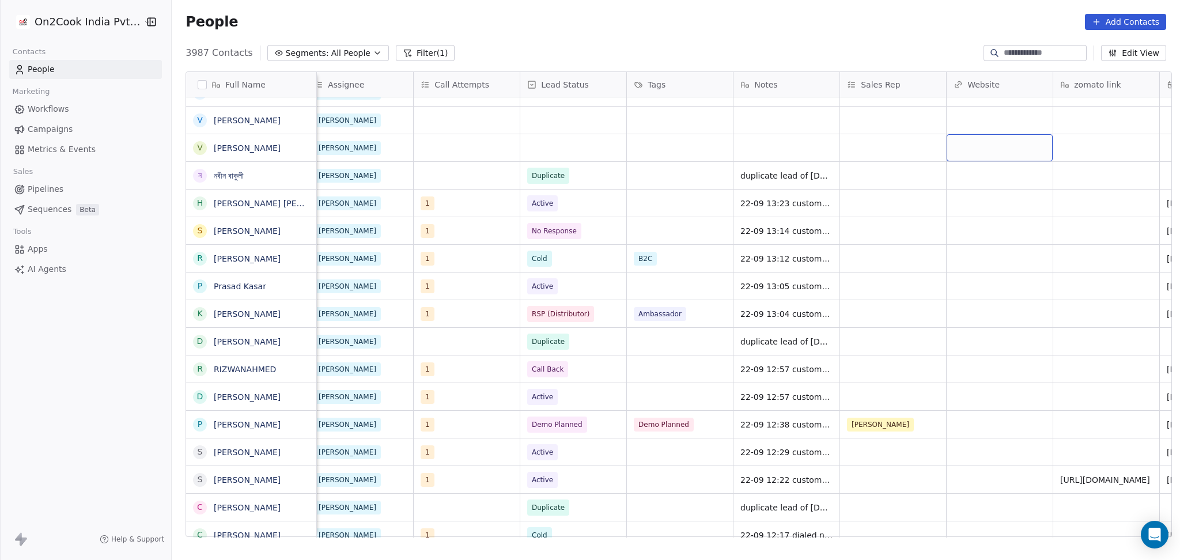
click at [1009, 157] on div "grid" at bounding box center [999, 147] width 106 height 27
type input "**********"
click at [968, 185] on html "On2Cook India Pvt. Ltd. Contacts People Marketing Workflows Campaigns Metrics &…" at bounding box center [590, 280] width 1180 height 560
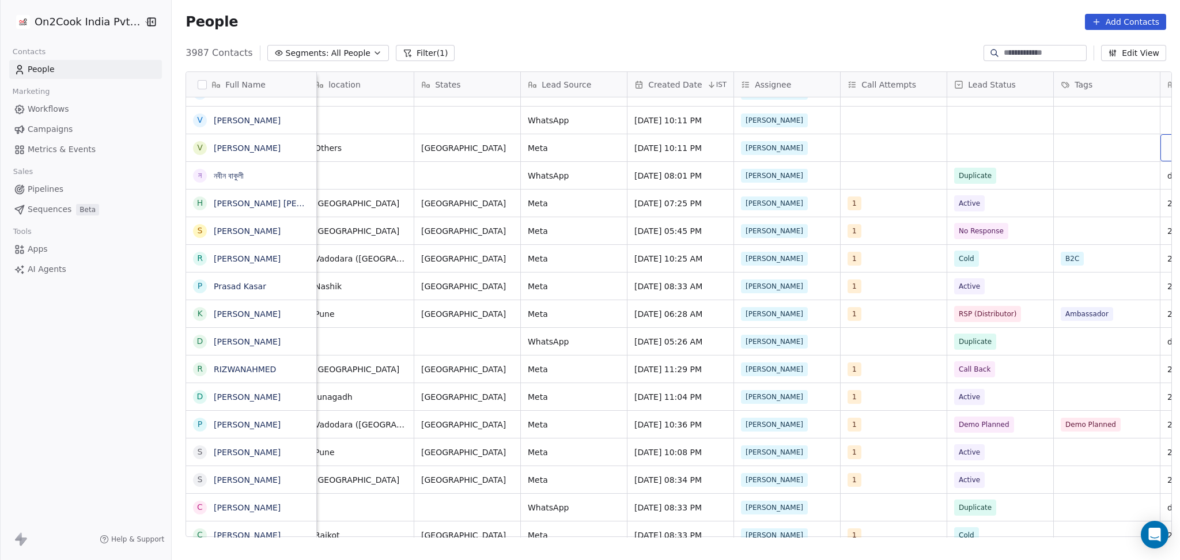
scroll to position [0, 649]
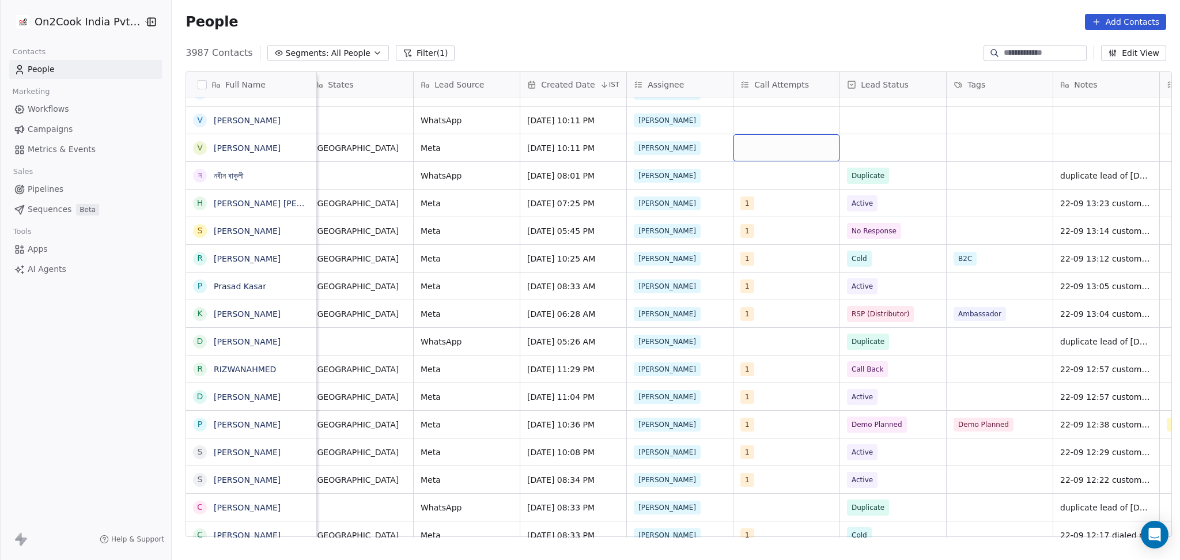
click at [736, 138] on div "grid" at bounding box center [786, 147] width 106 height 27
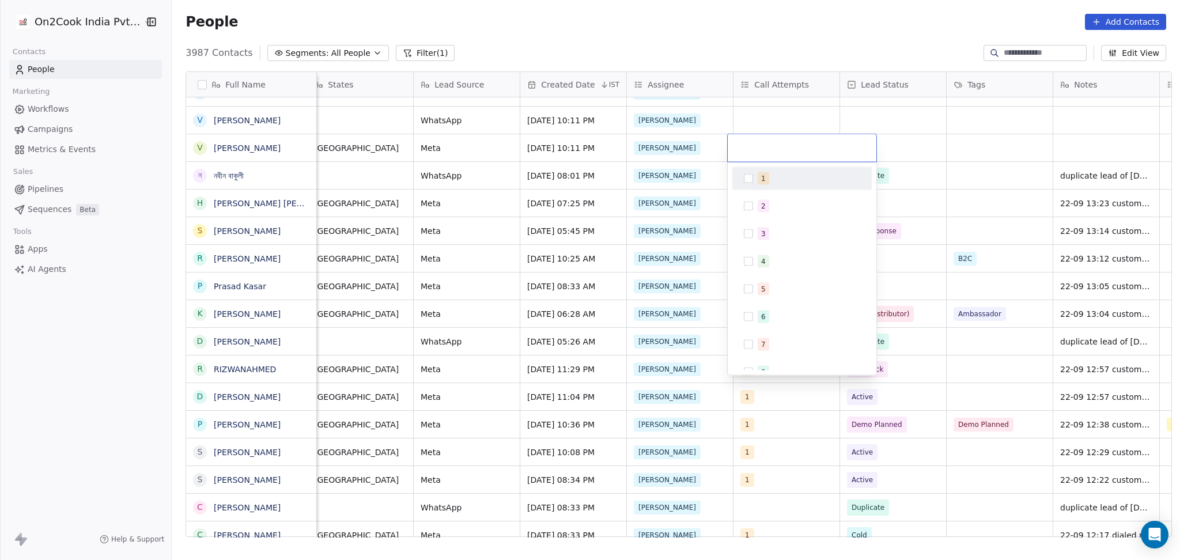
drag, startPoint x: 753, startPoint y: 172, endPoint x: 979, endPoint y: 183, distance: 225.5
click at [758, 172] on div "1" at bounding box center [802, 178] width 130 height 18
click at [983, 180] on html "On2Cook India Pvt. Ltd. Contacts People Marketing Workflows Campaigns Metrics &…" at bounding box center [590, 280] width 1180 height 560
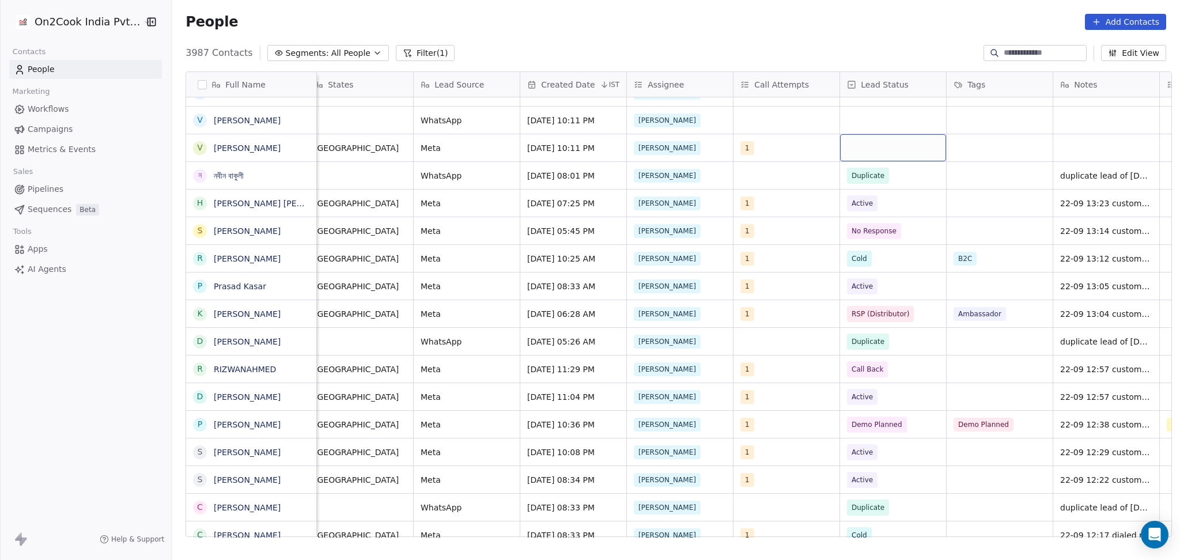
click at [906, 155] on div "grid" at bounding box center [893, 147] width 106 height 27
click at [905, 155] on div "grid" at bounding box center [893, 147] width 106 height 27
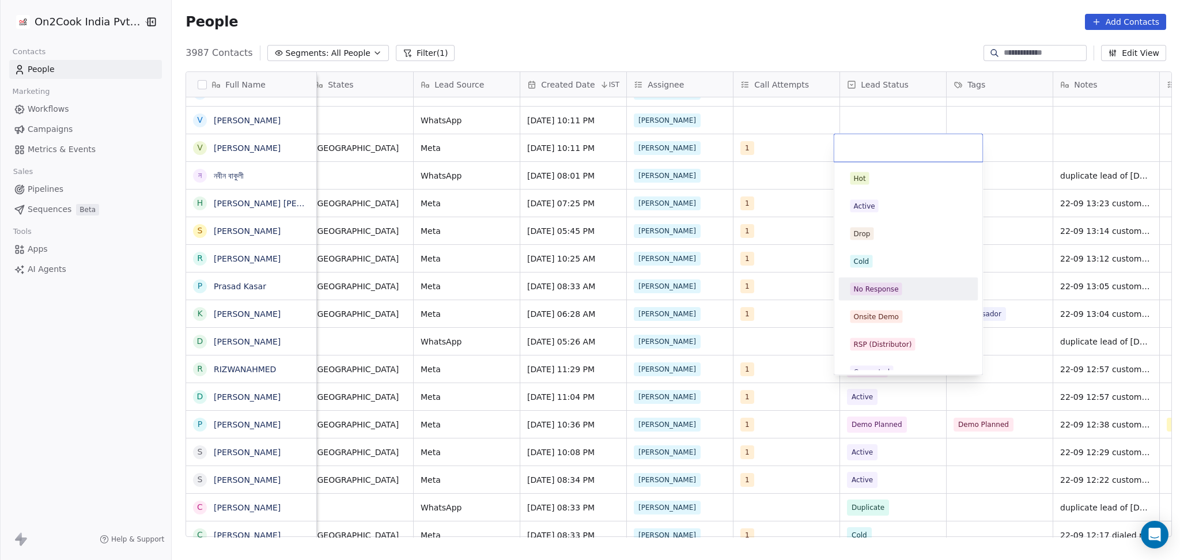
click at [889, 285] on div "No Response" at bounding box center [875, 289] width 45 height 10
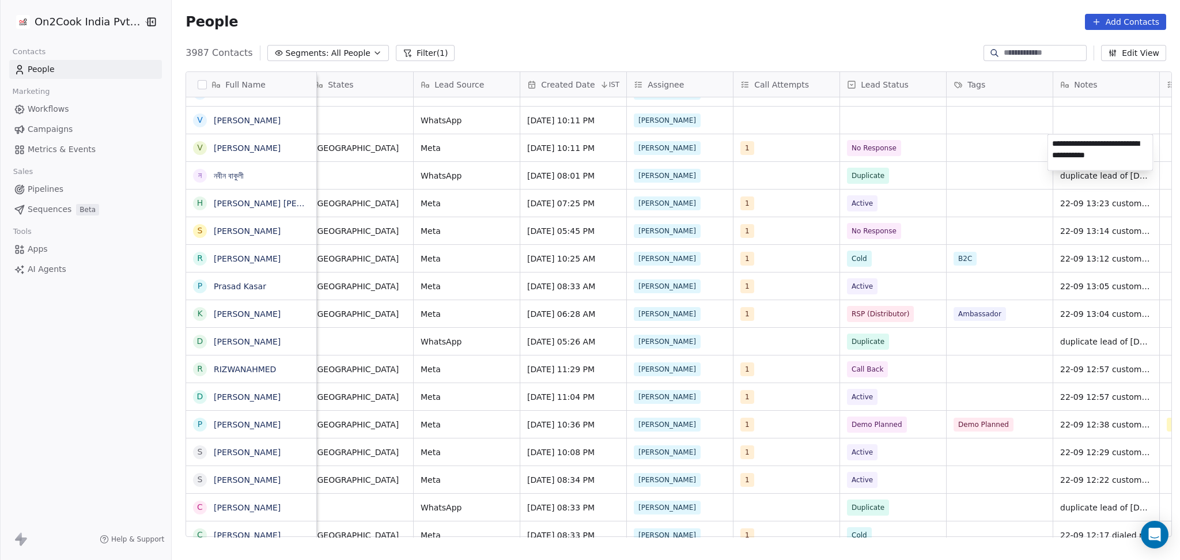
click at [1095, 141] on textarea "**********" at bounding box center [1100, 153] width 105 height 36
click at [1099, 142] on textarea "**********" at bounding box center [1100, 153] width 105 height 36
click at [1139, 153] on textarea "**********" at bounding box center [1100, 153] width 105 height 36
type textarea "**********"
drag, startPoint x: 1031, startPoint y: 171, endPoint x: 1013, endPoint y: 149, distance: 28.6
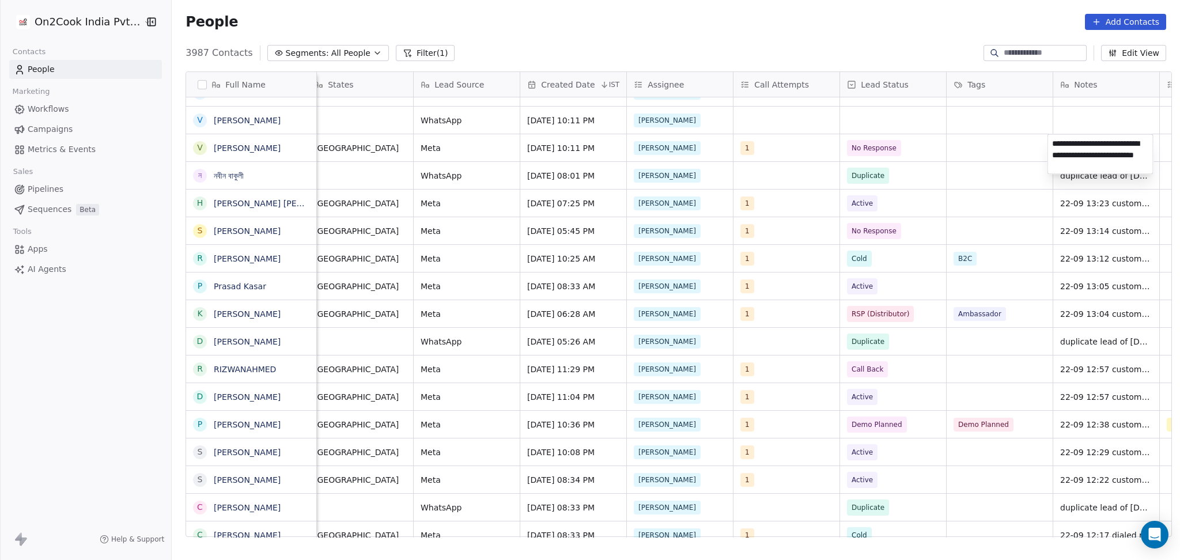
click at [1030, 168] on html "On2Cook India Pvt. Ltd. Contacts People Marketing Workflows Campaigns Metrics &…" at bounding box center [590, 280] width 1180 height 560
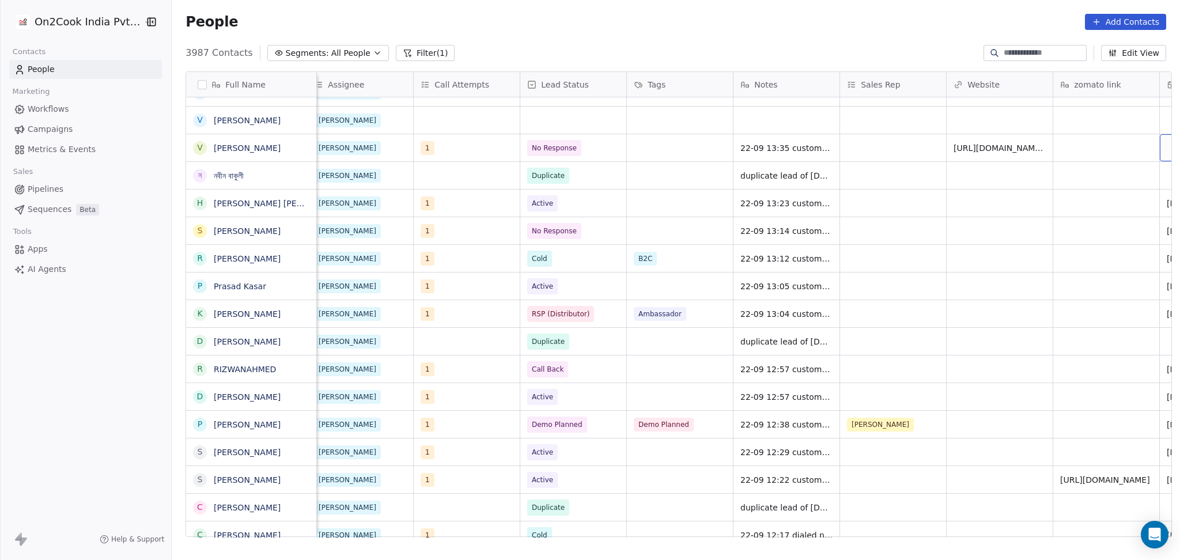
scroll to position [0, 1075]
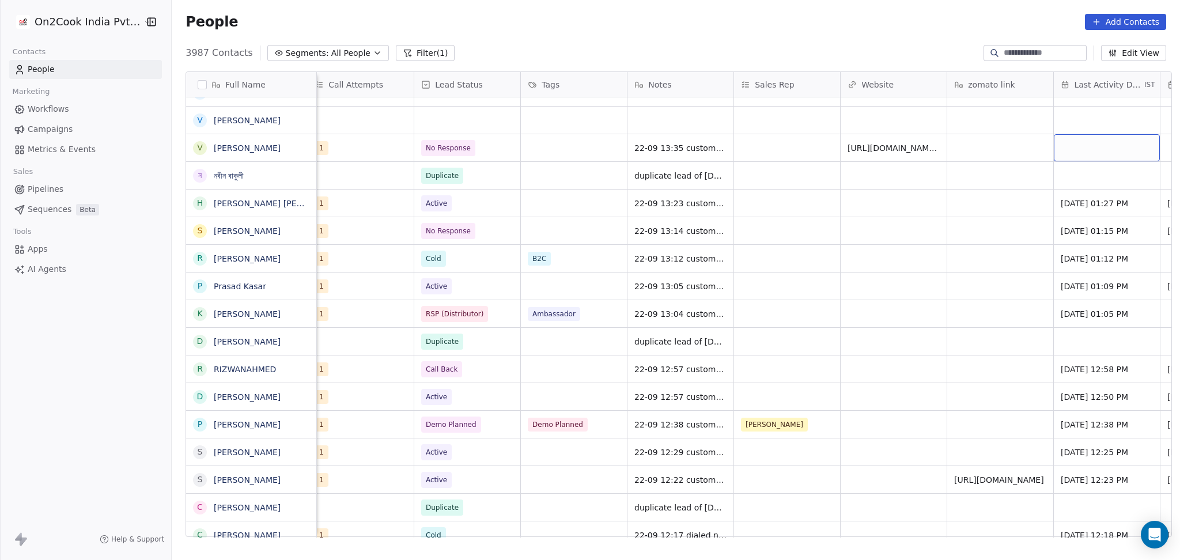
click at [1084, 153] on div "grid" at bounding box center [1107, 147] width 106 height 27
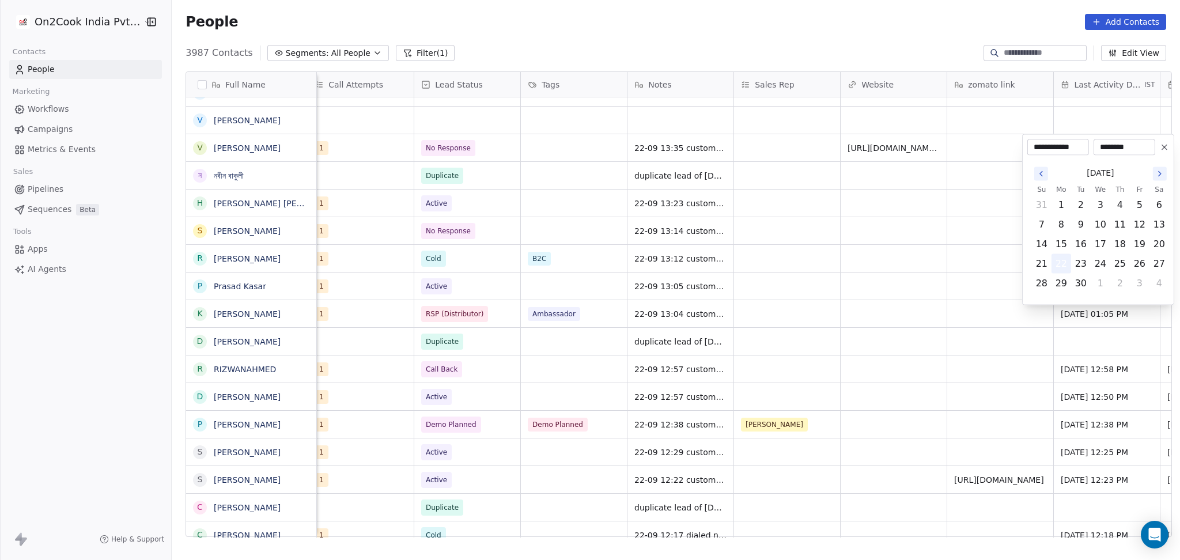
click at [1064, 262] on button "22" at bounding box center [1061, 264] width 18 height 18
click at [983, 270] on html "On2Cook India Pvt. Ltd. Contacts People Marketing Workflows Campaigns Metrics &…" at bounding box center [590, 280] width 1180 height 560
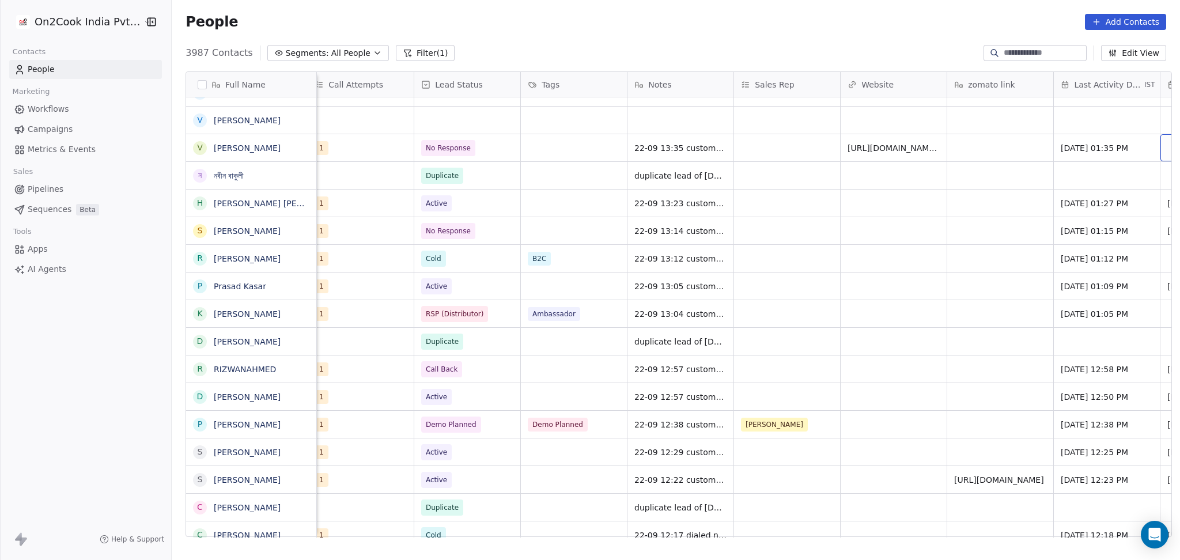
scroll to position [0, 1182]
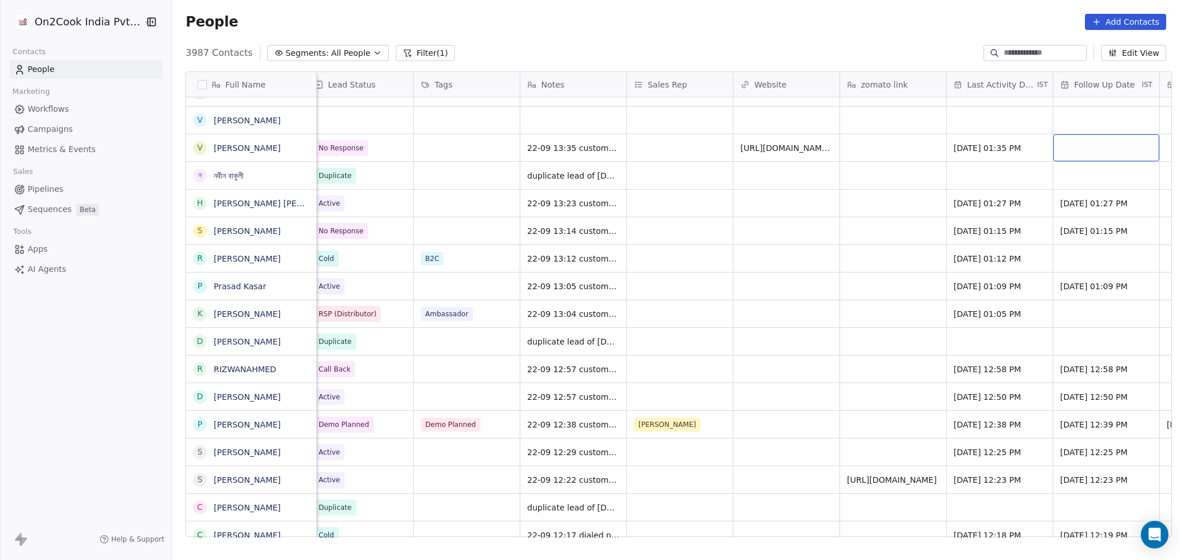
click at [1080, 147] on div "grid" at bounding box center [1106, 147] width 106 height 27
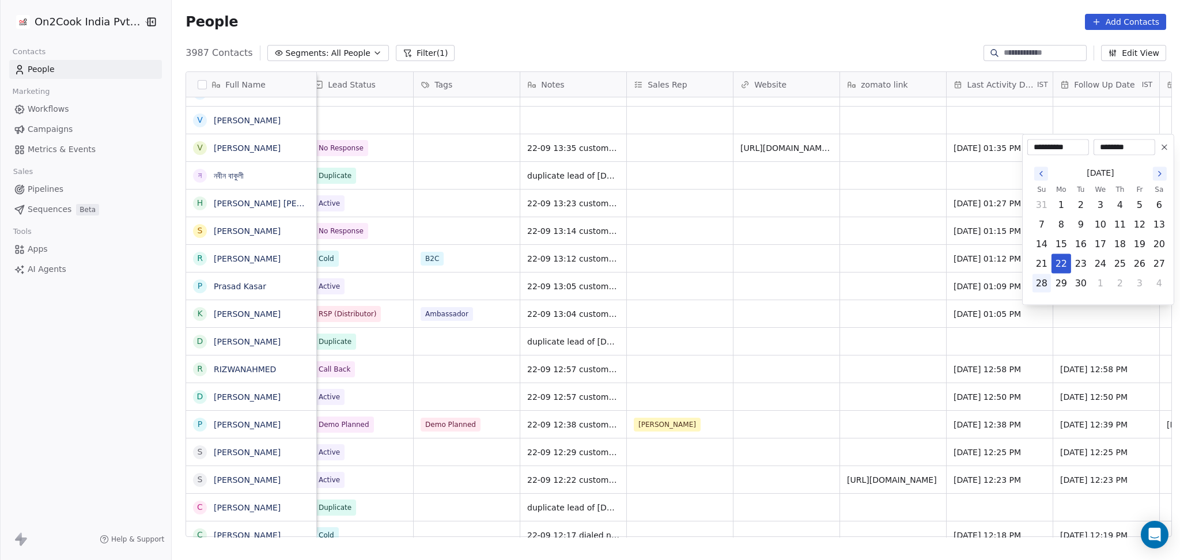
drag, startPoint x: 1134, startPoint y: 266, endPoint x: 1046, endPoint y: 279, distance: 88.6
click at [1135, 265] on button "26" at bounding box center [1139, 264] width 18 height 18
type input "**********"
click at [763, 251] on html "On2Cook India Pvt. Ltd. Contacts People Marketing Workflows Campaigns Metrics &…" at bounding box center [590, 280] width 1180 height 560
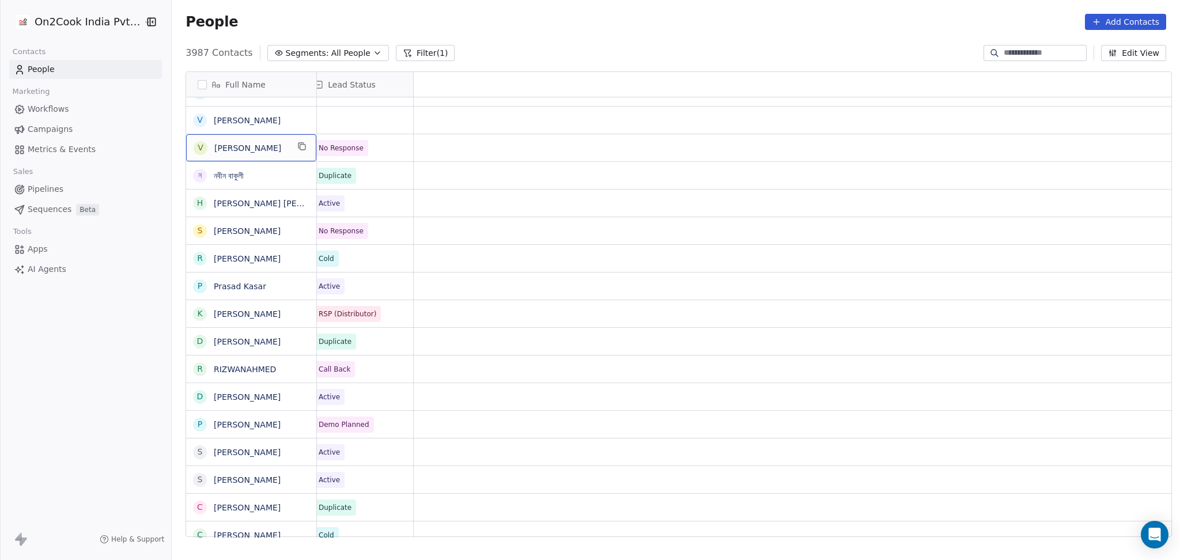
scroll to position [0, 0]
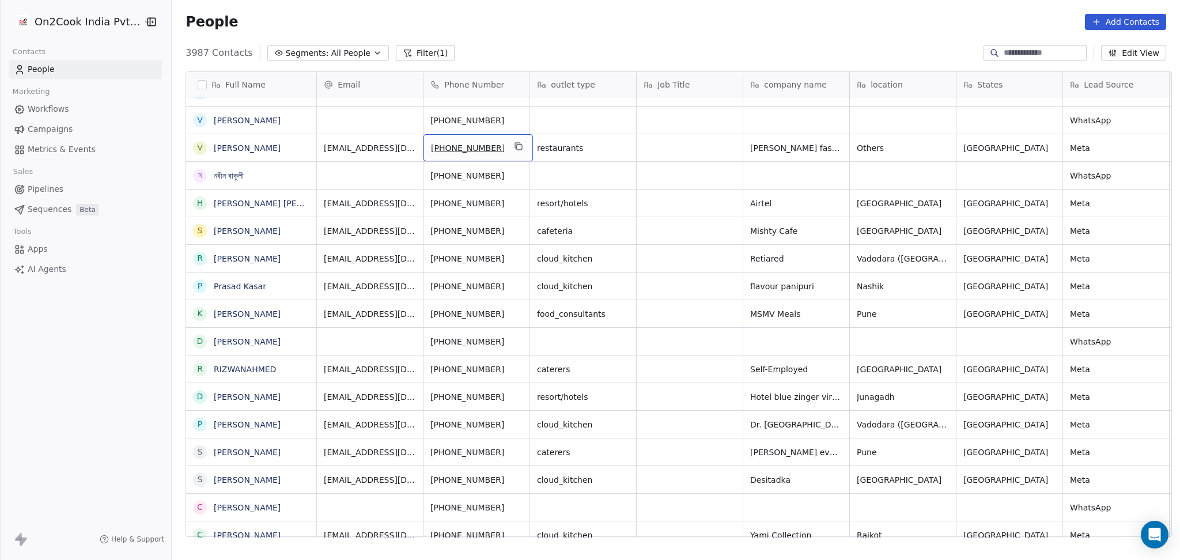
click at [514, 147] on icon "grid" at bounding box center [518, 146] width 9 height 9
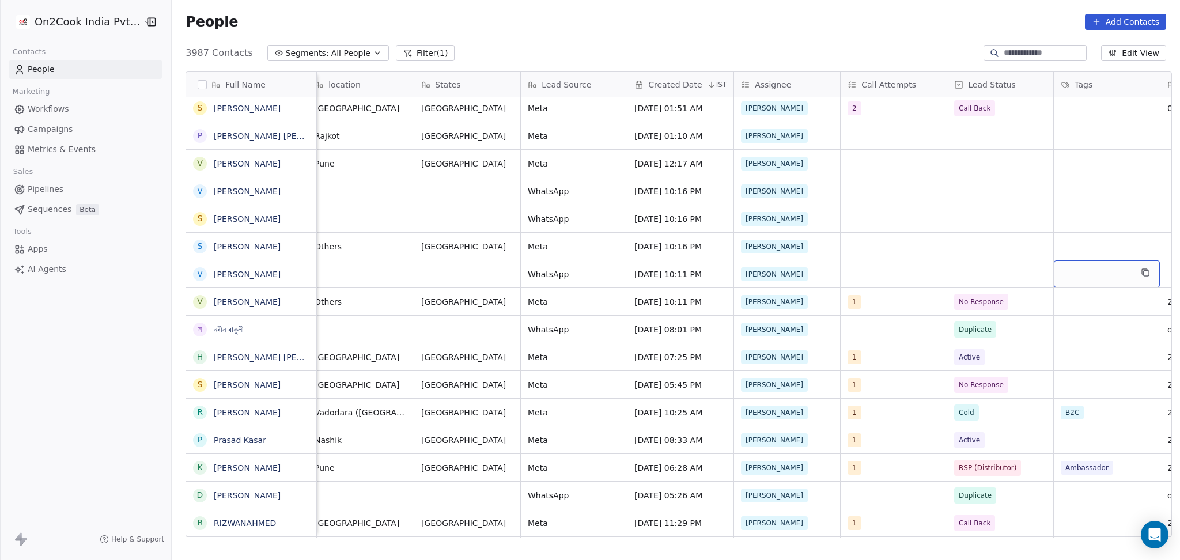
scroll to position [0, 649]
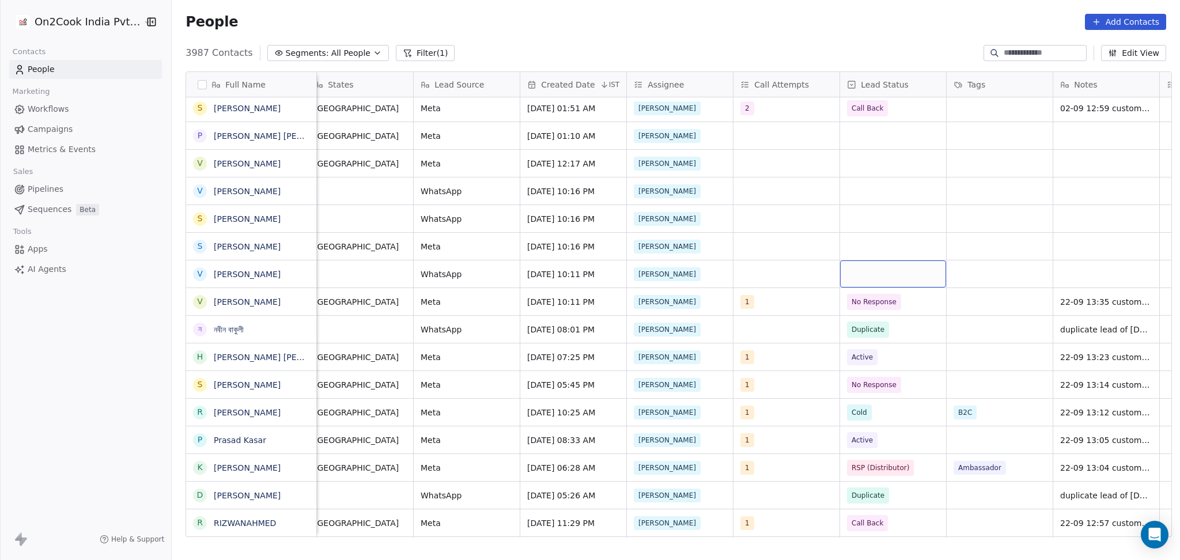
click at [908, 270] on div "grid" at bounding box center [893, 273] width 106 height 27
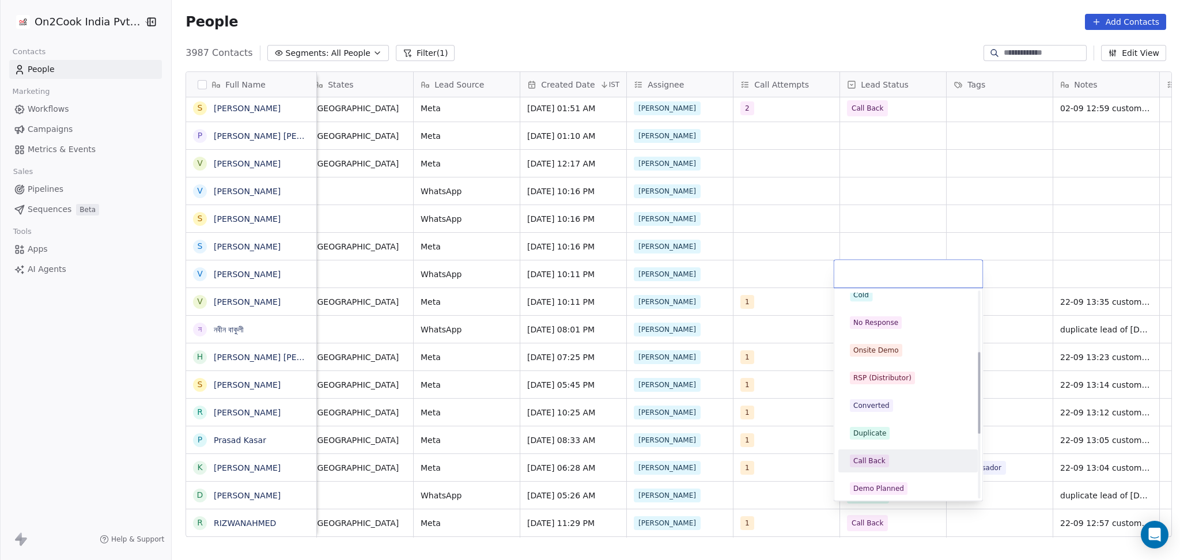
scroll to position [153, 0]
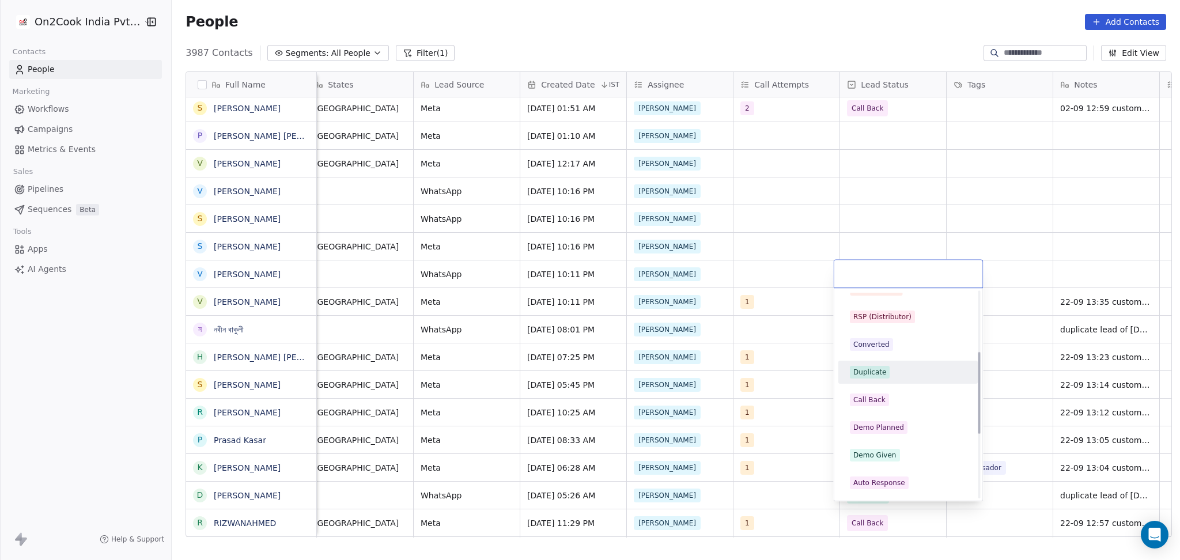
click at [885, 366] on span "Duplicate" at bounding box center [870, 372] width 40 height 13
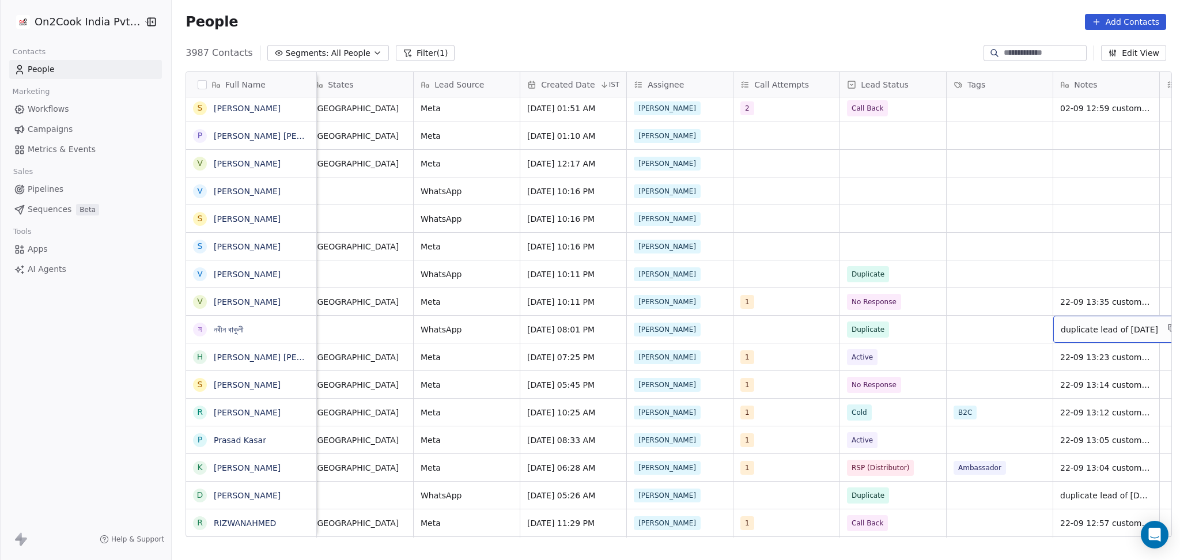
scroll to position [1, 649]
click at [1170, 328] on icon "grid" at bounding box center [1172, 328] width 5 height 5
click at [1107, 272] on div "grid" at bounding box center [1106, 273] width 106 height 27
type textarea "**********"
click at [942, 253] on html "On2Cook India Pvt. Ltd. Contacts People Marketing Workflows Campaigns Metrics &…" at bounding box center [590, 280] width 1180 height 560
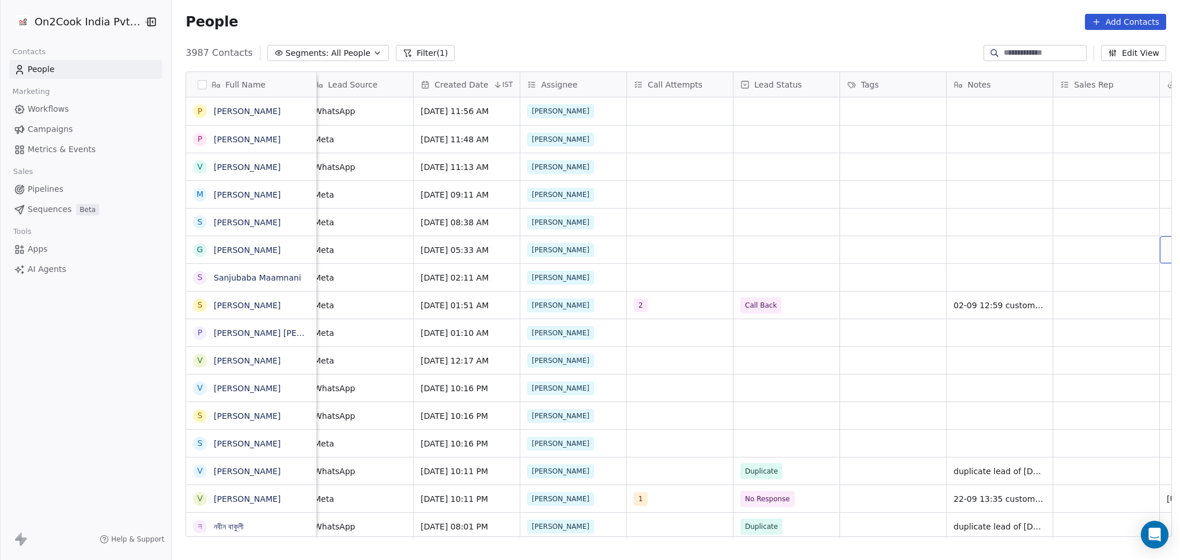
scroll to position [0, 862]
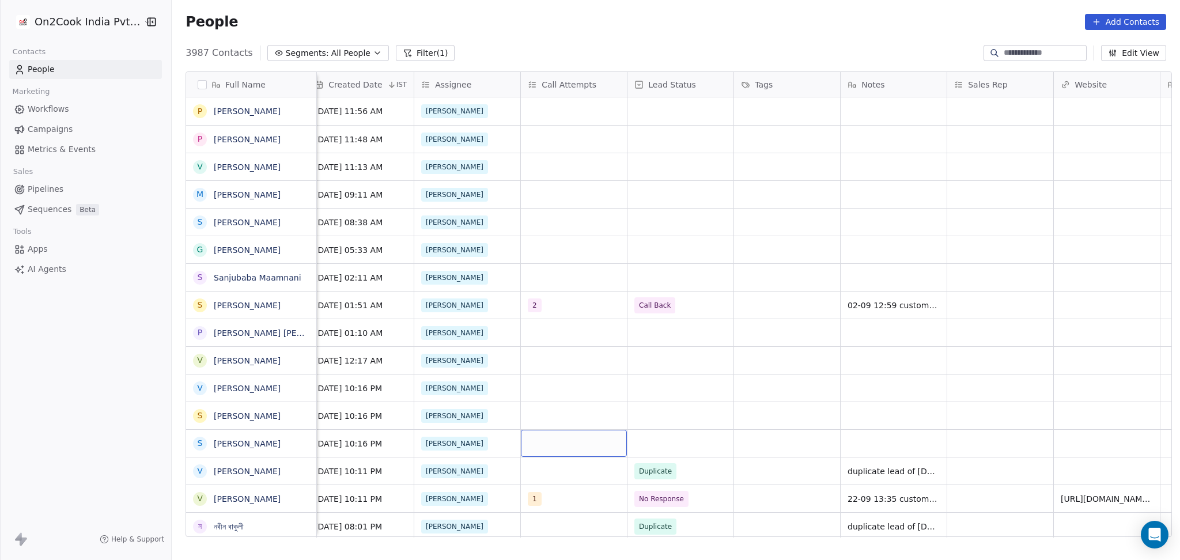
click at [550, 443] on div "grid" at bounding box center [574, 443] width 106 height 27
click at [548, 445] on div "grid" at bounding box center [574, 443] width 106 height 27
click at [546, 260] on span "1" at bounding box center [551, 259] width 12 height 13
click at [946, 465] on html "On2Cook India Pvt. Ltd. Contacts People Marketing Workflows Campaigns Metrics &…" at bounding box center [590, 280] width 1180 height 560
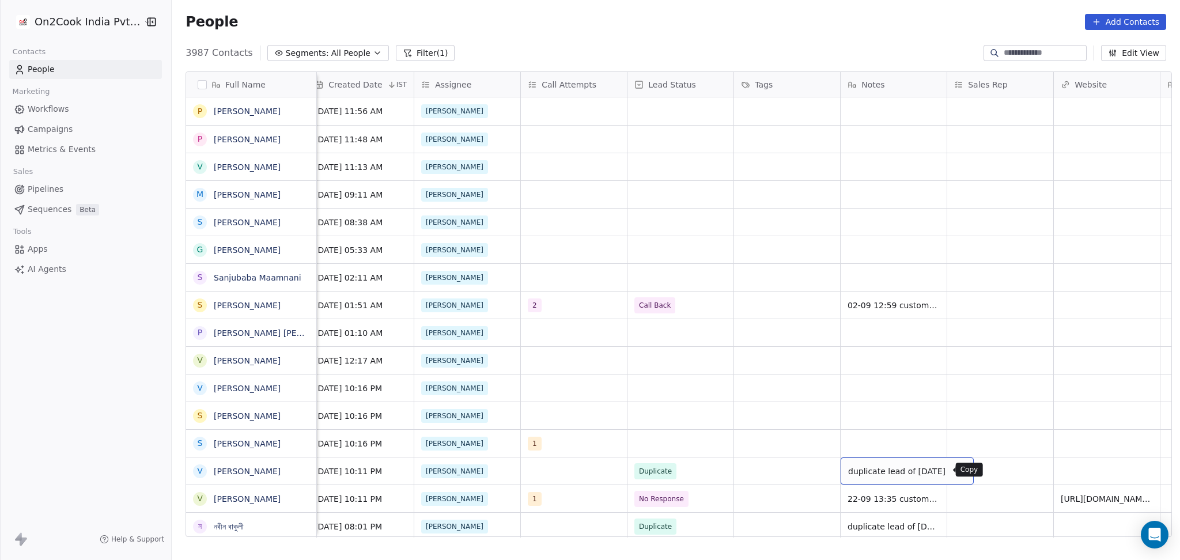
click at [952, 468] on button "grid" at bounding box center [959, 470] width 14 height 14
click at [874, 419] on div "grid" at bounding box center [893, 415] width 106 height 27
type textarea "**********"
click at [782, 427] on html "On2Cook India Pvt. Ltd. Contacts People Marketing Workflows Campaigns Metrics &…" at bounding box center [590, 280] width 1180 height 560
click at [670, 402] on div "grid" at bounding box center [680, 415] width 106 height 27
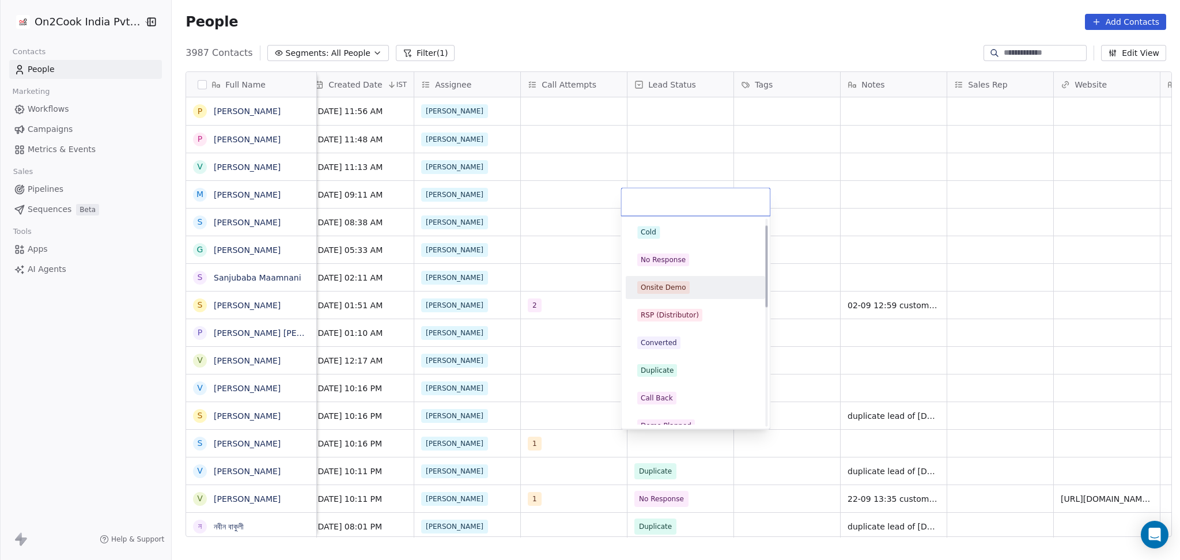
scroll to position [153, 0]
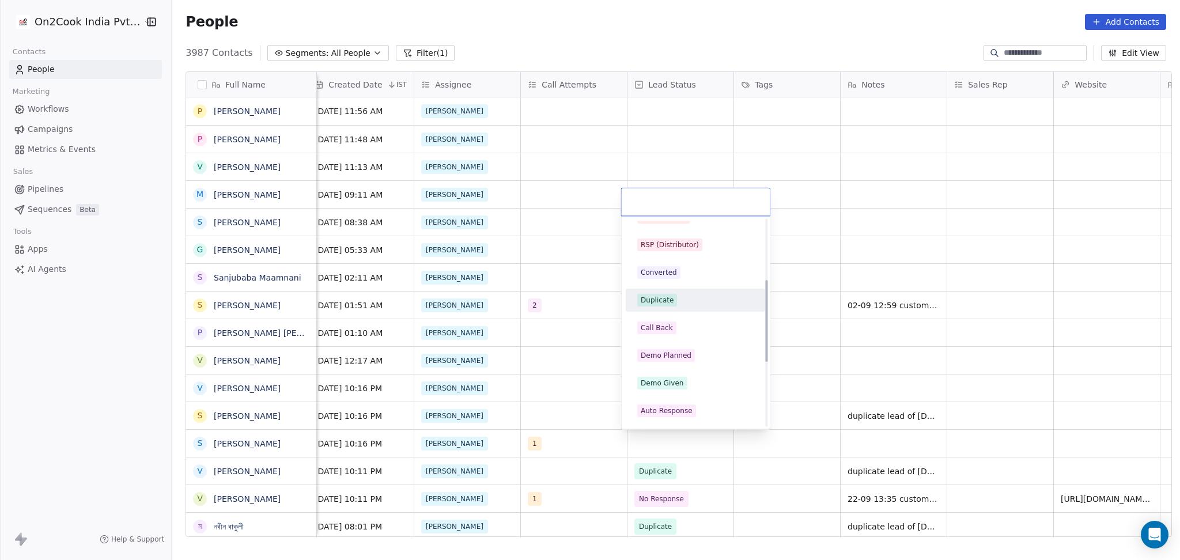
click at [671, 298] on div "Duplicate" at bounding box center [657, 300] width 33 height 10
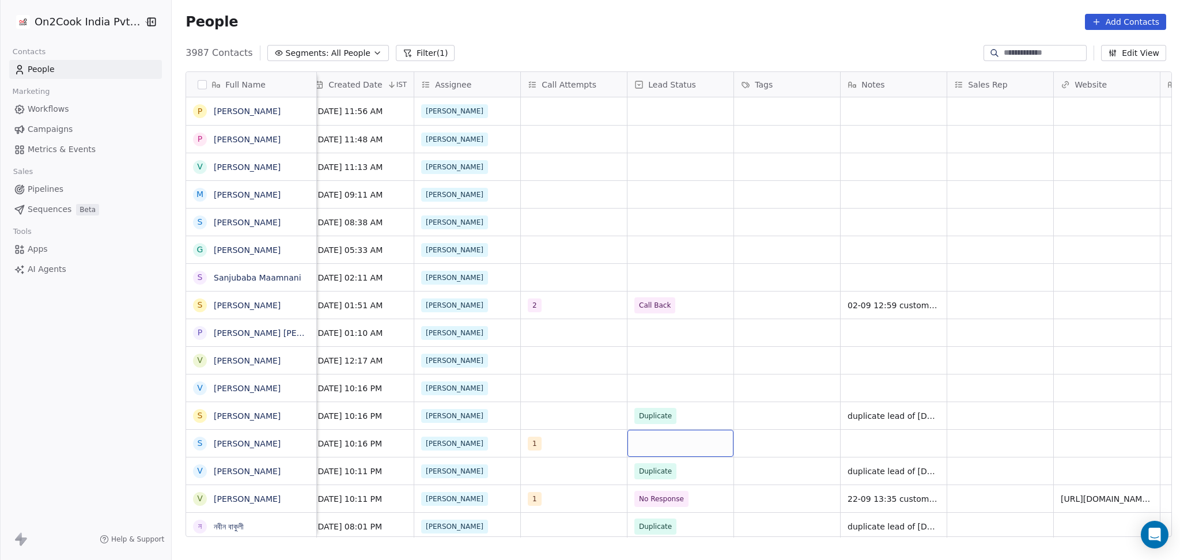
click at [672, 449] on div "grid" at bounding box center [680, 443] width 106 height 27
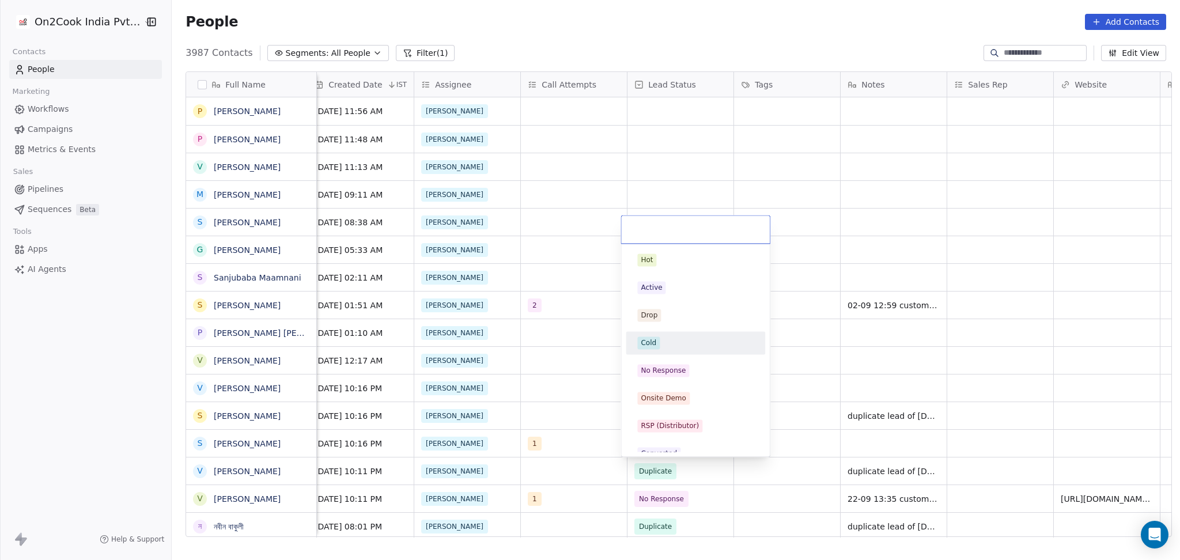
click at [662, 368] on div "No Response" at bounding box center [663, 370] width 45 height 10
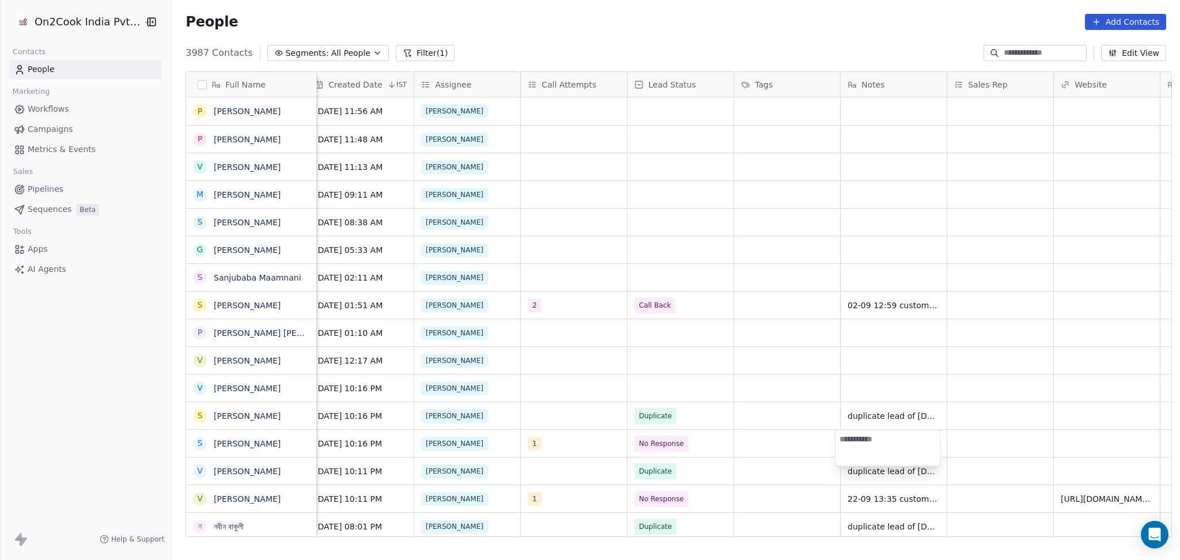
type textarea "*"
type textarea "**********"
click at [1063, 459] on html "On2Cook India Pvt. Ltd. Contacts People Marketing Workflows Campaigns Metrics &…" at bounding box center [590, 280] width 1180 height 560
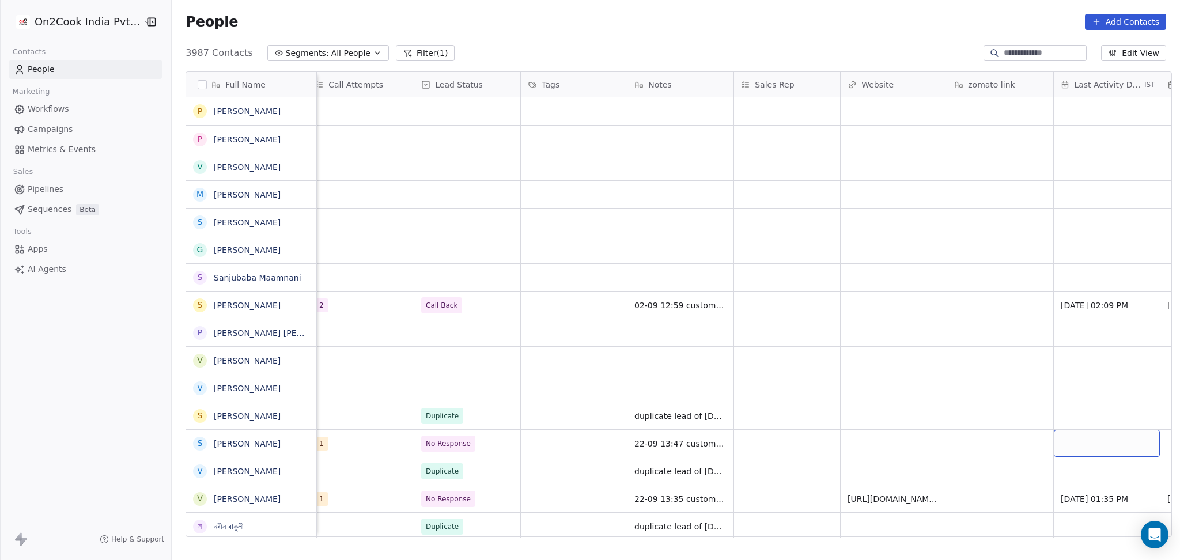
scroll to position [0, 1182]
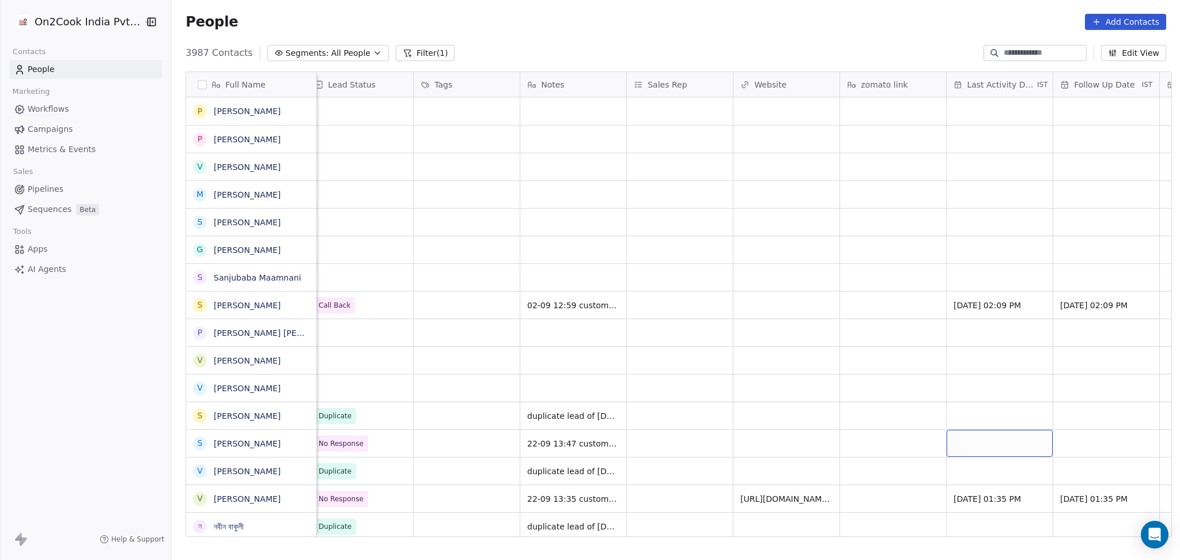
click at [1007, 438] on div "grid" at bounding box center [999, 443] width 106 height 27
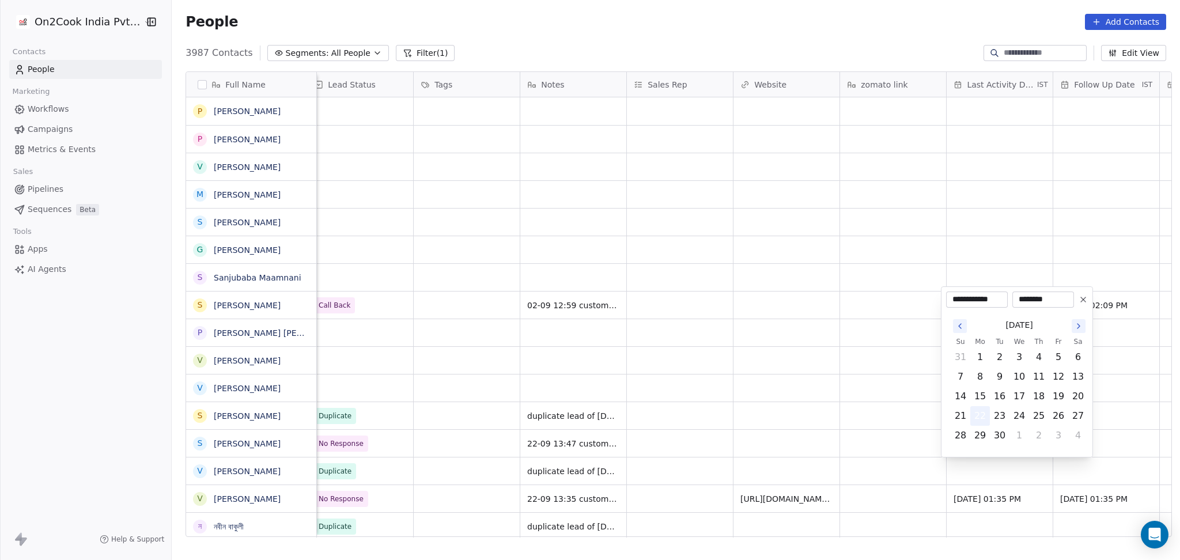
click at [978, 412] on button "22" at bounding box center [980, 416] width 18 height 18
click at [877, 469] on html "On2Cook India Pvt. Ltd. Contacts People Marketing Workflows Campaigns Metrics &…" at bounding box center [590, 280] width 1180 height 560
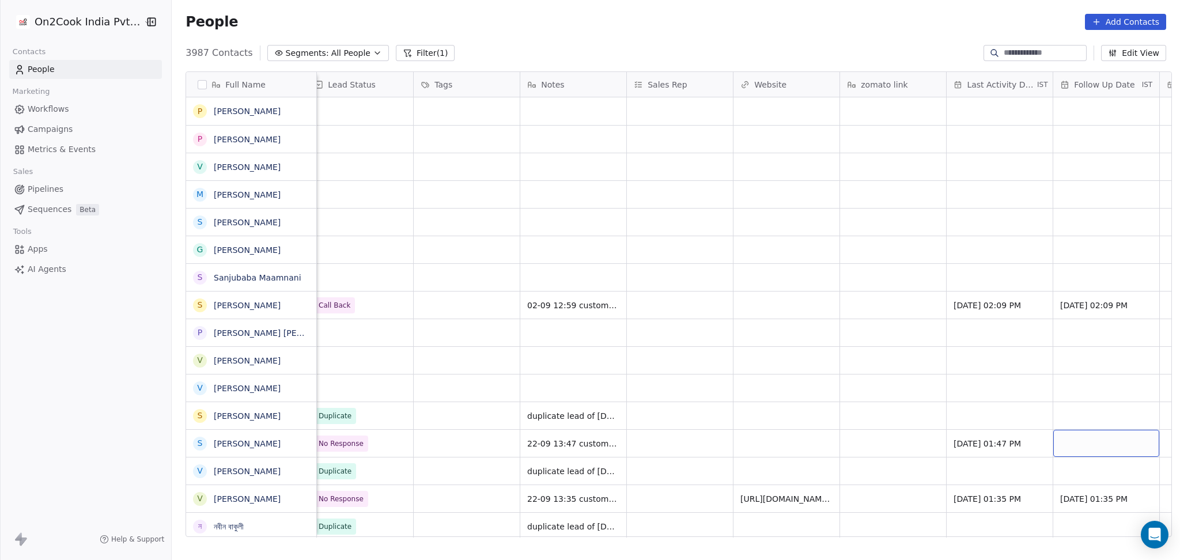
click at [1090, 433] on div "grid" at bounding box center [1106, 443] width 106 height 27
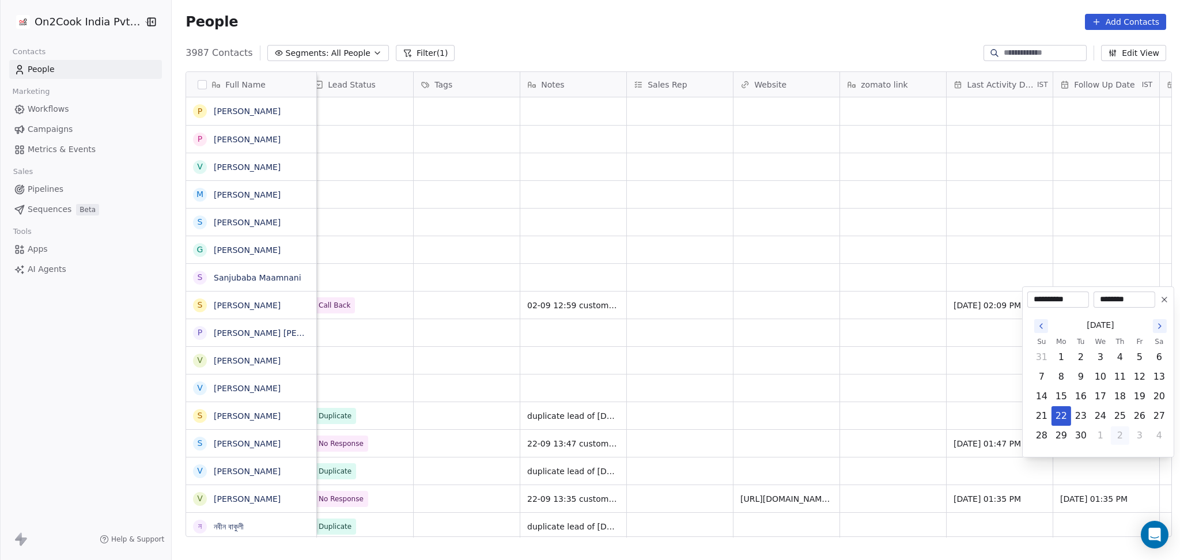
click at [1112, 434] on button "2" at bounding box center [1120, 435] width 18 height 18
type input "**********"
click at [859, 445] on html "On2Cook India Pvt. Ltd. Contacts People Marketing Workflows Campaigns Metrics &…" at bounding box center [590, 280] width 1180 height 560
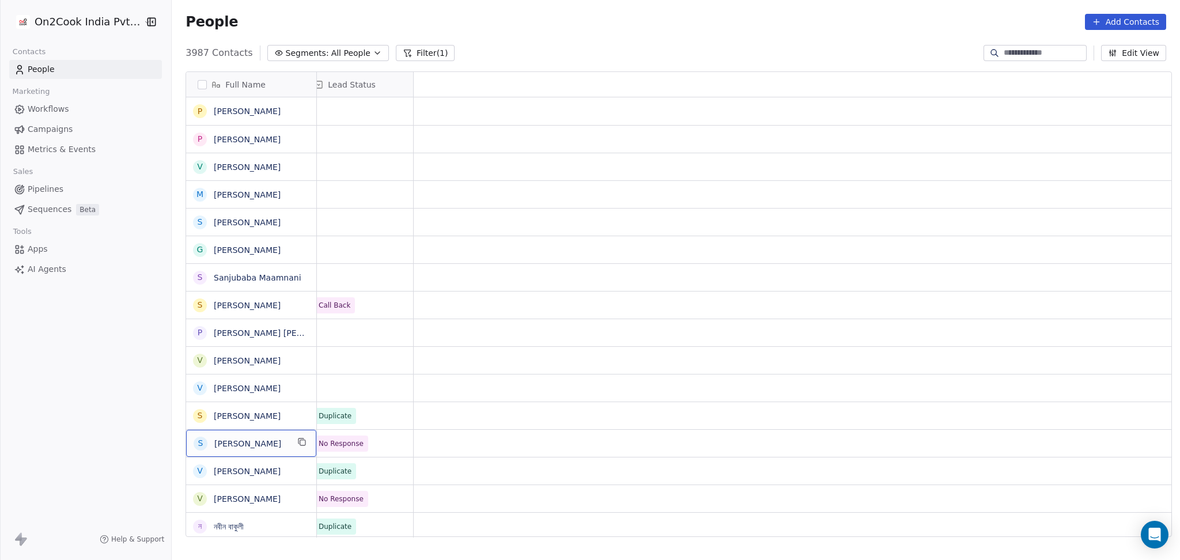
scroll to position [0, 0]
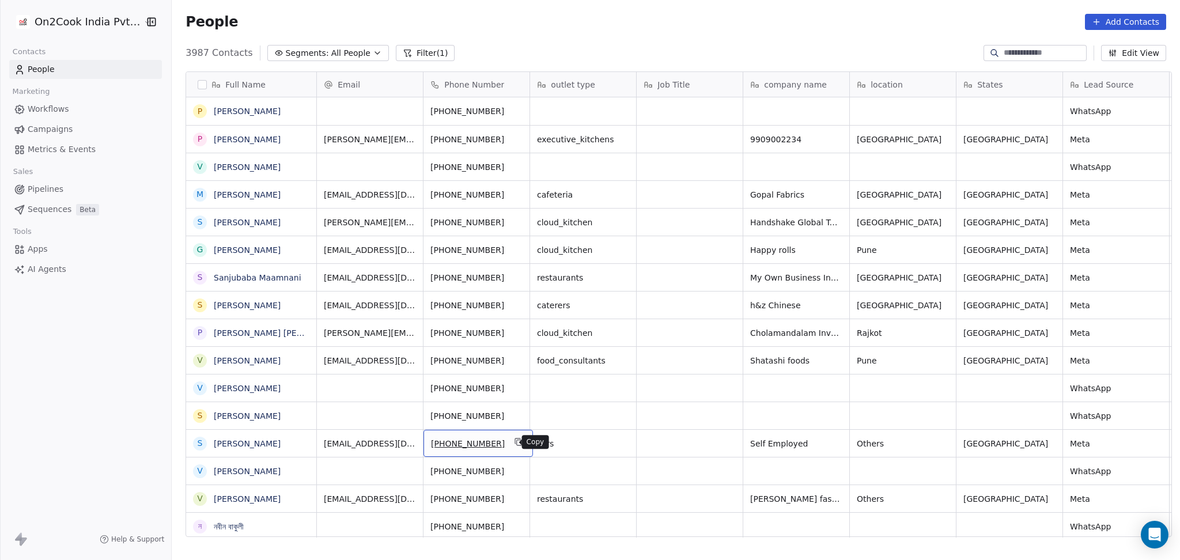
click at [514, 446] on icon "grid" at bounding box center [518, 441] width 9 height 9
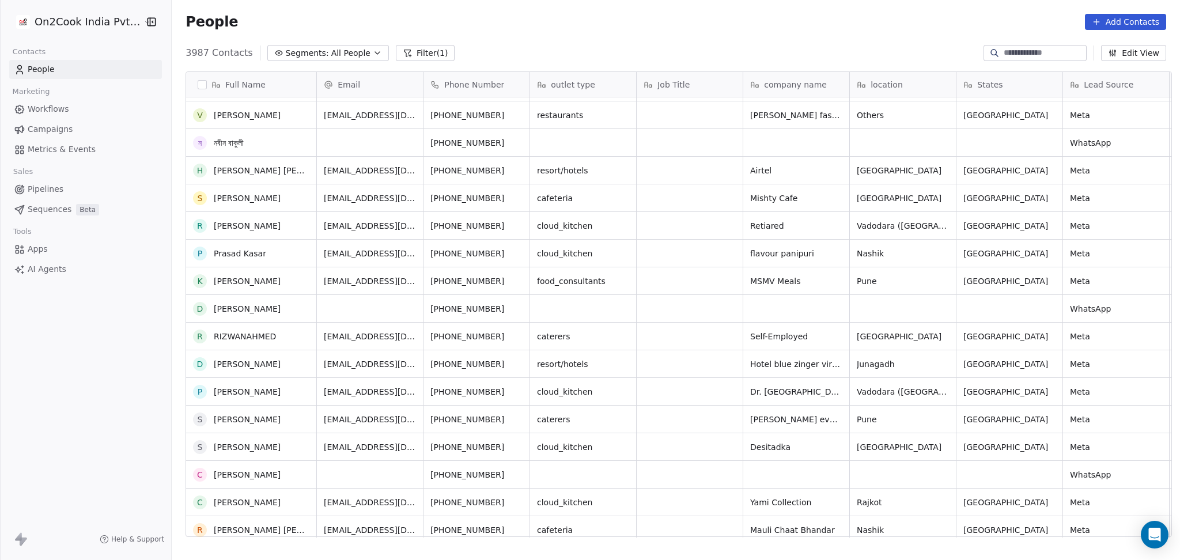
scroll to position [768, 0]
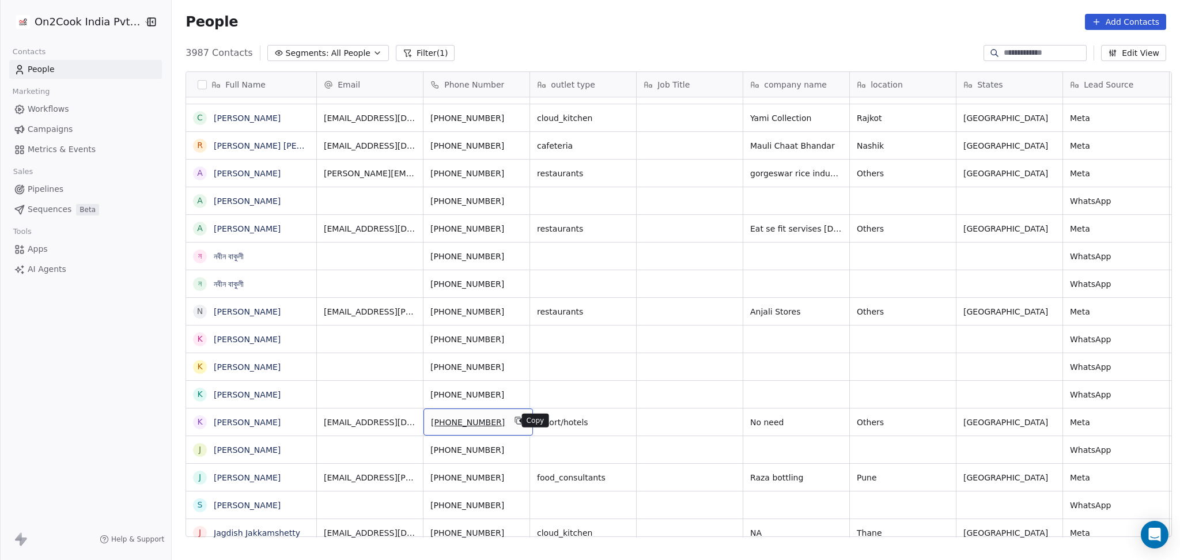
click at [514, 425] on button "grid" at bounding box center [519, 421] width 14 height 14
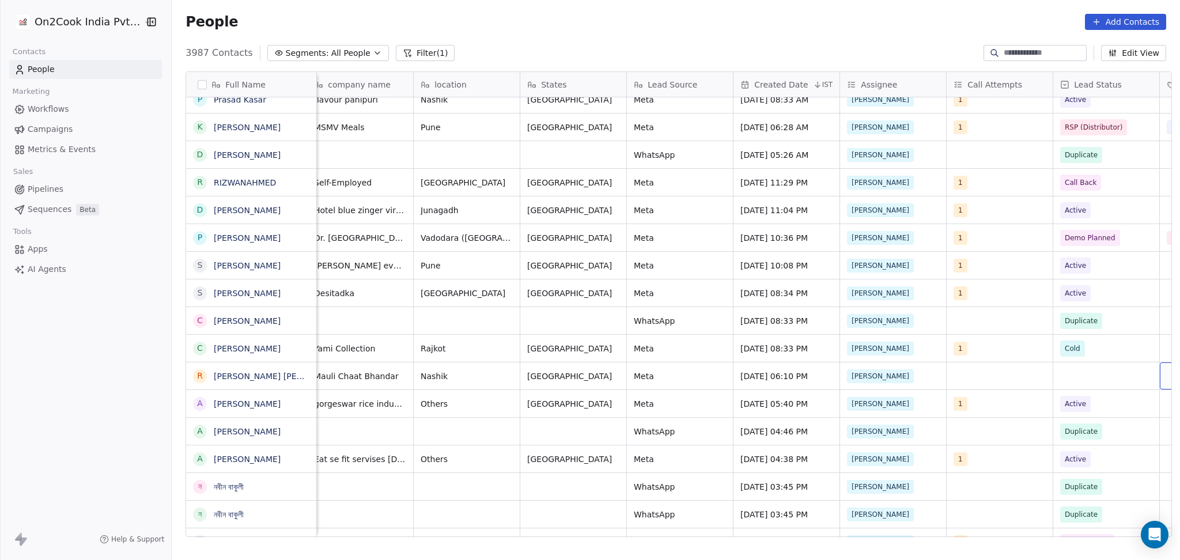
scroll to position [0, 542]
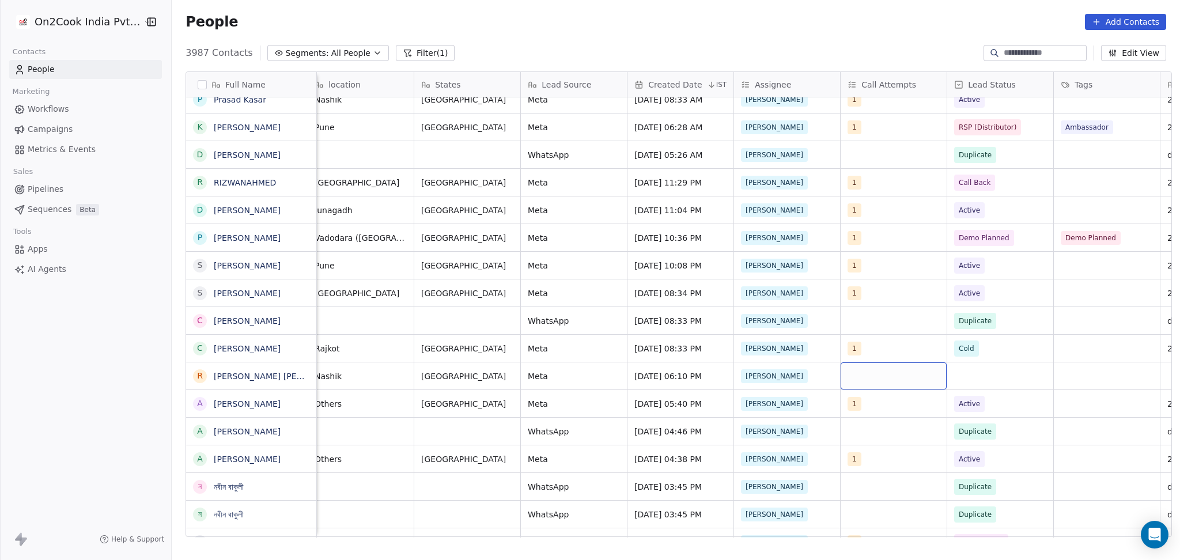
click at [889, 373] on div "grid" at bounding box center [893, 375] width 106 height 27
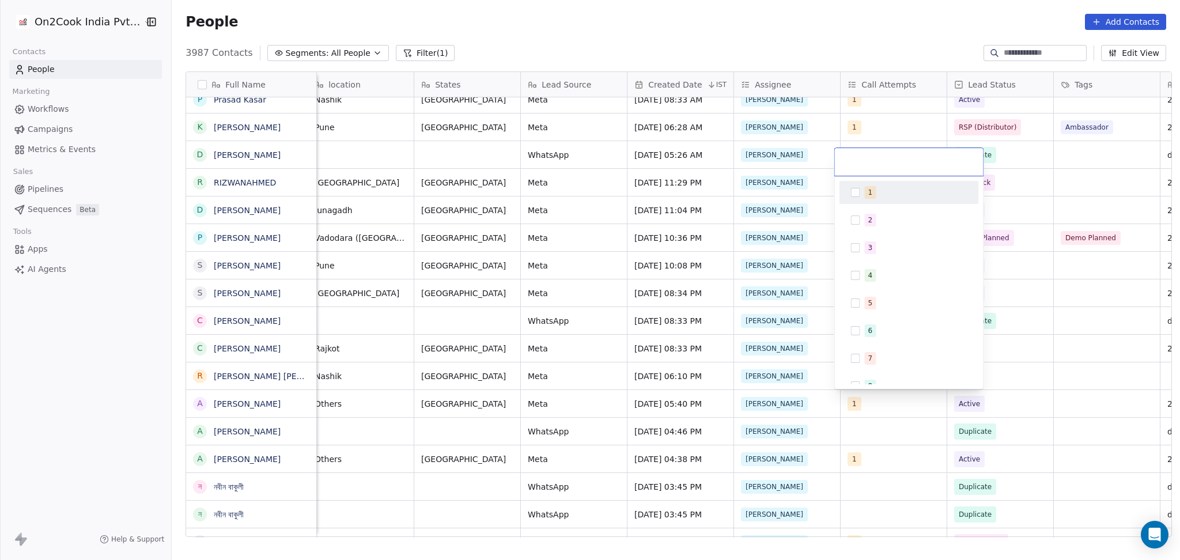
click at [881, 196] on div "1" at bounding box center [916, 192] width 103 height 13
click at [1027, 385] on html "On2Cook India Pvt. Ltd. Contacts People Marketing Workflows Campaigns Metrics &…" at bounding box center [590, 280] width 1180 height 560
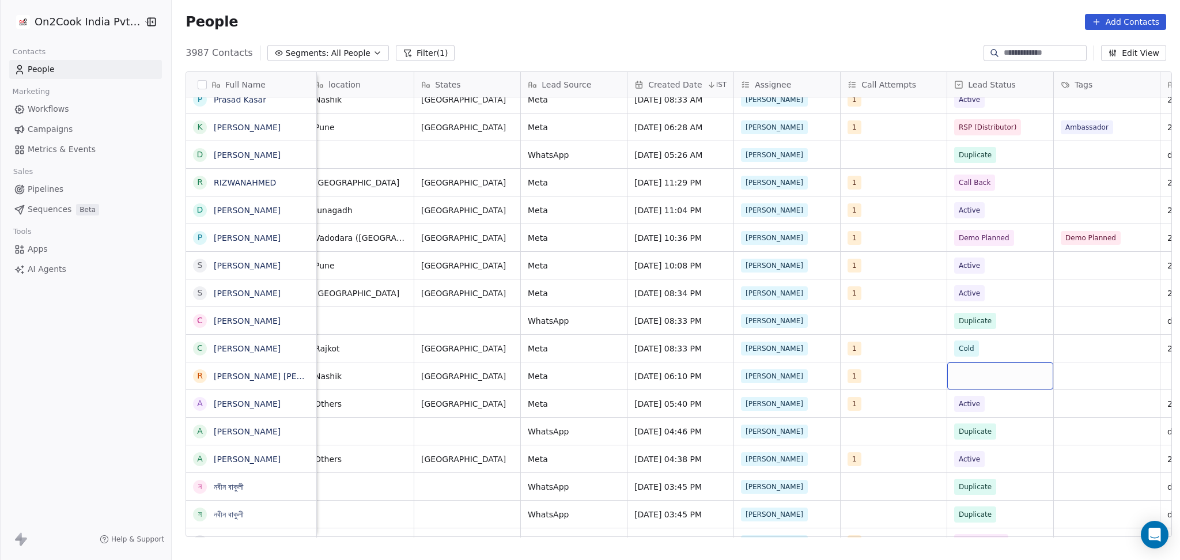
click at [1001, 383] on div "grid" at bounding box center [1000, 375] width 106 height 27
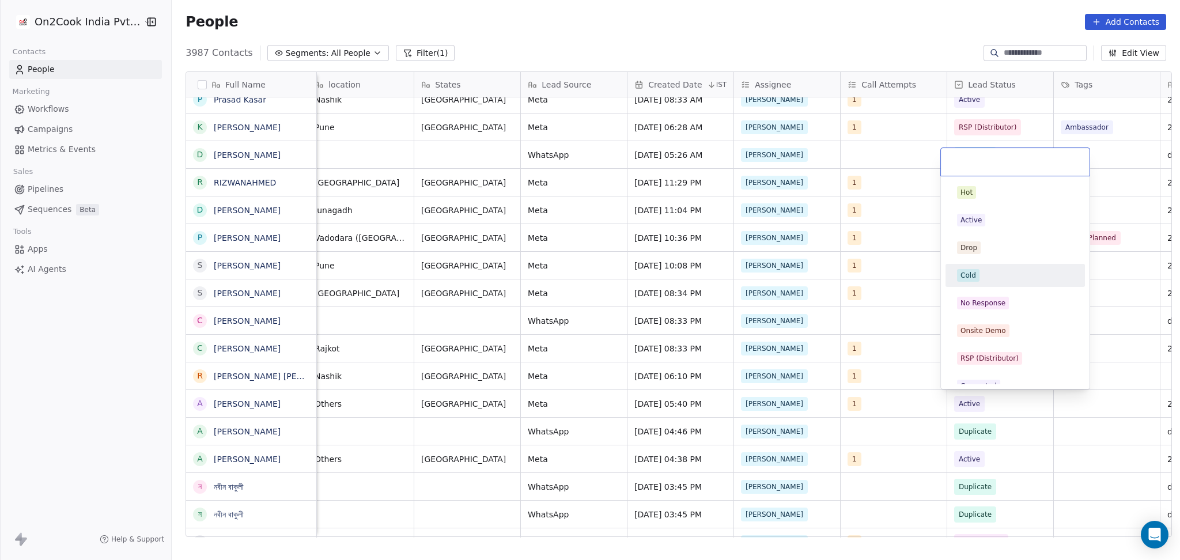
click at [984, 279] on div "Cold" at bounding box center [1015, 275] width 116 height 13
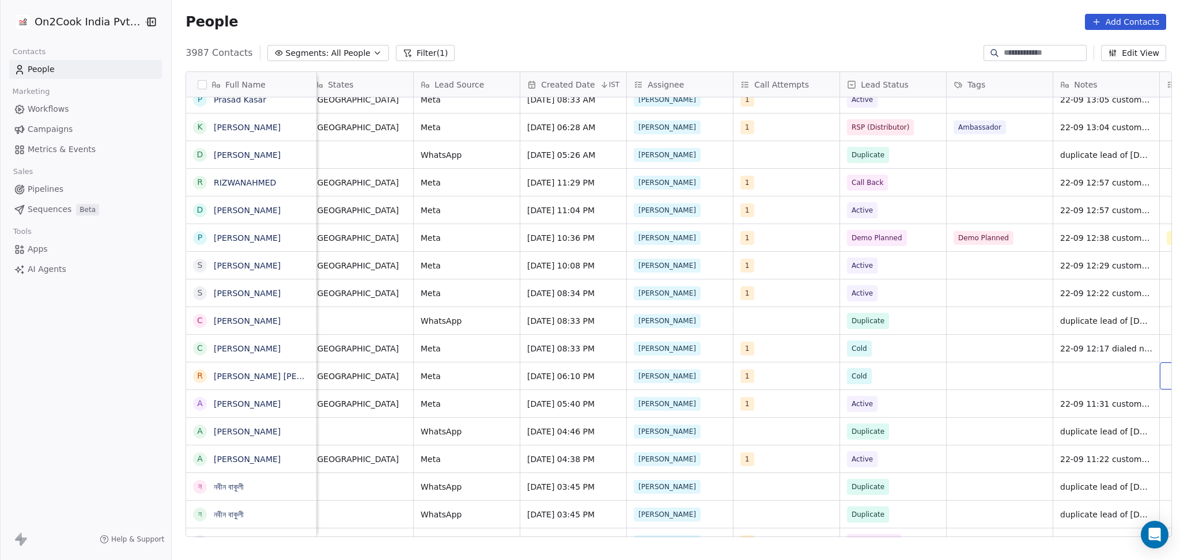
scroll to position [0, 756]
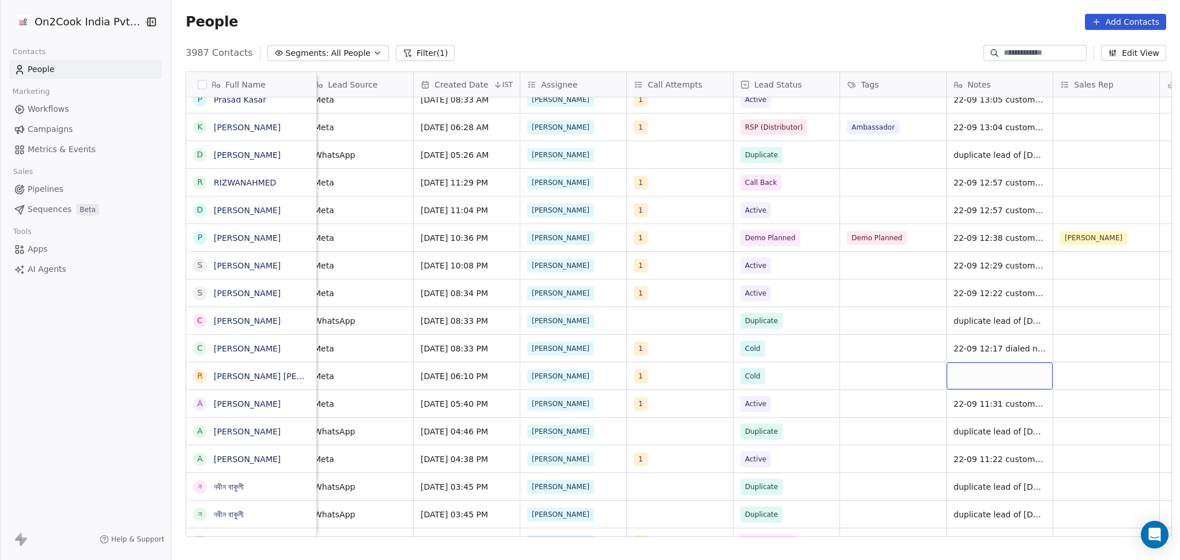
click at [1007, 377] on div "grid" at bounding box center [999, 375] width 106 height 27
type textarea "**********"
click at [893, 441] on html "On2Cook India Pvt. Ltd. Contacts People Marketing Workflows Campaigns Metrics &…" at bounding box center [590, 280] width 1180 height 560
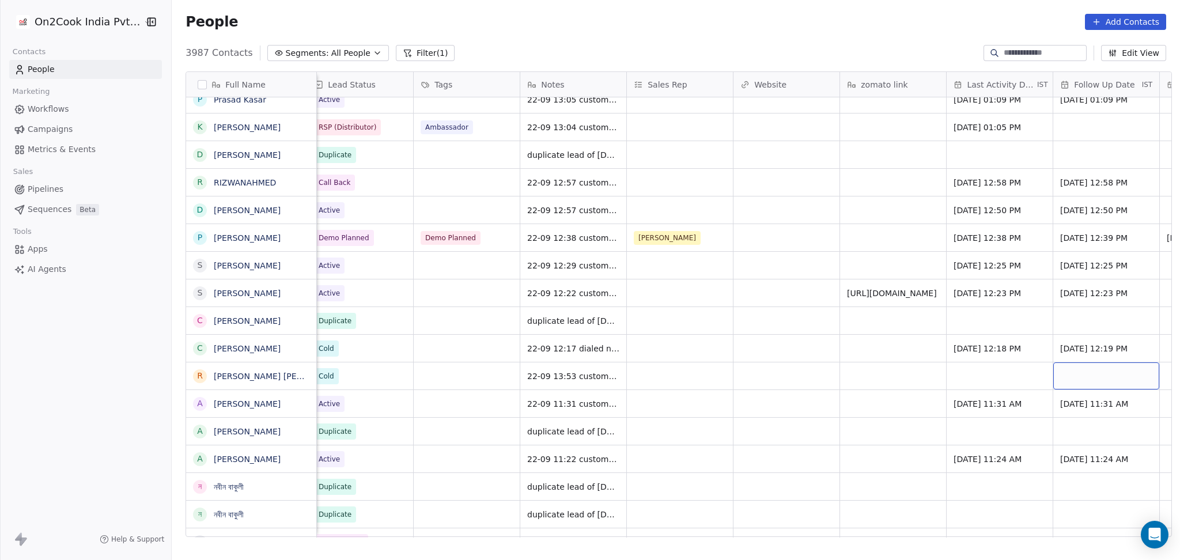
scroll to position [0, 1288]
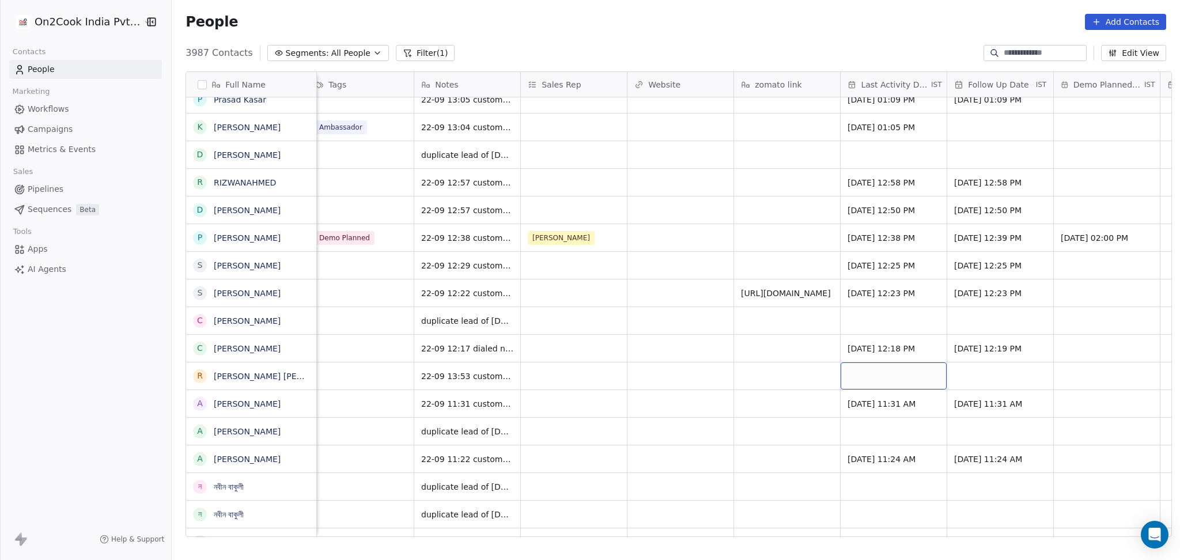
click at [891, 377] on div "grid" at bounding box center [893, 375] width 106 height 27
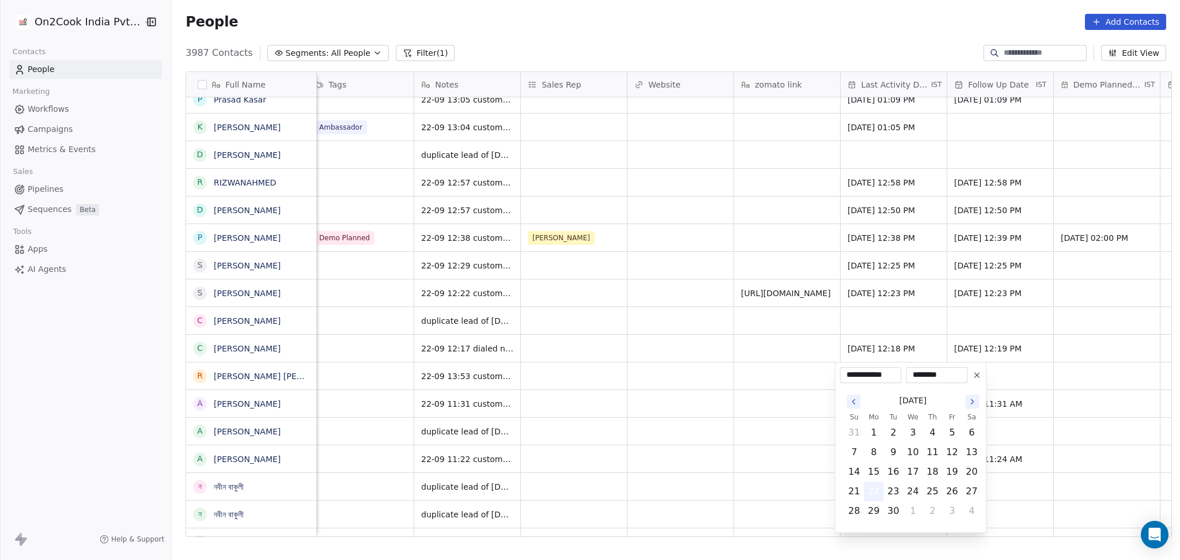
click at [868, 499] on button "22" at bounding box center [874, 491] width 18 height 18
click at [602, 455] on html "On2Cook India Pvt. Ltd. Contacts People Marketing Workflows Campaigns Metrics &…" at bounding box center [590, 280] width 1180 height 560
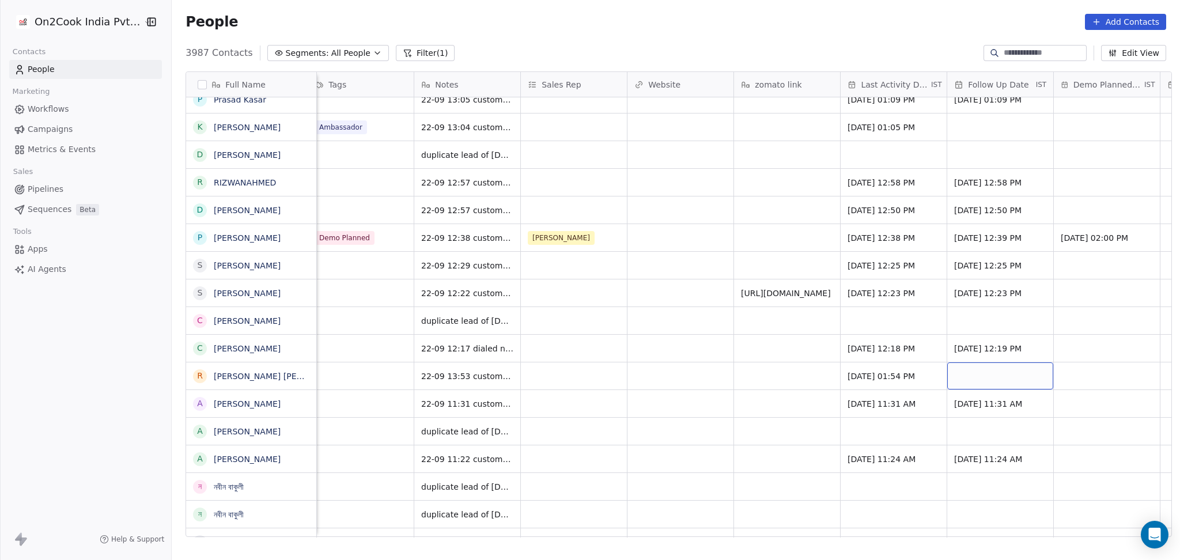
click at [980, 374] on div "grid" at bounding box center [1000, 375] width 106 height 27
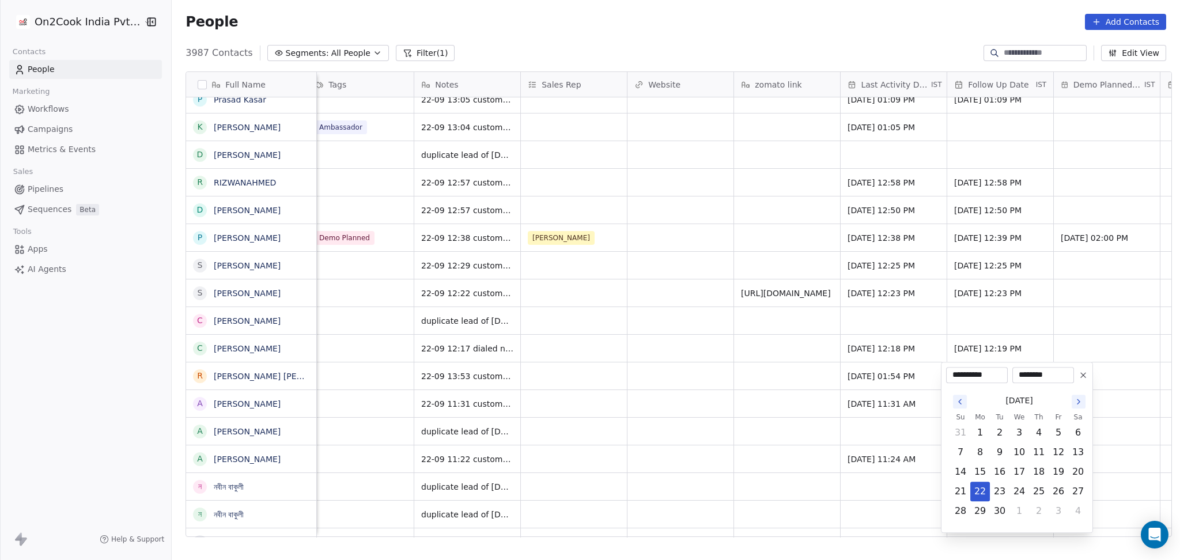
click at [1081, 395] on button "Go to the Next Month" at bounding box center [1078, 402] width 14 height 14
click at [1035, 453] on button "6" at bounding box center [1038, 452] width 18 height 18
type input "**********"
click at [745, 441] on html "On2Cook India Pvt. Ltd. Contacts People Marketing Workflows Campaigns Metrics &…" at bounding box center [590, 280] width 1180 height 560
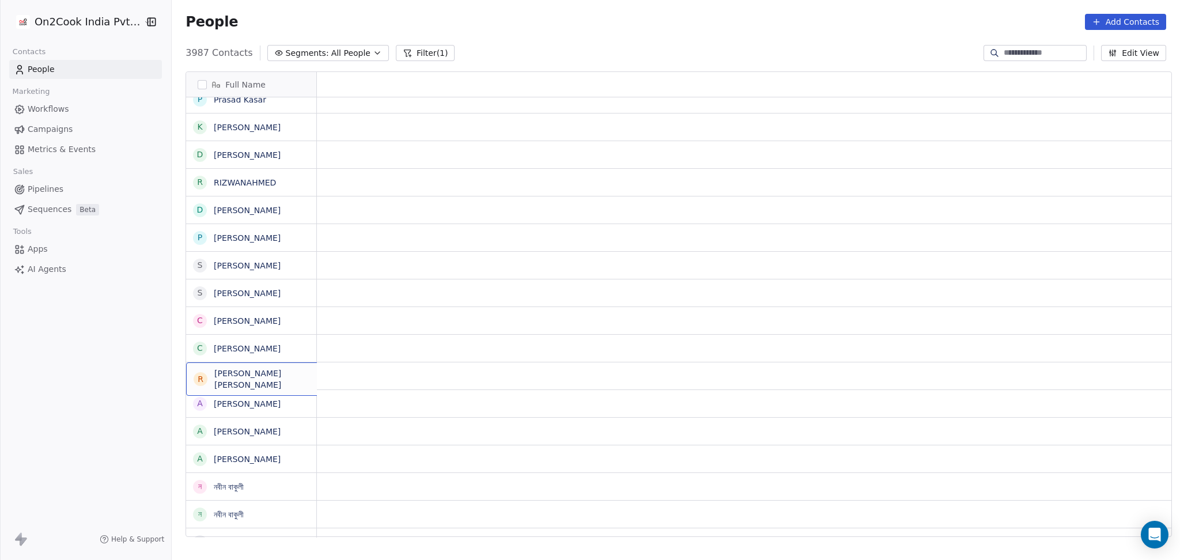
scroll to position [0, 0]
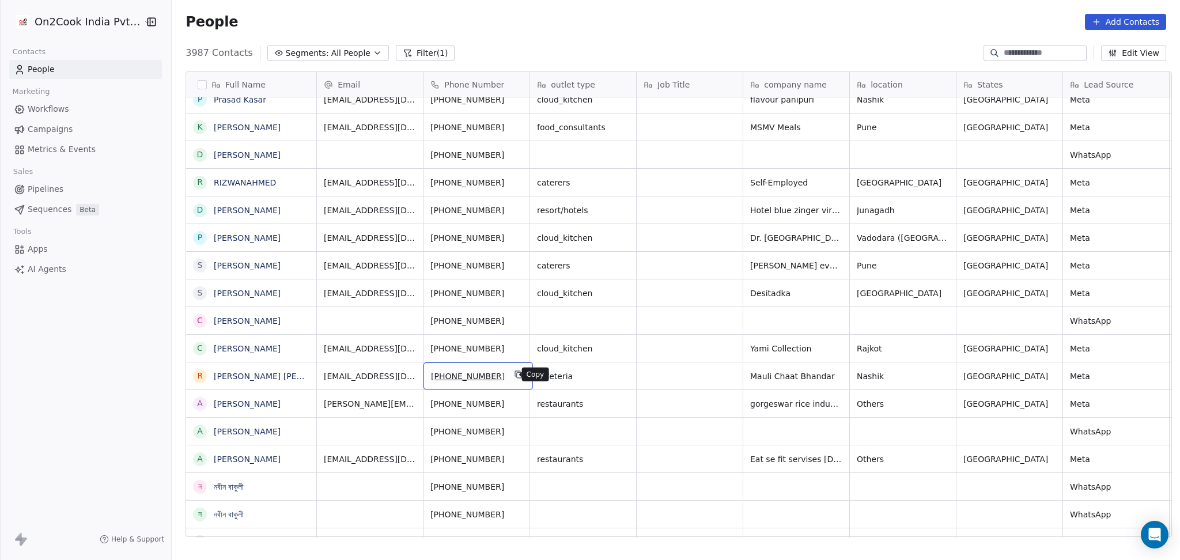
drag, startPoint x: 510, startPoint y: 370, endPoint x: 515, endPoint y: 376, distance: 7.8
click at [514, 370] on icon "grid" at bounding box center [518, 374] width 9 height 9
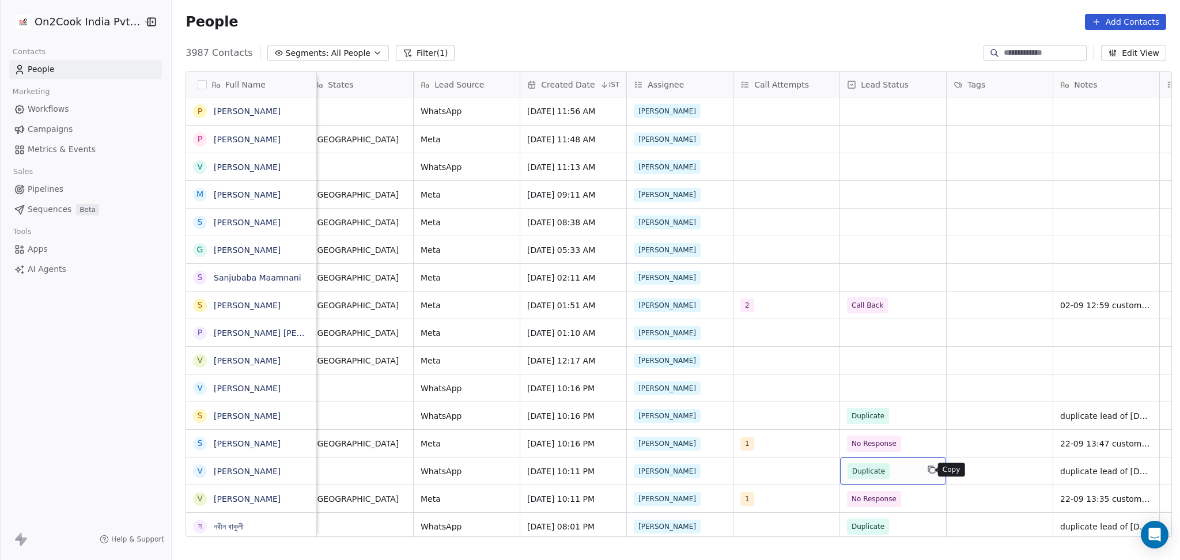
click at [927, 468] on icon "grid" at bounding box center [931, 469] width 9 height 9
drag, startPoint x: 861, startPoint y: 359, endPoint x: 861, endPoint y: 371, distance: 11.5
click at [862, 394] on div "grid" at bounding box center [893, 387] width 106 height 27
type input "*********"
click at [1072, 402] on html "On2Cook India Pvt. Ltd. Contacts People Marketing Workflows Campaigns Metrics &…" at bounding box center [590, 280] width 1180 height 560
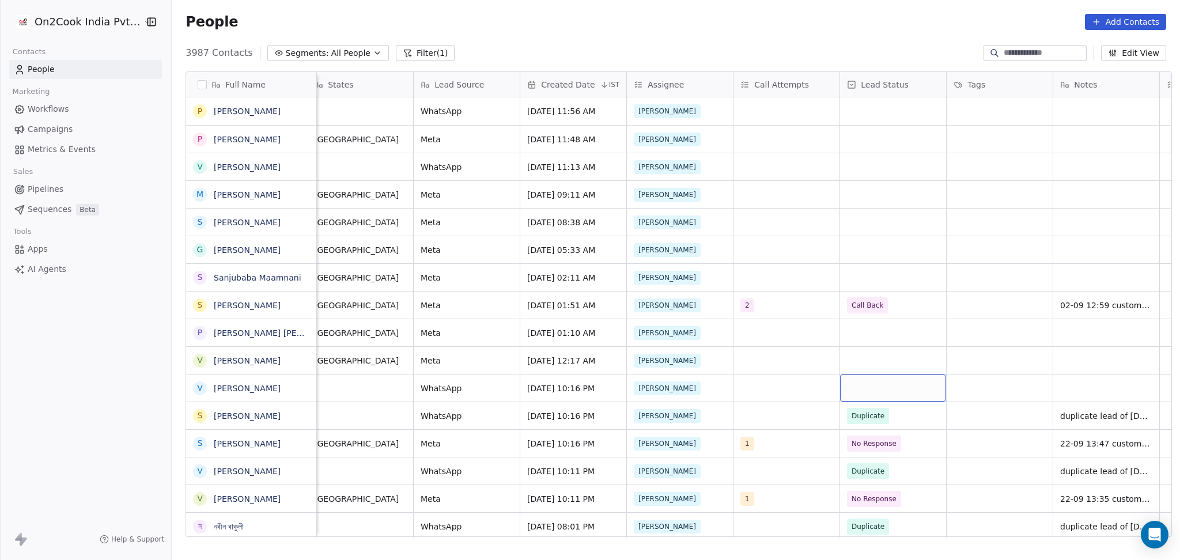
click at [876, 387] on div "grid" at bounding box center [893, 387] width 106 height 27
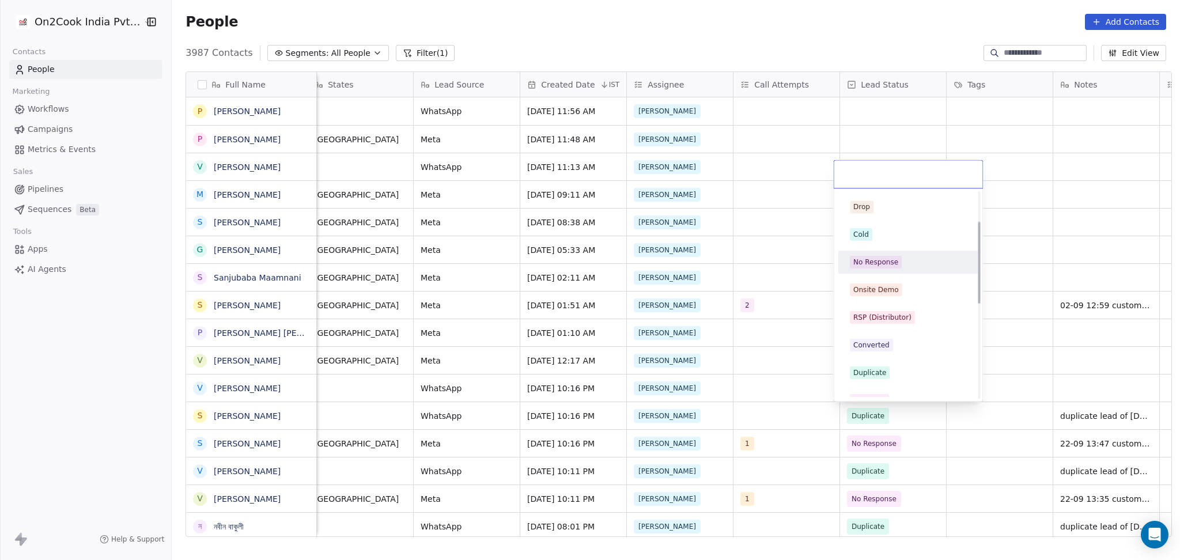
scroll to position [77, 0]
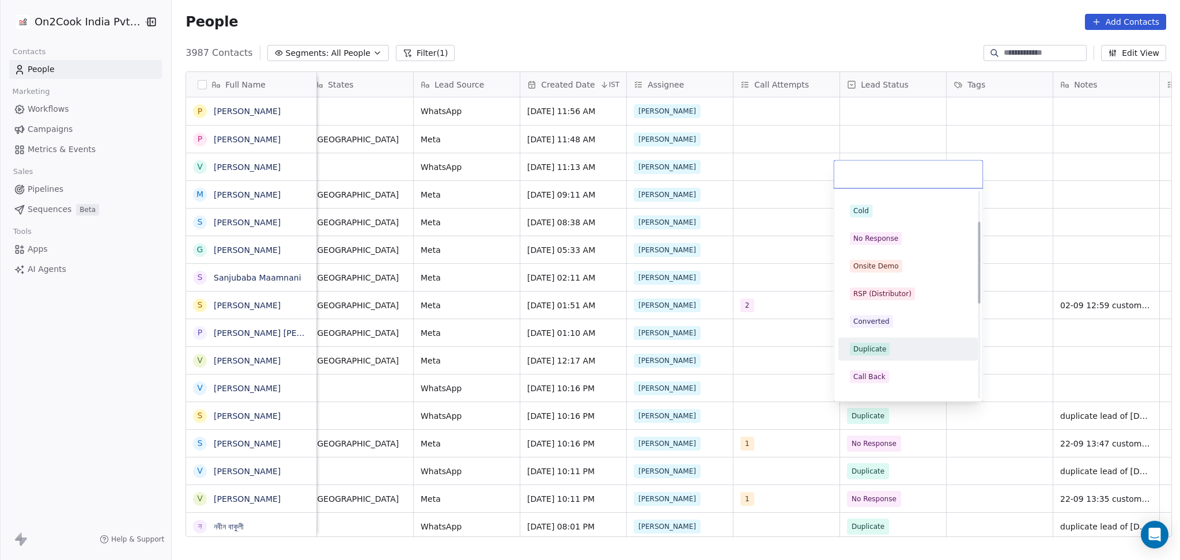
click at [878, 353] on div "Duplicate" at bounding box center [869, 349] width 33 height 10
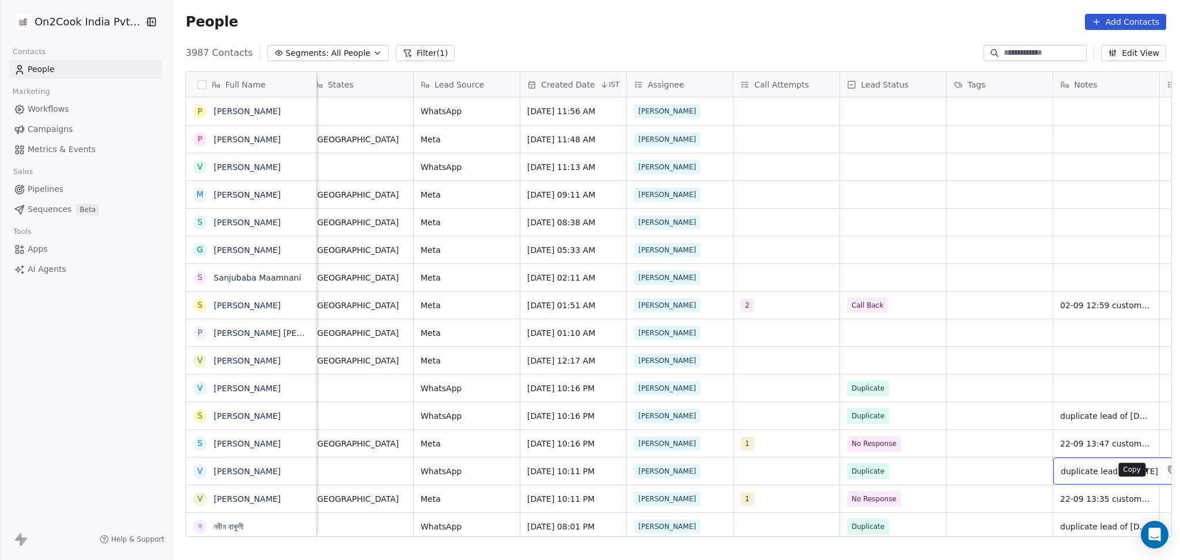
click at [1167, 470] on icon "grid" at bounding box center [1171, 469] width 9 height 9
click at [1073, 390] on div "grid" at bounding box center [1106, 387] width 106 height 27
type textarea "**********"
click at [883, 356] on html "On2Cook India Pvt. Ltd. Contacts People Marketing Workflows Campaigns Metrics &…" at bounding box center [590, 280] width 1180 height 560
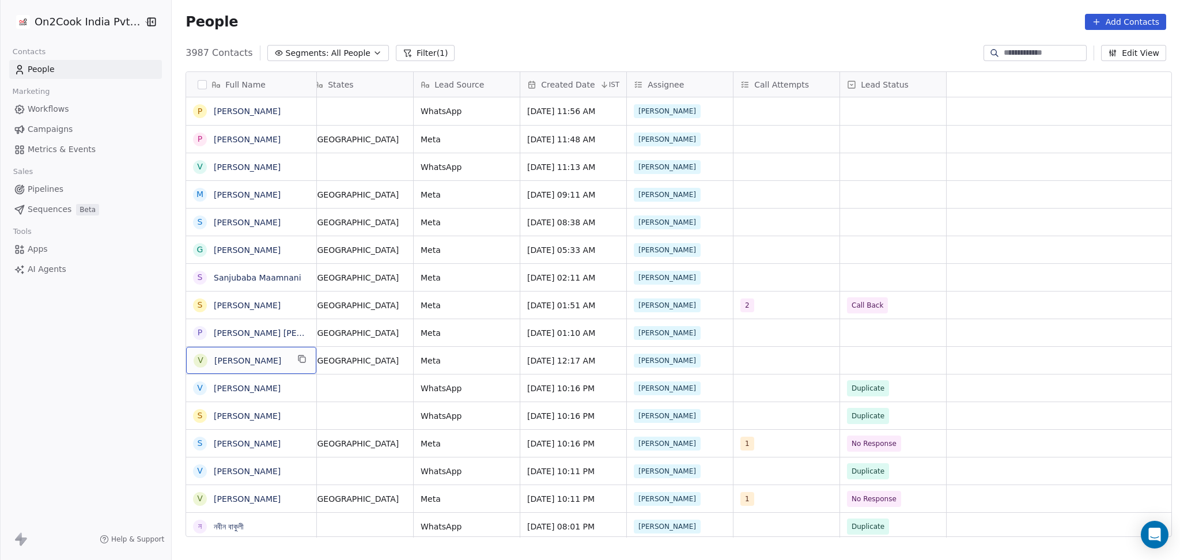
scroll to position [0, 0]
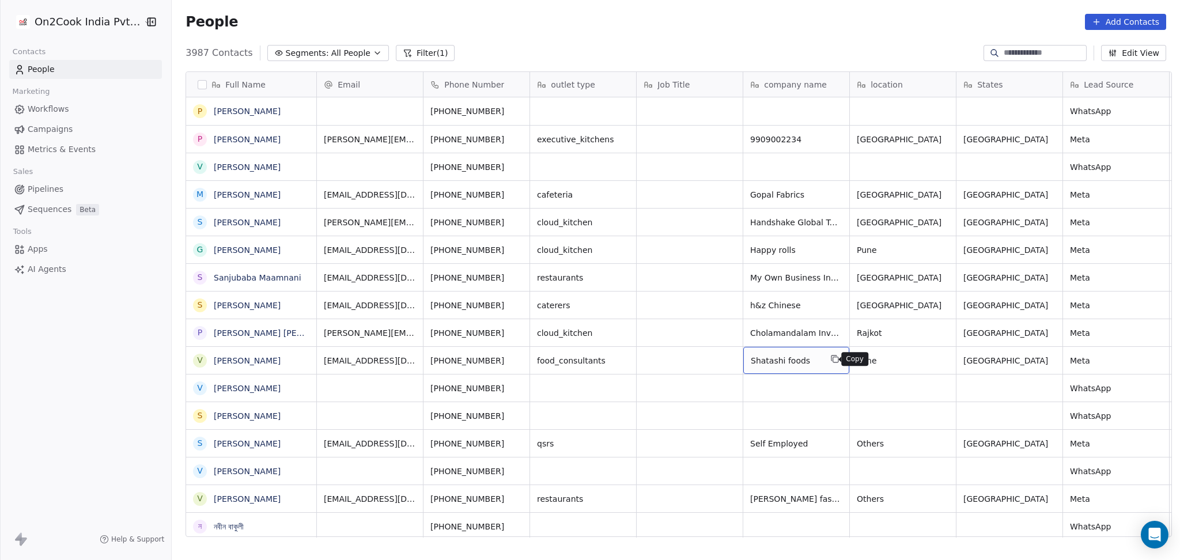
click at [833, 362] on button "grid" at bounding box center [835, 359] width 14 height 14
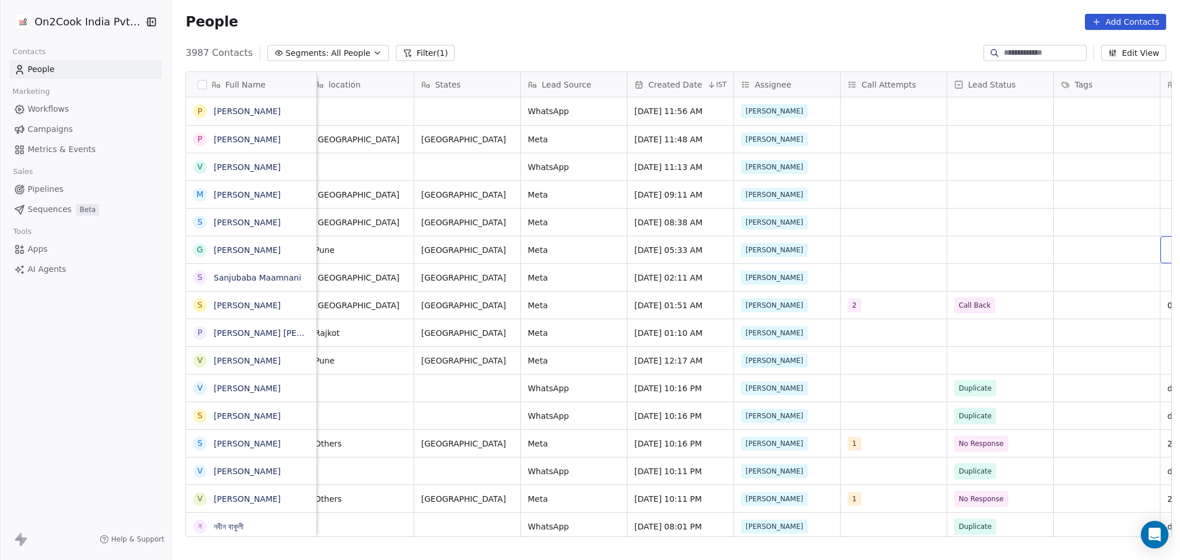
scroll to position [0, 649]
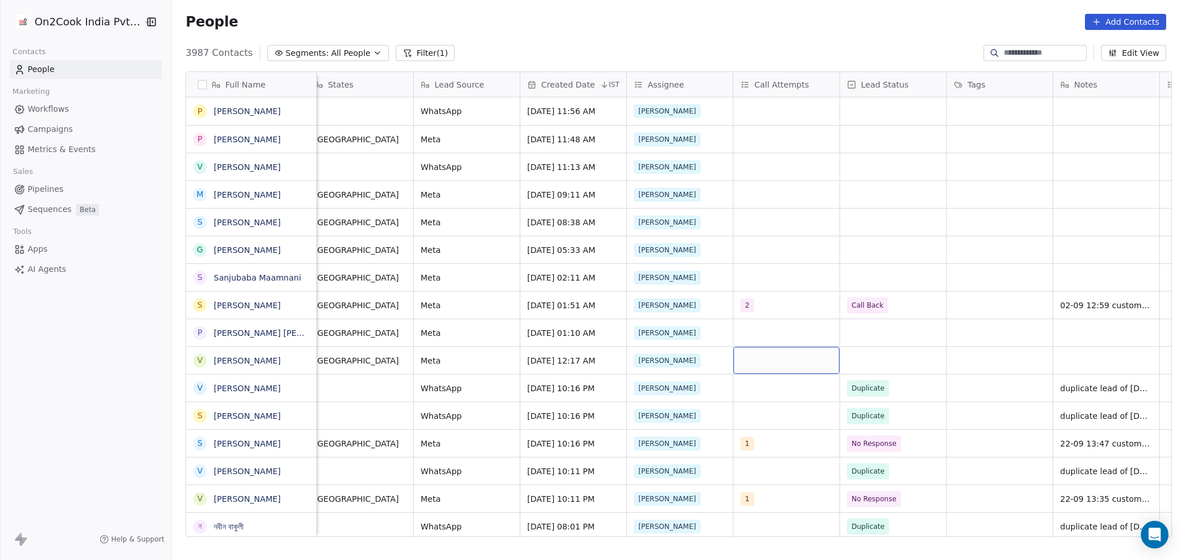
click at [758, 359] on div "grid" at bounding box center [786, 360] width 106 height 27
click at [778, 175] on div "1" at bounding box center [809, 177] width 103 height 13
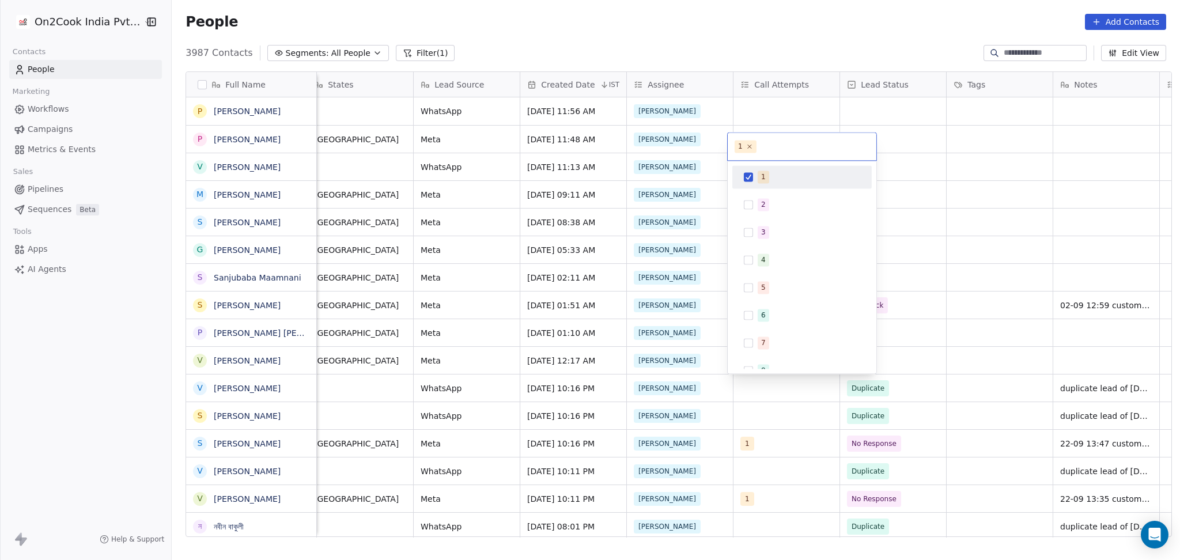
click at [945, 230] on html "On2Cook India Pvt. Ltd. Contacts People Marketing Workflows Campaigns Metrics &…" at bounding box center [590, 280] width 1180 height 560
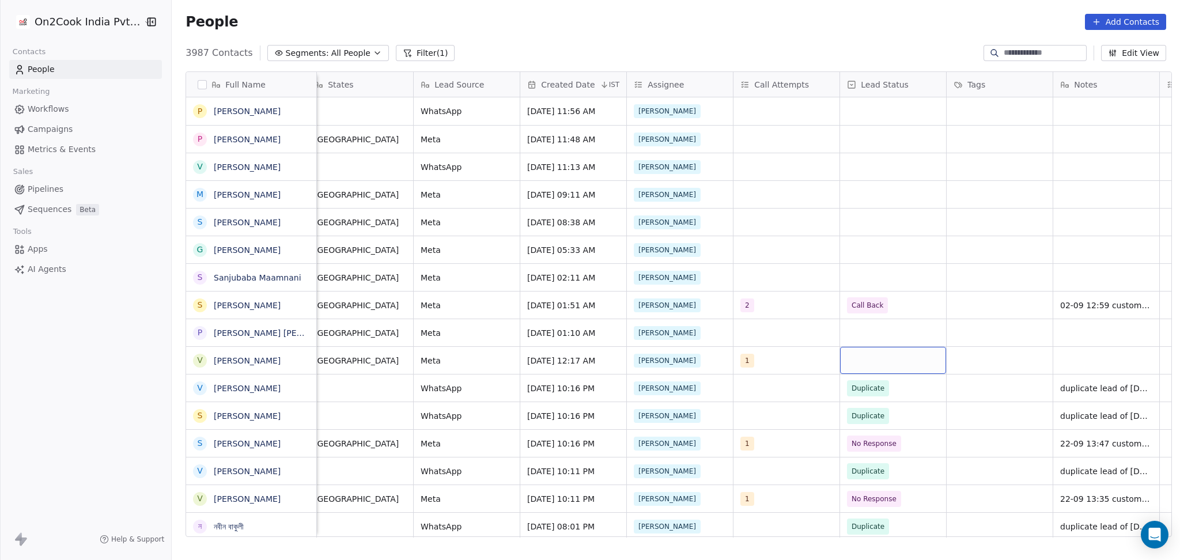
click at [876, 350] on div "grid" at bounding box center [893, 360] width 106 height 27
click at [883, 287] on div "No Response" at bounding box center [875, 287] width 45 height 10
click at [1086, 354] on div "grid" at bounding box center [1106, 360] width 106 height 27
type textarea "**********"
click at [1022, 362] on html "On2Cook India Pvt. Ltd. Contacts People Marketing Workflows Campaigns Metrics &…" at bounding box center [590, 280] width 1180 height 560
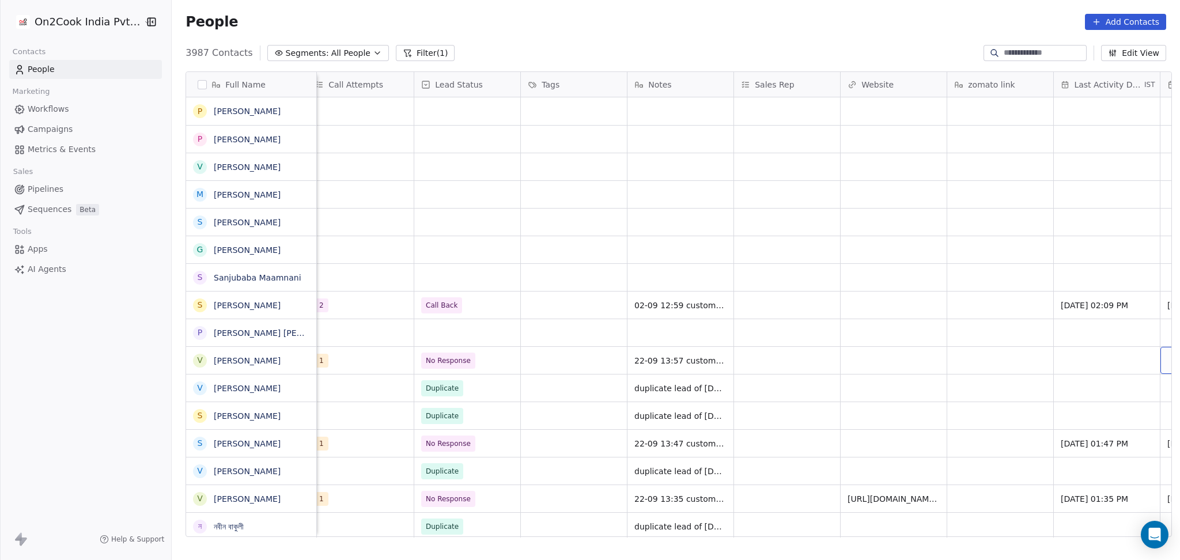
scroll to position [0, 1182]
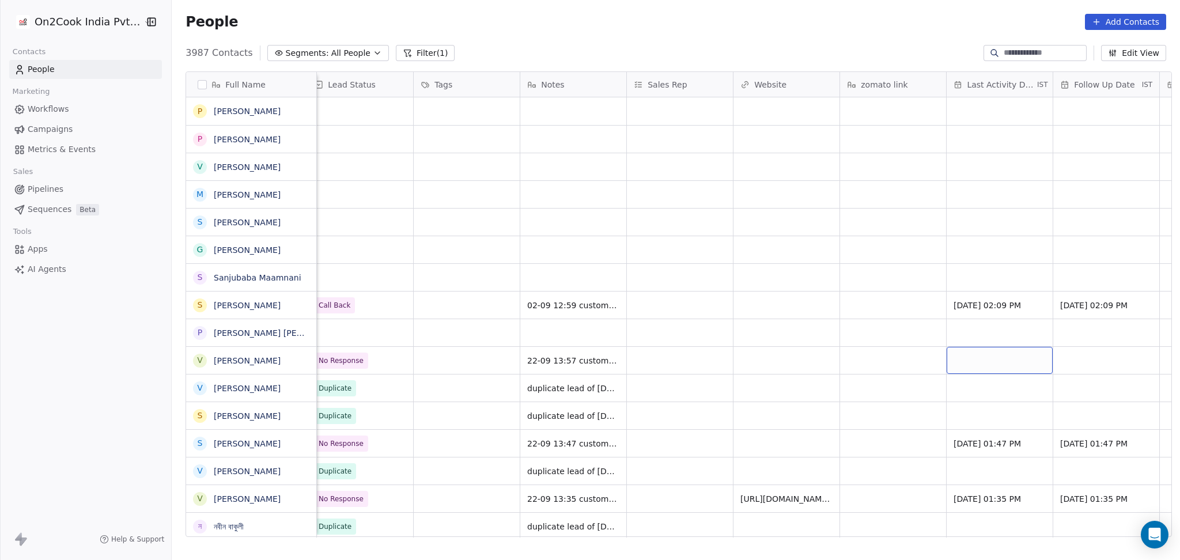
click at [989, 357] on div "grid" at bounding box center [999, 360] width 106 height 27
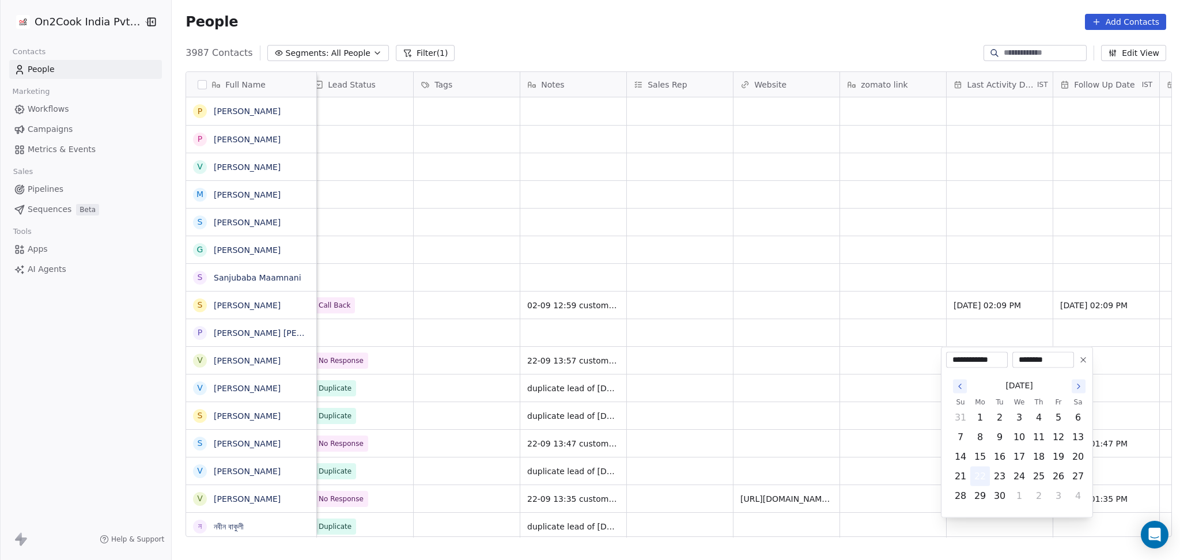
click at [979, 478] on button "22" at bounding box center [980, 476] width 18 height 18
click at [827, 427] on html "On2Cook India Pvt. Ltd. Contacts People Marketing Workflows Campaigns Metrics &…" at bounding box center [590, 280] width 1180 height 560
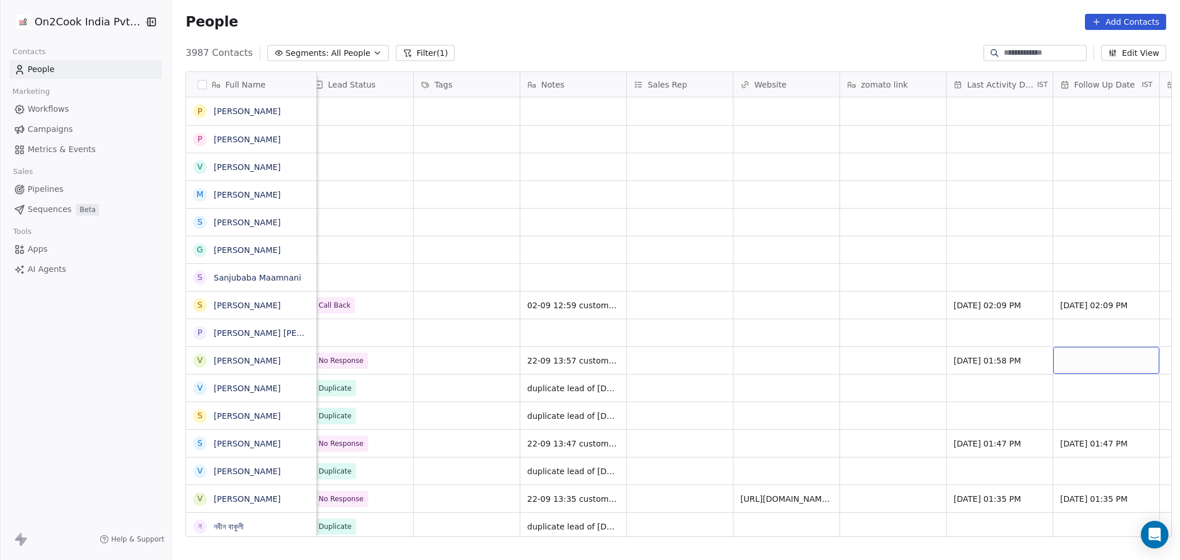
click at [1065, 359] on div "grid" at bounding box center [1106, 360] width 106 height 27
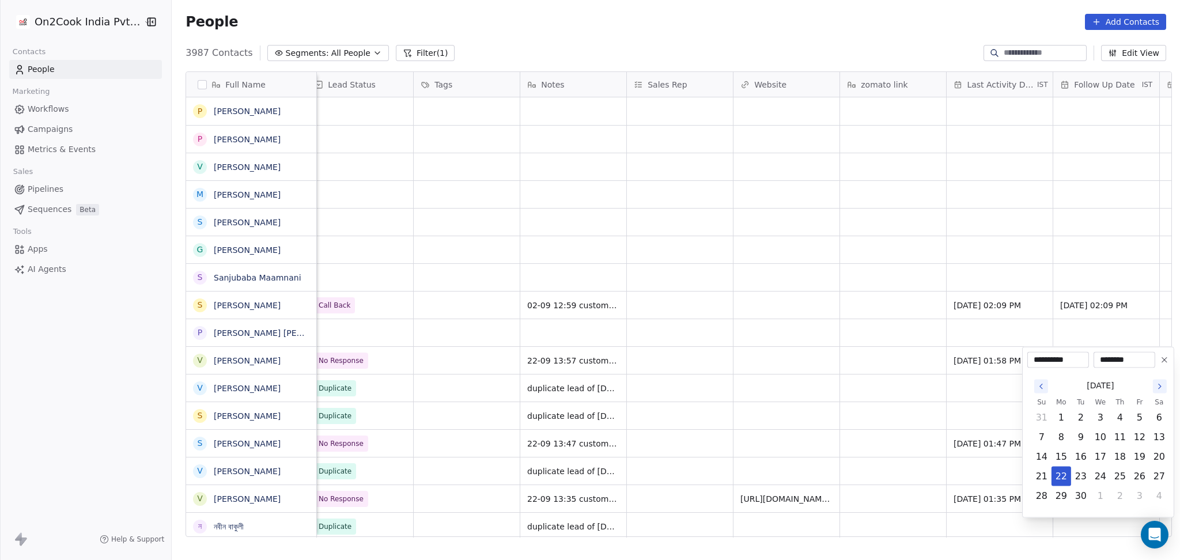
click at [951, 448] on html "On2Cook India Pvt. Ltd. Contacts People Marketing Workflows Campaigns Metrics &…" at bounding box center [590, 280] width 1180 height 560
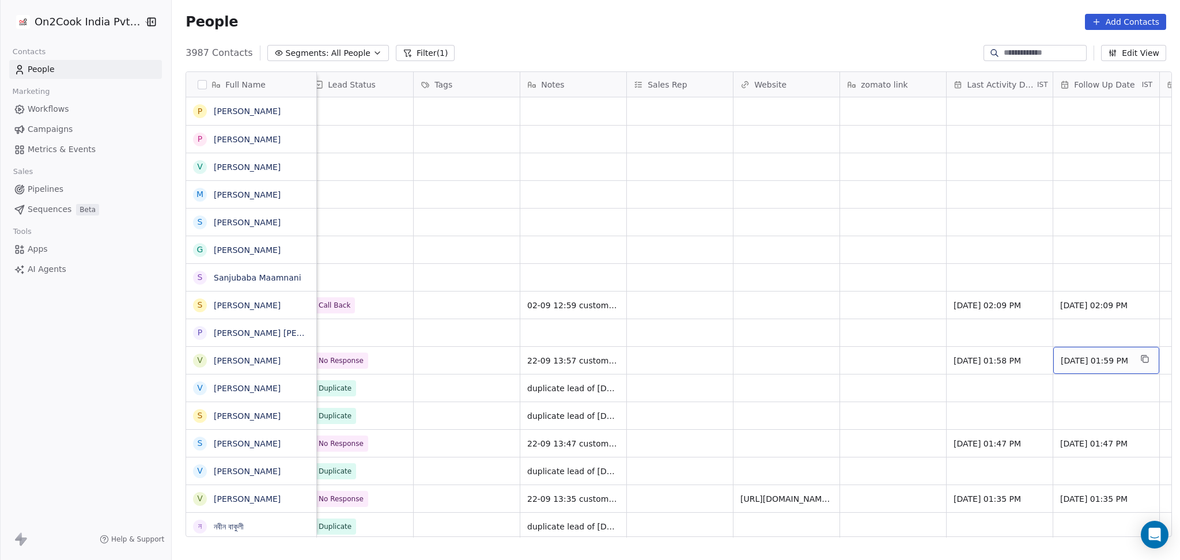
click at [1081, 363] on span "Sep 22, 2025 01:59 PM" at bounding box center [1096, 361] width 70 height 12
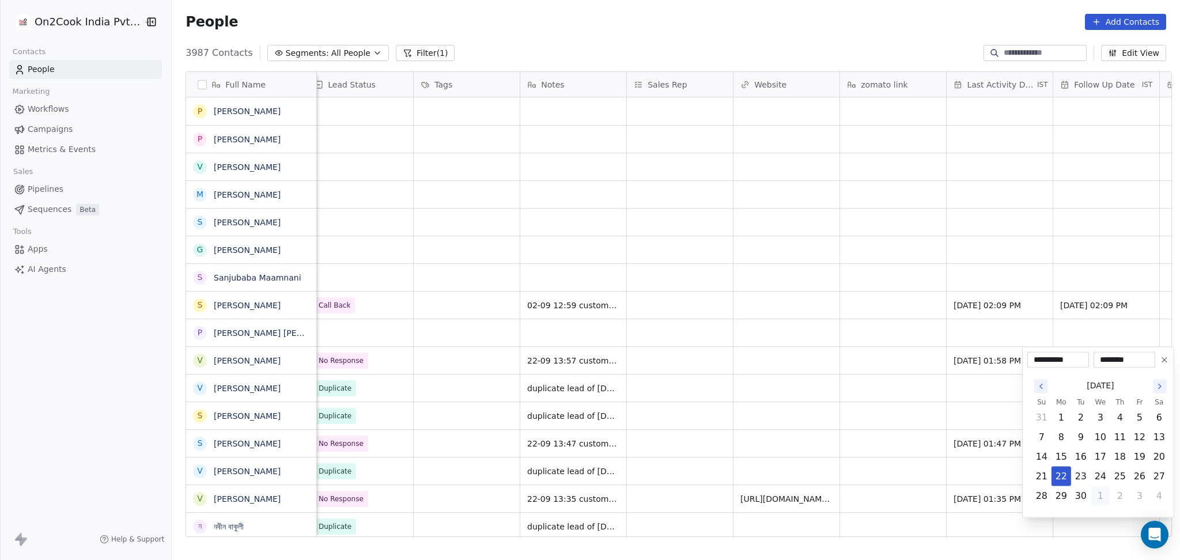
click at [1104, 493] on button "1" at bounding box center [1100, 496] width 18 height 18
type input "**********"
click at [883, 425] on html "On2Cook India Pvt. Ltd. Contacts People Marketing Workflows Campaigns Metrics &…" at bounding box center [590, 280] width 1180 height 560
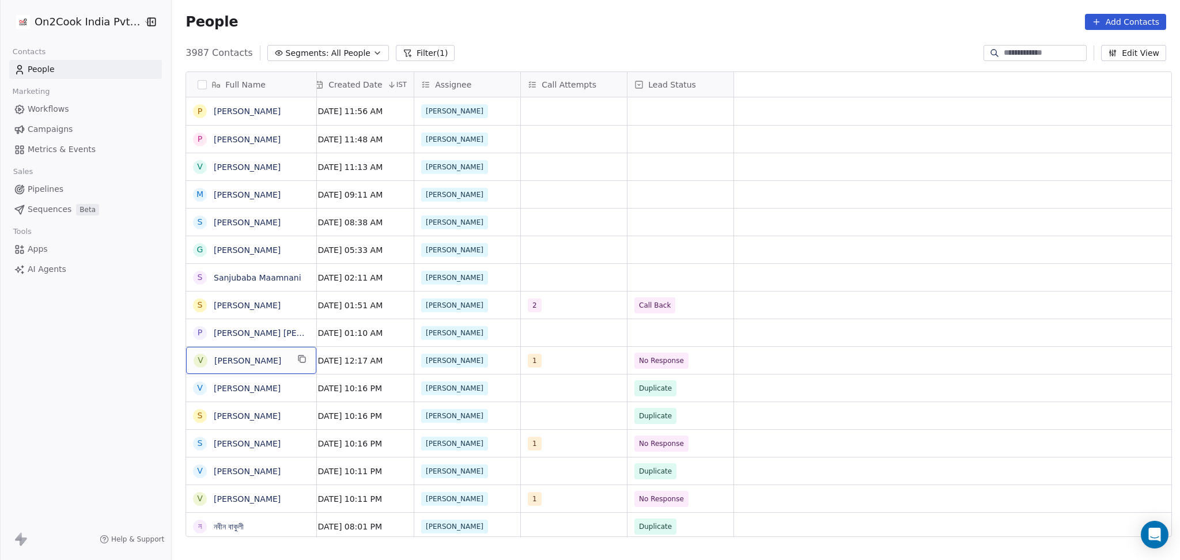
scroll to position [0, 0]
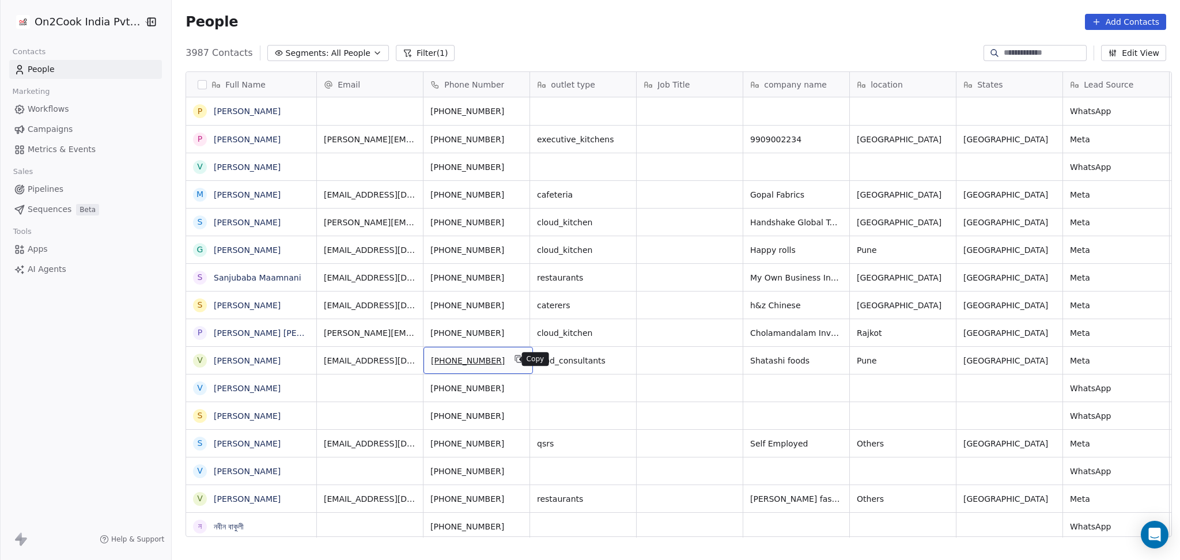
click at [514, 361] on icon "grid" at bounding box center [518, 358] width 9 height 9
click at [338, 335] on button "grid" at bounding box center [345, 331] width 14 height 14
click at [514, 300] on icon "grid" at bounding box center [518, 303] width 9 height 9
click at [310, 296] on div "S Sohel Piran" at bounding box center [251, 304] width 131 height 27
click at [295, 298] on button "grid" at bounding box center [302, 304] width 14 height 14
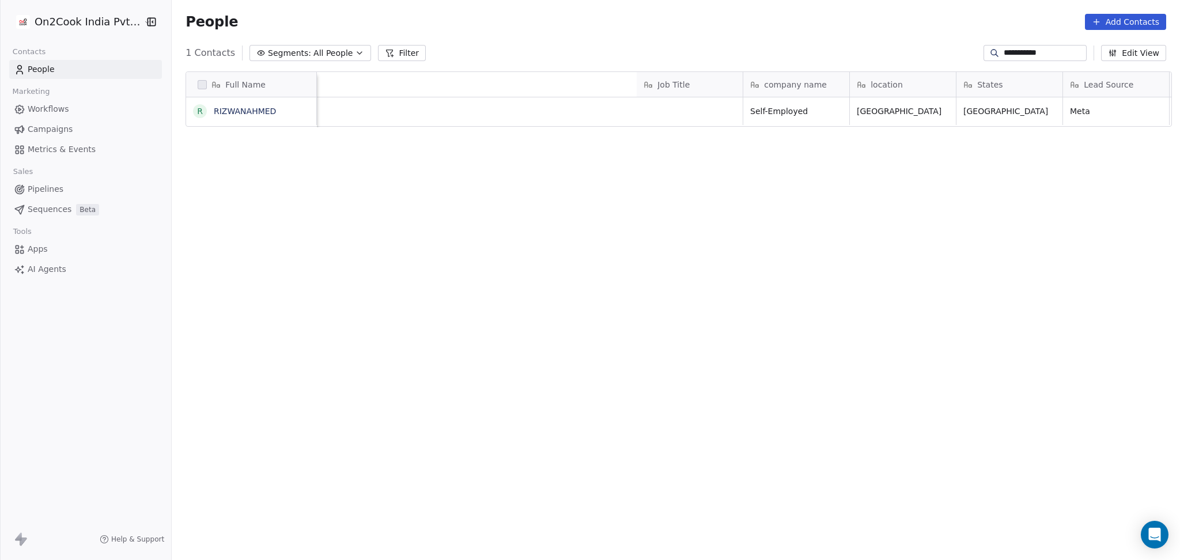
scroll to position [481, 1002]
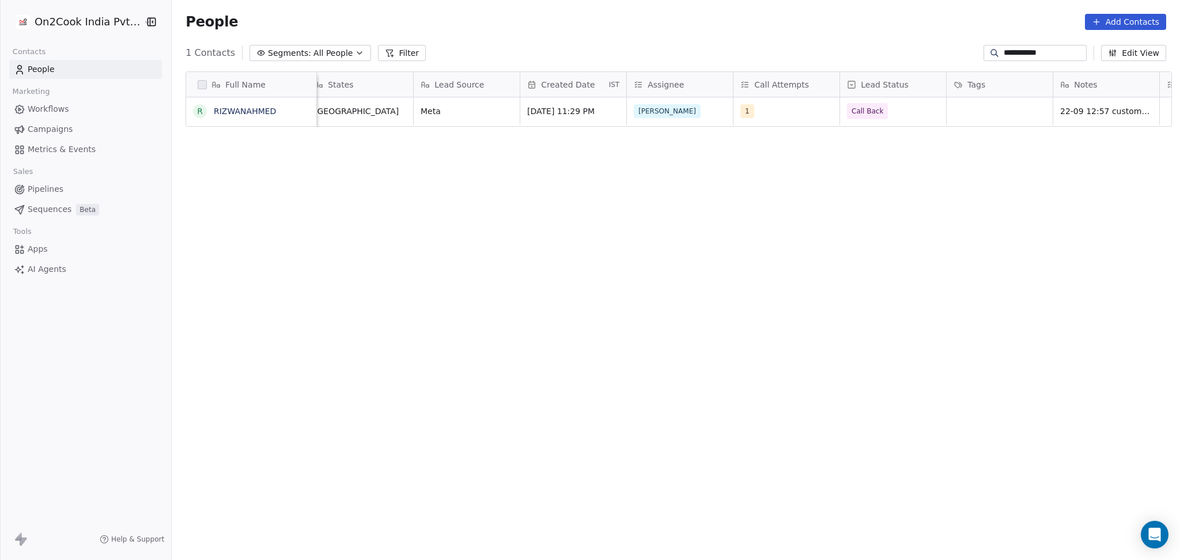
click at [1016, 54] on input "**********" at bounding box center [1044, 53] width 81 height 12
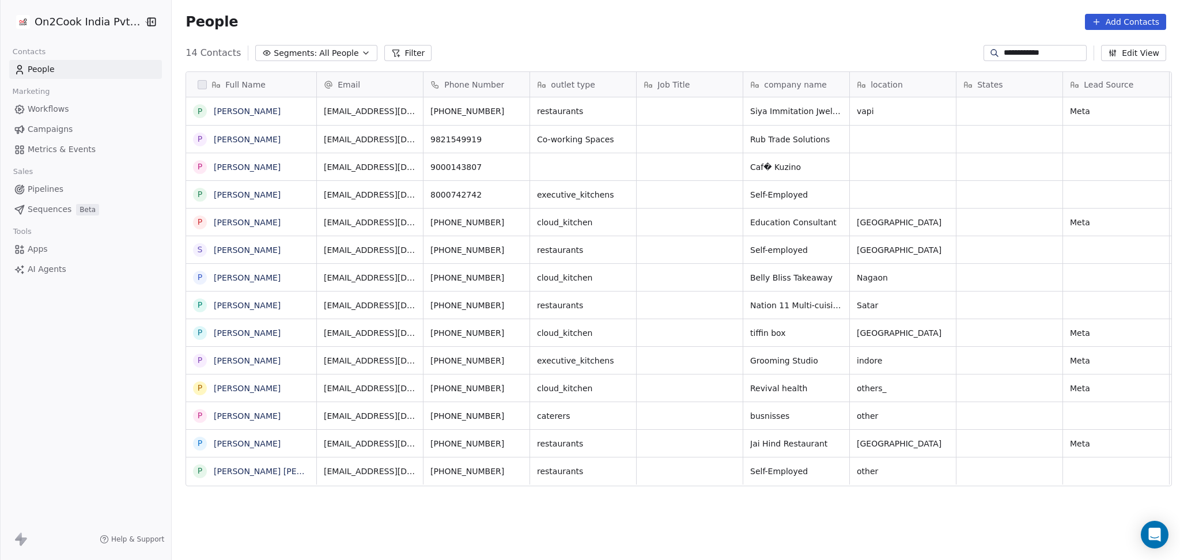
type input "**********"
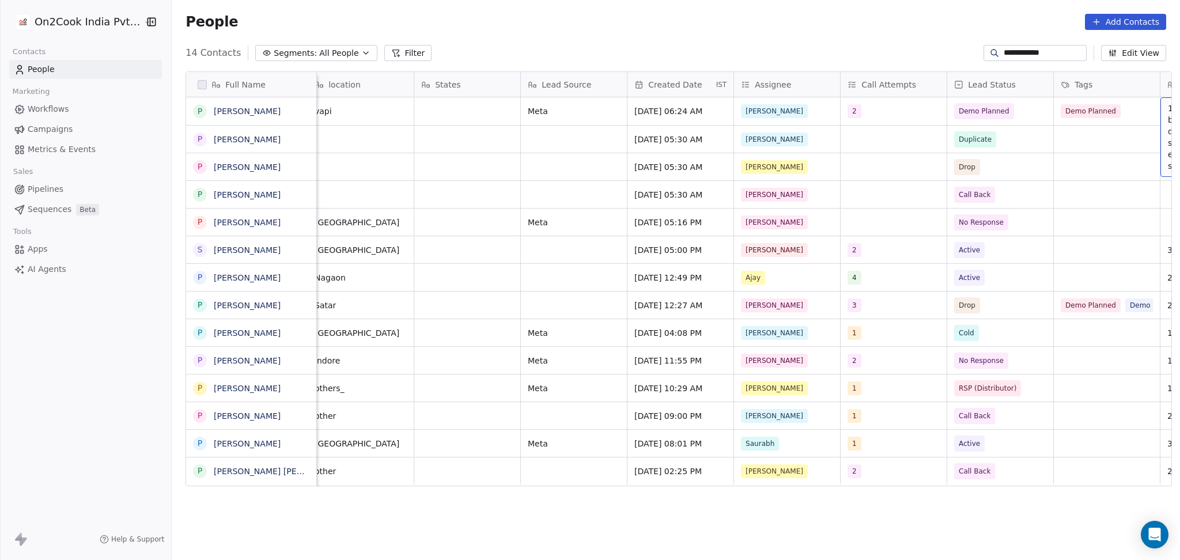
scroll to position [0, 649]
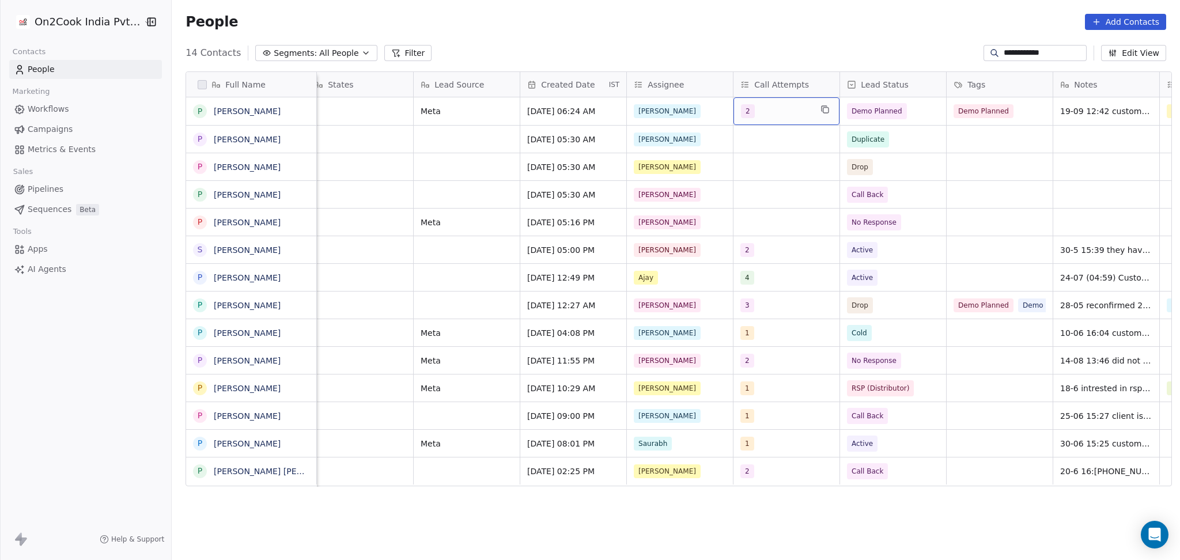
click at [747, 111] on span "2" at bounding box center [748, 111] width 14 height 14
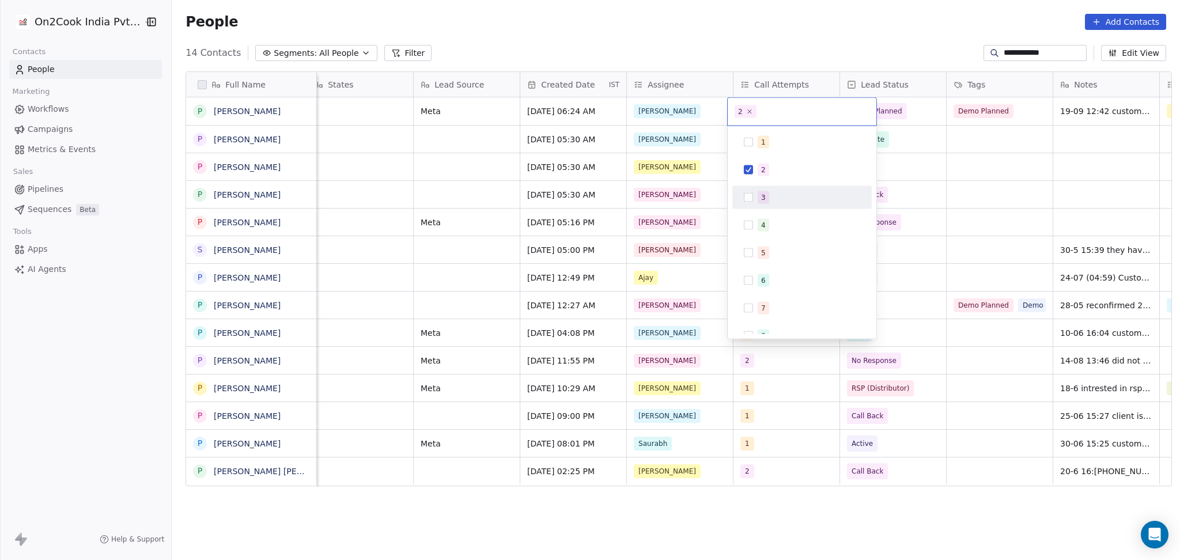
click at [756, 197] on div "3" at bounding box center [802, 197] width 130 height 18
drag, startPoint x: 766, startPoint y: 161, endPoint x: 777, endPoint y: 161, distance: 10.9
click at [767, 161] on div "2" at bounding box center [802, 170] width 130 height 18
click at [961, 182] on html "**********" at bounding box center [590, 280] width 1180 height 560
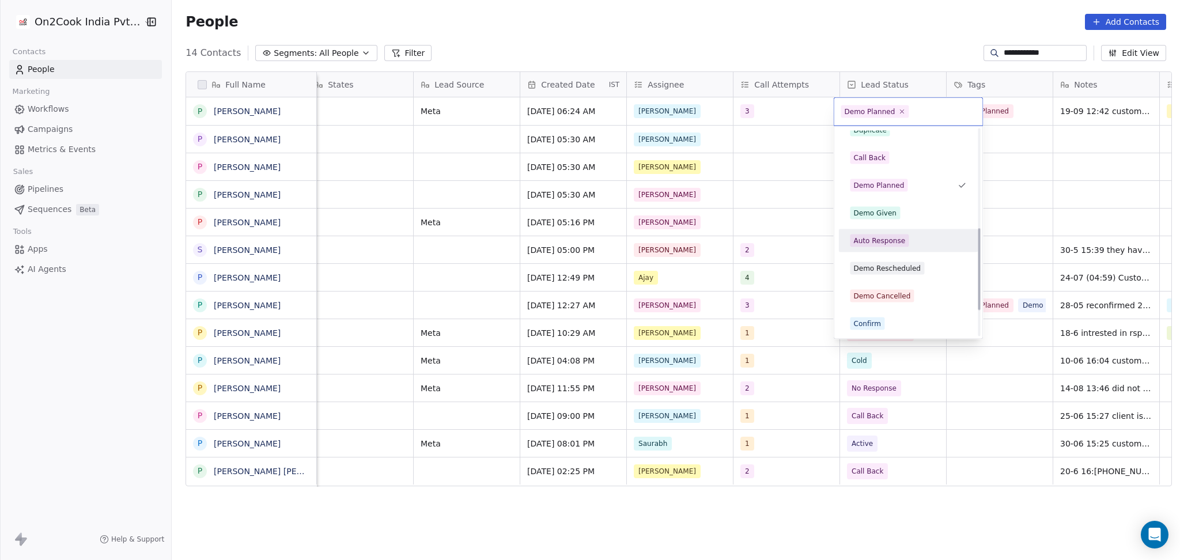
scroll to position [249, 0]
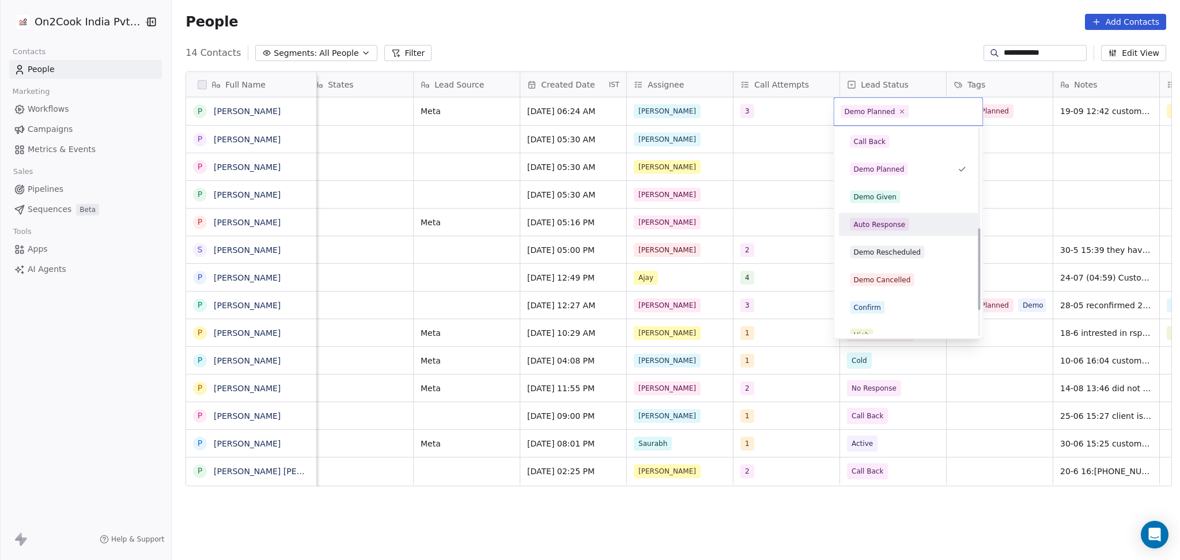
click at [885, 284] on div "Demo Cancelled" at bounding box center [881, 280] width 57 height 10
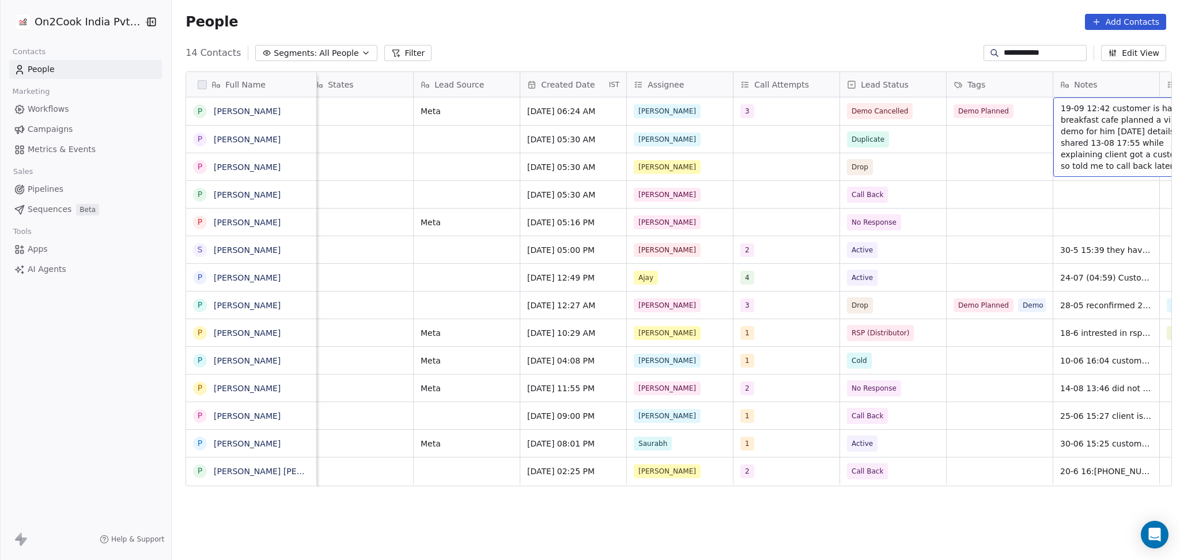
click at [1053, 110] on div "19-09 12:42 customer is having breakfast cafe planned a virtual demo for him [D…" at bounding box center [1139, 136] width 173 height 79
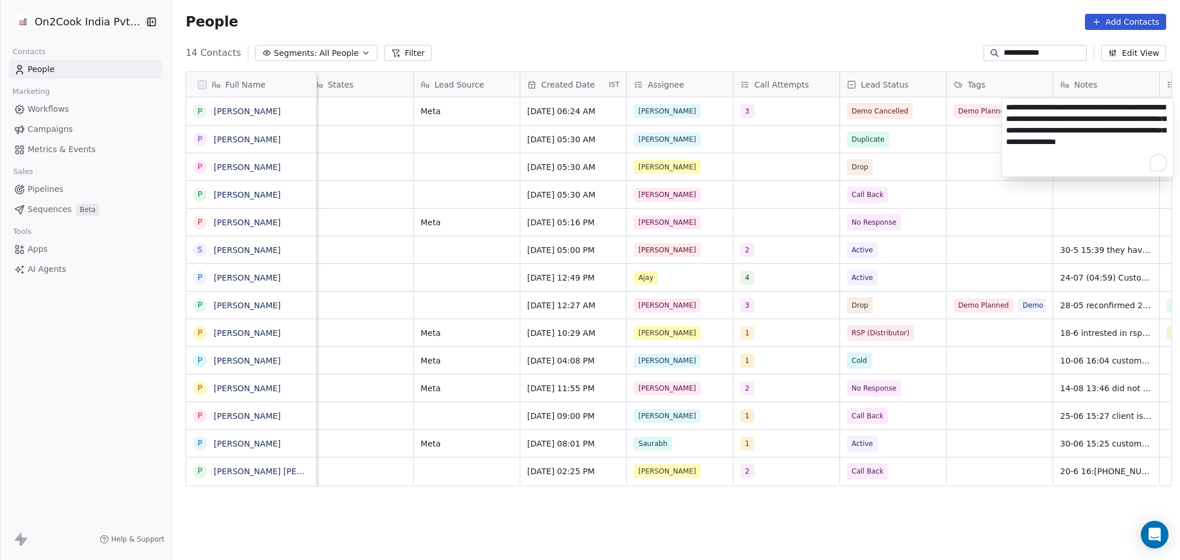
click at [1005, 104] on textarea "**********" at bounding box center [1088, 138] width 172 height 78
type textarea "**********"
click at [960, 207] on html "**********" at bounding box center [590, 280] width 1180 height 560
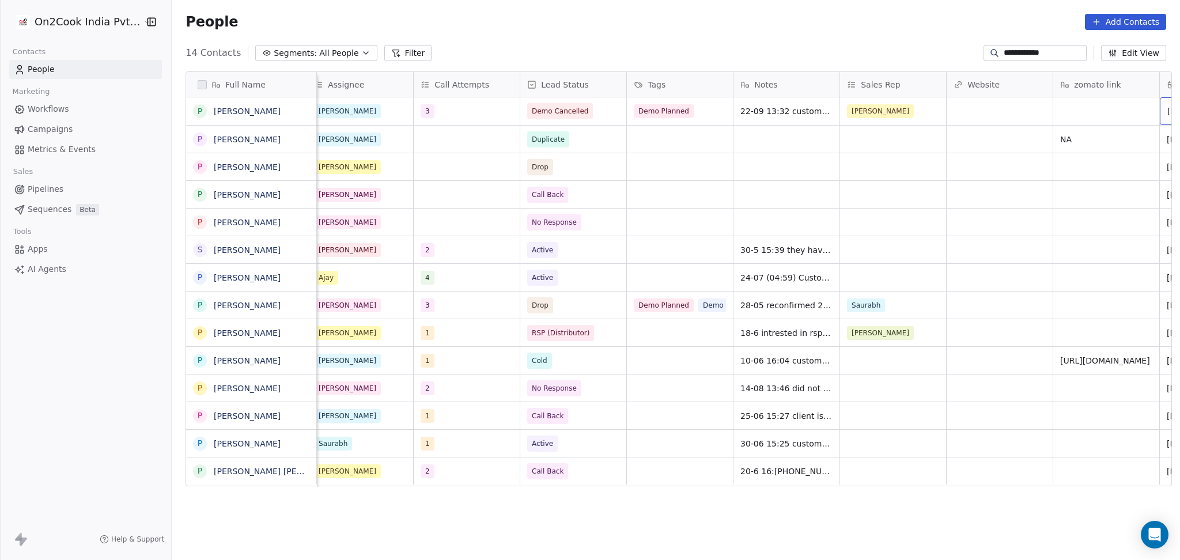
scroll to position [0, 1075]
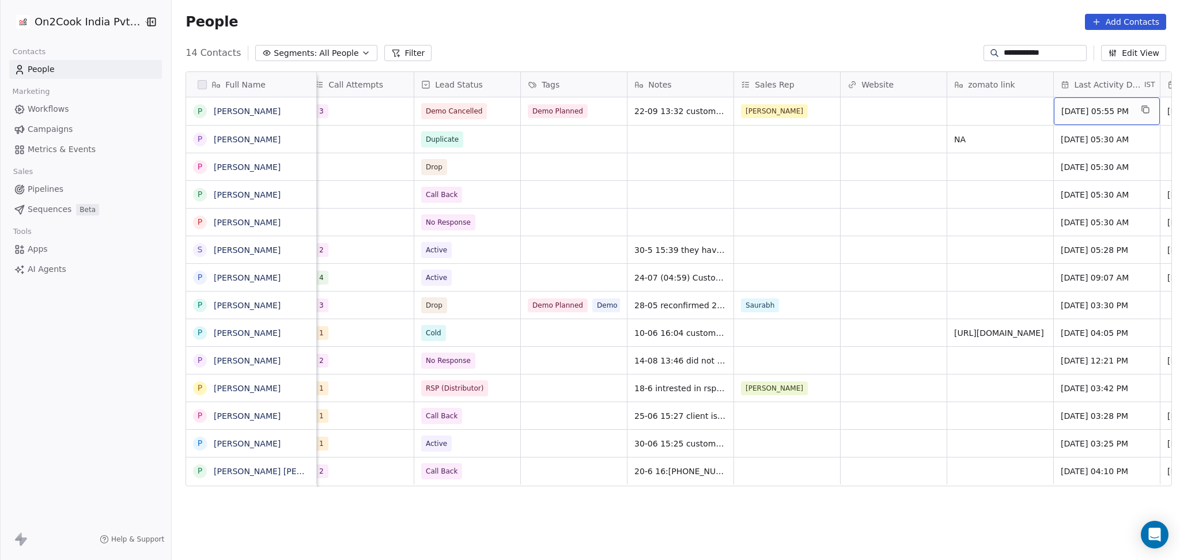
click at [1108, 113] on span "[DATE] 05:55 PM" at bounding box center [1096, 111] width 70 height 12
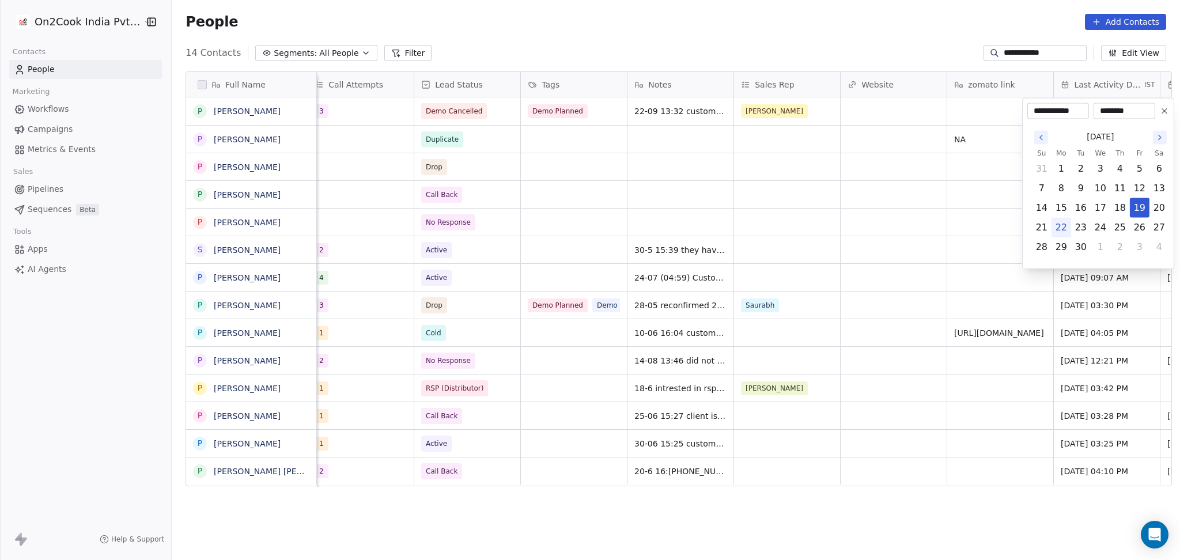
click at [1062, 222] on button "22" at bounding box center [1061, 227] width 18 height 18
type input "**********"
click at [946, 236] on html "**********" at bounding box center [590, 280] width 1180 height 560
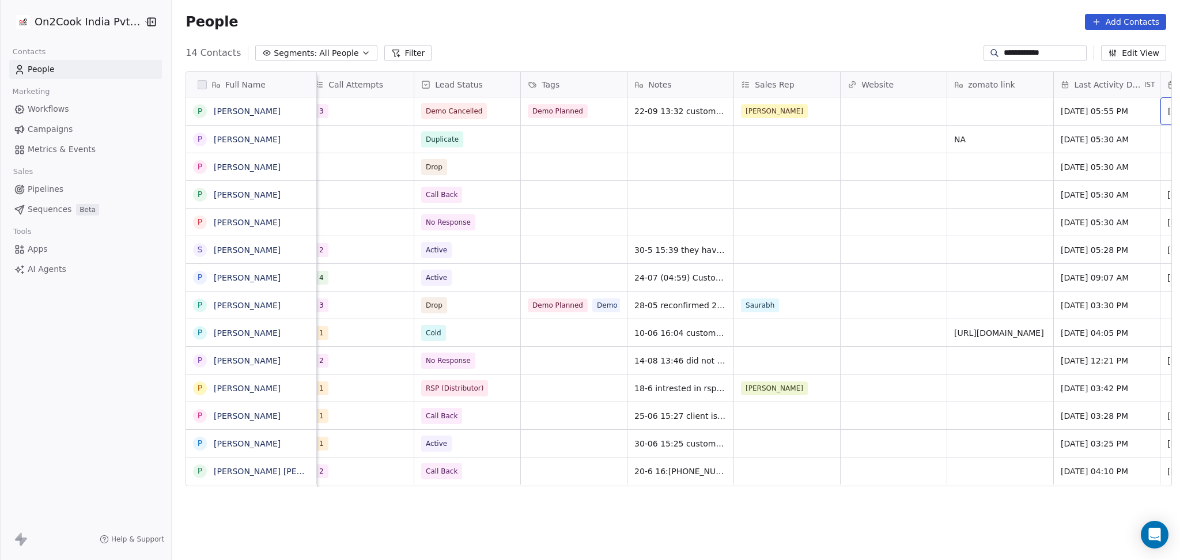
scroll to position [0, 1182]
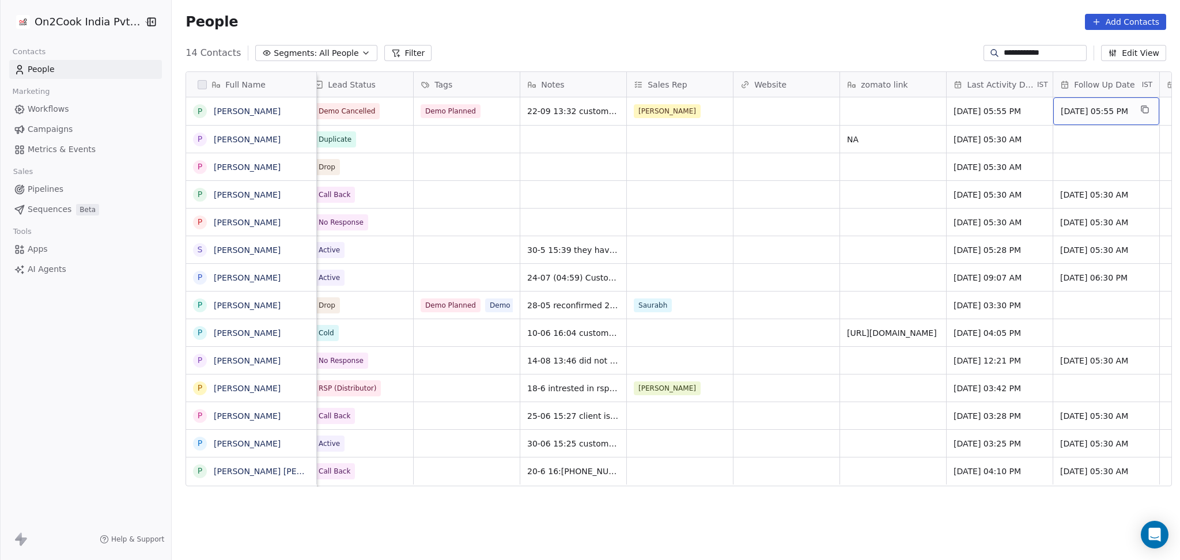
click at [1077, 111] on span "Sep 22, 2025 05:55 PM" at bounding box center [1096, 111] width 70 height 12
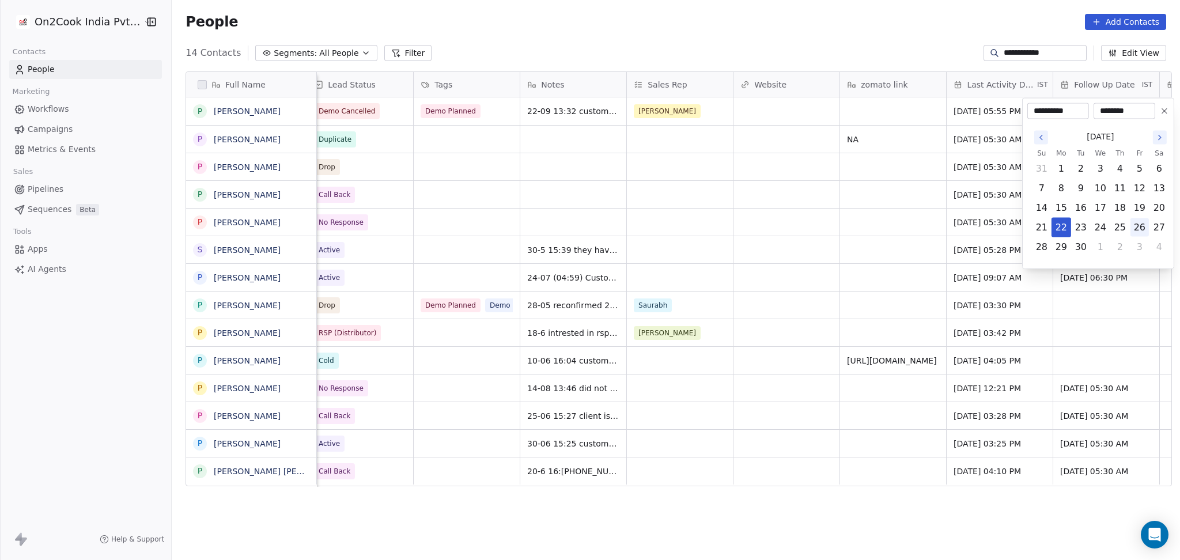
click at [1138, 230] on button "26" at bounding box center [1139, 227] width 18 height 18
type input "**********"
click at [650, 209] on html "**********" at bounding box center [590, 280] width 1180 height 560
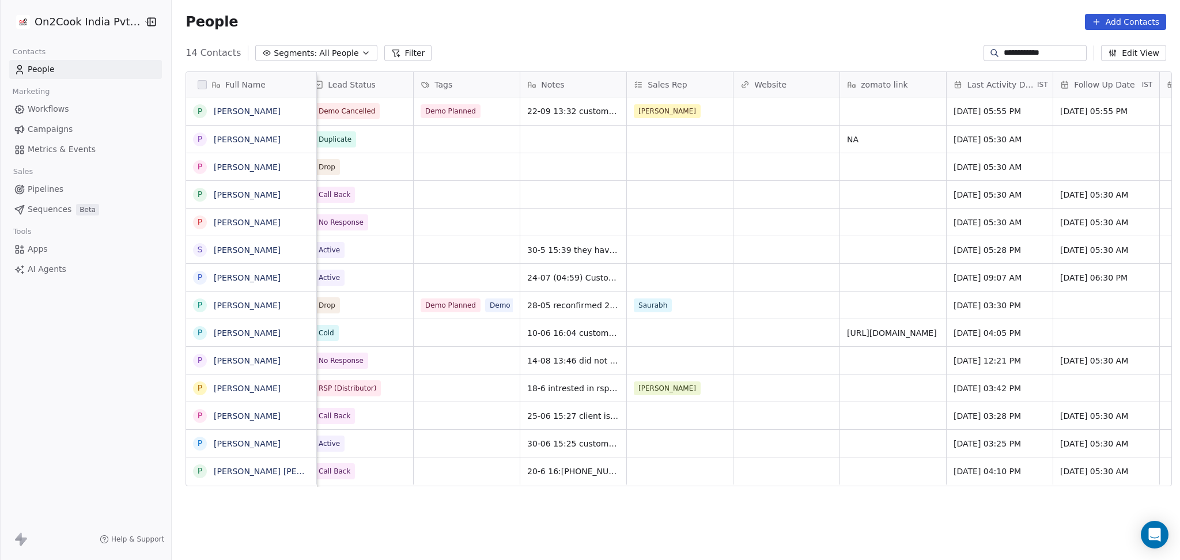
click at [1042, 59] on div "**********" at bounding box center [1034, 53] width 103 height 16
click at [1017, 49] on input "**********" at bounding box center [1044, 53] width 81 height 12
paste input
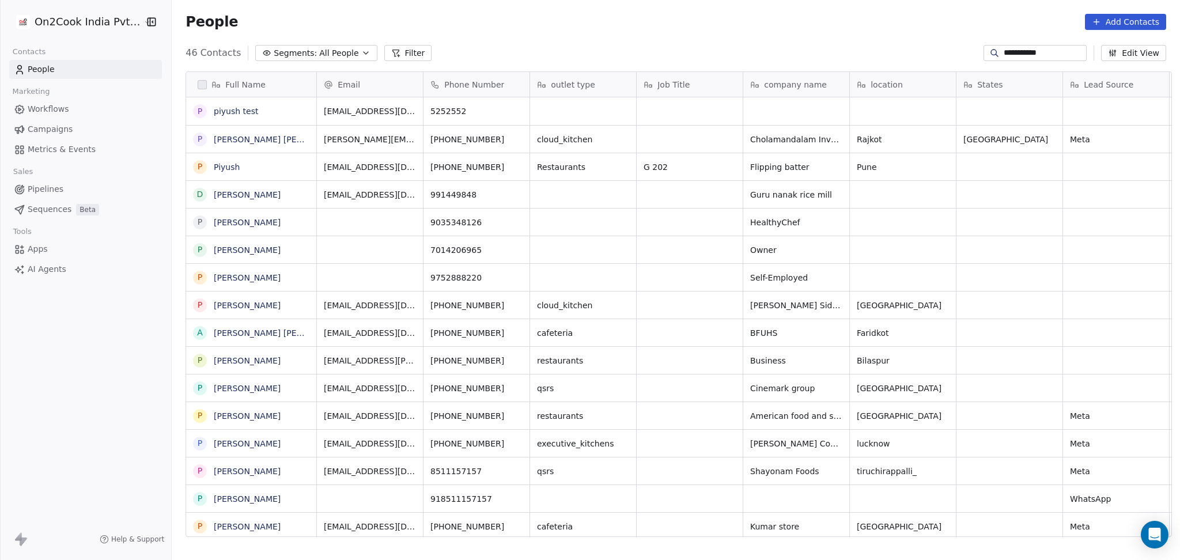
scroll to position [481, 1002]
type input "**********"
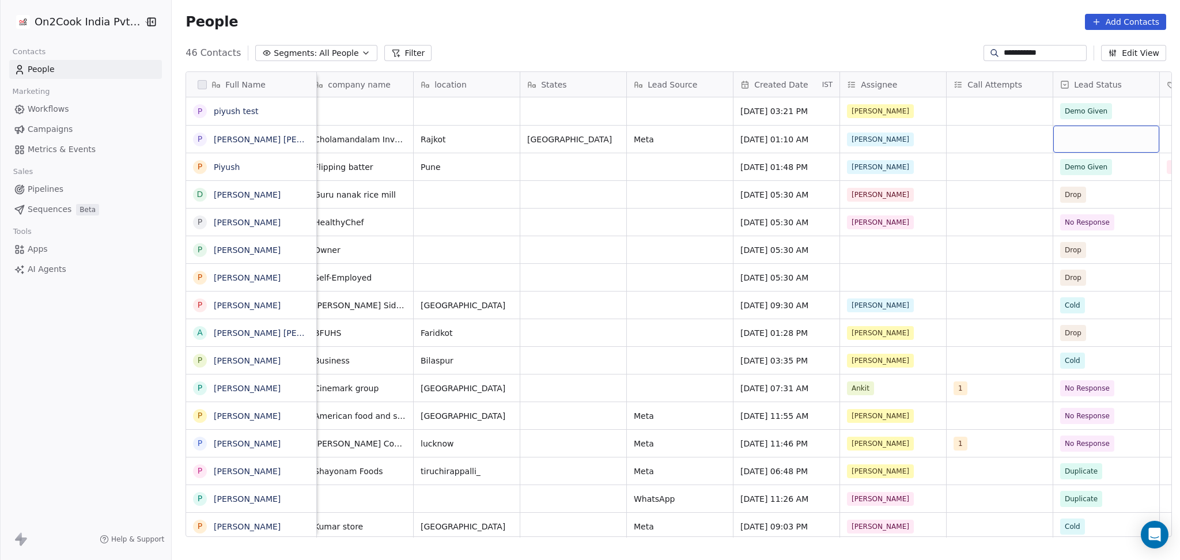
scroll to position [0, 542]
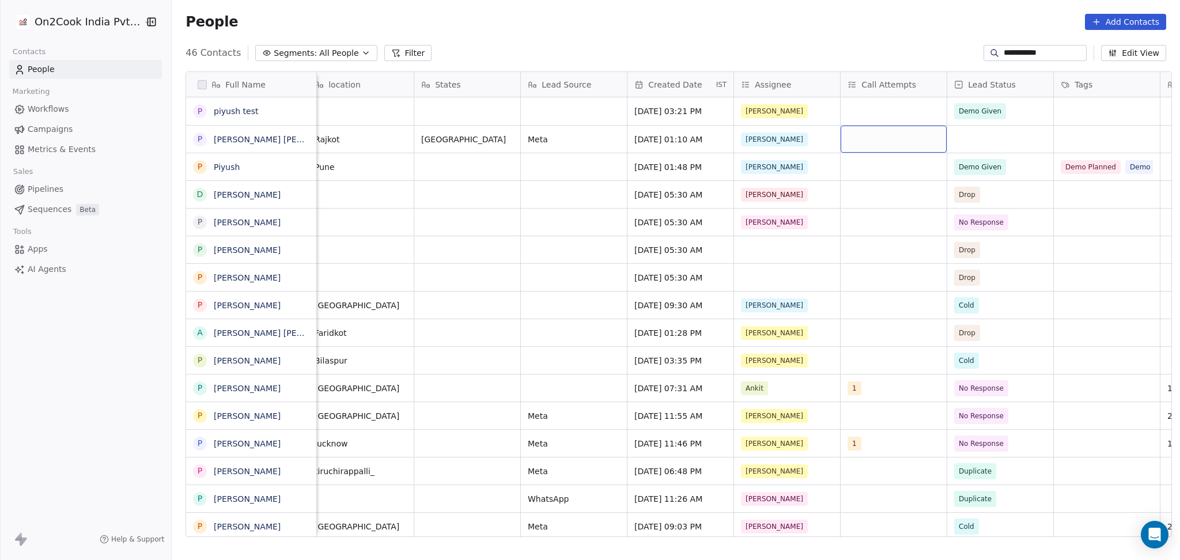
click at [858, 146] on div "grid" at bounding box center [893, 139] width 106 height 27
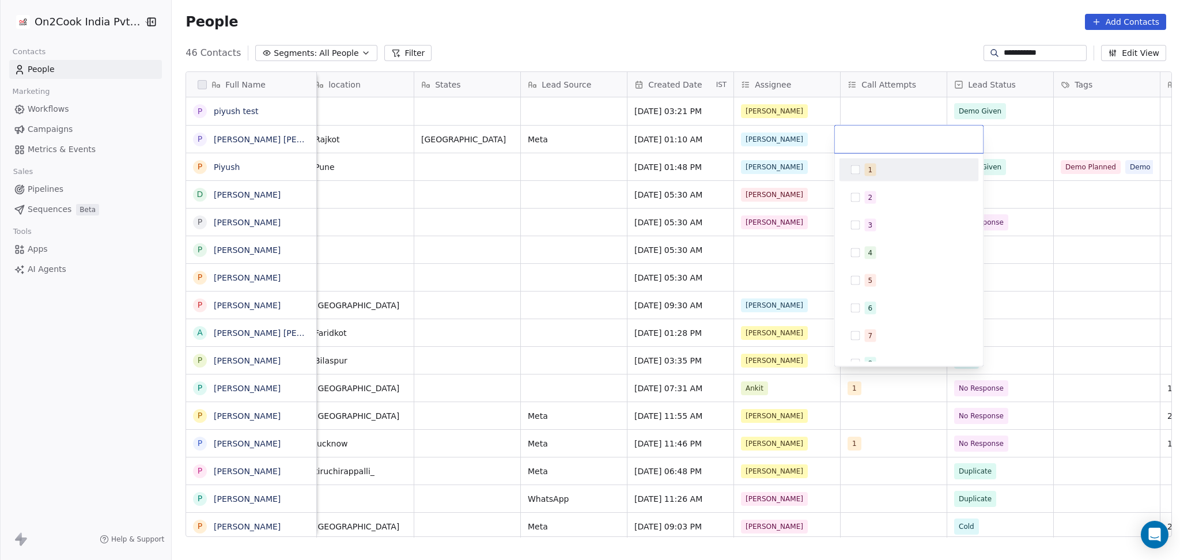
click at [862, 183] on div "1 2 3 4 5 6 7 8 9 10" at bounding box center [908, 294] width 139 height 272
click at [869, 170] on div "1" at bounding box center [870, 170] width 5 height 10
click at [991, 158] on html "**********" at bounding box center [590, 280] width 1180 height 560
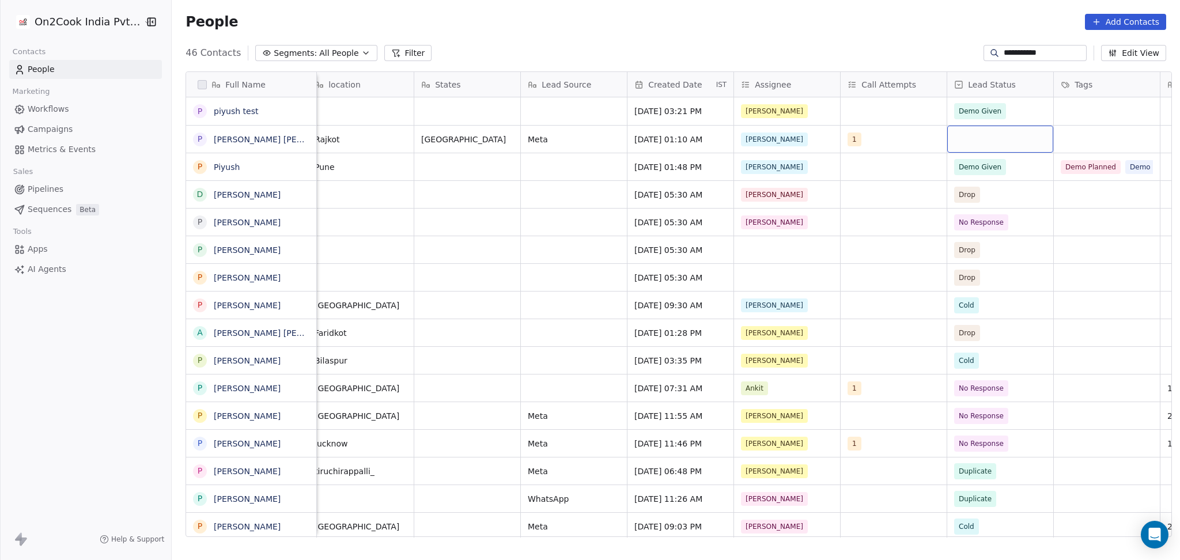
click at [988, 137] on div "grid" at bounding box center [1000, 139] width 106 height 27
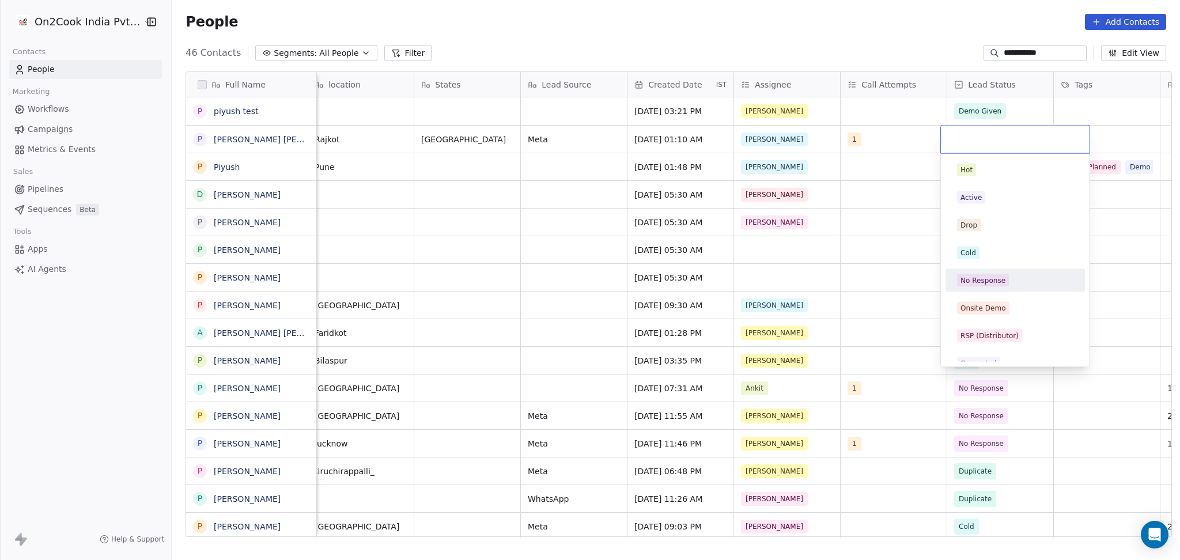
click at [986, 279] on div "No Response" at bounding box center [982, 280] width 45 height 10
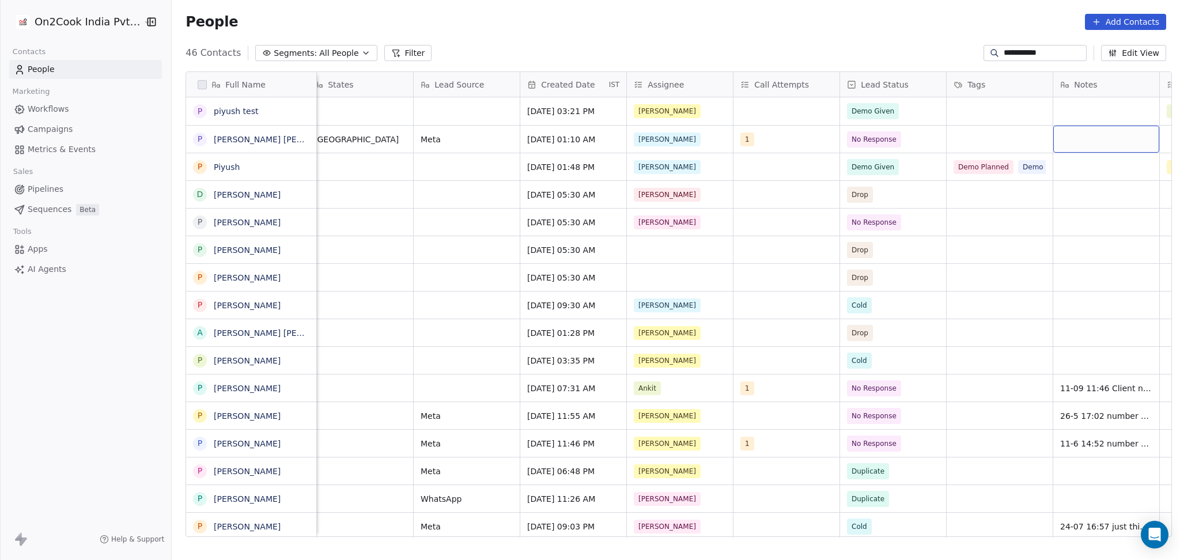
scroll to position [0, 756]
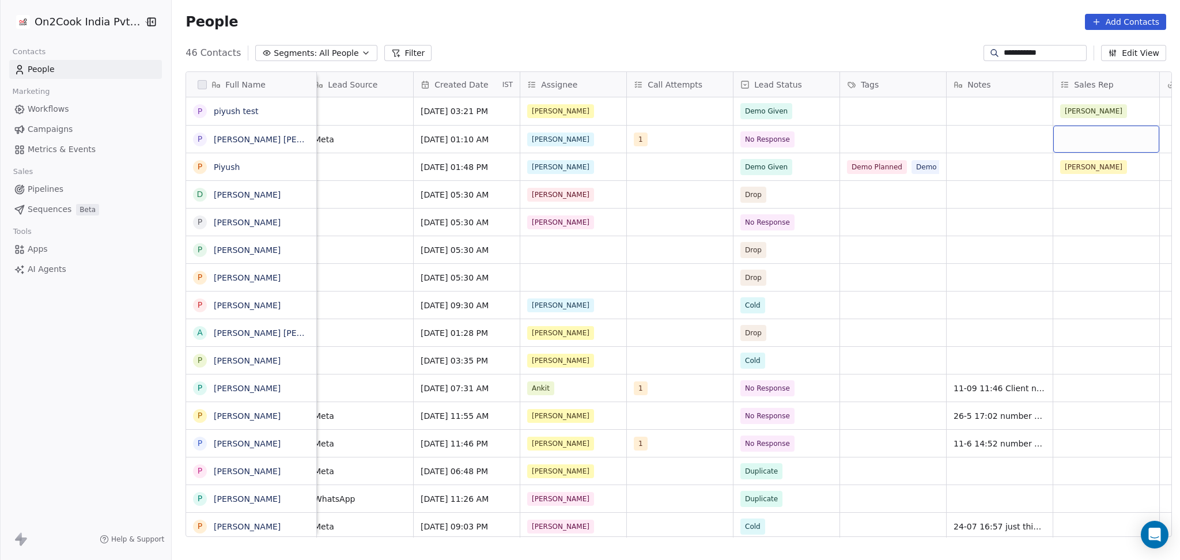
click at [1061, 137] on div "grid" at bounding box center [1106, 139] width 106 height 27
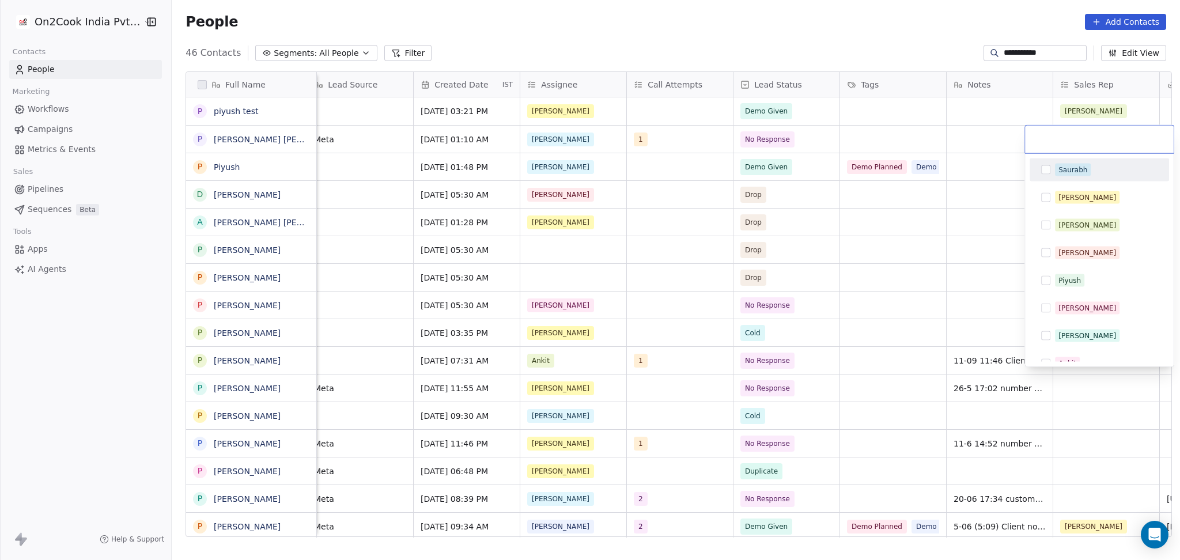
click at [984, 176] on html "**********" at bounding box center [590, 280] width 1180 height 560
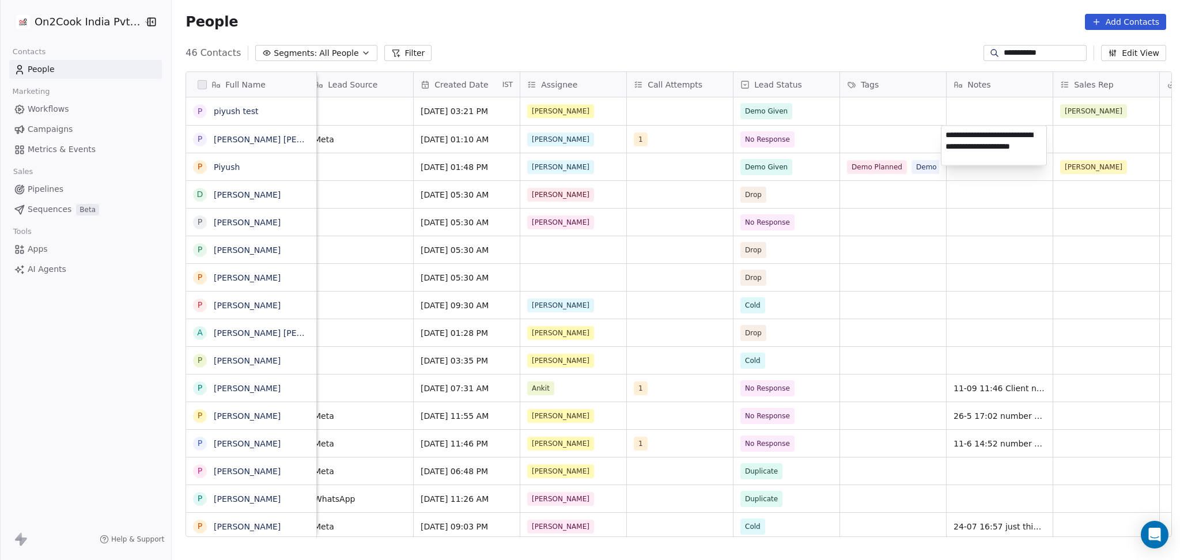
type textarea "**********"
click at [922, 123] on html "**********" at bounding box center [590, 280] width 1180 height 560
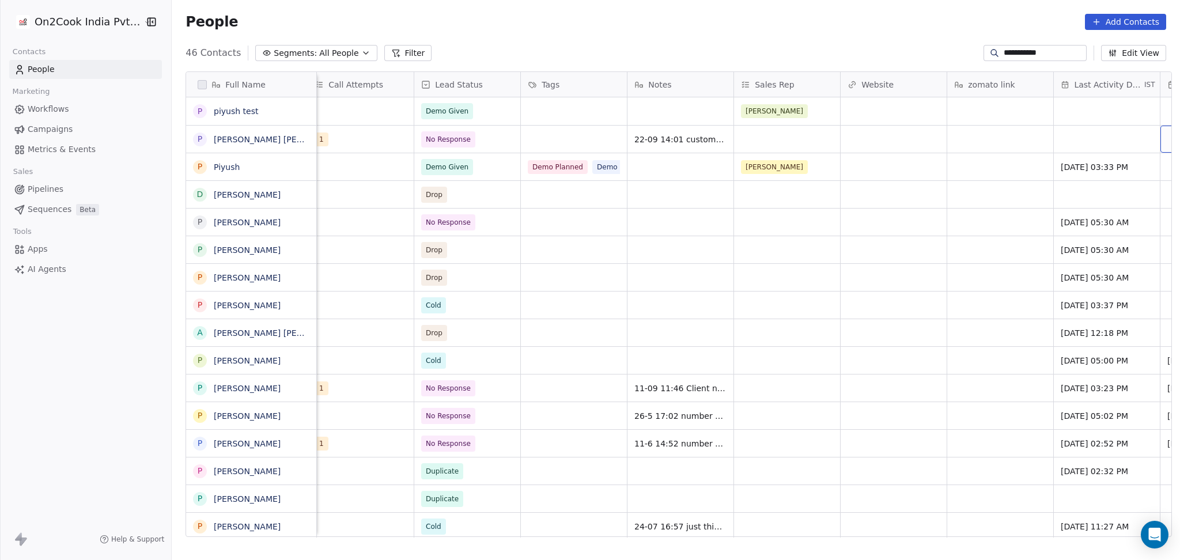
scroll to position [0, 1182]
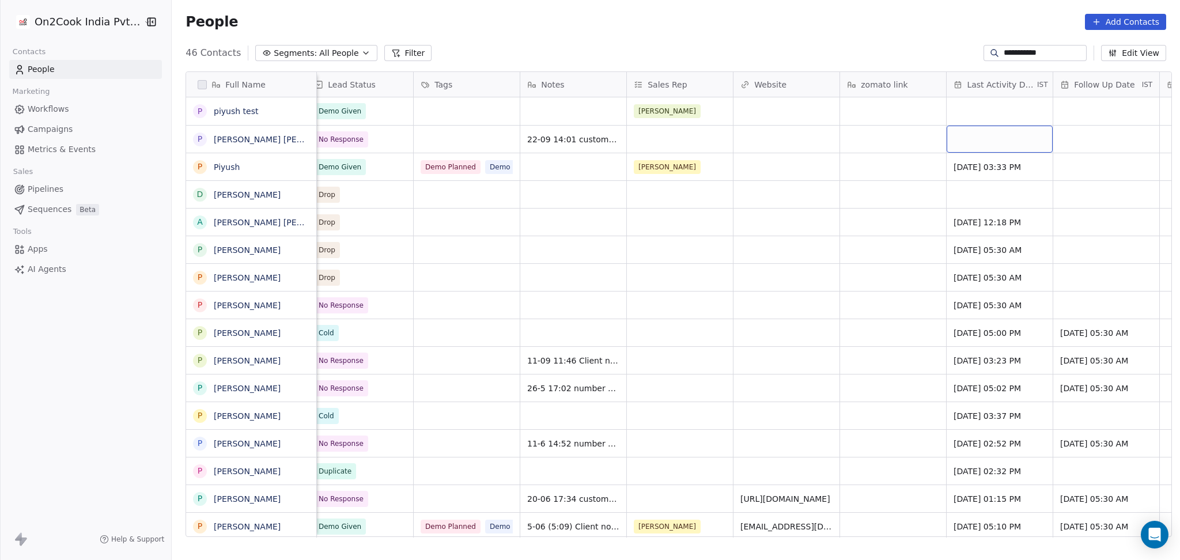
click at [1040, 142] on div "grid" at bounding box center [999, 139] width 106 height 27
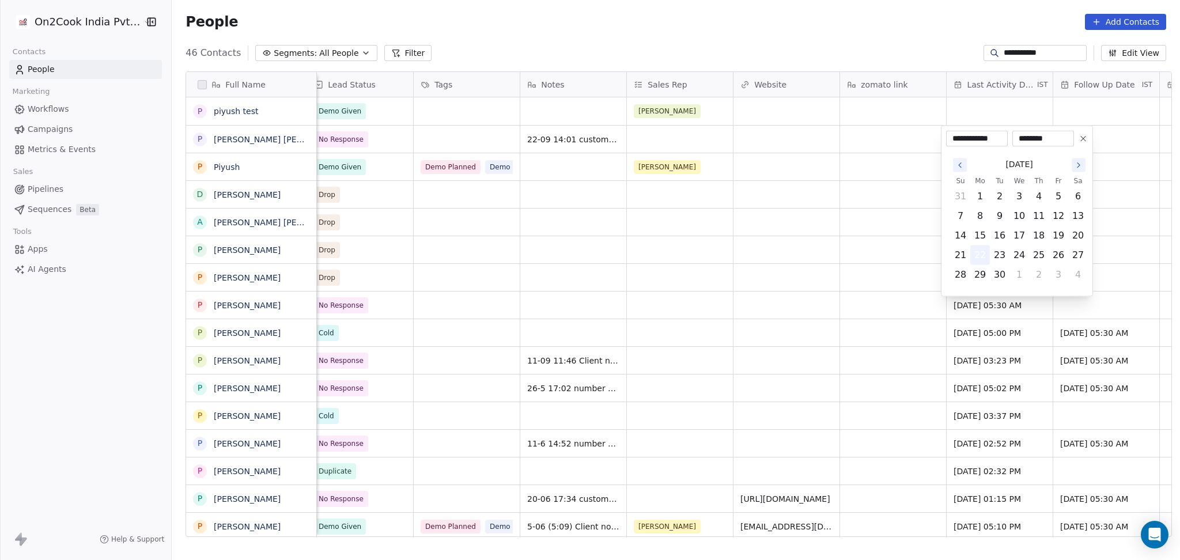
click at [989, 259] on button "22" at bounding box center [980, 255] width 18 height 18
click at [743, 234] on html "**********" at bounding box center [590, 280] width 1180 height 560
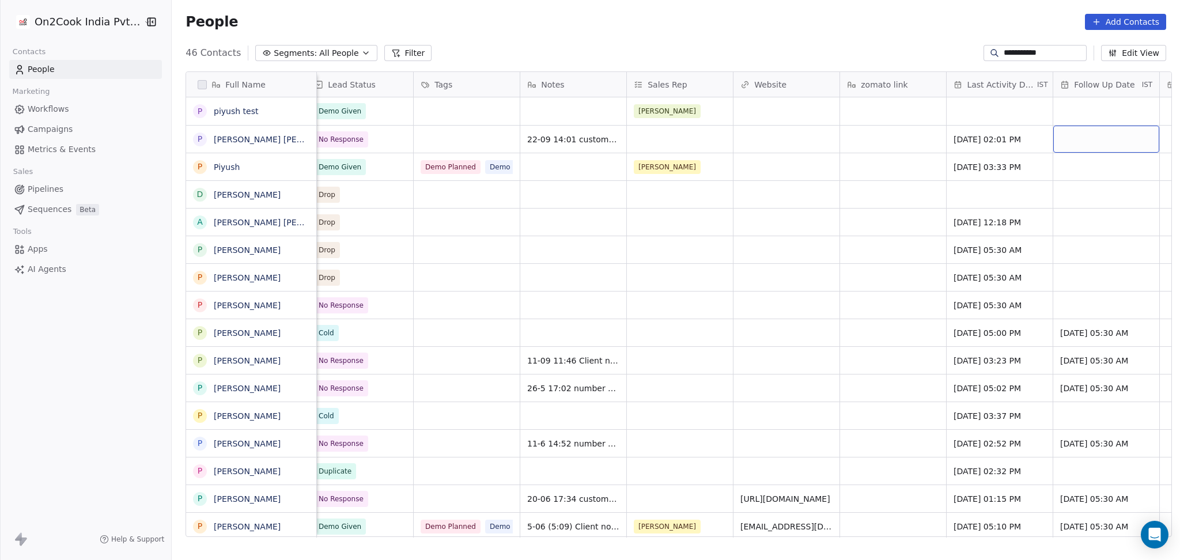
click at [1109, 134] on div "grid" at bounding box center [1106, 139] width 106 height 27
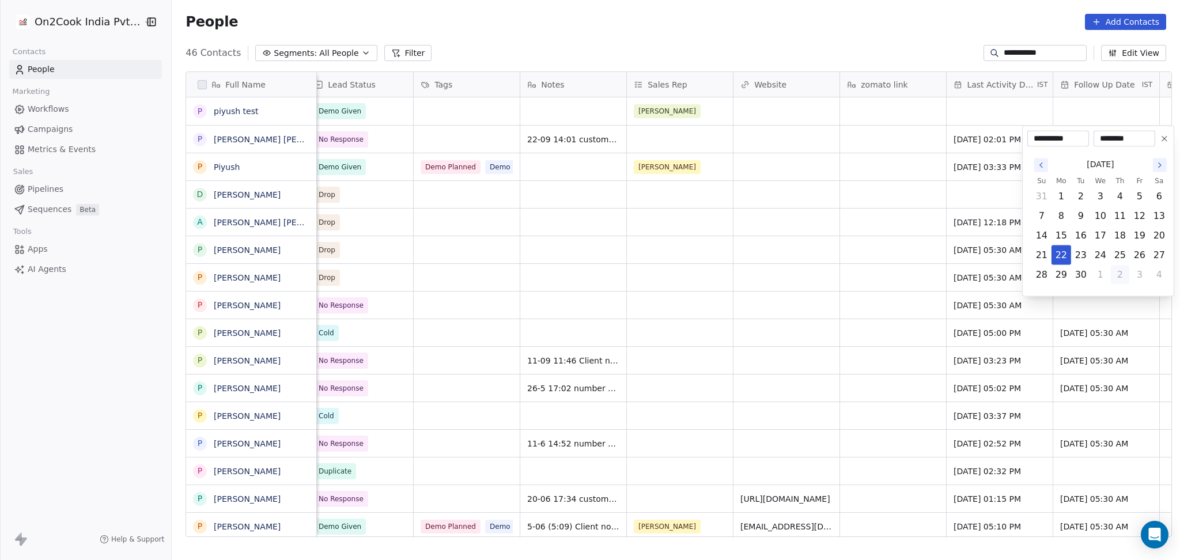
click at [1113, 266] on button "2" at bounding box center [1120, 275] width 18 height 18
type input "**********"
click at [824, 271] on html "**********" at bounding box center [590, 280] width 1180 height 560
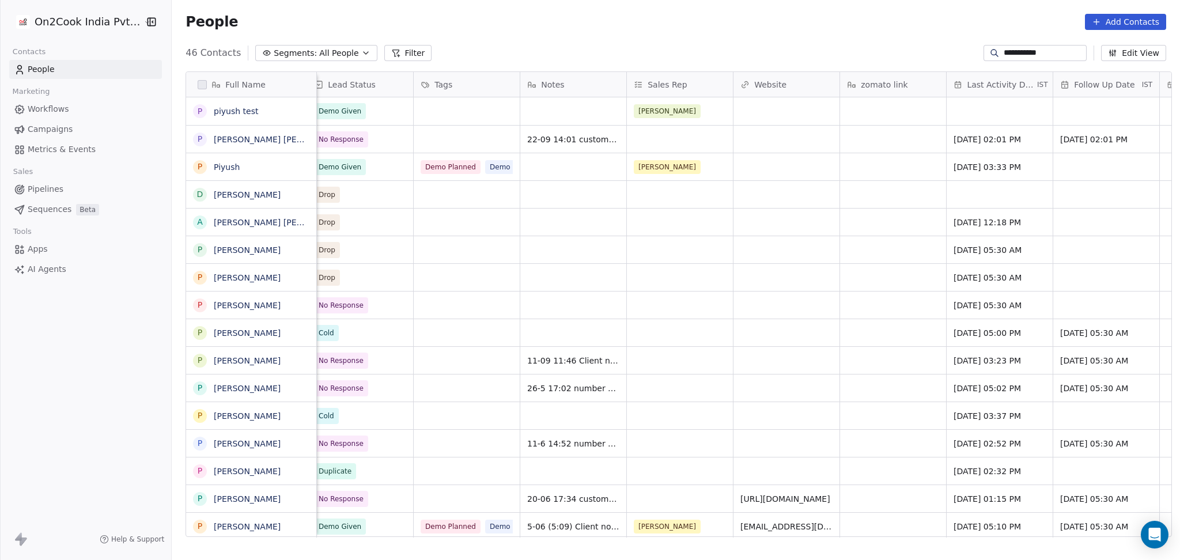
click at [1005, 40] on div "People Add Contacts" at bounding box center [676, 22] width 1008 height 44
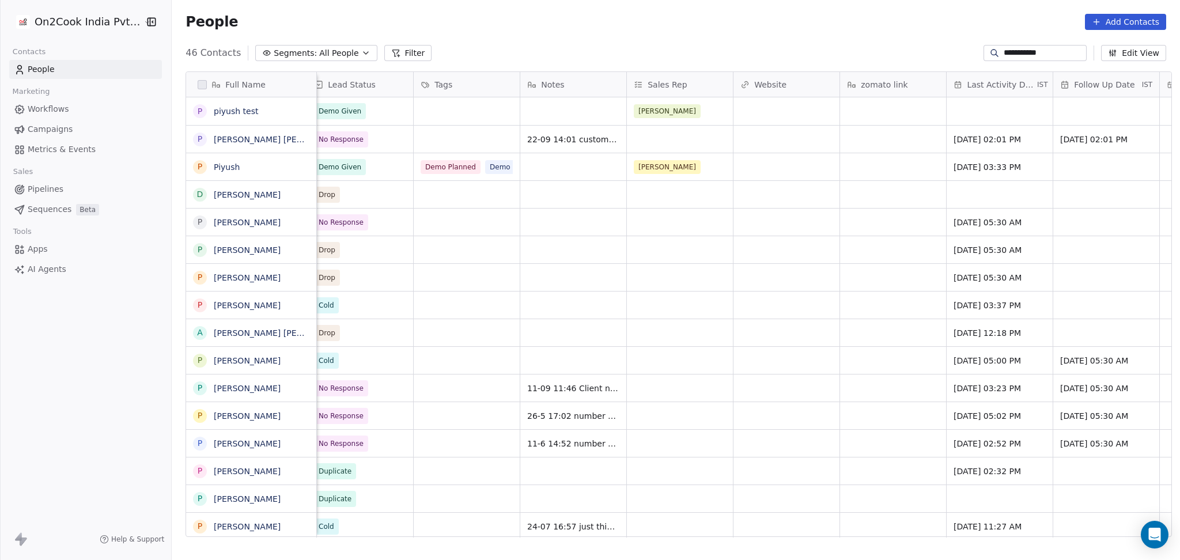
click at [989, 55] on div at bounding box center [994, 53] width 18 height 12
click at [1004, 57] on input "**********" at bounding box center [1044, 53] width 81 height 12
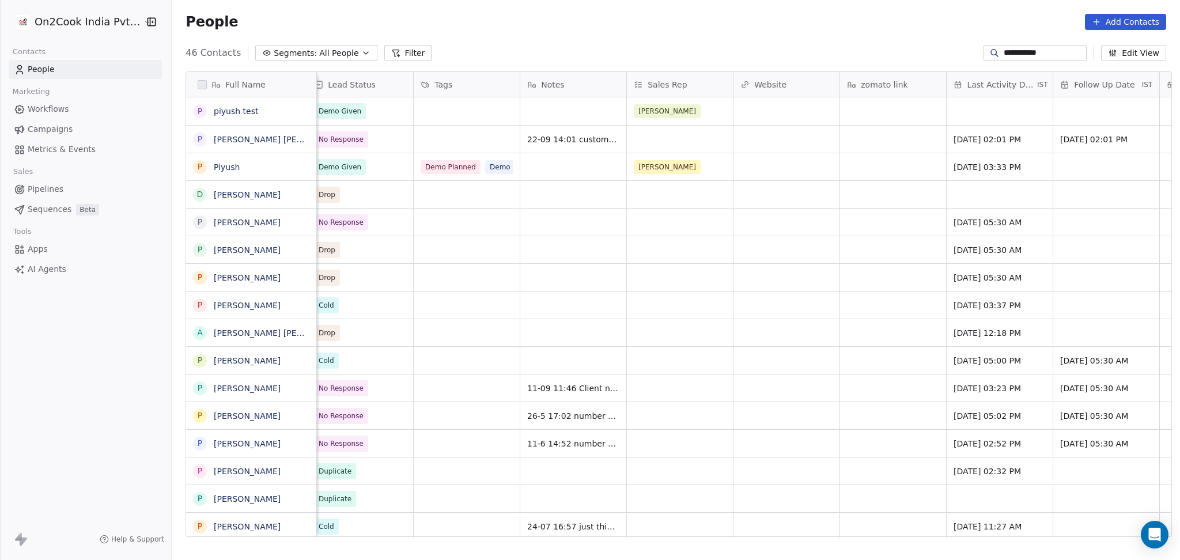
click at [1004, 57] on input "**********" at bounding box center [1044, 53] width 81 height 12
paste input
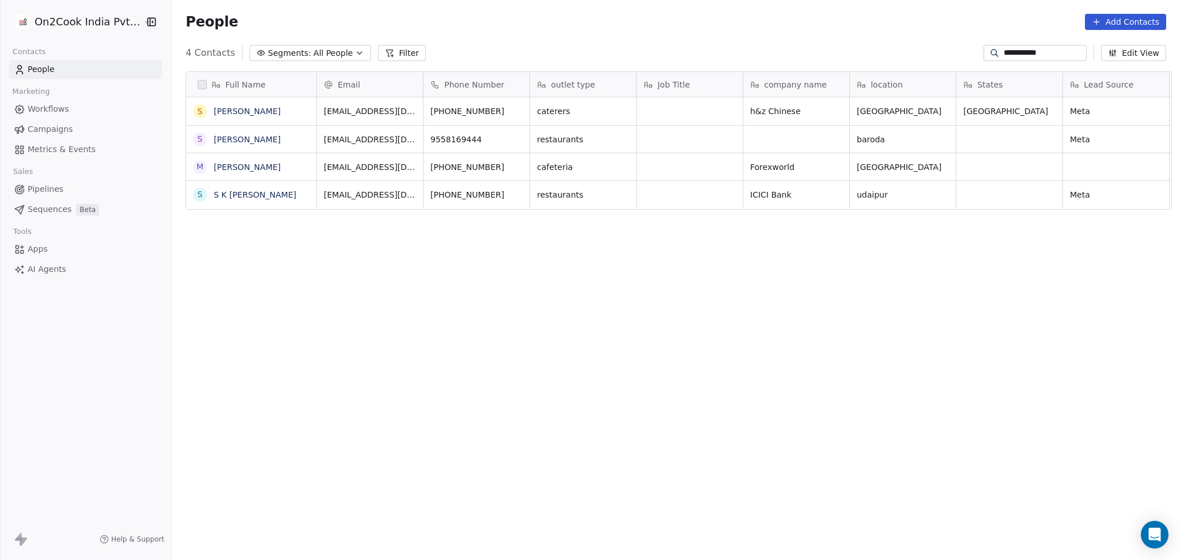
scroll to position [481, 1002]
type input "**********"
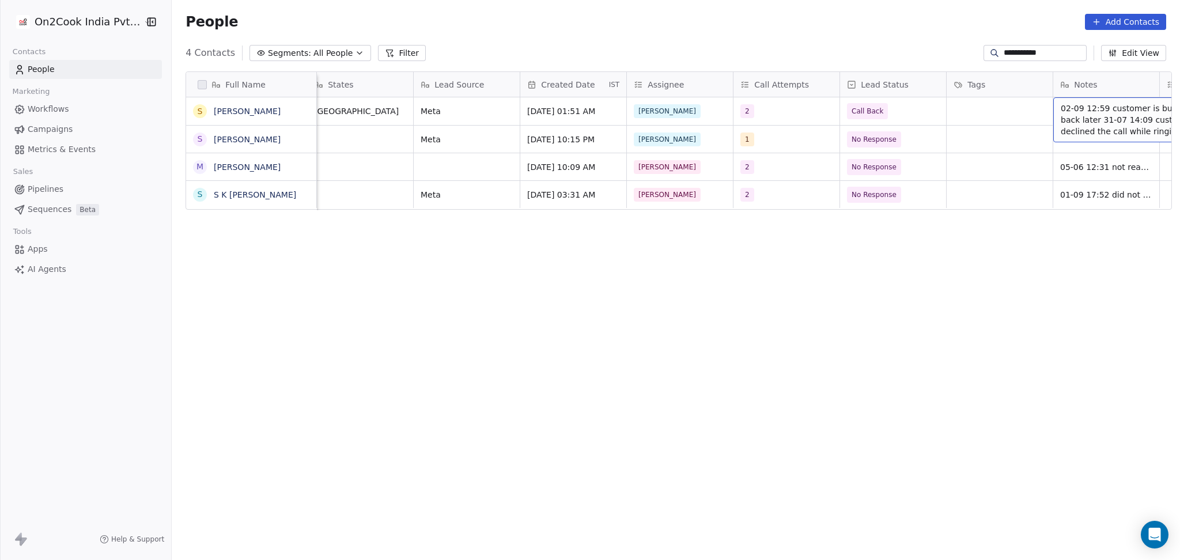
scroll to position [0, 756]
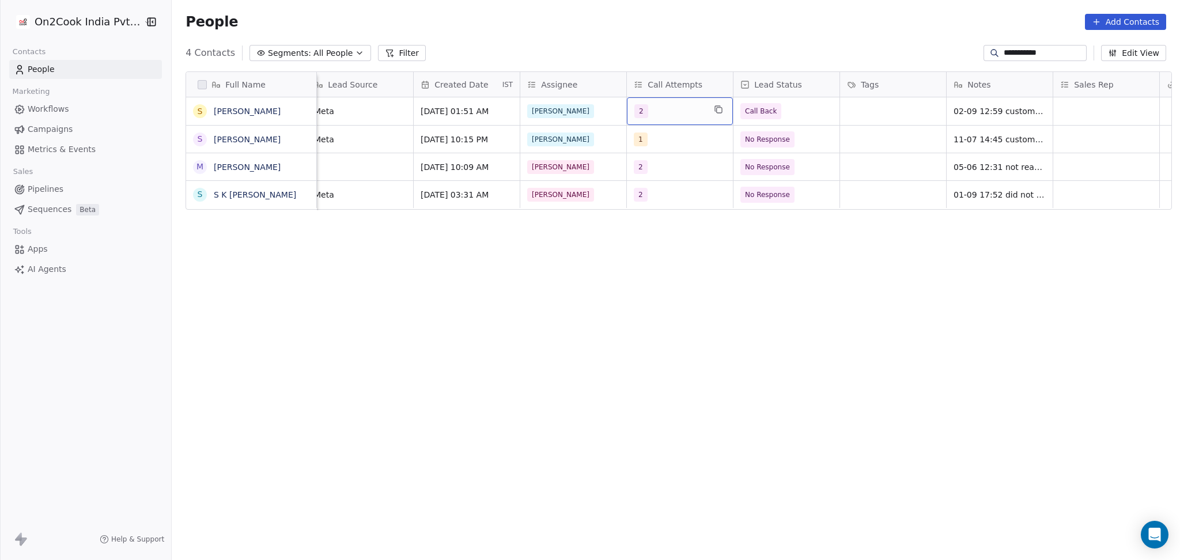
click at [661, 119] on div "2" at bounding box center [680, 111] width 106 height 28
click at [665, 201] on div "3" at bounding box center [702, 197] width 103 height 13
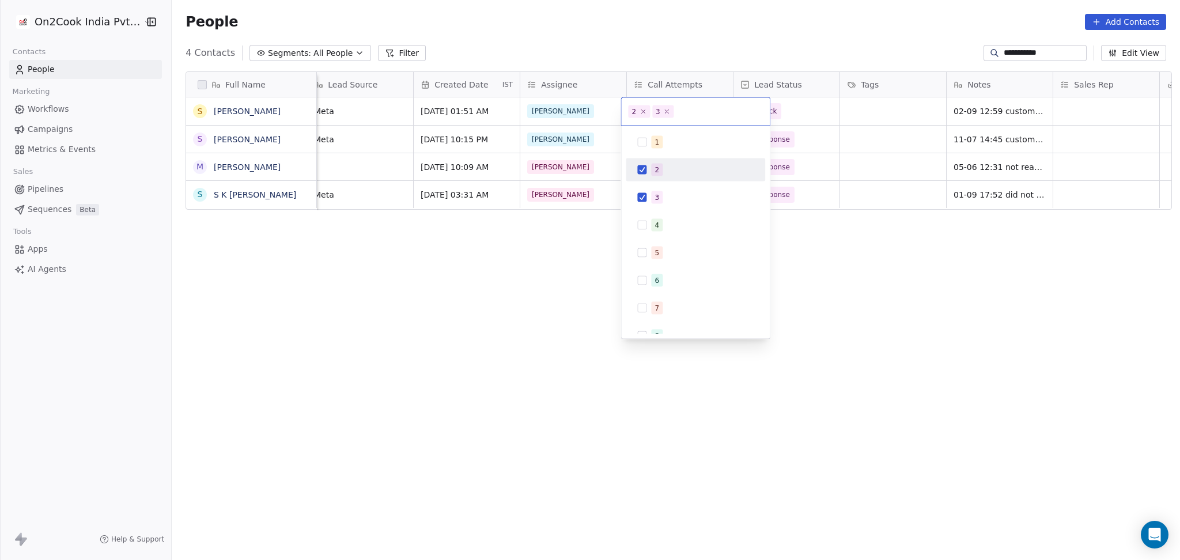
drag, startPoint x: 667, startPoint y: 158, endPoint x: 678, endPoint y: 162, distance: 12.2
click at [673, 161] on div "2" at bounding box center [695, 169] width 139 height 23
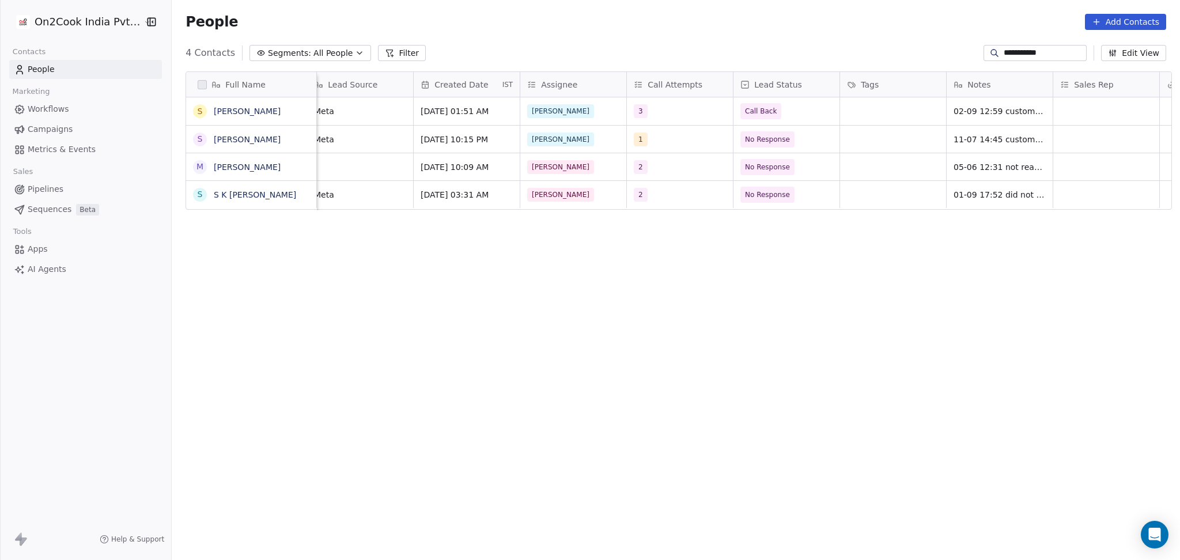
click at [813, 165] on html "**********" at bounding box center [590, 280] width 1180 height 560
click at [797, 114] on span "Call Back" at bounding box center [776, 111] width 70 height 16
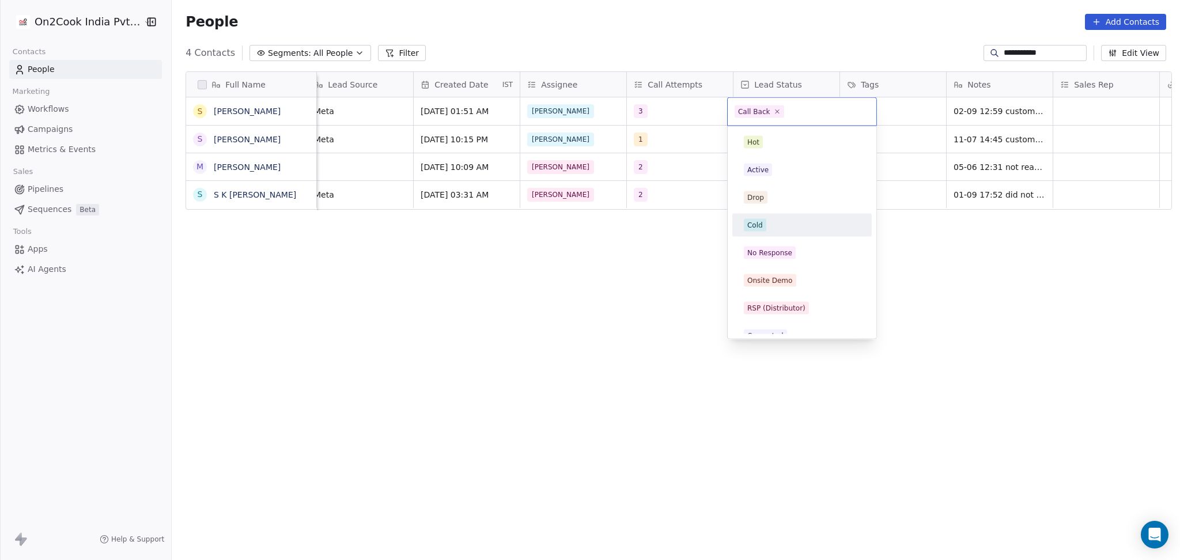
scroll to position [68, 0]
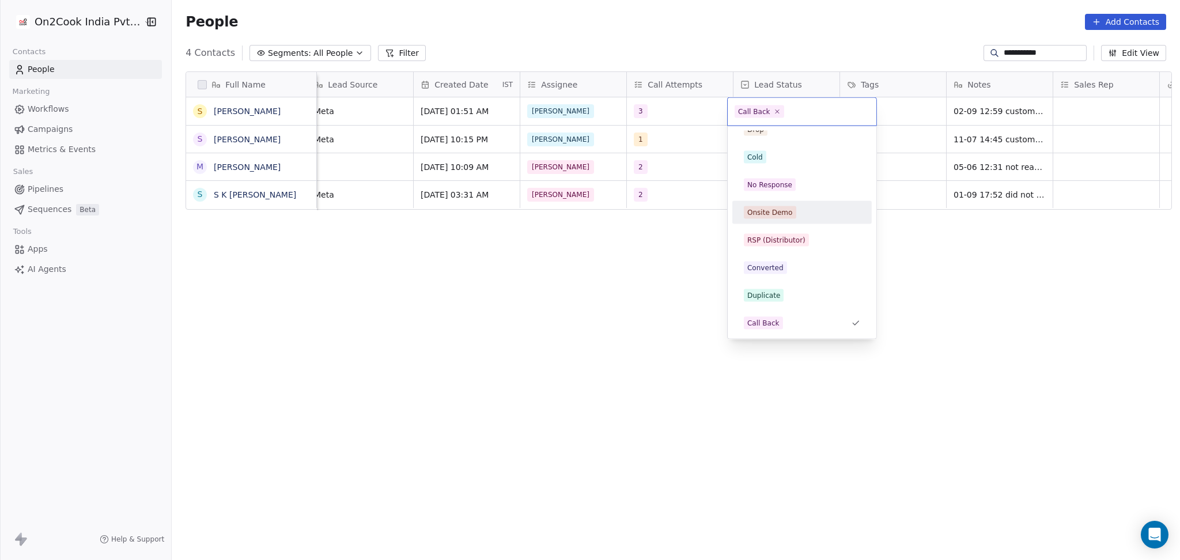
click at [789, 183] on div "No Response" at bounding box center [769, 185] width 45 height 10
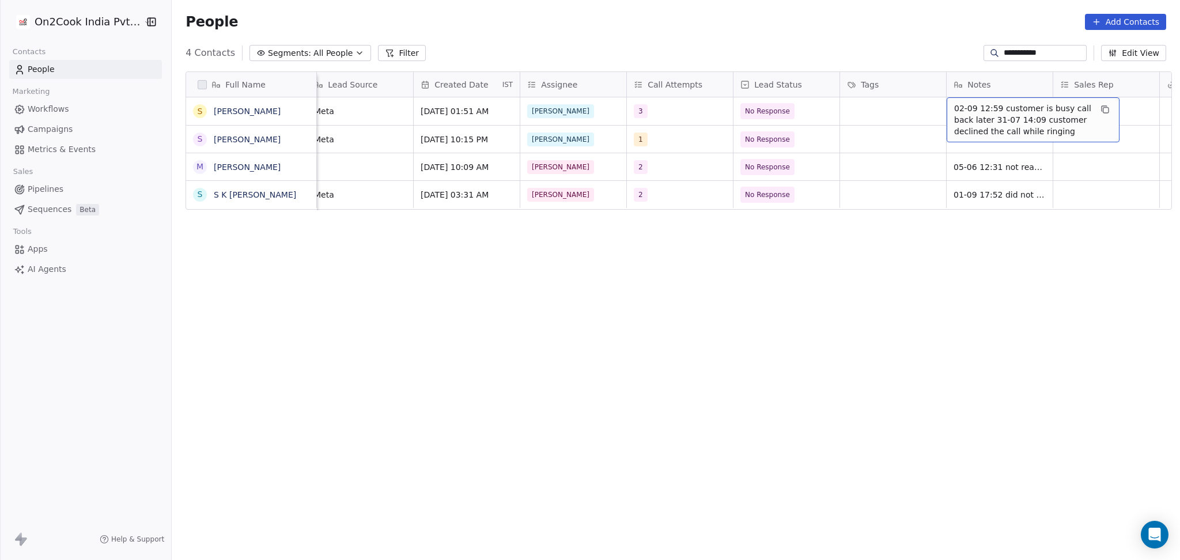
click at [990, 122] on span "02-09 12:59 customer is busy call back later 31-07 14:09 customer declined the …" at bounding box center [1022, 120] width 137 height 35
click at [948, 105] on textarea "**********" at bounding box center [1027, 121] width 172 height 44
click at [945, 105] on textarea "**********" at bounding box center [1027, 121] width 172 height 44
type textarea "**********"
click at [879, 320] on html "**********" at bounding box center [590, 280] width 1180 height 560
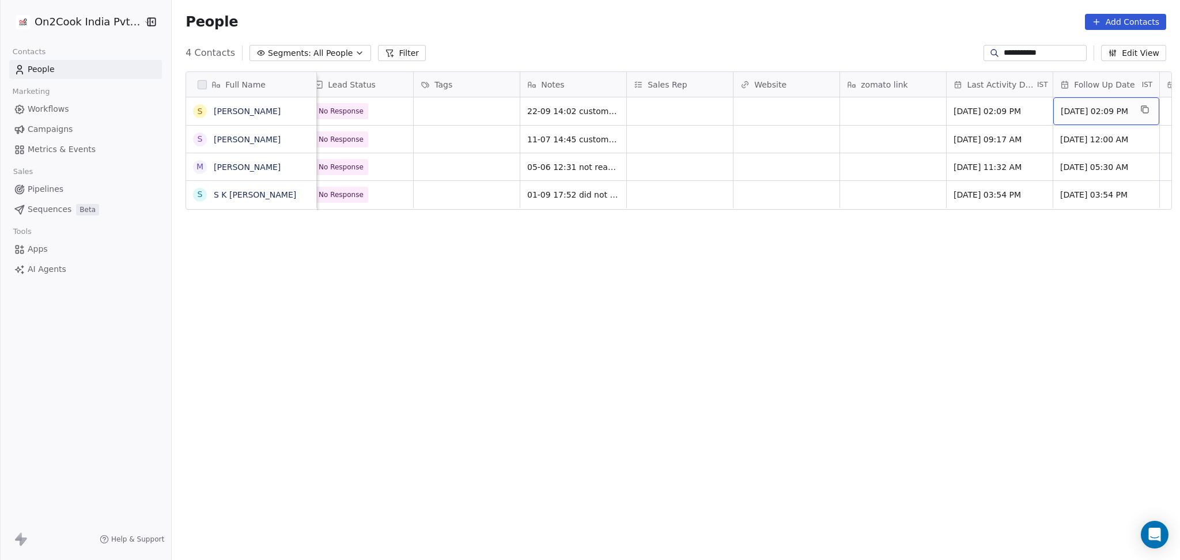
scroll to position [0, 1288]
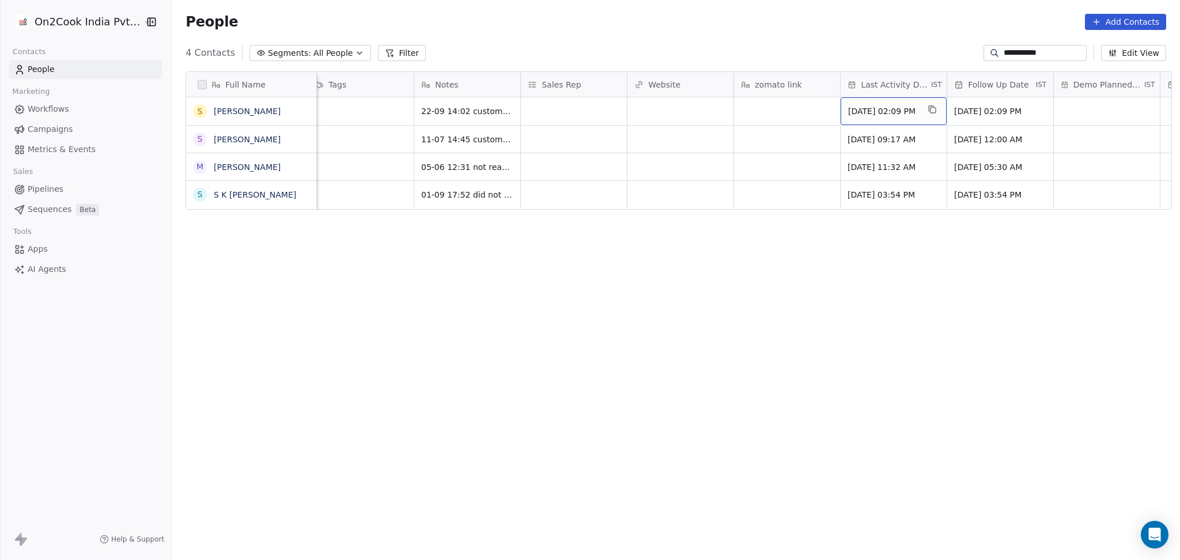
click at [866, 106] on span "Sep 02, 2025 02:09 PM" at bounding box center [883, 111] width 70 height 12
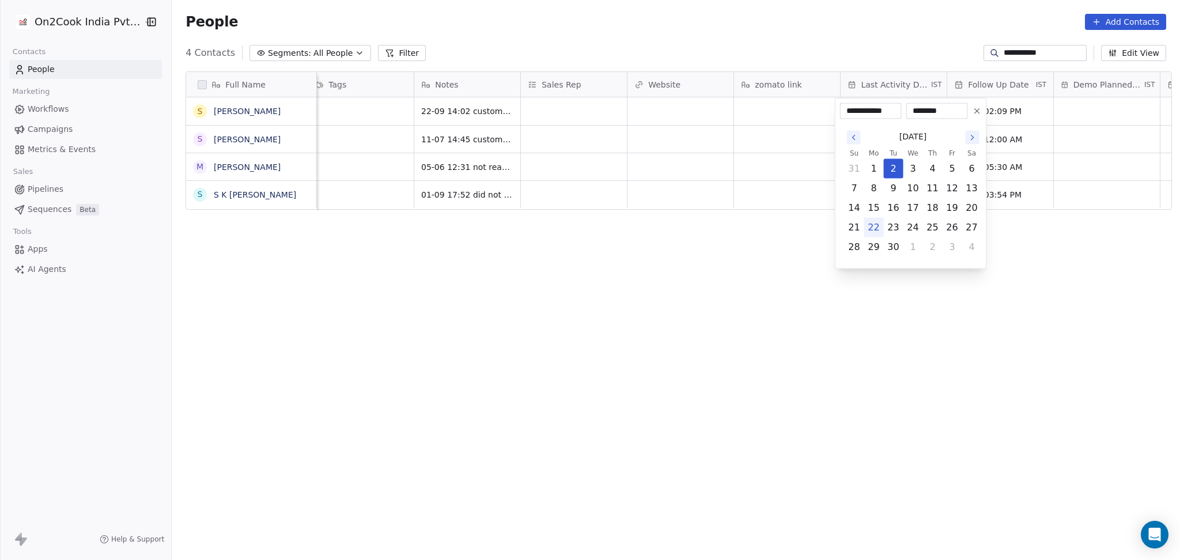
click at [872, 232] on button "22" at bounding box center [874, 227] width 18 height 18
type input "**********"
click at [739, 247] on html "**********" at bounding box center [590, 280] width 1180 height 560
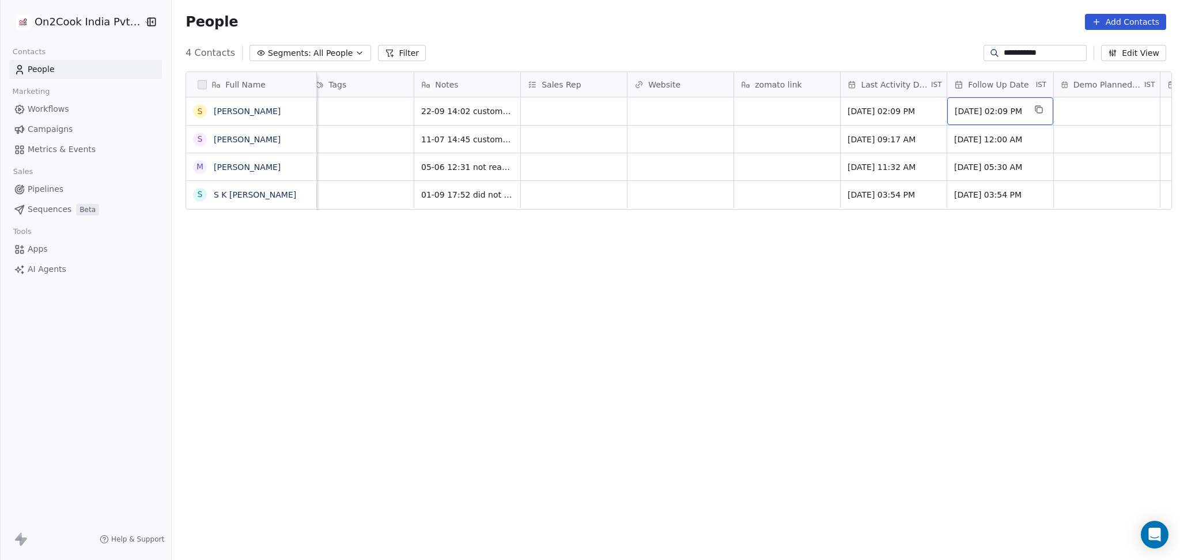
click at [1007, 115] on span "Sep 18, 2025 02:09 PM" at bounding box center [990, 111] width 70 height 12
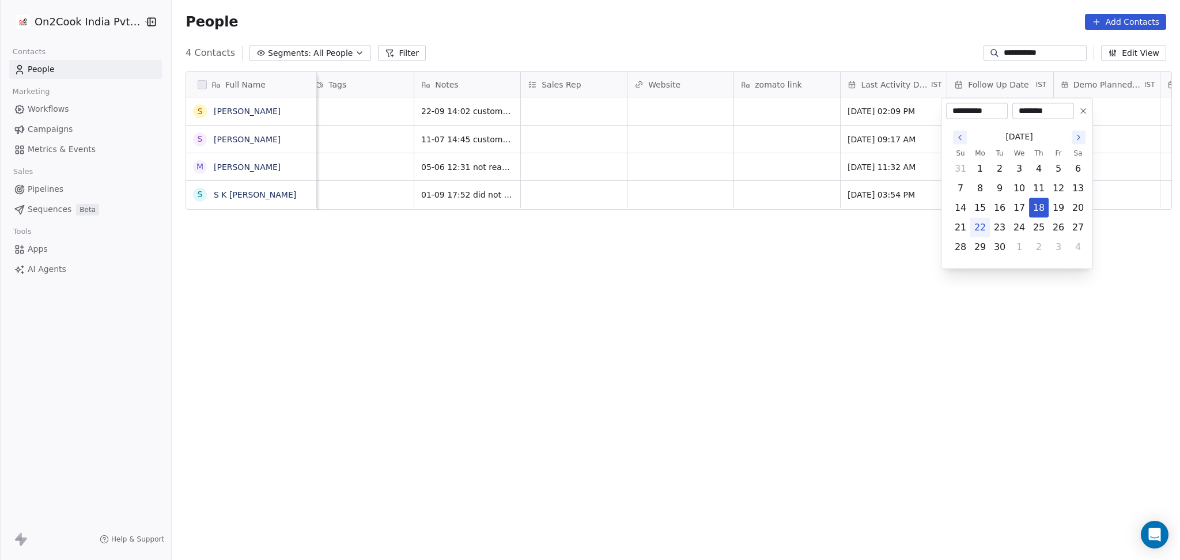
click at [1074, 139] on icon "Go to the Next Month" at bounding box center [1078, 137] width 9 height 9
click at [1074, 141] on icon "Go to the Next Month" at bounding box center [1078, 137] width 9 height 9
click at [959, 141] on icon "Go to the Previous Month" at bounding box center [959, 137] width 9 height 9
click at [1038, 169] on button "2" at bounding box center [1038, 169] width 18 height 18
type input "**********"
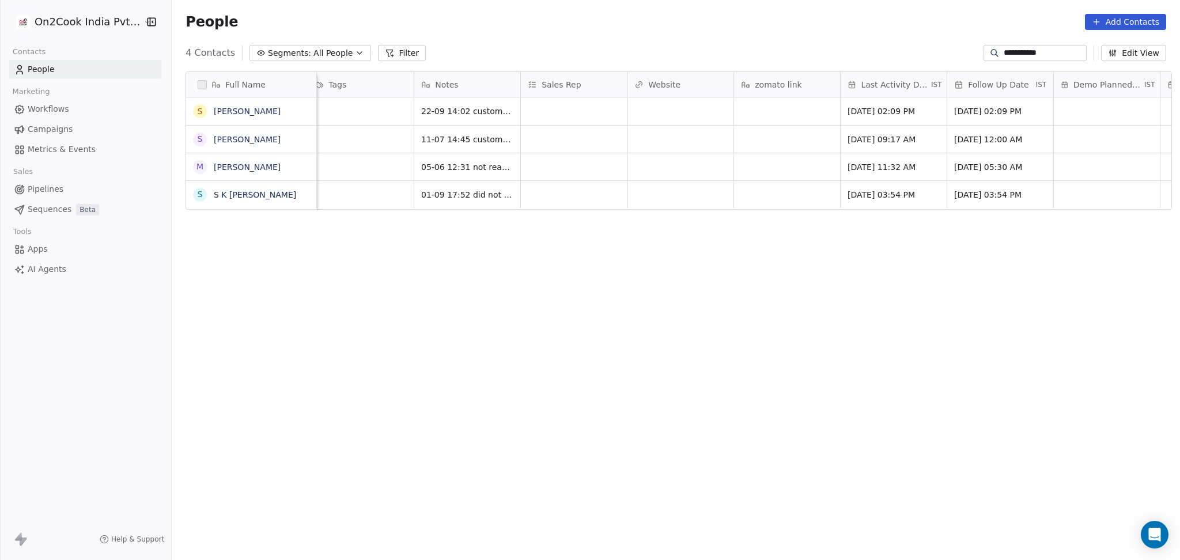
drag, startPoint x: 835, startPoint y: 306, endPoint x: 741, endPoint y: 542, distance: 253.8
click at [835, 306] on html "**********" at bounding box center [590, 280] width 1180 height 560
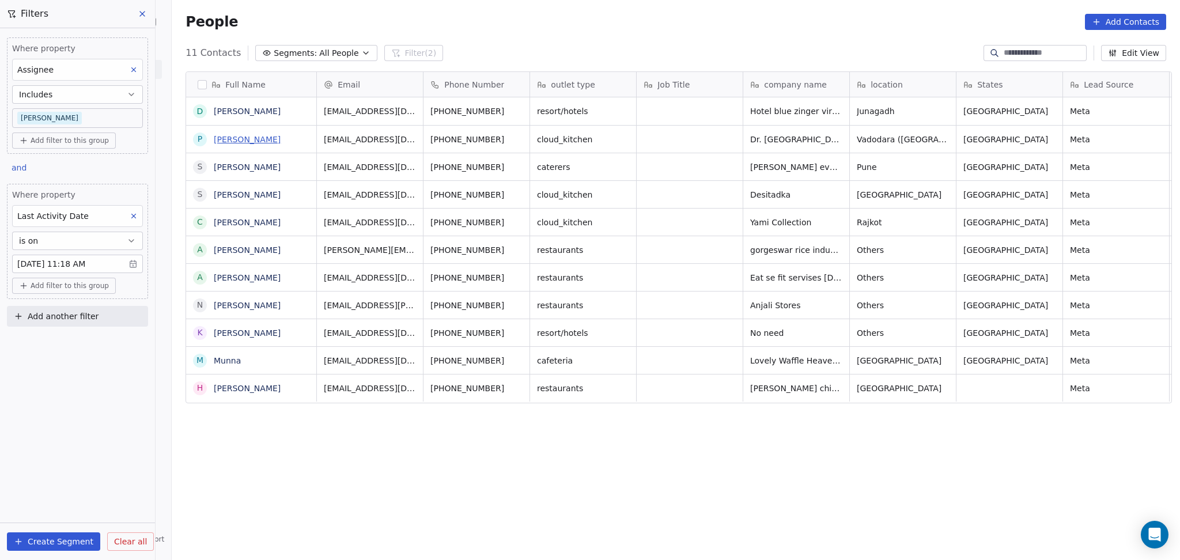
scroll to position [481, 1002]
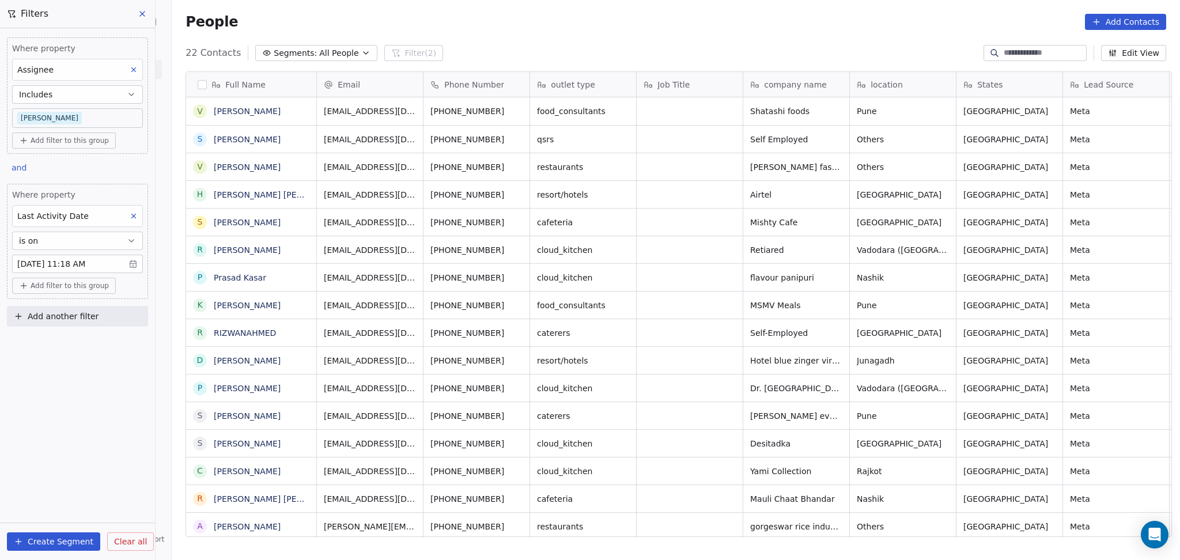
click at [86, 118] on body "On2Cook India Pvt. Ltd. Contacts People Marketing Workflows Campaigns Metrics &…" at bounding box center [590, 280] width 1180 height 560
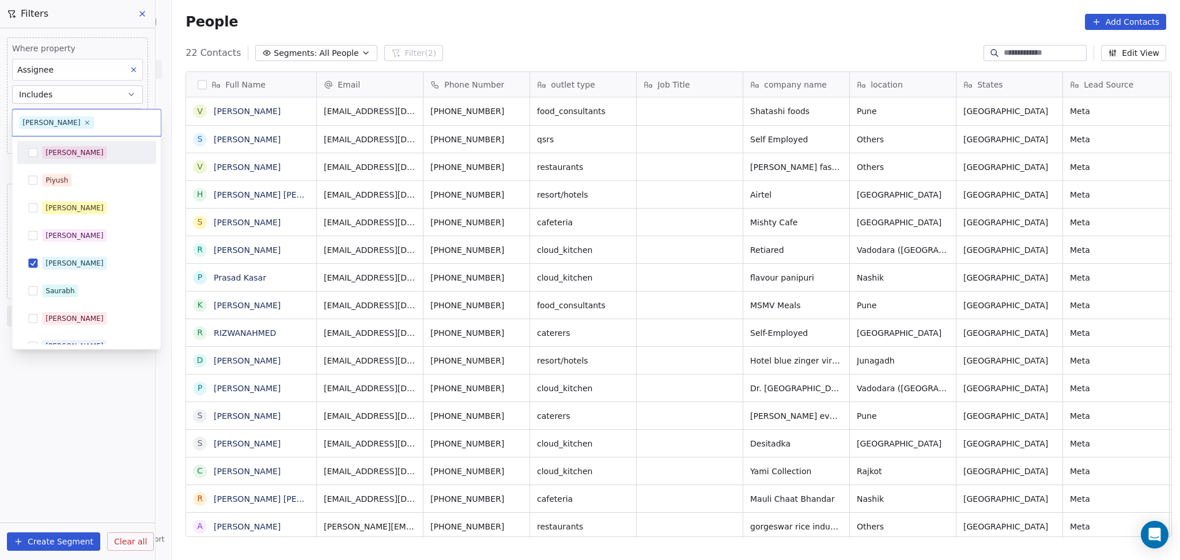
click at [54, 151] on div "[PERSON_NAME]" at bounding box center [75, 152] width 58 height 10
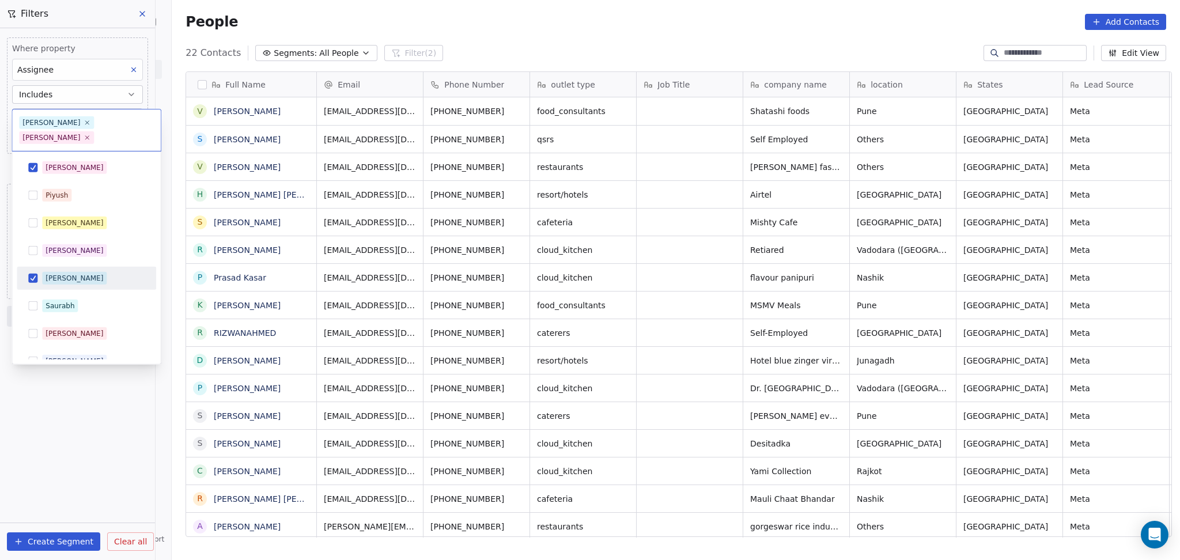
click at [46, 273] on div "[PERSON_NAME]" at bounding box center [75, 278] width 58 height 10
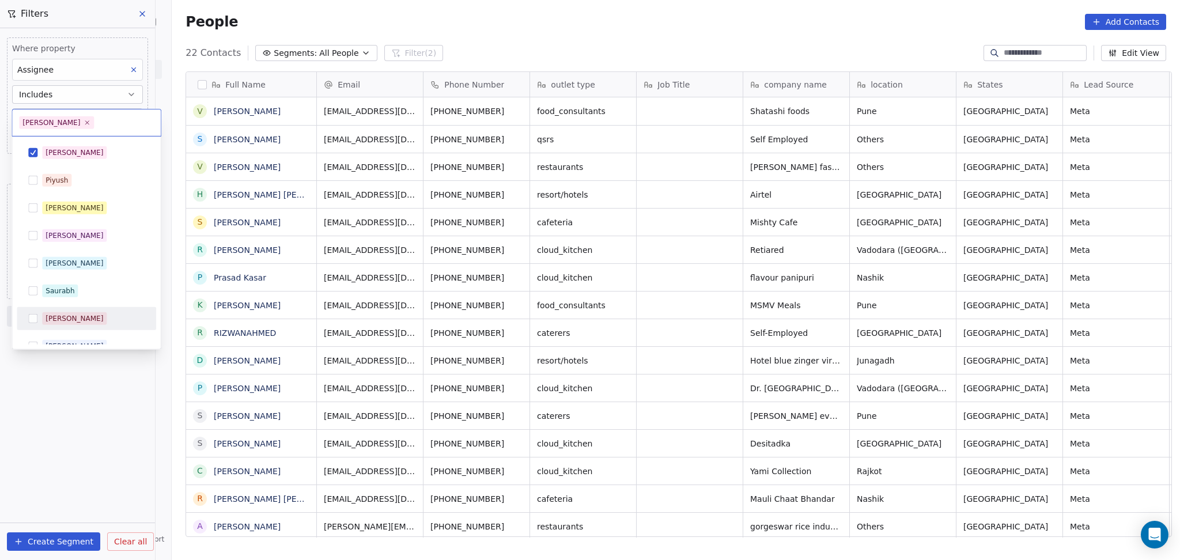
click at [84, 389] on html "On2Cook India Pvt. Ltd. Contacts People Marketing Workflows Campaigns Metrics &…" at bounding box center [590, 280] width 1180 height 560
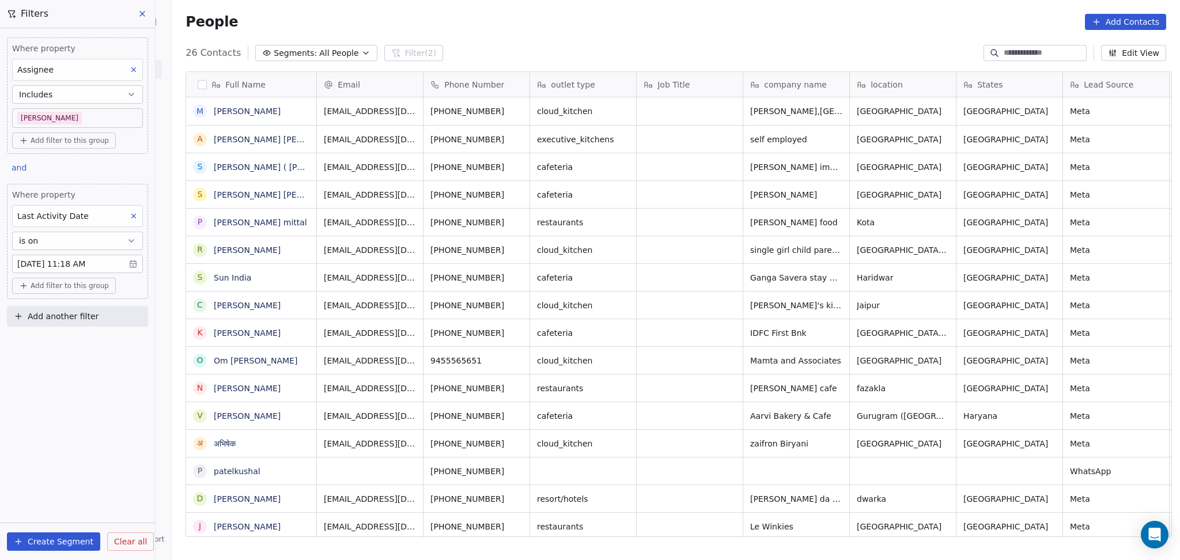
click at [56, 114] on body "On2Cook India Pvt. Ltd. Contacts People Marketing Workflows Campaigns Metrics &…" at bounding box center [590, 280] width 1180 height 560
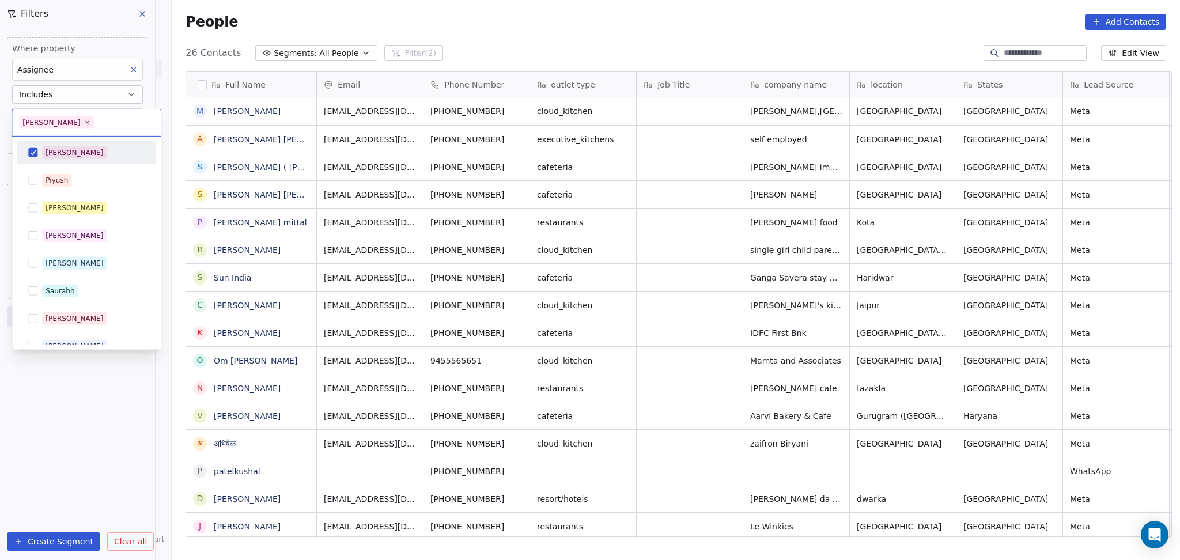
click at [47, 150] on div "[PERSON_NAME]" at bounding box center [75, 152] width 58 height 10
click at [50, 212] on div "[PERSON_NAME]" at bounding box center [75, 208] width 58 height 10
click at [79, 395] on html "On2Cook India Pvt. Ltd. Contacts People Marketing Workflows Campaigns Metrics &…" at bounding box center [590, 280] width 1180 height 560
